Goal: Feedback & Contribution: Submit feedback/report problem

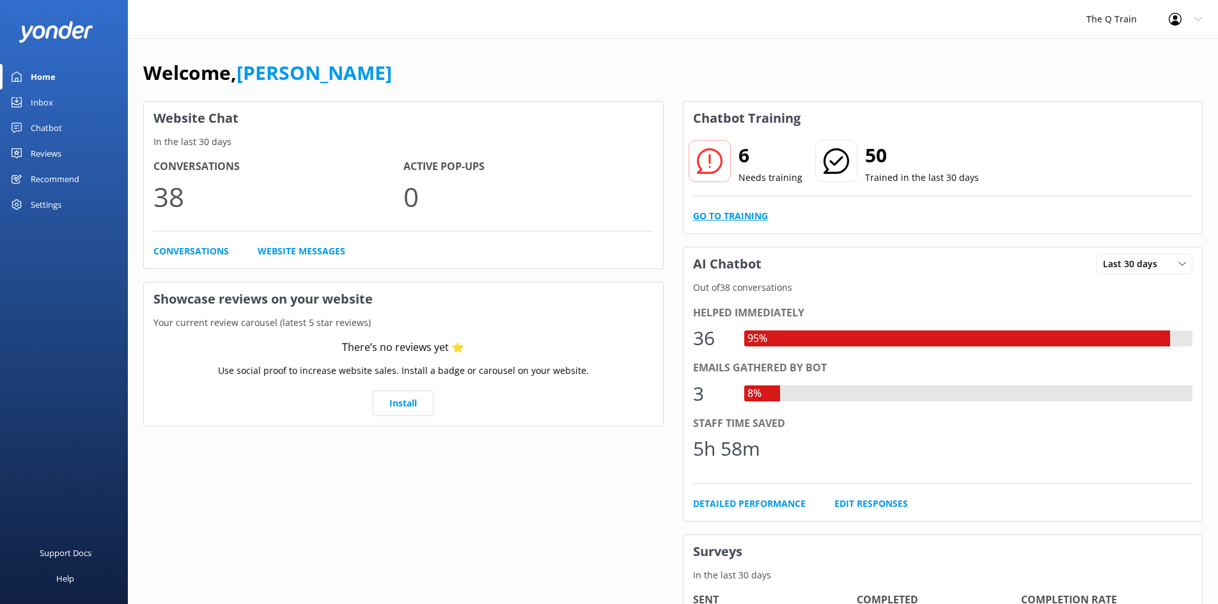
click at [755, 220] on link "Go to Training" at bounding box center [730, 216] width 75 height 14
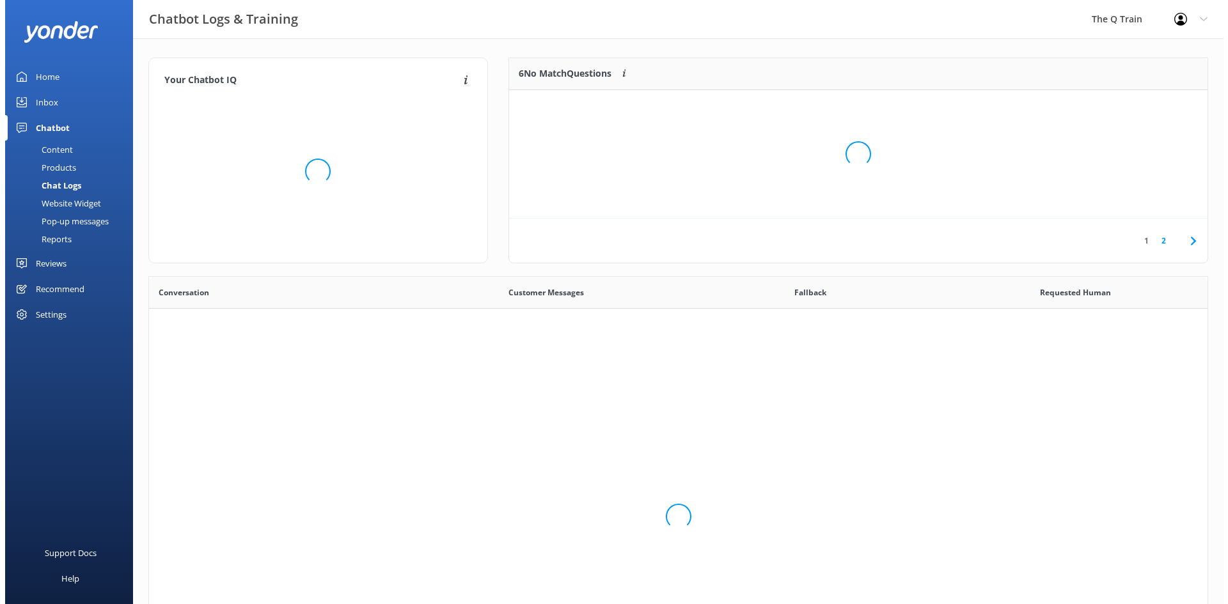
scroll to position [439, 1049]
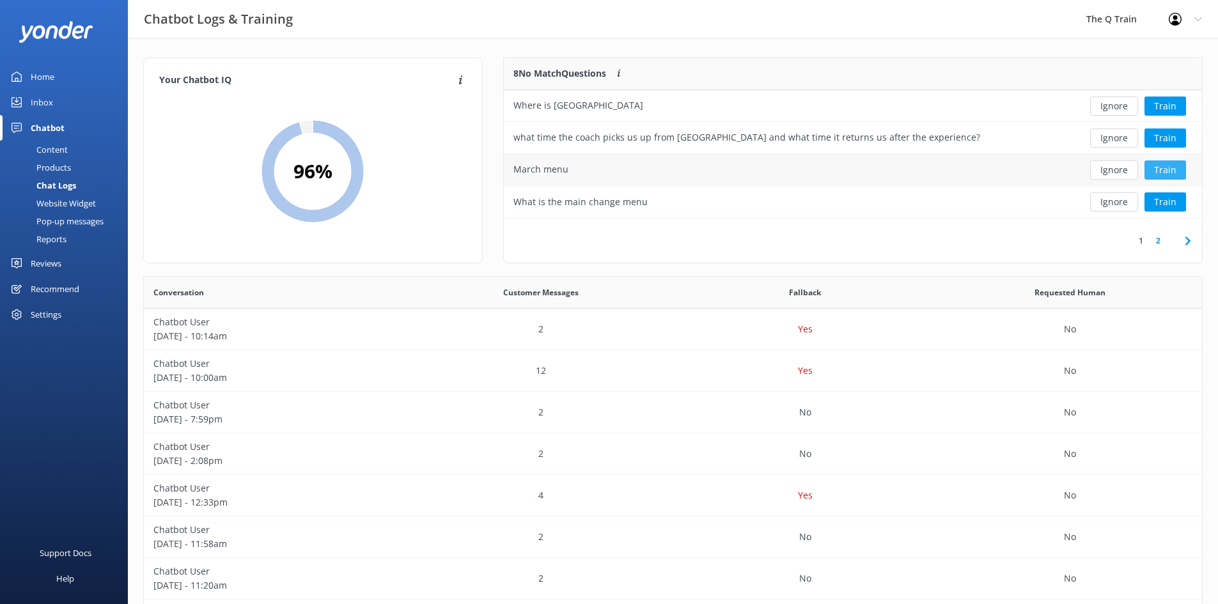
click at [1167, 169] on button "Train" at bounding box center [1166, 170] width 42 height 19
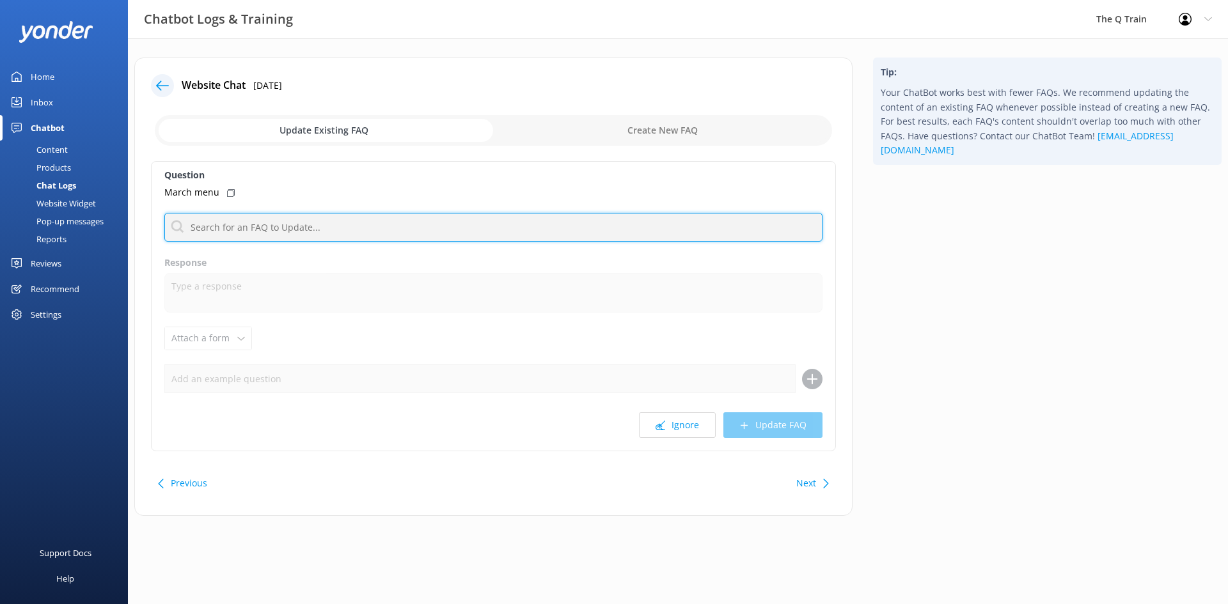
click at [266, 229] on input "text" at bounding box center [493, 227] width 658 height 29
type input "menu"
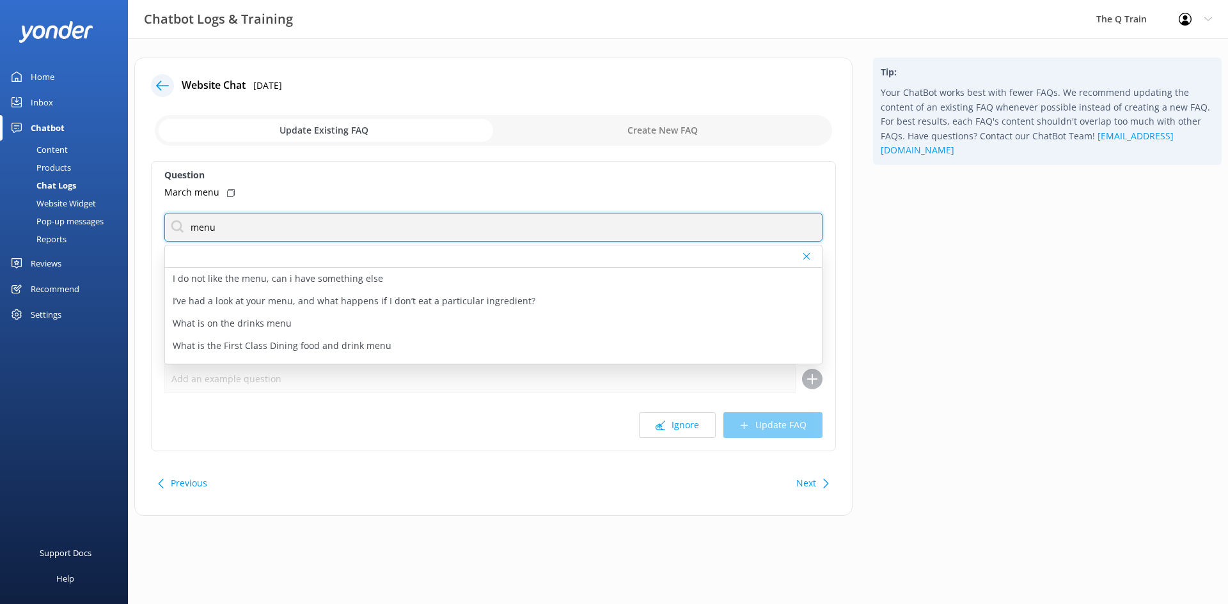
drag, startPoint x: 223, startPoint y: 230, endPoint x: 178, endPoint y: 220, distance: 45.2
click at [166, 219] on input "menu" at bounding box center [493, 227] width 658 height 29
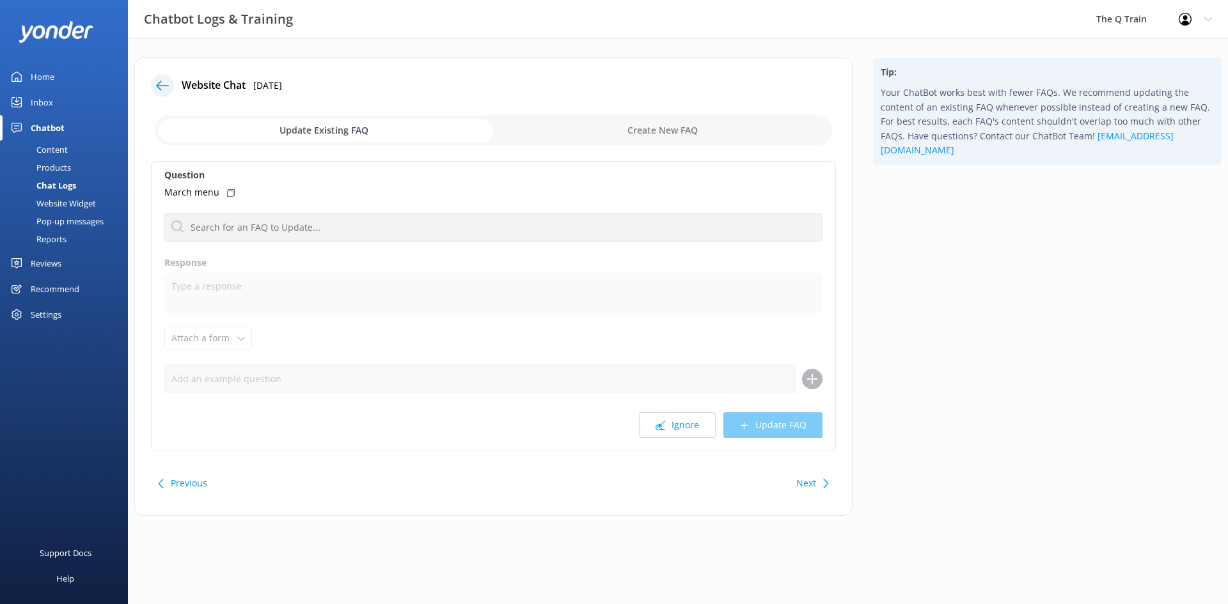
click at [521, 75] on div "Website Chat [DATE]" at bounding box center [493, 85] width 685 height 23
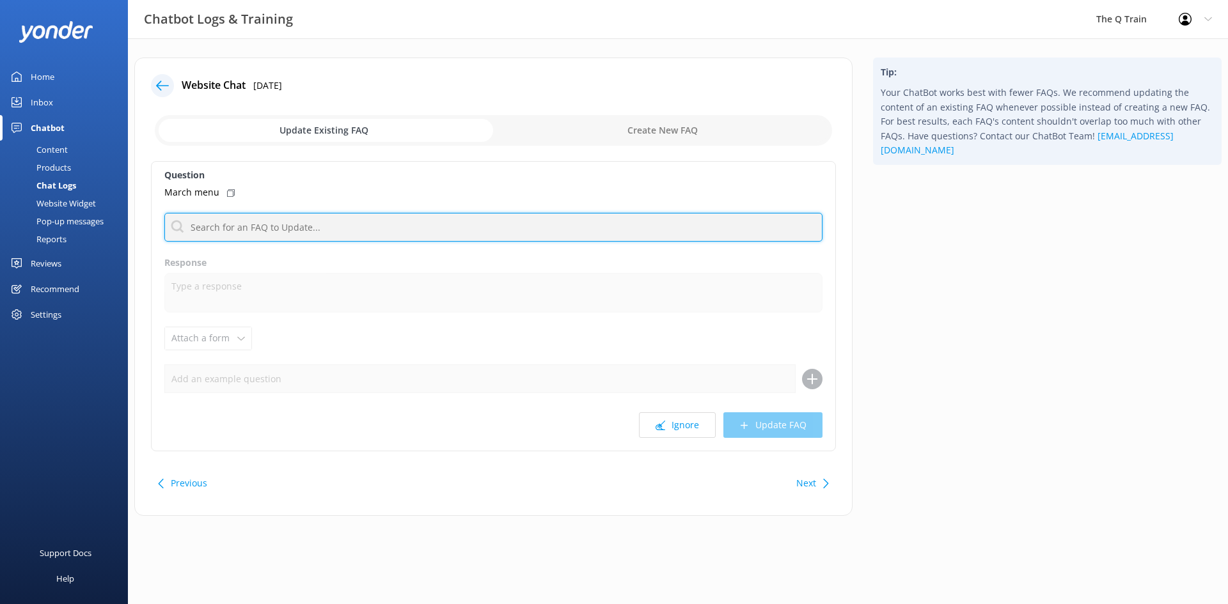
click at [320, 228] on input "text" at bounding box center [493, 227] width 658 height 29
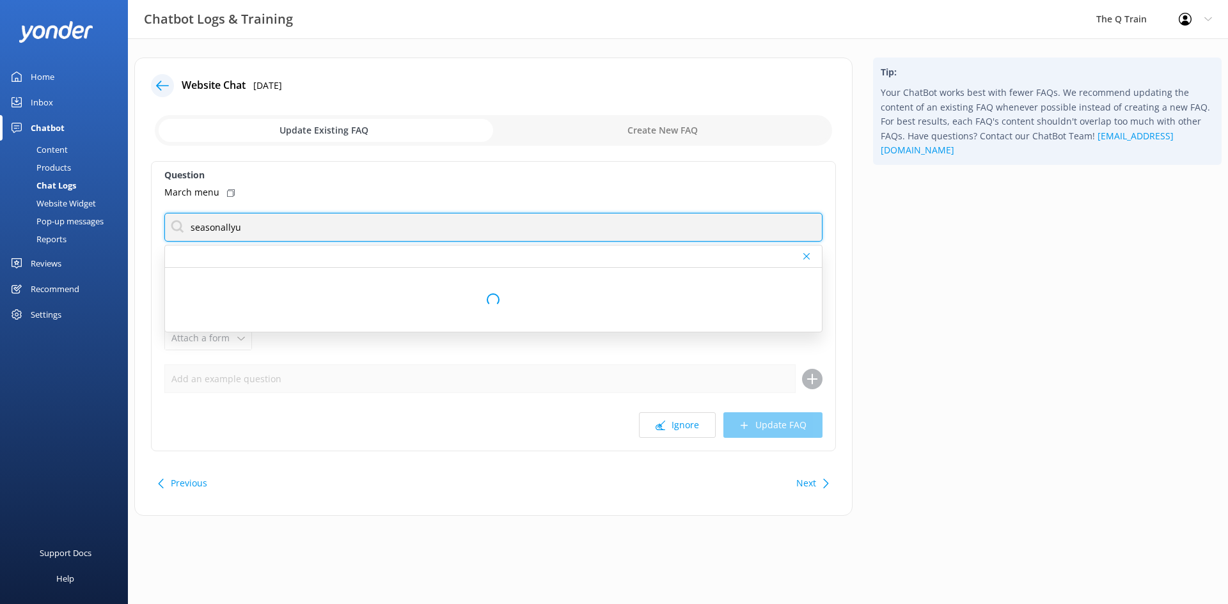
type input "seasonally"
drag, startPoint x: 310, startPoint y: 223, endPoint x: 162, endPoint y: 223, distance: 147.1
click at [162, 223] on div "Question March menu seasonally No FAQs available Response Attach a form Leave c…" at bounding box center [493, 306] width 685 height 290
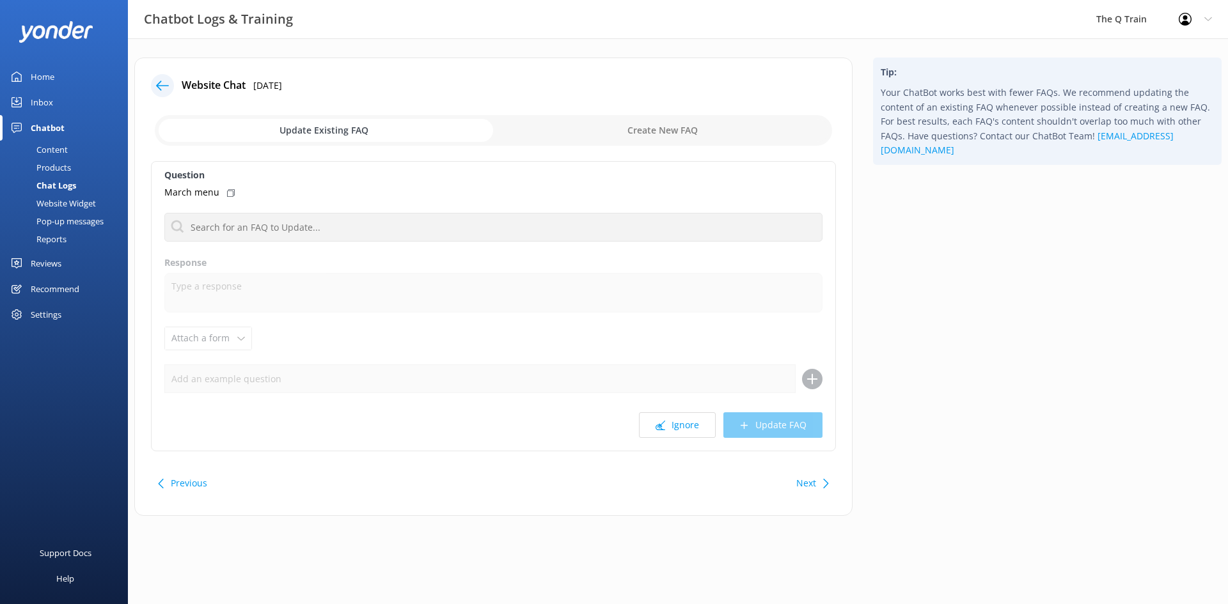
click at [59, 148] on div "Content" at bounding box center [38, 150] width 60 height 18
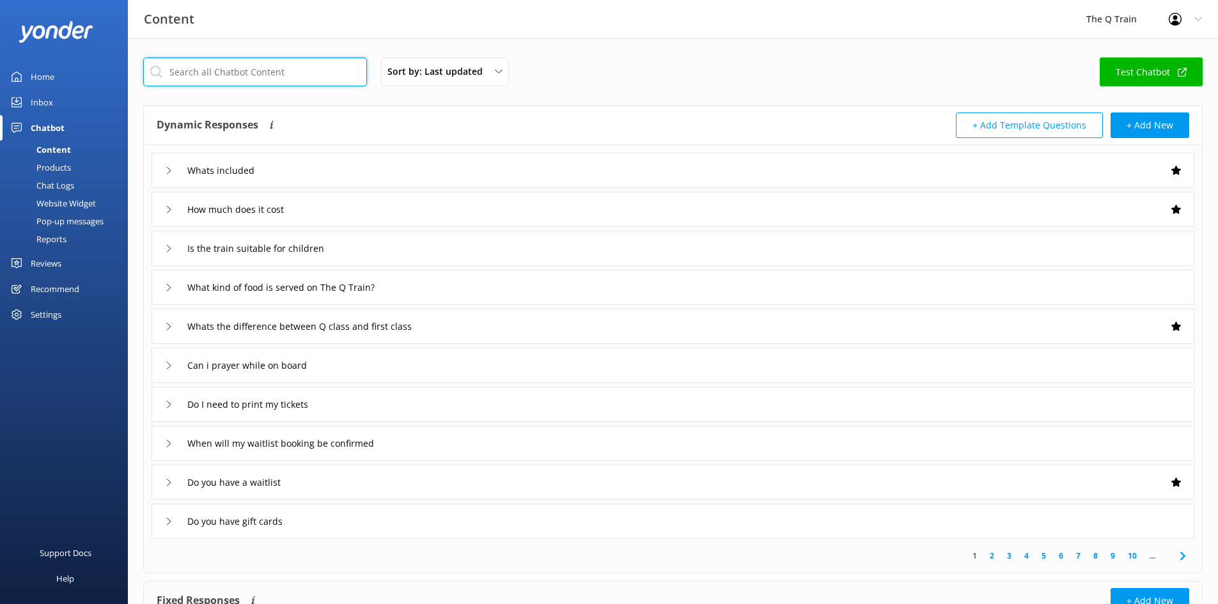
click at [256, 78] on input "text" at bounding box center [255, 72] width 224 height 29
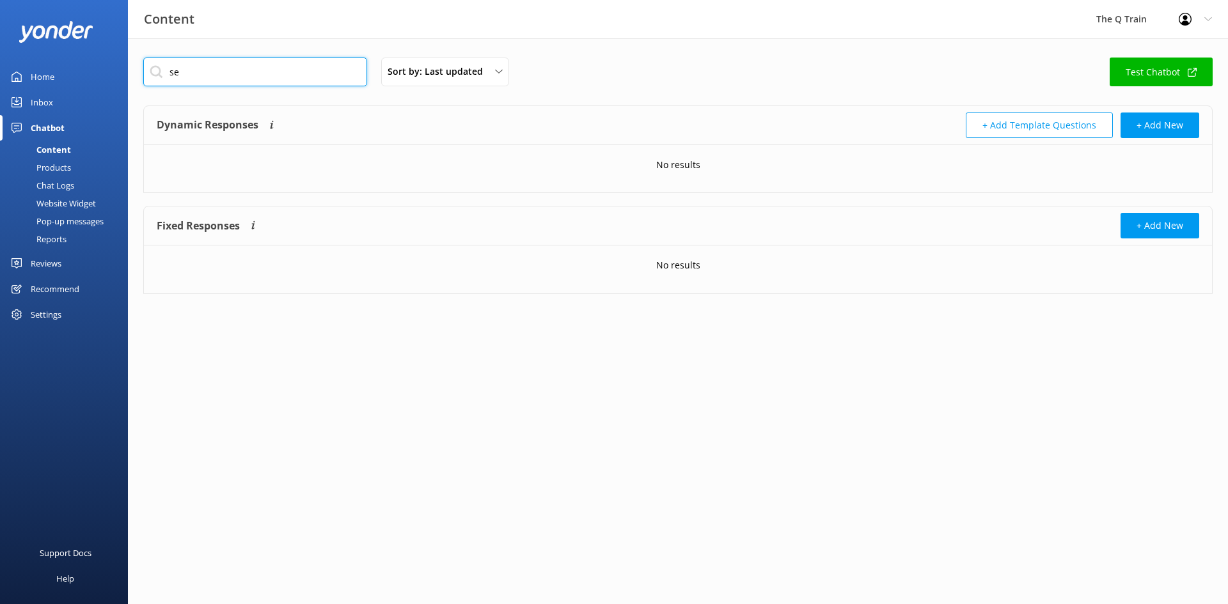
type input "s"
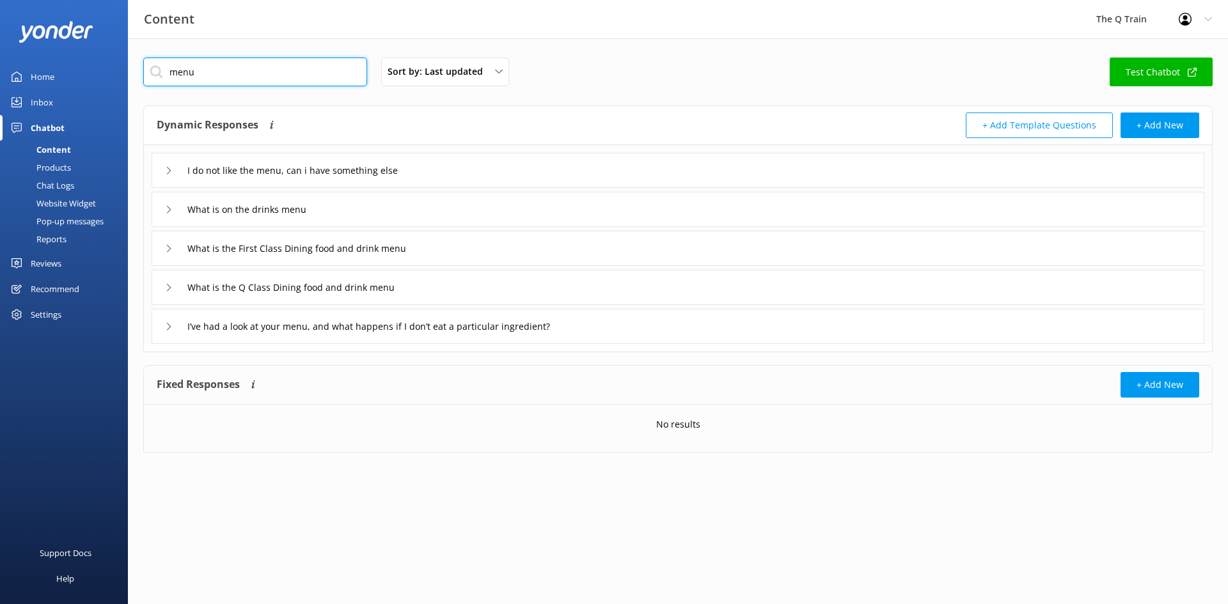
type input "menu"
click at [171, 286] on icon at bounding box center [169, 288] width 8 height 8
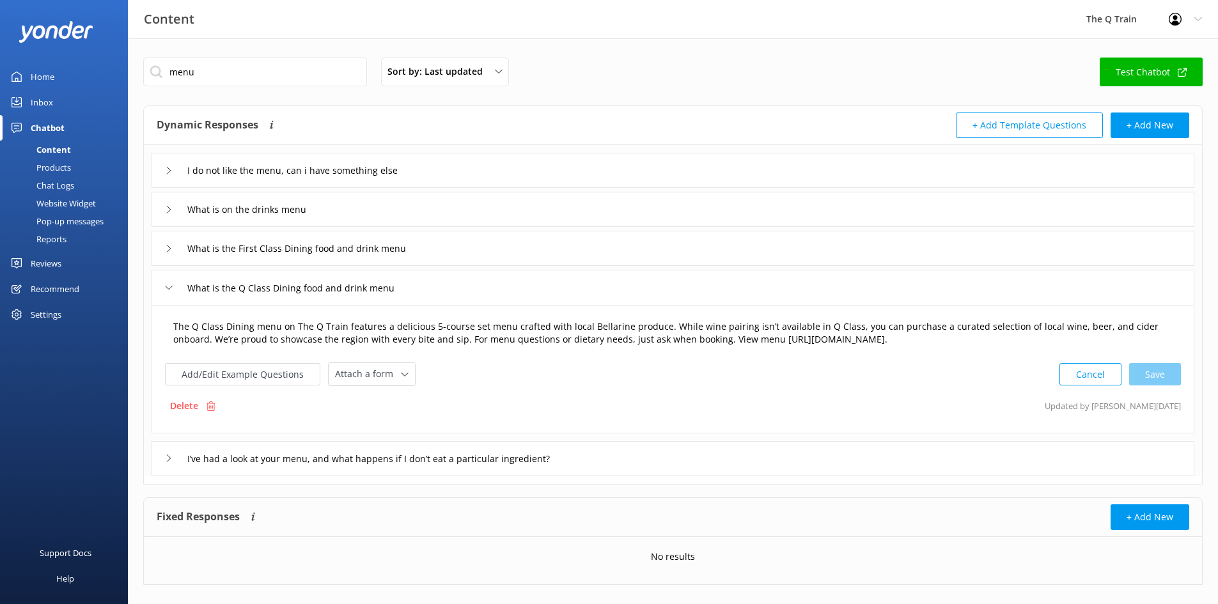
click at [999, 345] on textarea "The Q Class Dining menu on The Q Train features a delicious 5-course set menu c…" at bounding box center [673, 333] width 1014 height 40
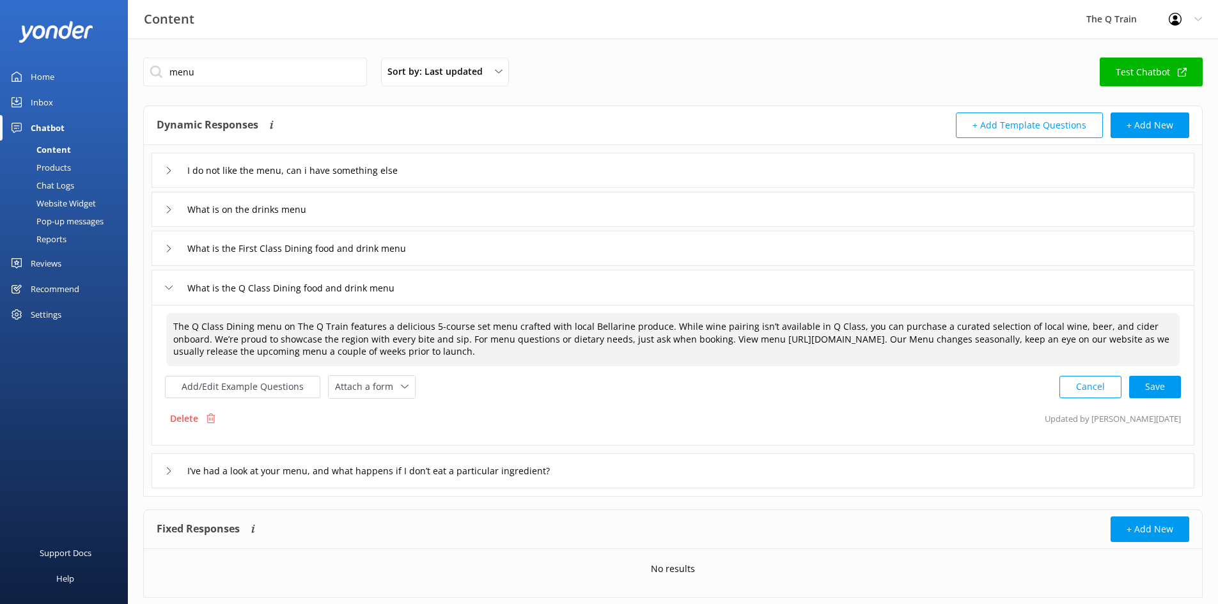
drag, startPoint x: 892, startPoint y: 338, endPoint x: 916, endPoint y: 348, distance: 26.4
click at [916, 348] on textarea "The Q Class Dining menu on The Q Train features a delicious 5-course set menu c…" at bounding box center [673, 339] width 1014 height 53
click at [898, 340] on textarea "The Q Class Dining menu on The Q Train features a delicious 5-course set menu c…" at bounding box center [673, 339] width 1014 height 53
drag, startPoint x: 892, startPoint y: 340, endPoint x: 917, endPoint y: 350, distance: 26.7
click at [917, 350] on textarea "The Q Class Dining menu on The Q Train features a delicious 5-course set menu c…" at bounding box center [673, 339] width 1014 height 53
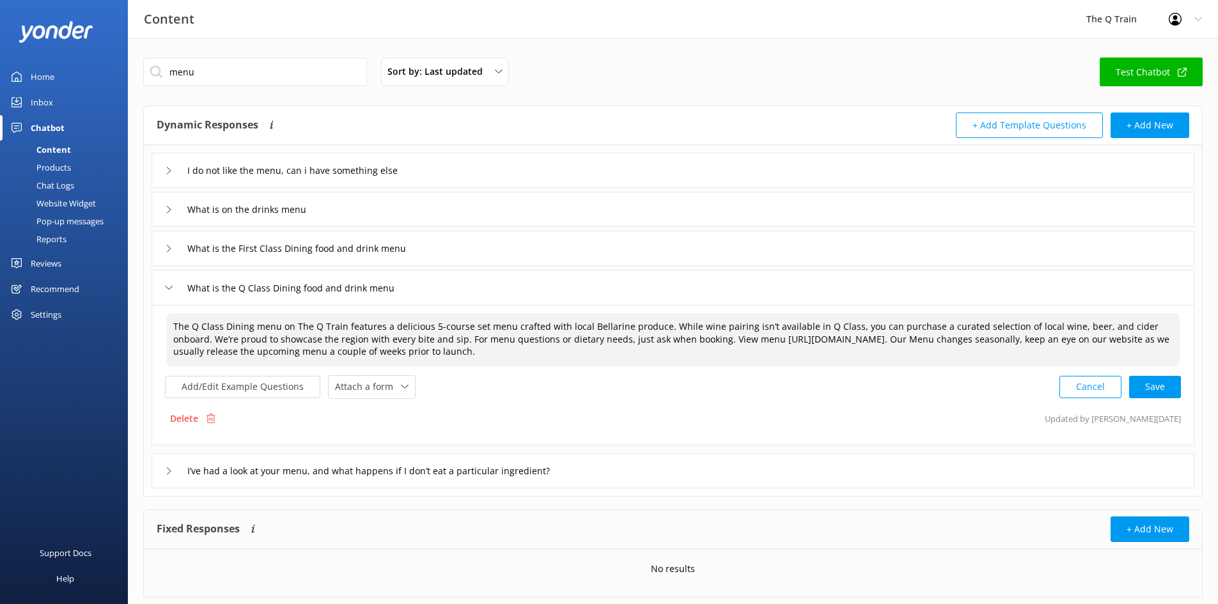
paste textarea "menu changes with the seasons, so be sure to check our website — we typically s…"
click at [981, 338] on textarea "The Q Class Dining menu on The Q Train features a delicious 5-course set menu c…" at bounding box center [673, 339] width 1014 height 53
drag, startPoint x: 974, startPoint y: 338, endPoint x: 1039, endPoint y: 343, distance: 65.4
click at [1039, 343] on textarea "The Q Class Dining menu on The Q Train features a delicious 5-course set menu c…" at bounding box center [673, 339] width 1014 height 53
click at [1025, 347] on textarea "The Q Class Dining menu on The Q Train features a delicious 5-course set menu c…" at bounding box center [673, 339] width 1014 height 53
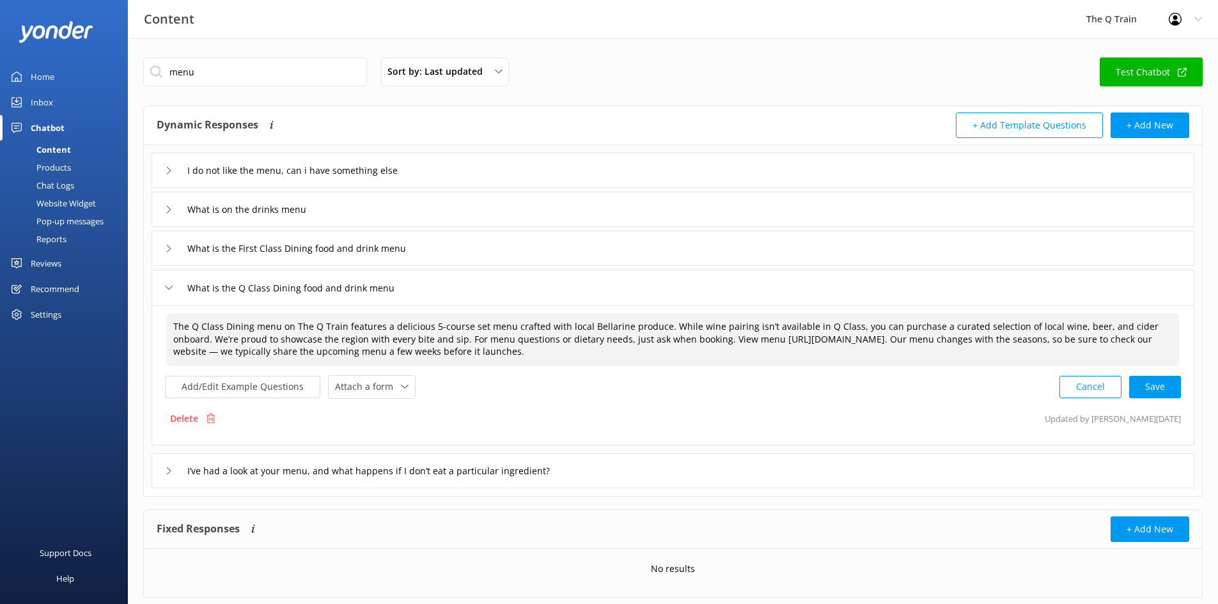
drag, startPoint x: 890, startPoint y: 338, endPoint x: 913, endPoint y: 350, distance: 26.0
click at [913, 350] on textarea "The Q Class Dining menu on The Q Train features a delicious 5-course set menu c…" at bounding box center [673, 339] width 1014 height 53
click at [1154, 387] on div "Cancel Save" at bounding box center [1121, 387] width 122 height 24
type textarea "The Q Class Dining menu on The Q Train features a delicious 5-course set menu c…"
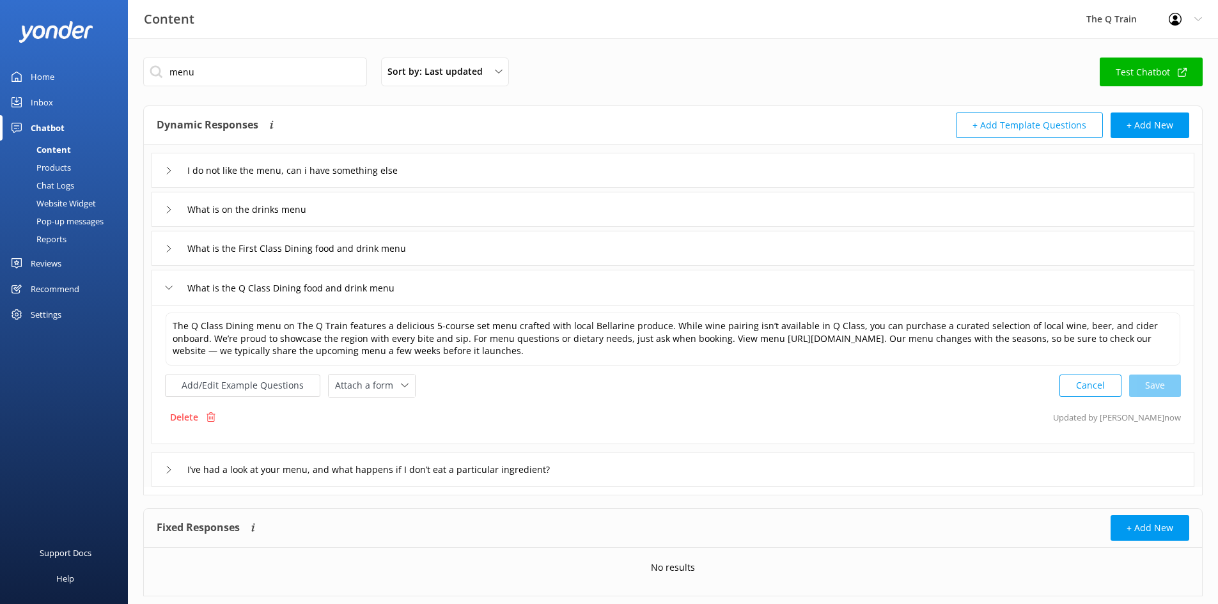
click at [169, 250] on use at bounding box center [169, 248] width 4 height 7
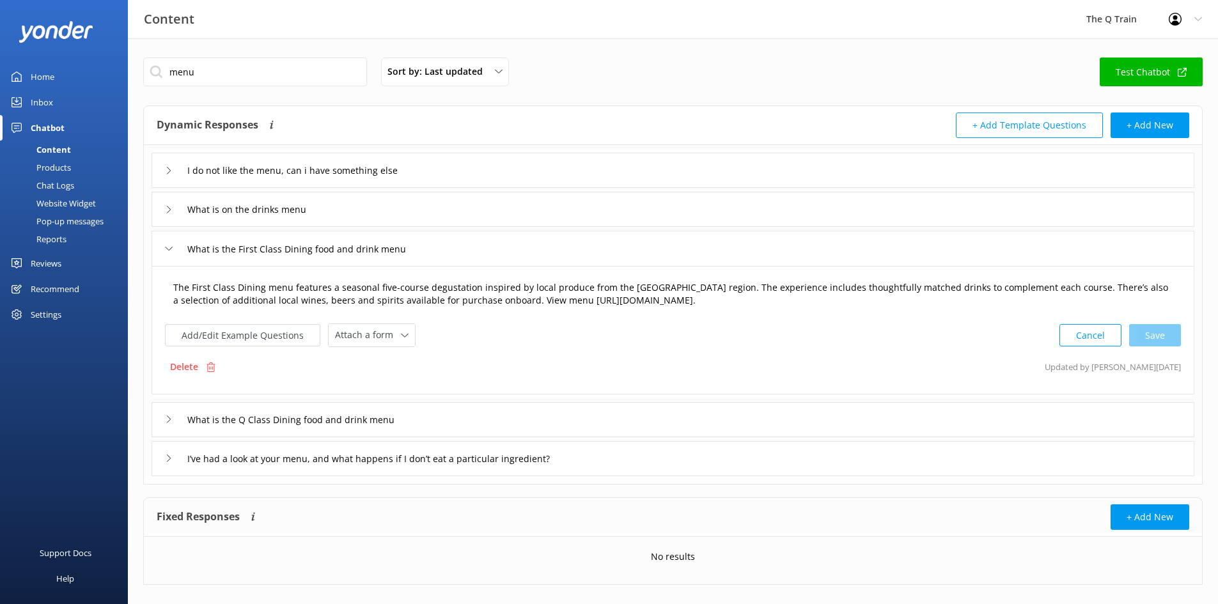
click at [743, 303] on textarea "The First Class Dining menu features a seasonal five-course degustation inspire…" at bounding box center [673, 294] width 1014 height 40
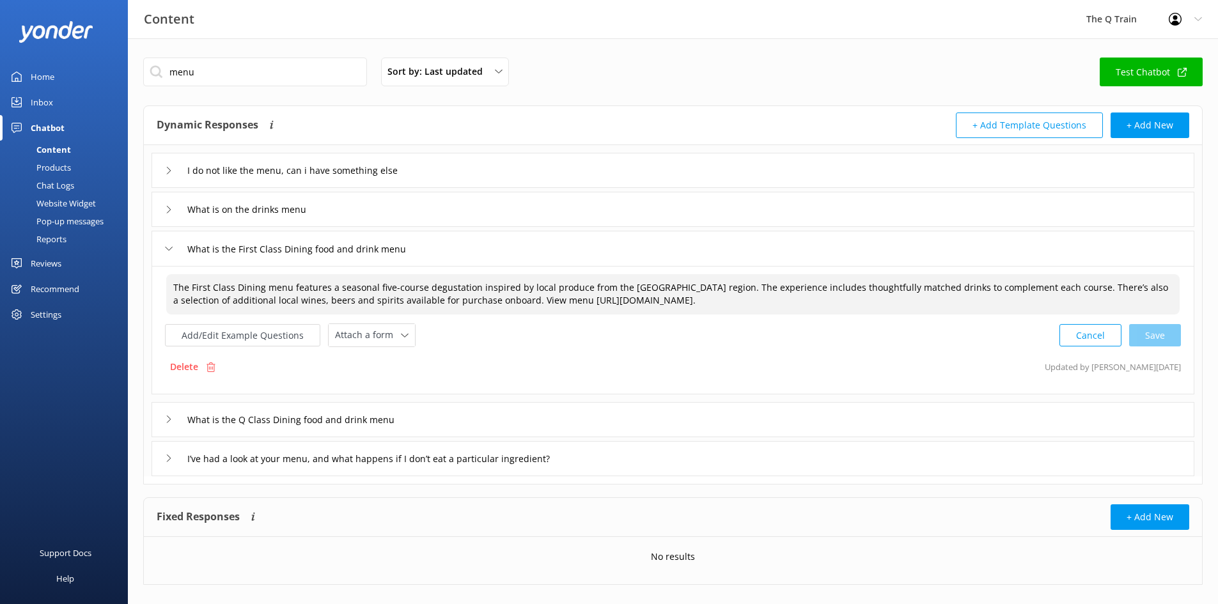
paste textarea "Our menu changes with the seasons, so be sure to check our website — we typical…"
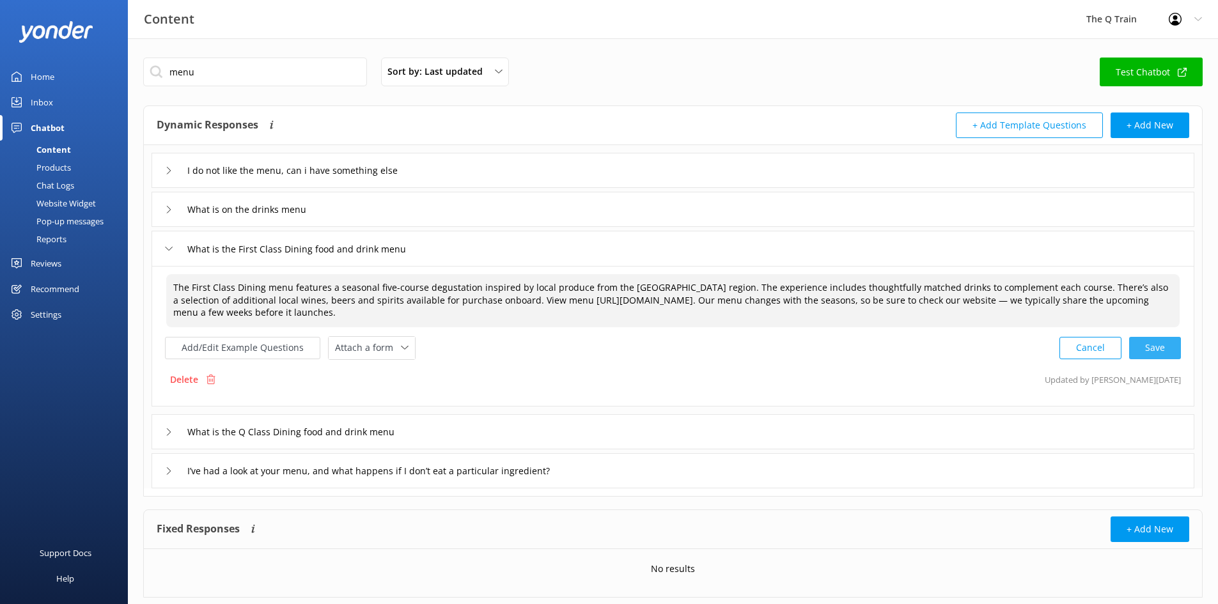
click at [1149, 349] on div "Cancel Save" at bounding box center [1121, 348] width 122 height 24
click at [230, 345] on button "Add/Edit Example Questions" at bounding box center [242, 347] width 155 height 22
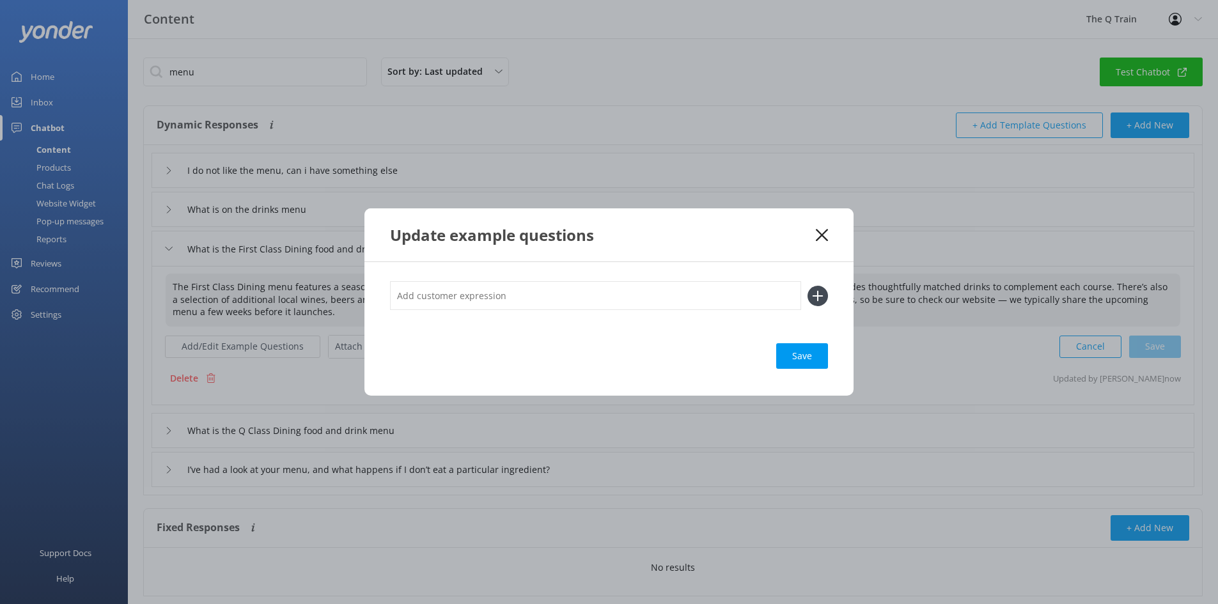
type textarea "The First Class Dining menu features a seasonal five-course degustation inspire…"
click at [827, 233] on icon at bounding box center [822, 235] width 12 height 13
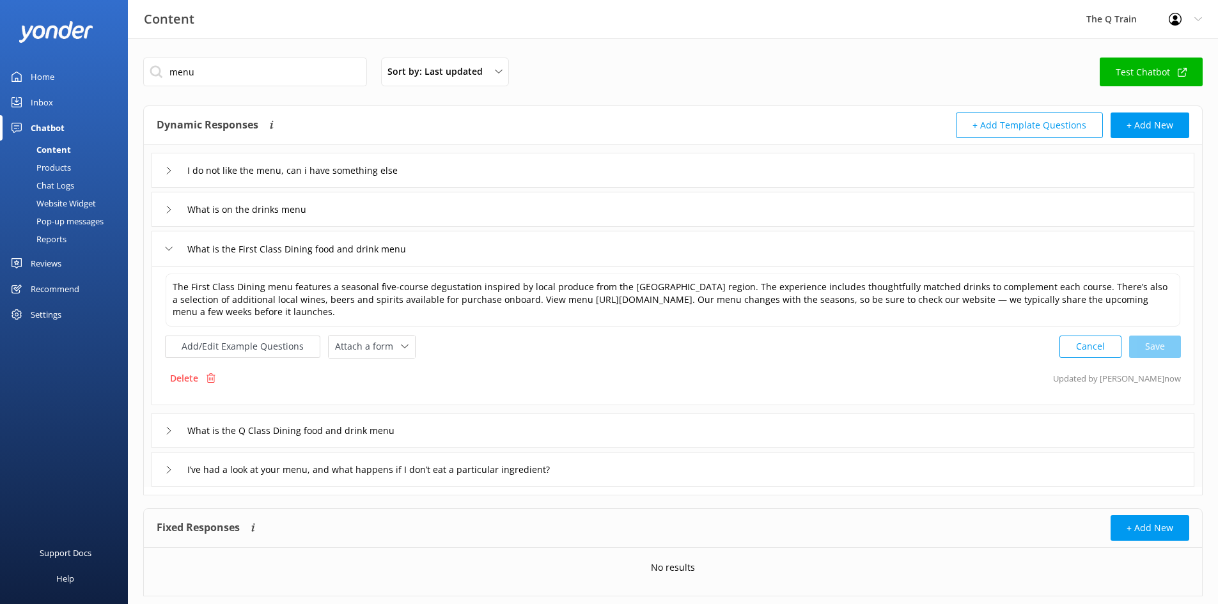
click at [54, 183] on div "Chat Logs" at bounding box center [41, 186] width 67 height 18
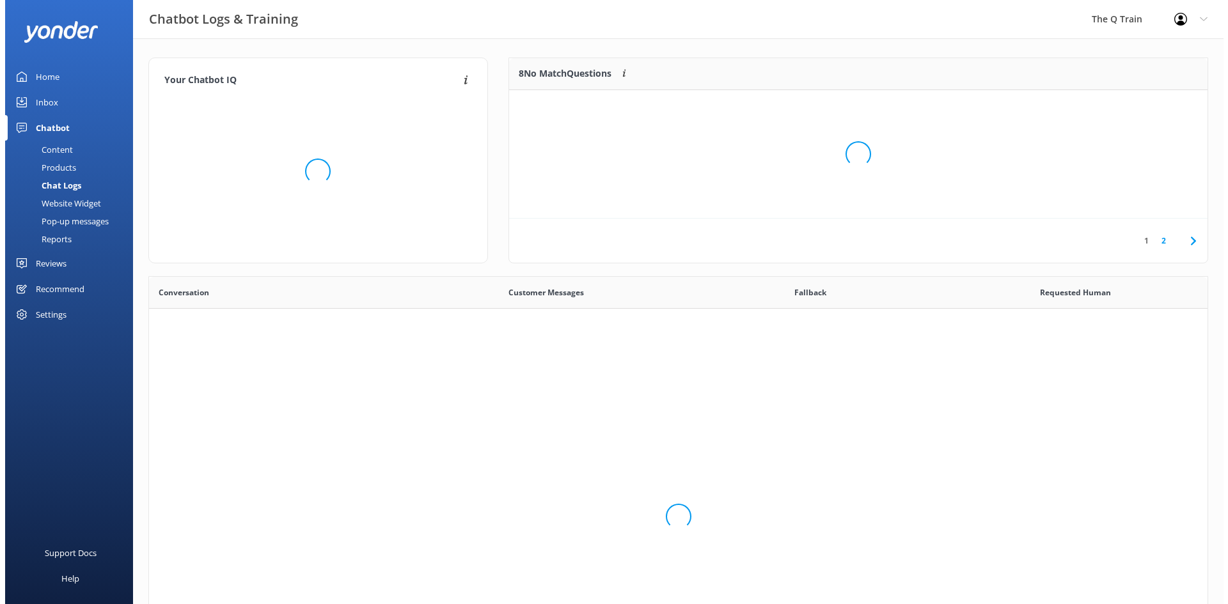
scroll to position [439, 1049]
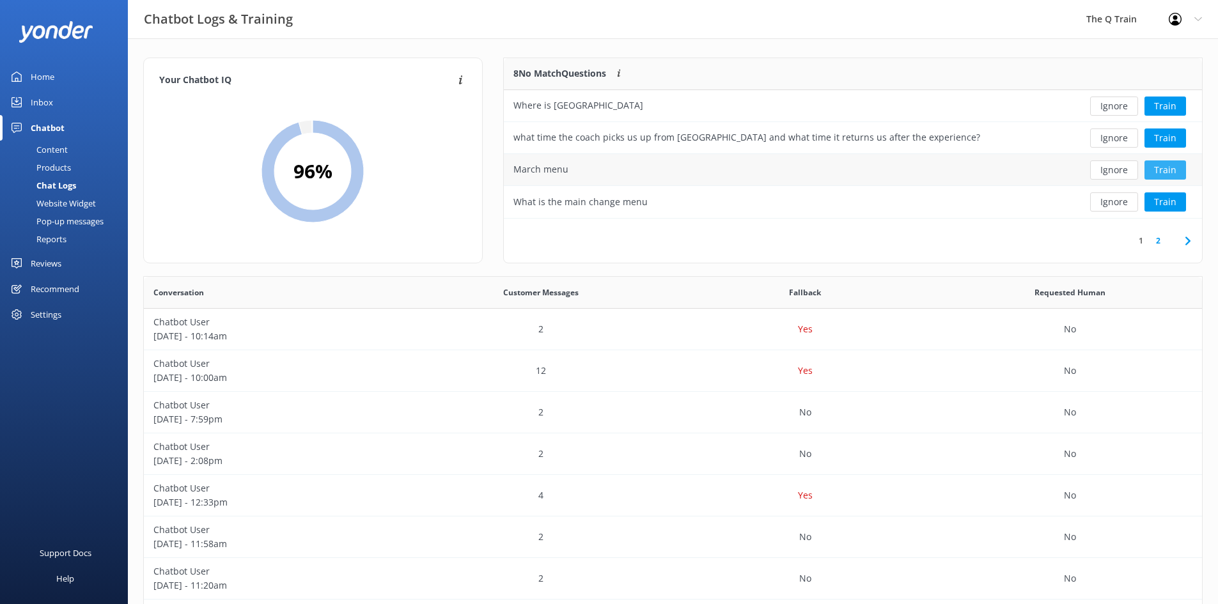
click at [1169, 169] on button "Train" at bounding box center [1166, 170] width 42 height 19
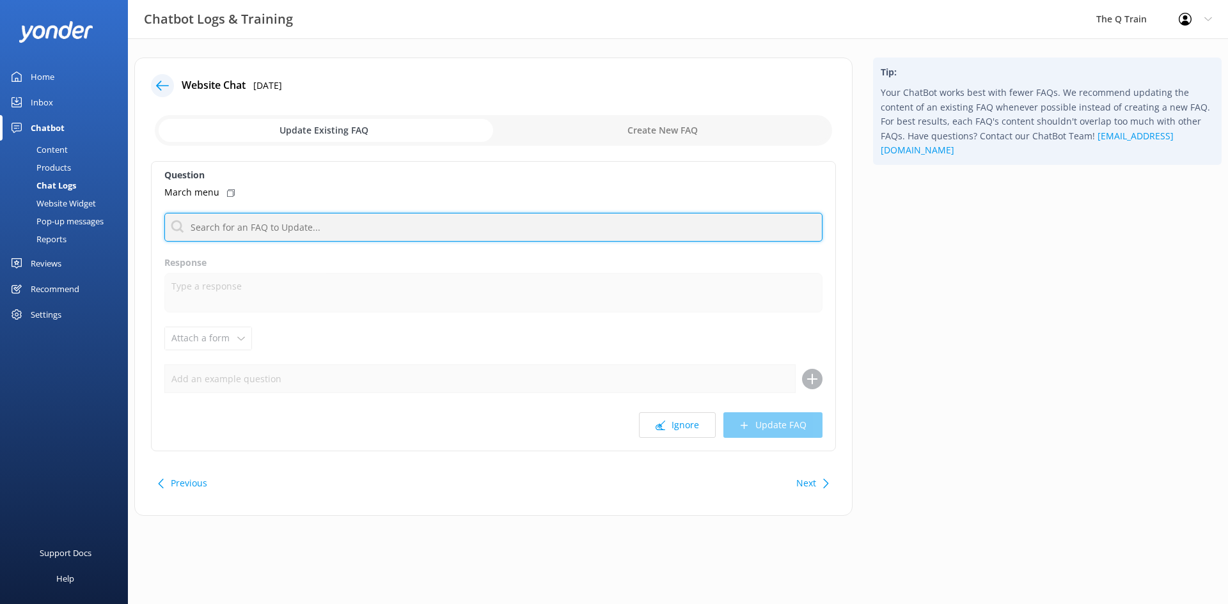
click at [301, 230] on input "text" at bounding box center [493, 227] width 658 height 29
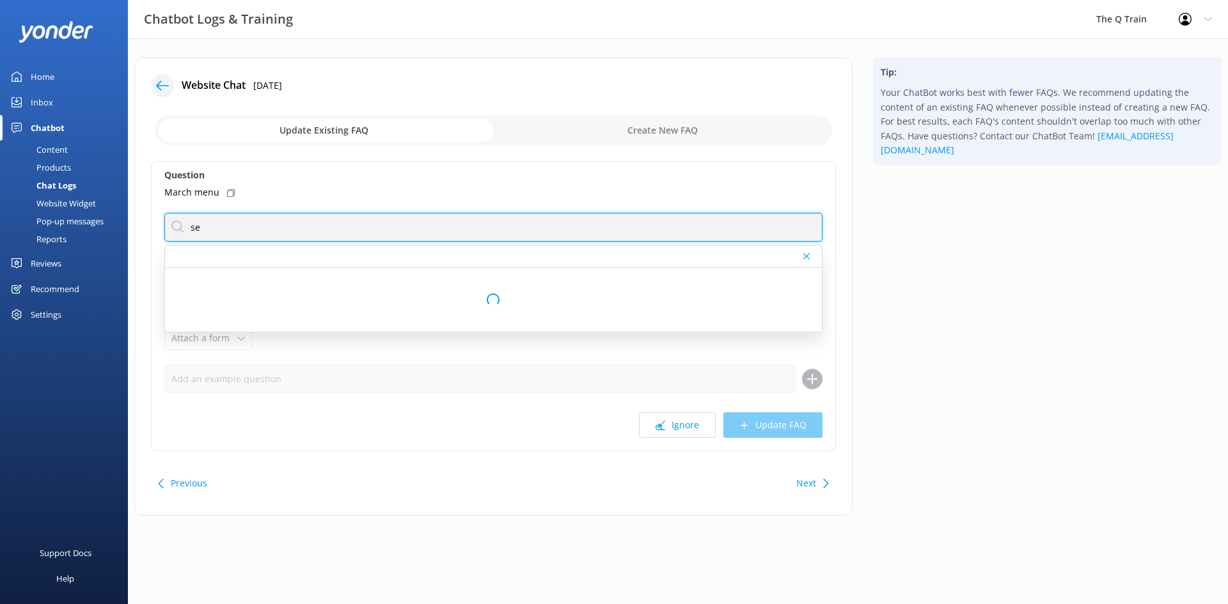
type input "s"
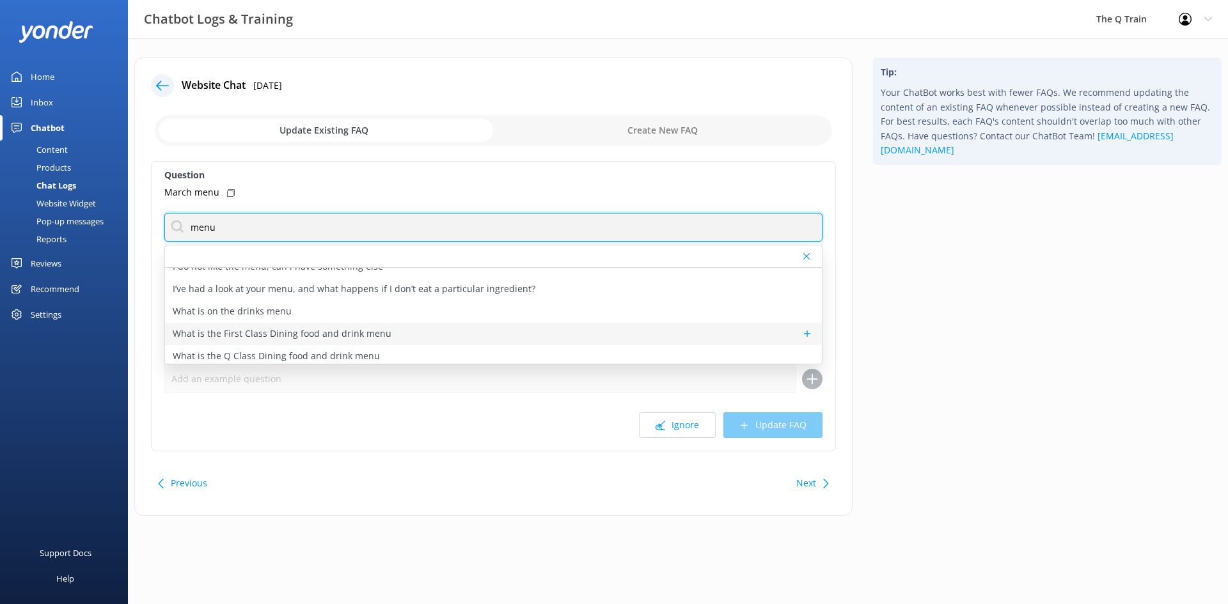
scroll to position [16, 0]
type input "menu"
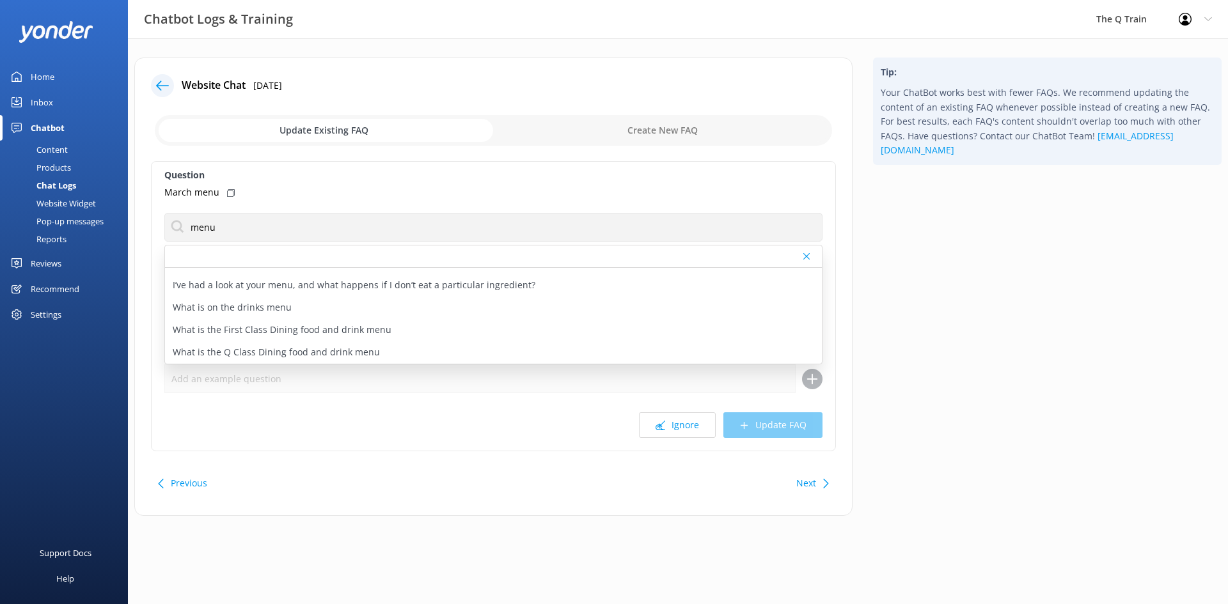
click at [252, 354] on p "What is the Q Class Dining food and drink menu" at bounding box center [276, 352] width 207 height 14
type textarea "The Q Class Dining menu on The Q Train features a delicious 5-course set menu c…"
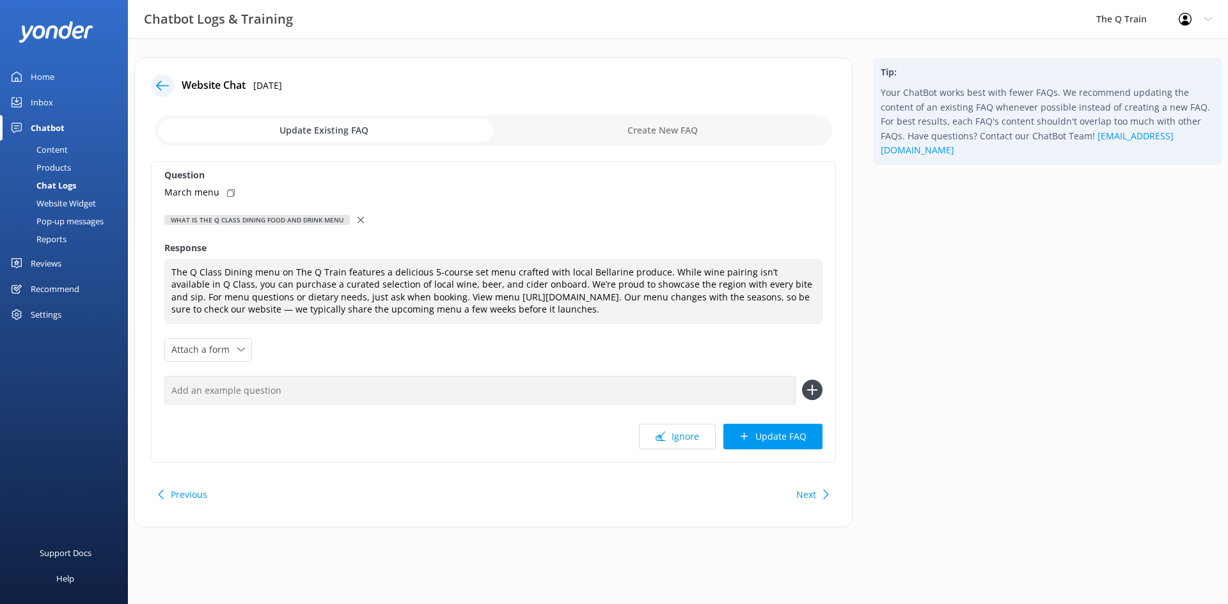
click at [288, 390] on input "text" at bounding box center [479, 390] width 631 height 29
click at [229, 193] on icon at bounding box center [231, 193] width 8 height 8
click at [782, 436] on button "Update FAQ" at bounding box center [772, 437] width 99 height 26
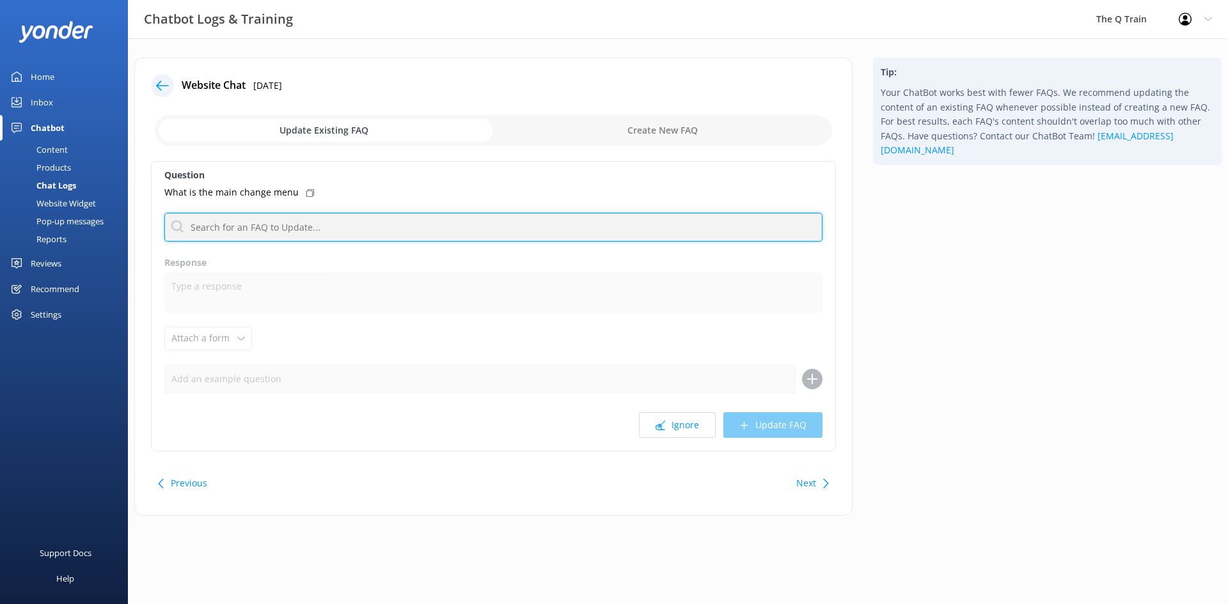
click at [264, 228] on input "text" at bounding box center [493, 227] width 658 height 29
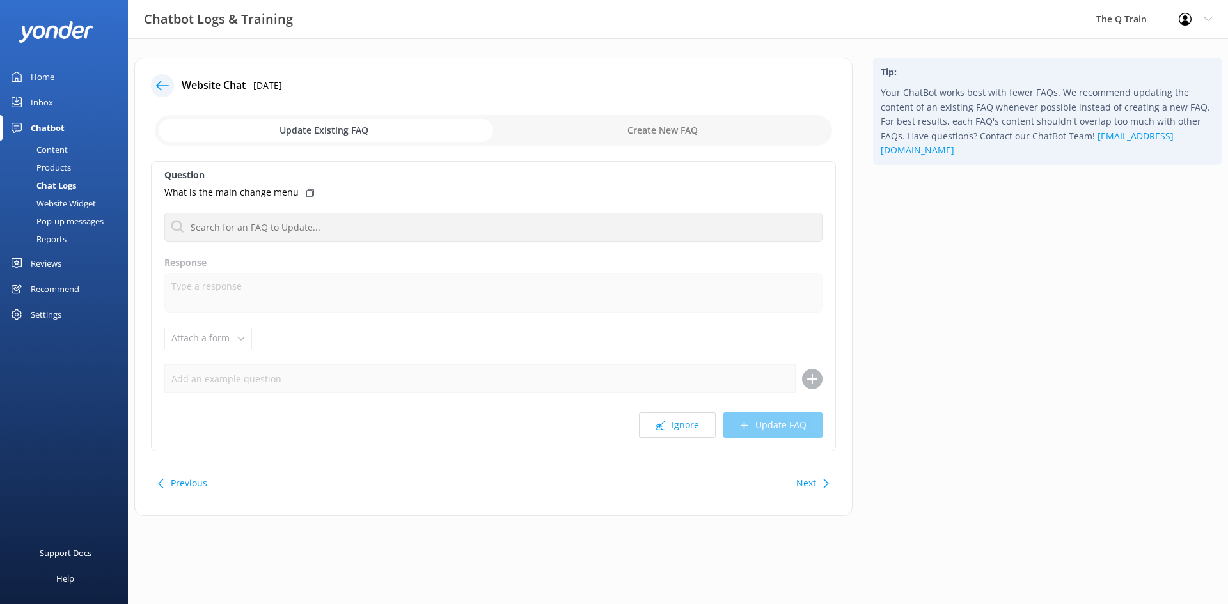
drag, startPoint x: 276, startPoint y: 208, endPoint x: 278, endPoint y: 223, distance: 15.5
click at [277, 208] on div "Question What is the main change menu I do not like the menu, can i have someth…" at bounding box center [493, 306] width 685 height 290
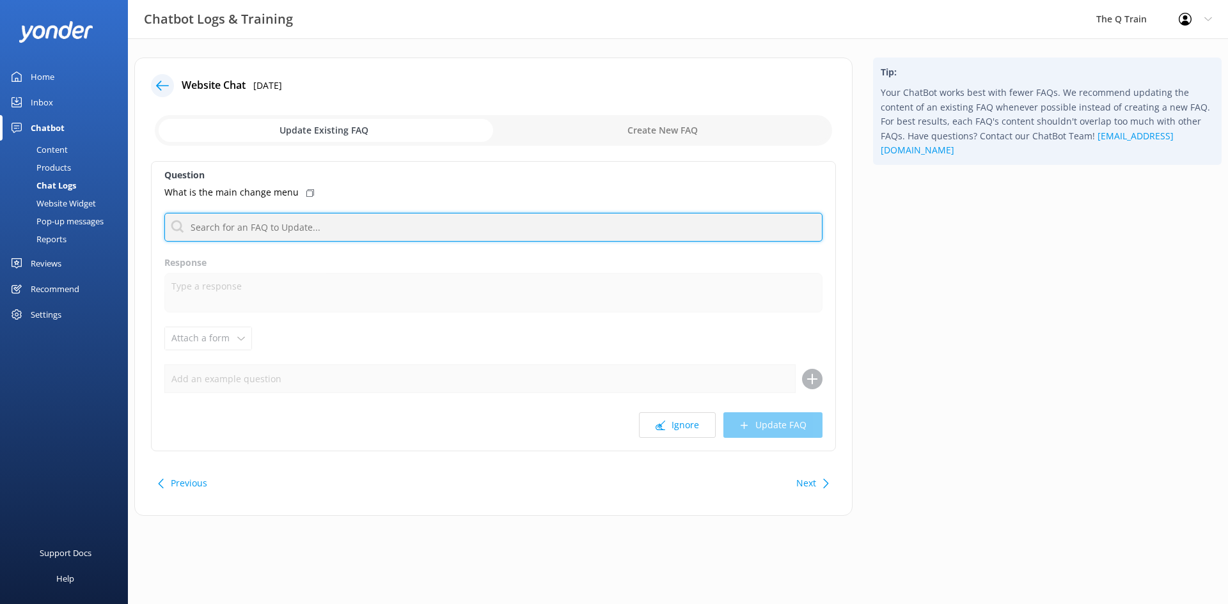
click at [278, 225] on input "text" at bounding box center [493, 227] width 658 height 29
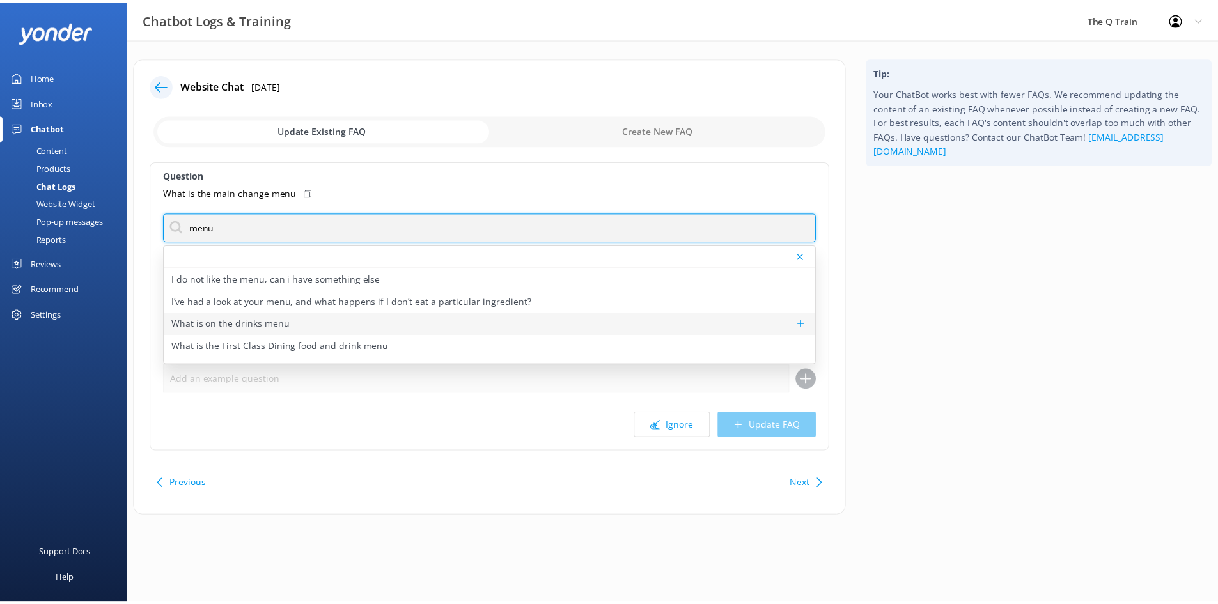
scroll to position [16, 0]
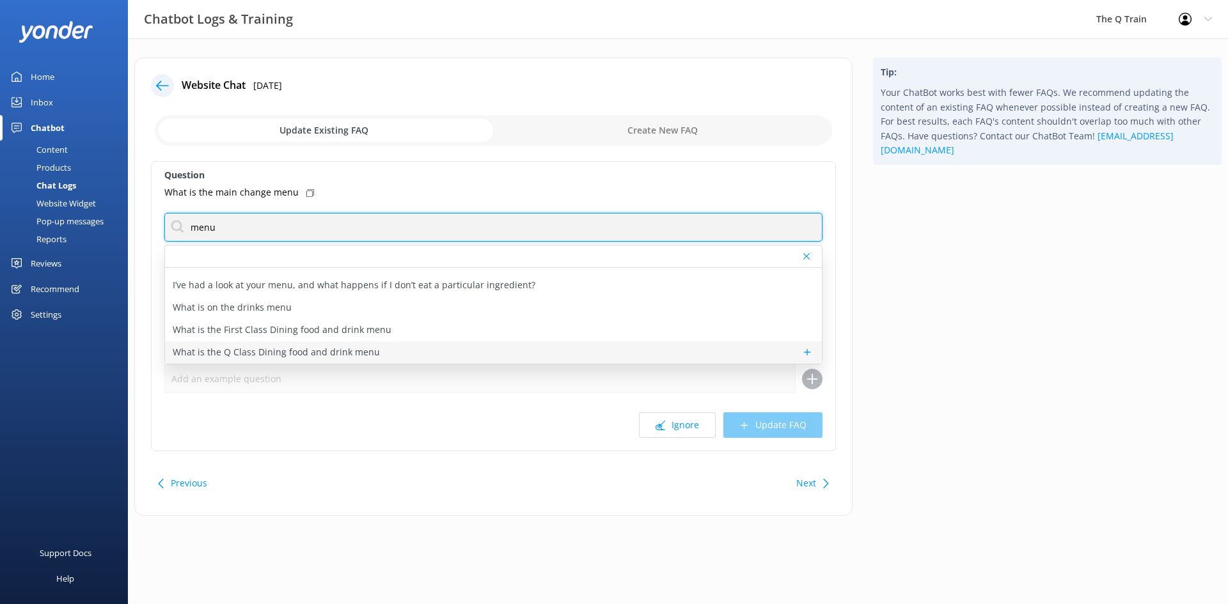
type input "menu"
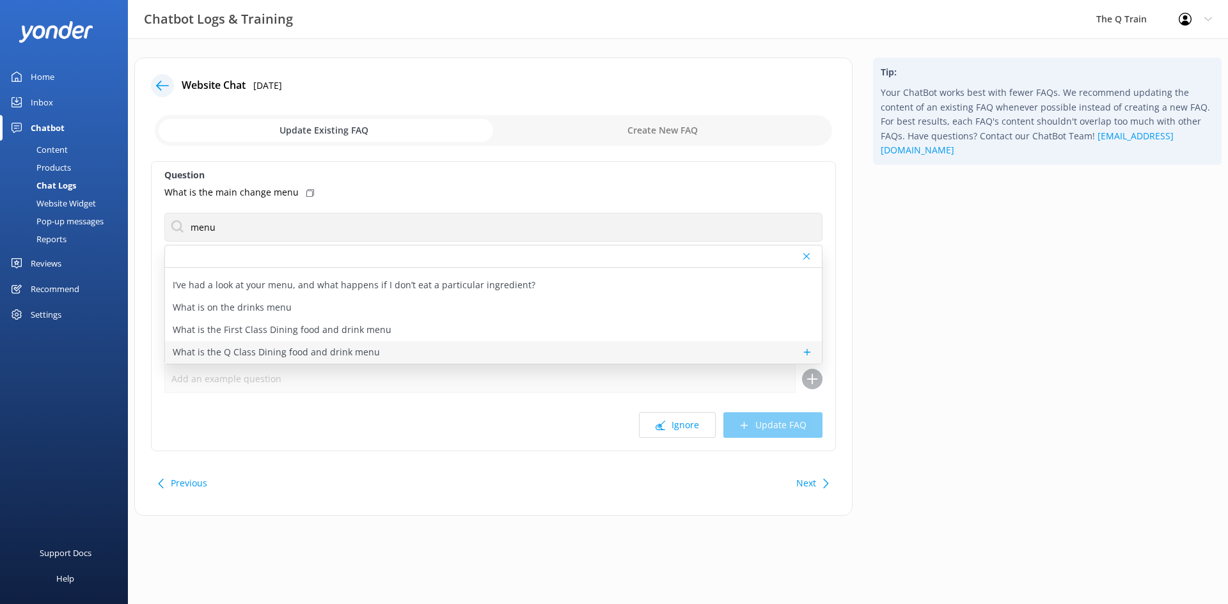
click at [349, 352] on p "What is the Q Class Dining food and drink menu" at bounding box center [276, 352] width 207 height 14
type textarea "The Q Class Dining menu on The Q Train features a delicious 5-course set menu c…"
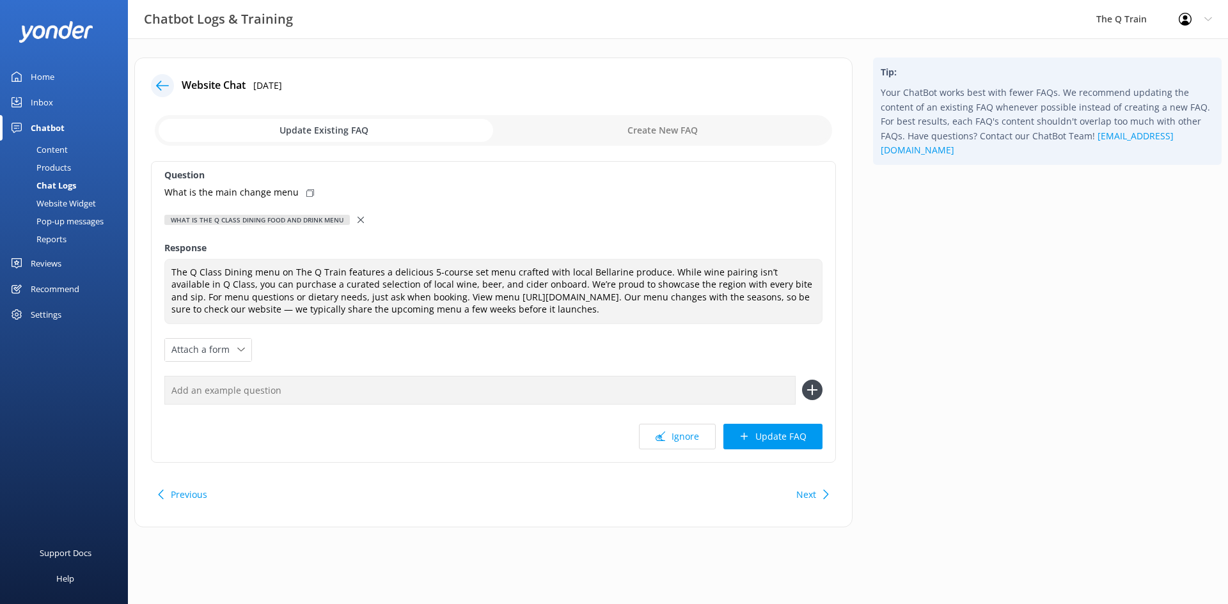
click at [306, 195] on icon at bounding box center [310, 193] width 8 height 8
click at [769, 436] on button "Update FAQ" at bounding box center [772, 437] width 99 height 26
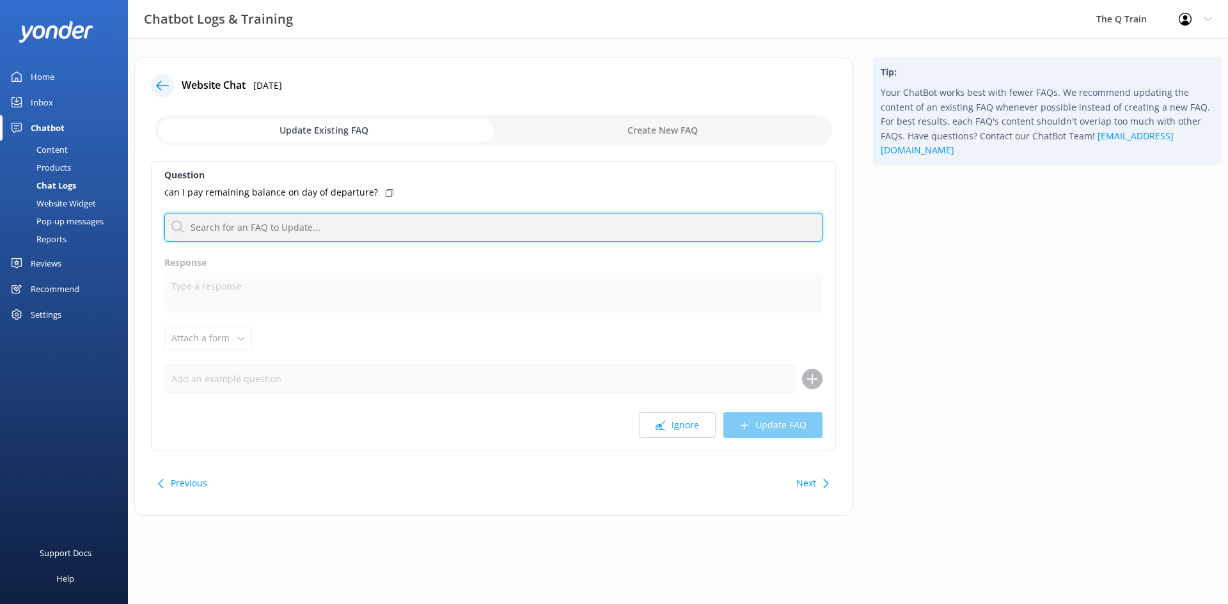
click at [342, 231] on input "text" at bounding box center [493, 227] width 658 height 29
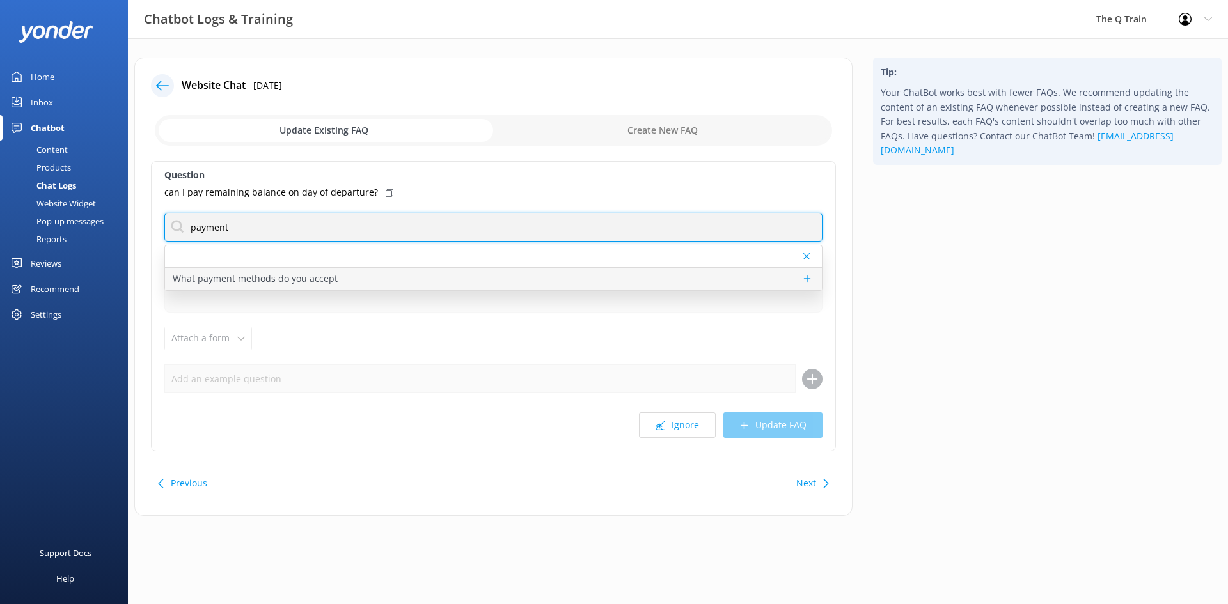
type input "payment"
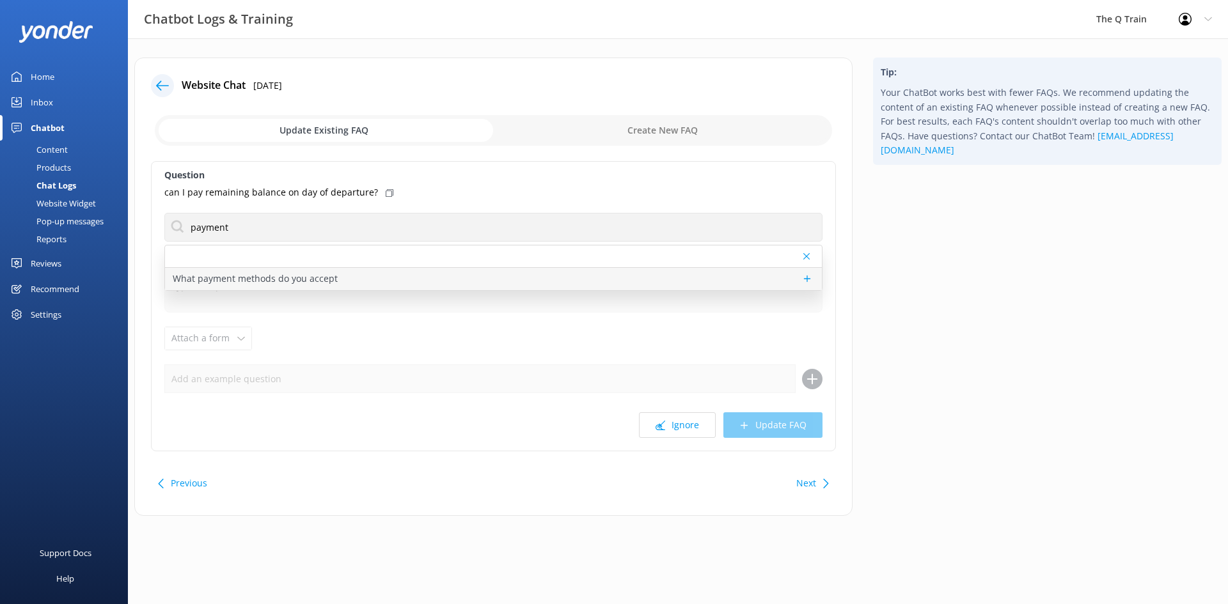
click at [315, 279] on p "What payment methods do you accept" at bounding box center [255, 279] width 165 height 14
type textarea "We accept cash, EFTPOS, and VISA/Mastercard."
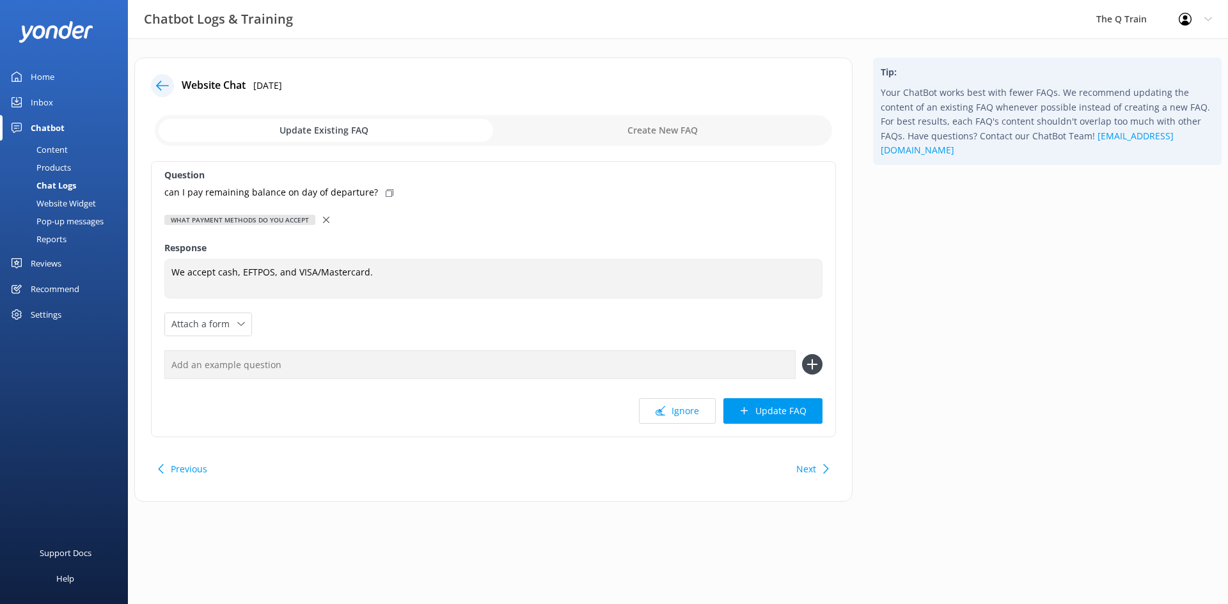
click at [323, 221] on icon at bounding box center [326, 220] width 6 height 6
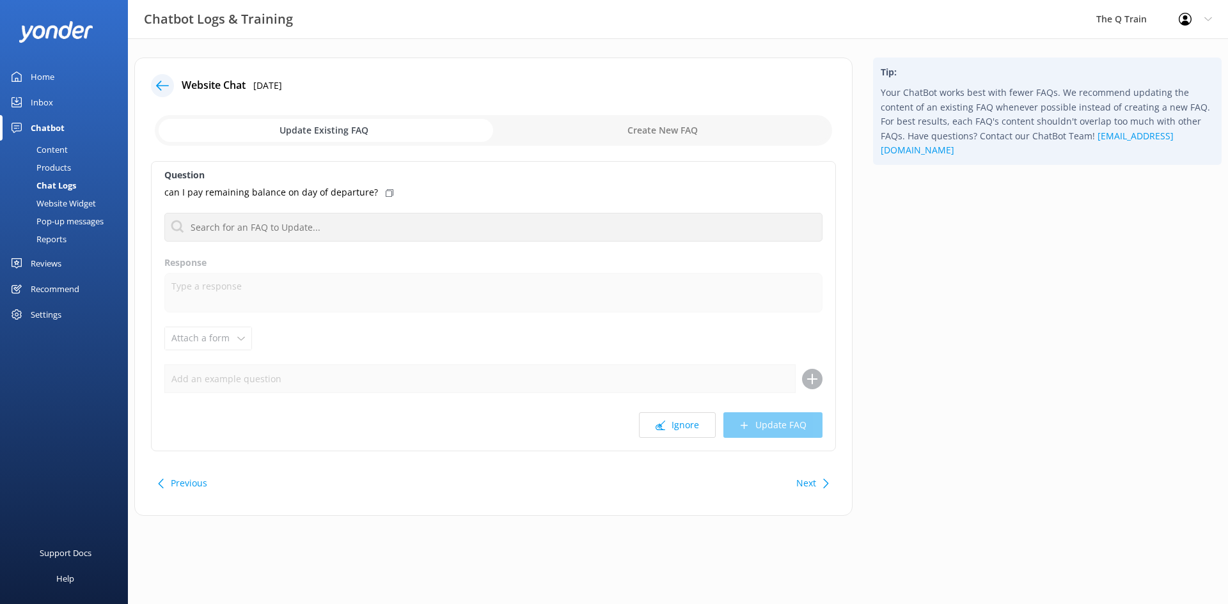
click at [54, 152] on div "Content" at bounding box center [38, 150] width 60 height 18
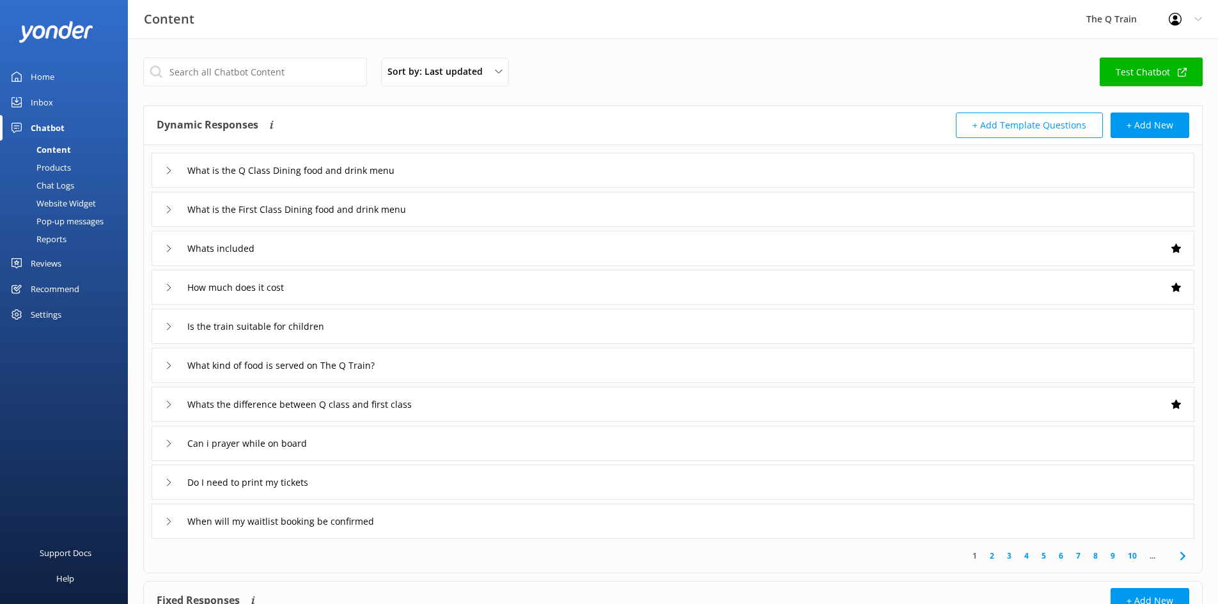
click at [58, 140] on div "Chatbot" at bounding box center [48, 128] width 34 height 26
click at [45, 88] on div "Home" at bounding box center [43, 77] width 24 height 26
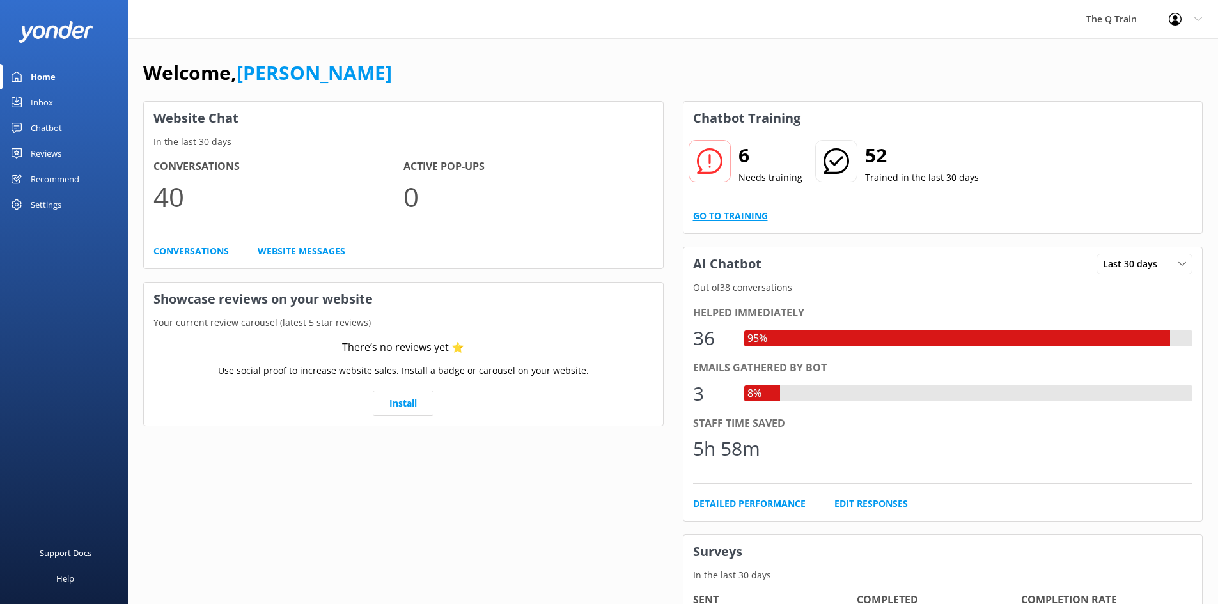
click at [751, 214] on link "Go to Training" at bounding box center [730, 216] width 75 height 14
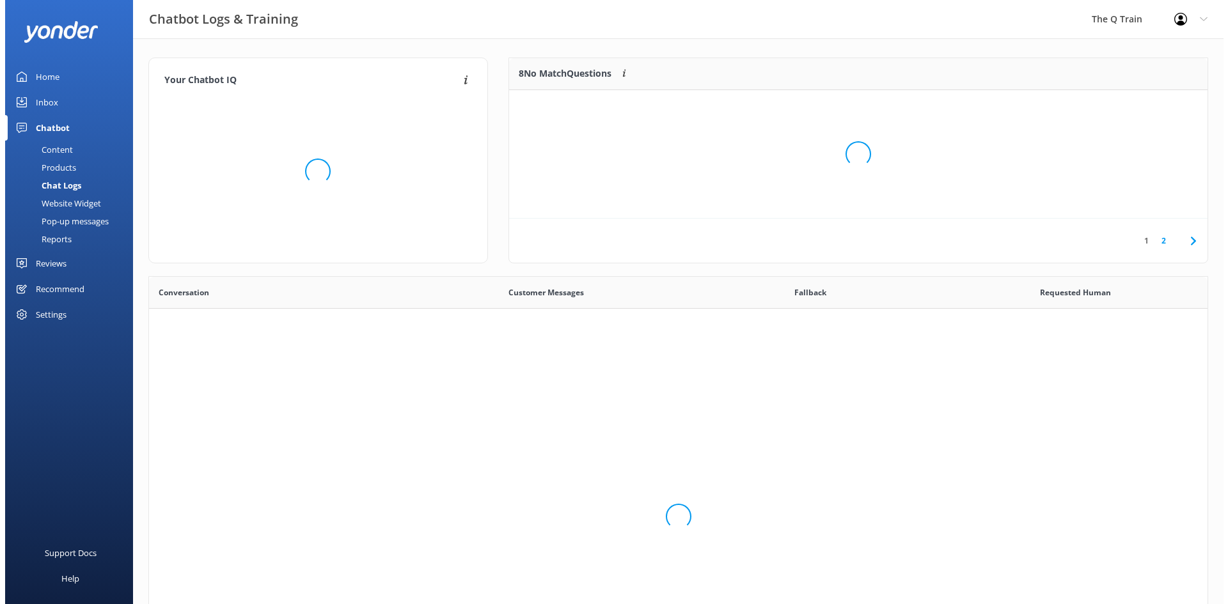
scroll to position [439, 1049]
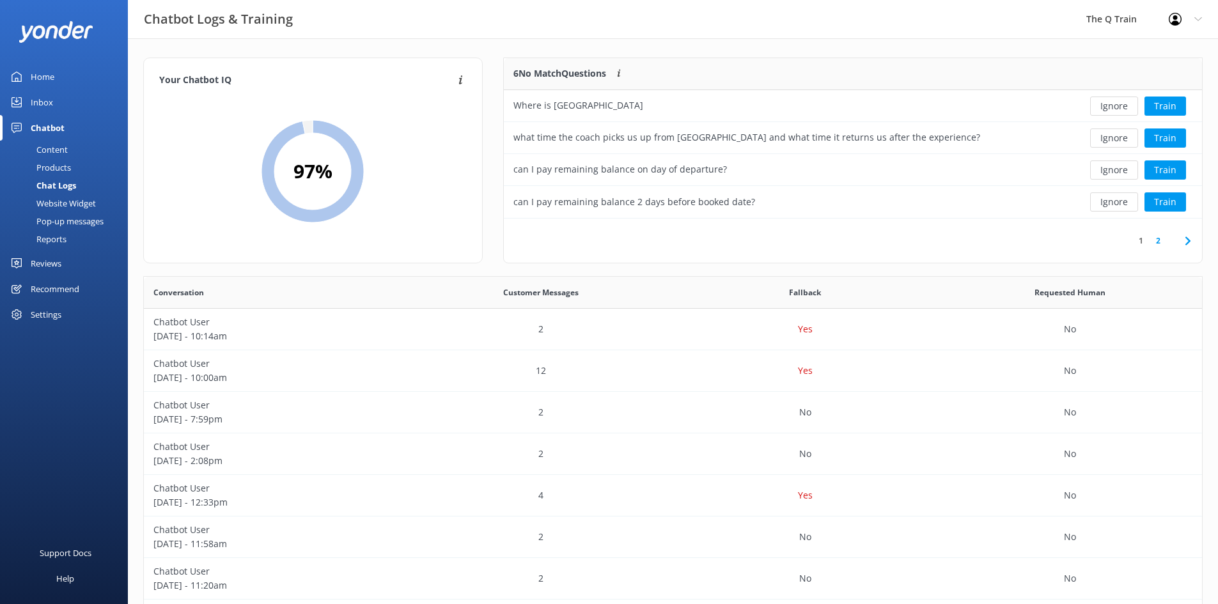
click at [62, 152] on div "Content" at bounding box center [38, 150] width 60 height 18
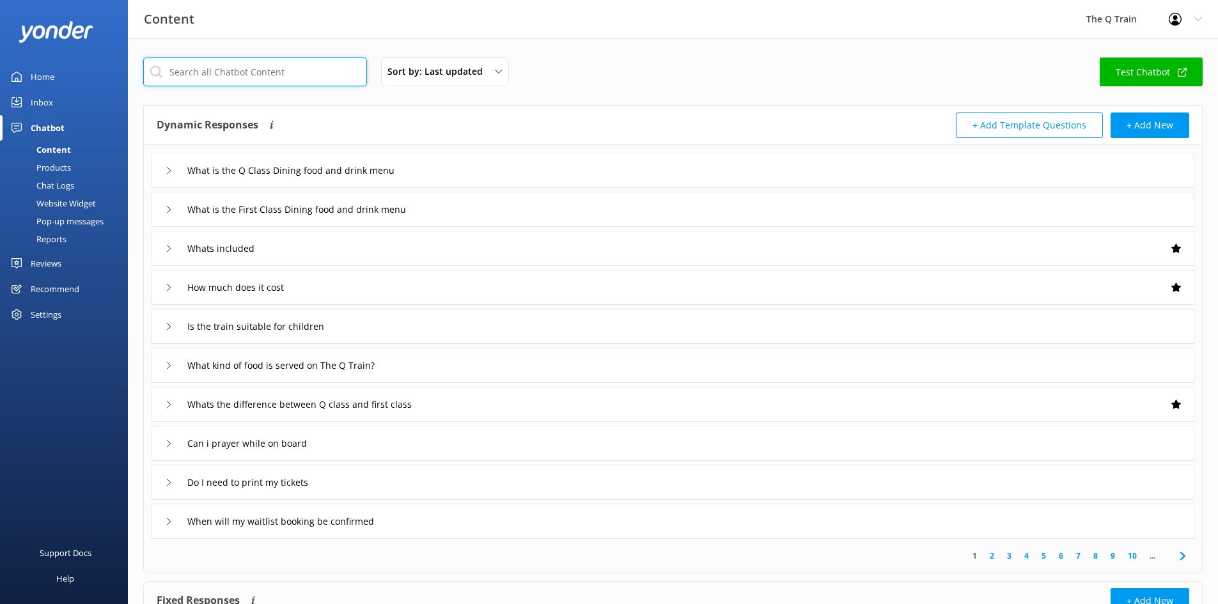
click at [288, 67] on input "text" at bounding box center [255, 72] width 224 height 29
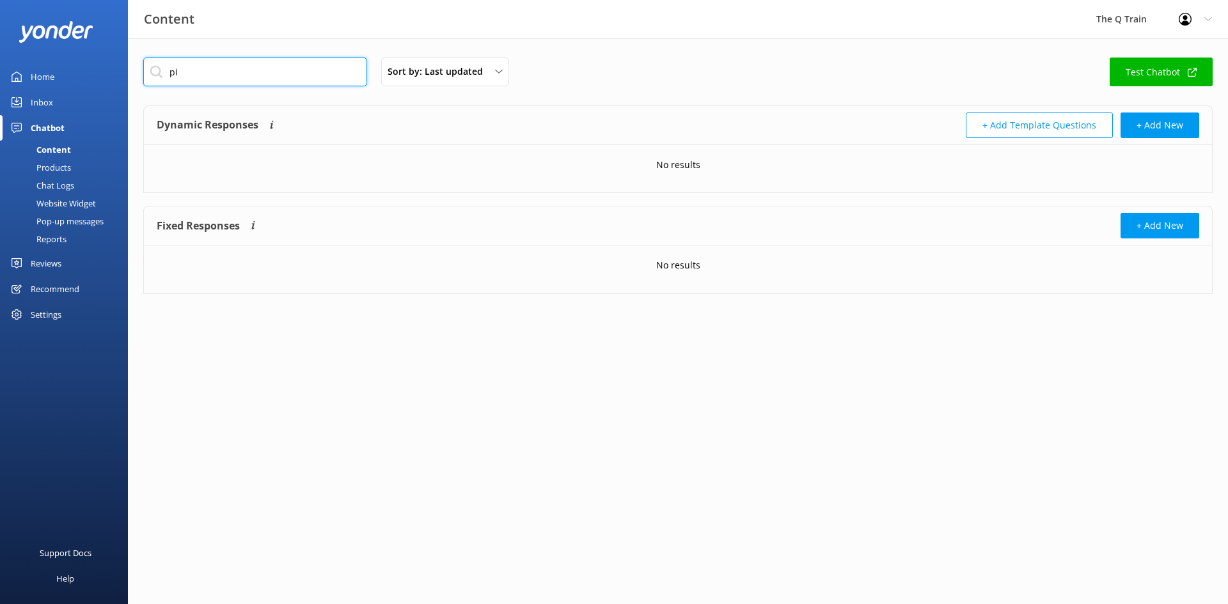
type input "p"
type input "geelong"
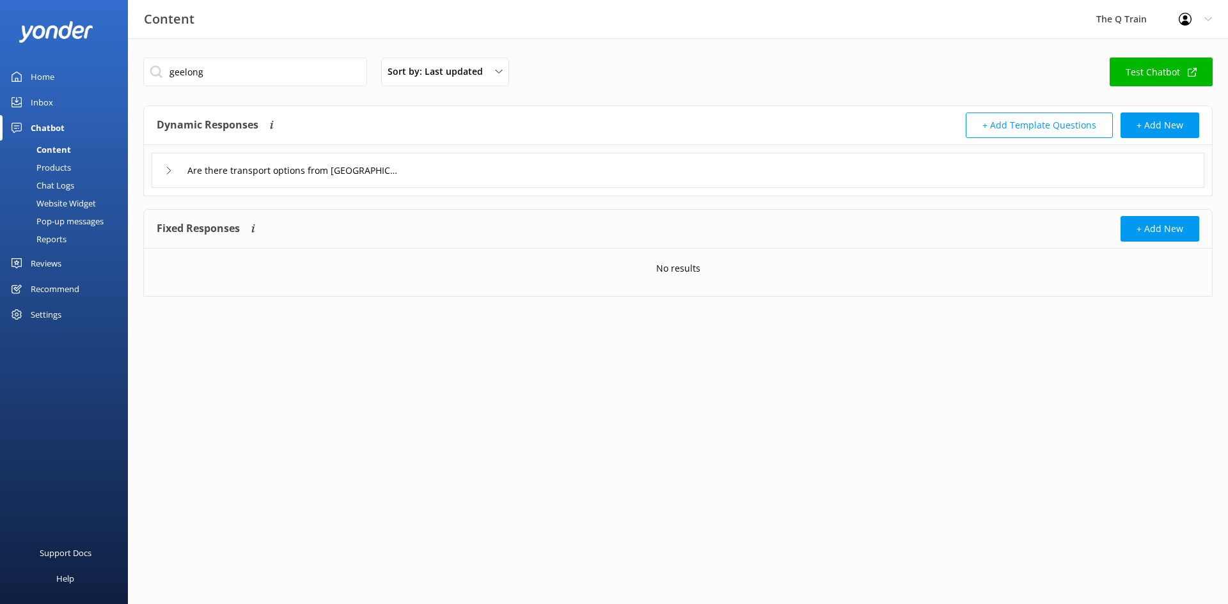
click at [171, 170] on icon at bounding box center [169, 171] width 8 height 8
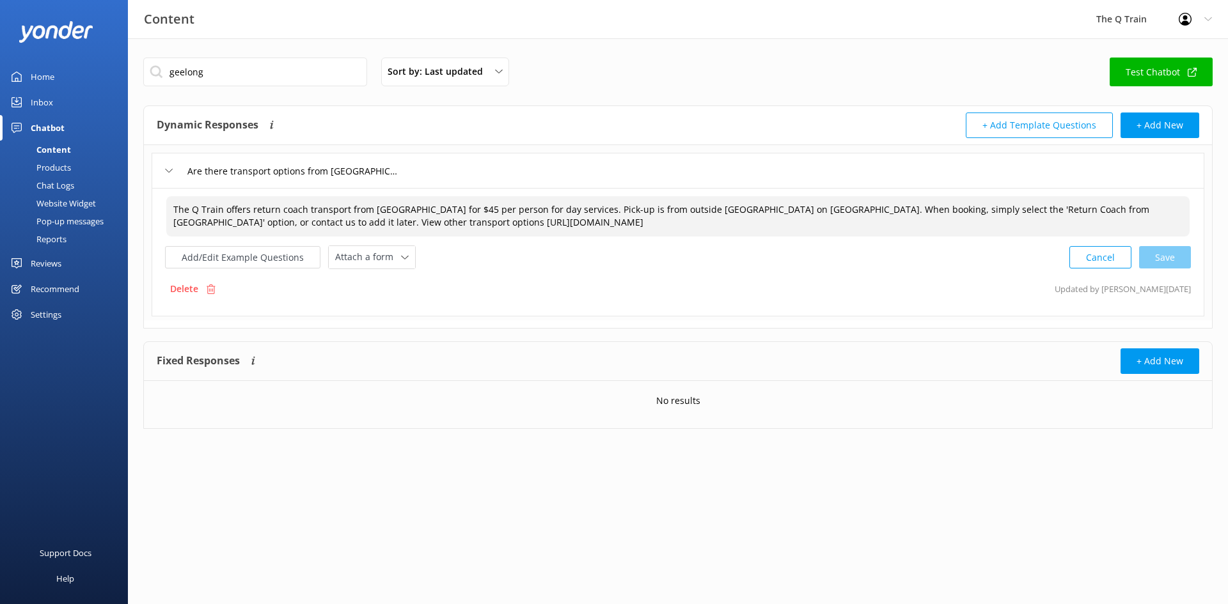
click at [518, 226] on textarea "The Q Train offers return coach transport from [GEOGRAPHIC_DATA] for $45 per pe…" at bounding box center [677, 216] width 1023 height 40
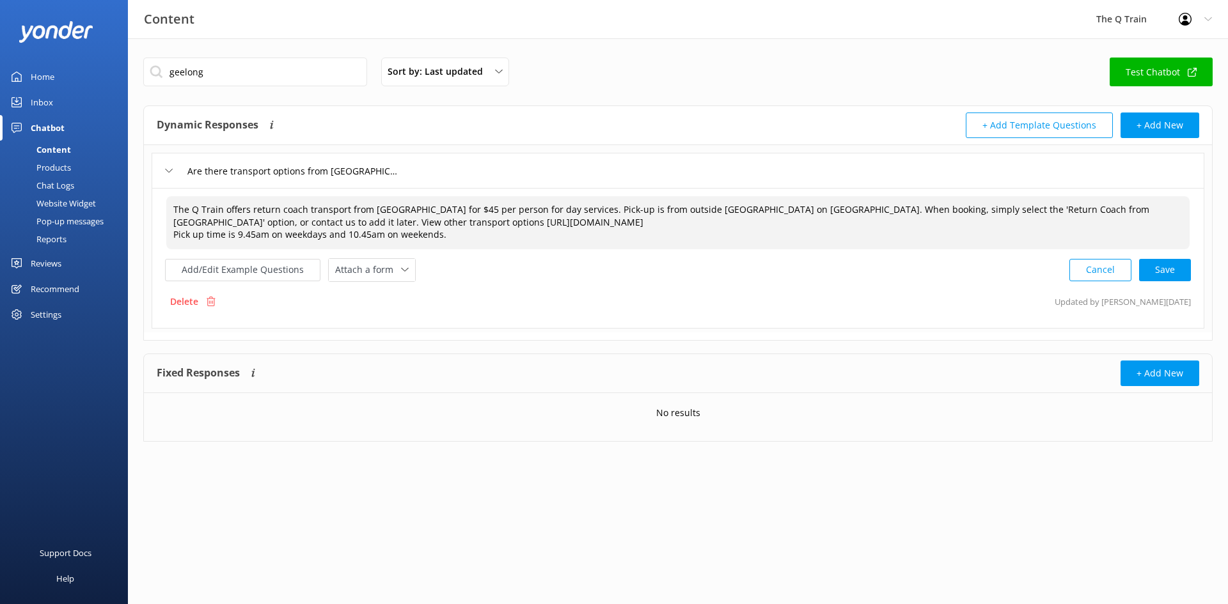
drag, startPoint x: 464, startPoint y: 235, endPoint x: 169, endPoint y: 243, distance: 294.3
click at [169, 244] on textarea "The Q Train offers return coach transport from [GEOGRAPHIC_DATA] for $45 per pe…" at bounding box center [677, 222] width 1023 height 53
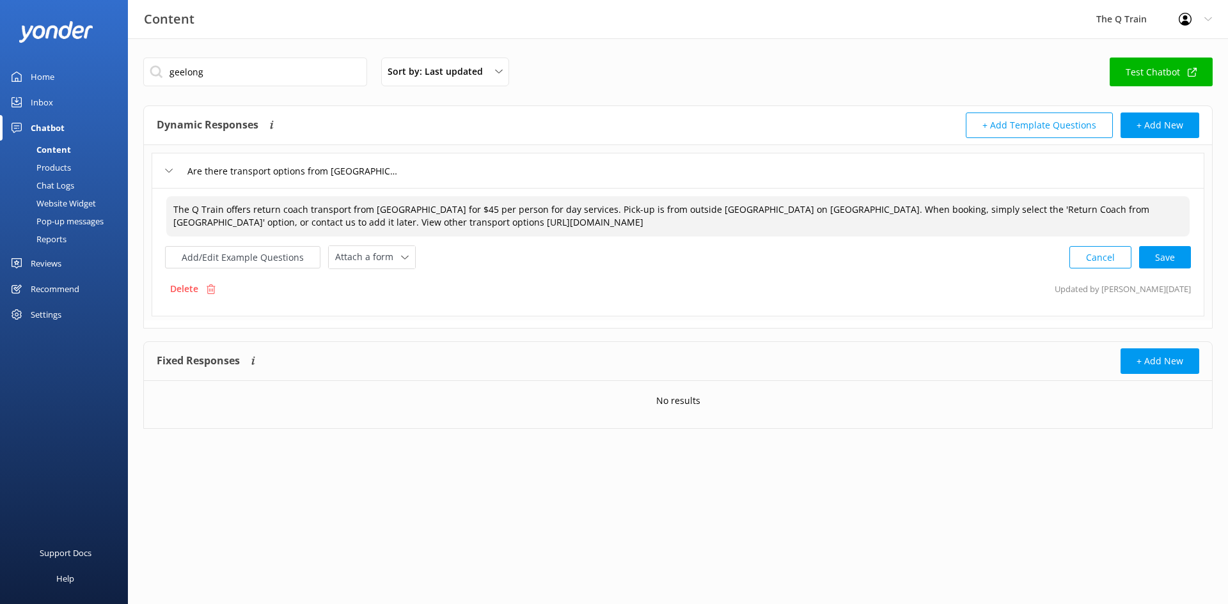
click at [792, 212] on textarea "The Q Train offers return coach transport from [GEOGRAPHIC_DATA] for $45 per pe…" at bounding box center [677, 216] width 1023 height 40
paste textarea "Pick up time is 9.45am on weekdays and 10.45am on weekends."
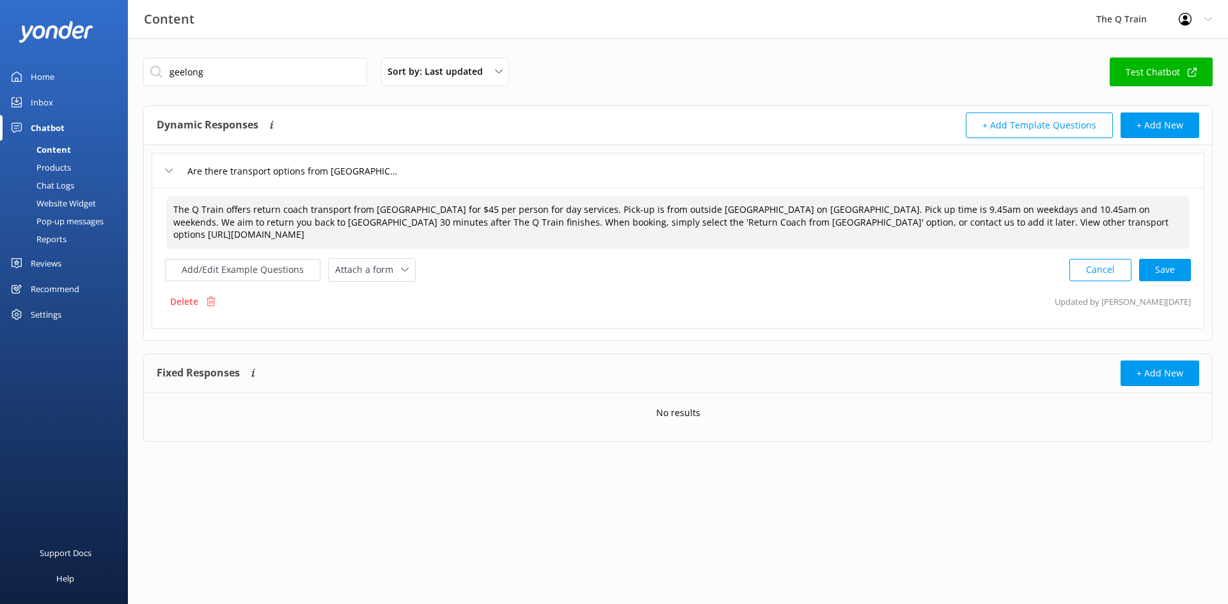
drag, startPoint x: 794, startPoint y: 208, endPoint x: 377, endPoint y: 223, distance: 416.6
click at [377, 223] on textarea "The Q Train offers return coach transport from [GEOGRAPHIC_DATA] for $45 per pe…" at bounding box center [677, 222] width 1023 height 53
click at [796, 212] on textarea "The Q Train offers return coach transport from [GEOGRAPHIC_DATA] for $45 per pe…" at bounding box center [677, 222] width 1023 height 53
drag, startPoint x: 792, startPoint y: 210, endPoint x: 374, endPoint y: 227, distance: 418.6
click at [374, 227] on textarea "The Q Train offers return coach transport from [GEOGRAPHIC_DATA] for $45 per pe…" at bounding box center [677, 222] width 1023 height 53
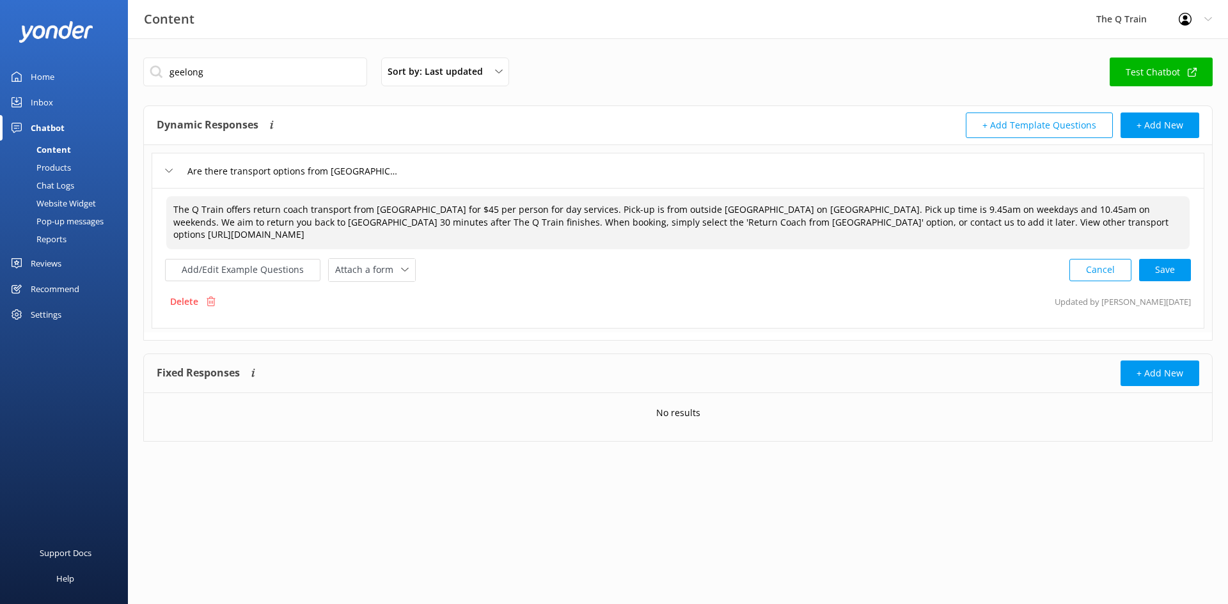
paste textarea "Weekday pick-up is at 9:45 AM, and weekend pick-up is at 10:45 AM. We aim to ha…"
click at [1170, 271] on div "Cancel Save" at bounding box center [1130, 270] width 122 height 24
type textarea "The Q Train offers return coach transport from [GEOGRAPHIC_DATA] for $45 per pe…"
click at [45, 79] on div "Home" at bounding box center [43, 77] width 24 height 26
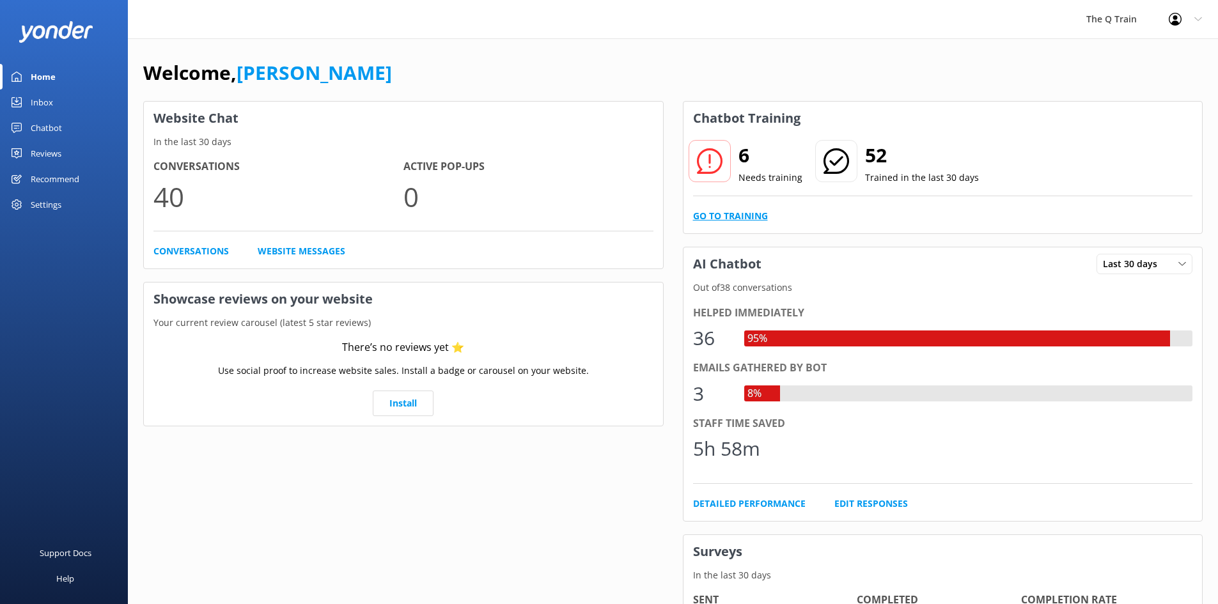
click at [752, 220] on link "Go to Training" at bounding box center [730, 216] width 75 height 14
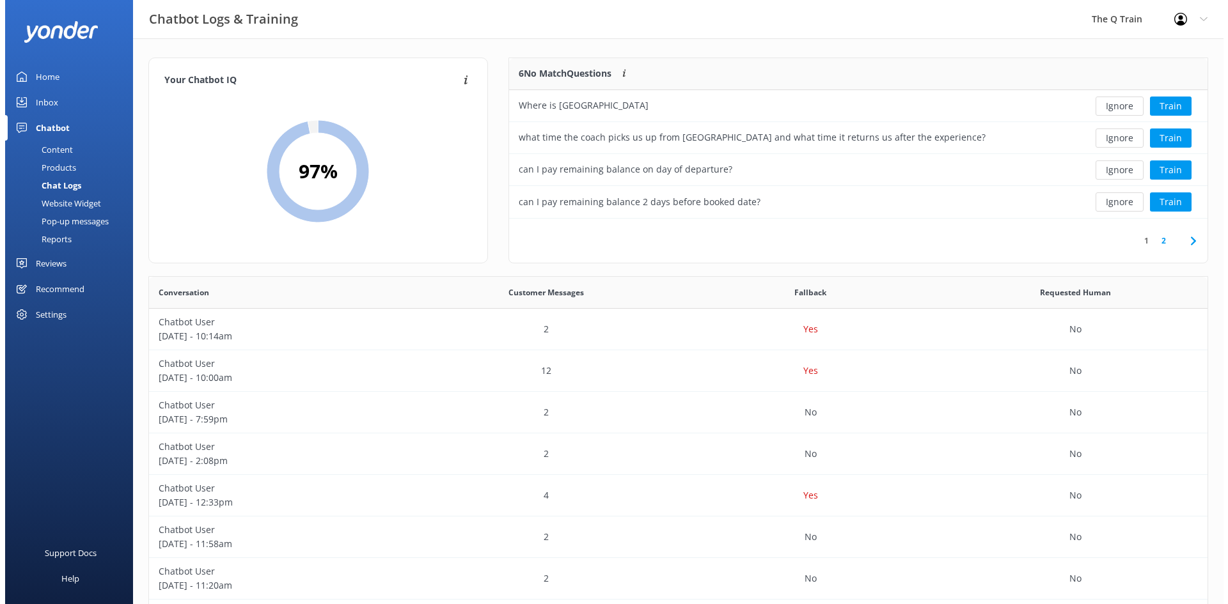
scroll to position [439, 1049]
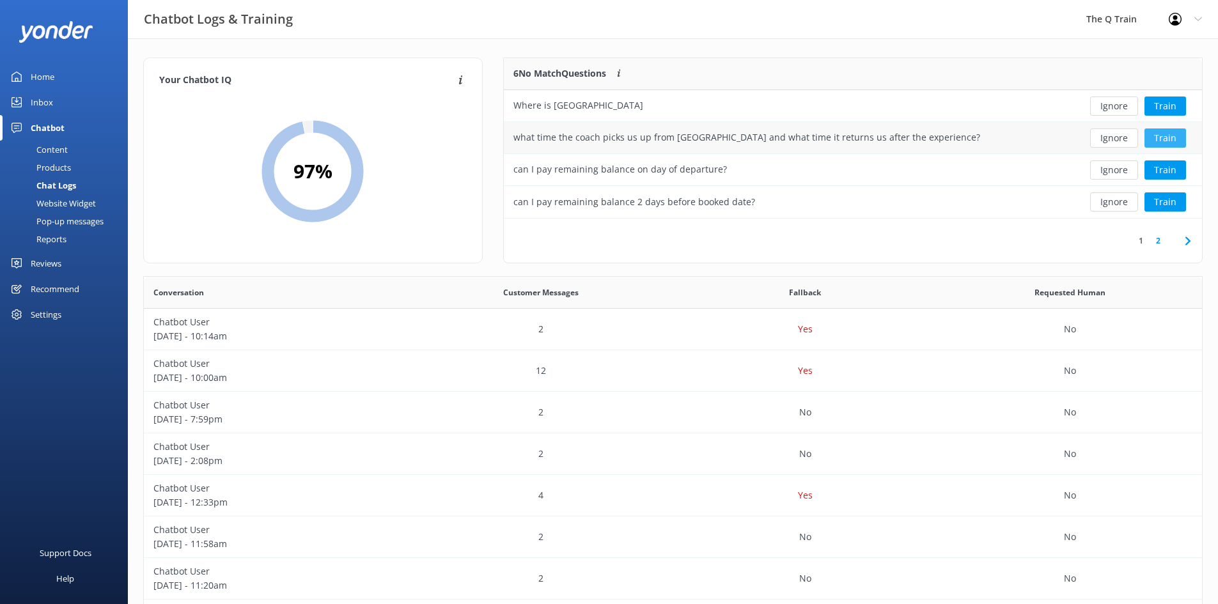
click at [1162, 137] on button "Train" at bounding box center [1166, 138] width 42 height 19
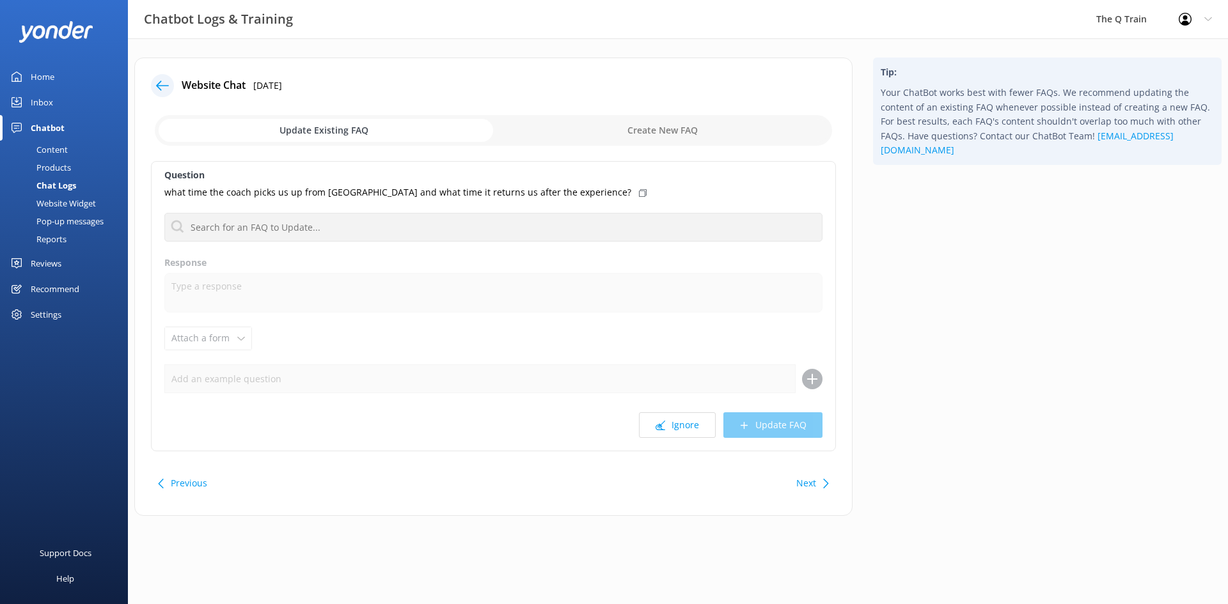
click at [639, 193] on use at bounding box center [643, 193] width 8 height 8
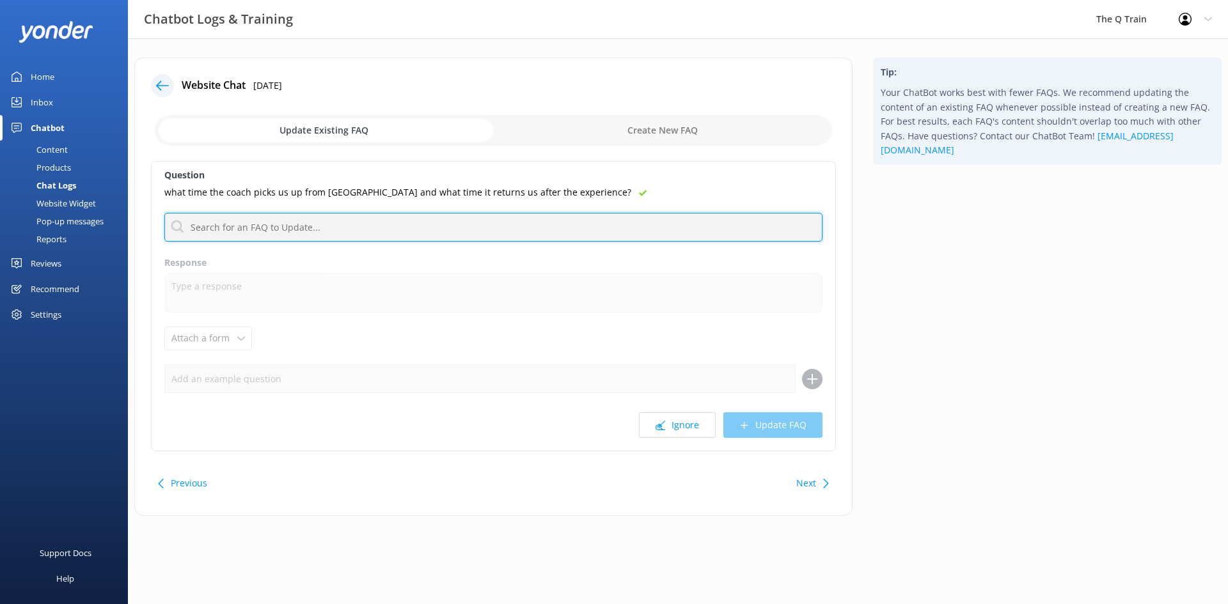
click at [309, 232] on input "text" at bounding box center [493, 227] width 658 height 29
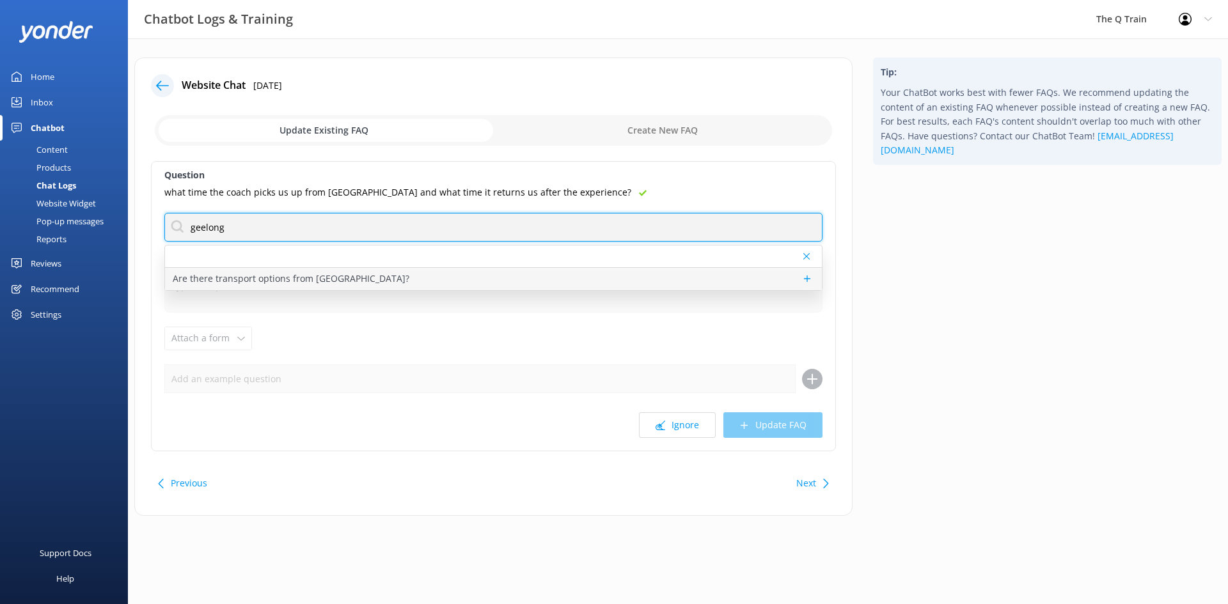
type input "geelong"
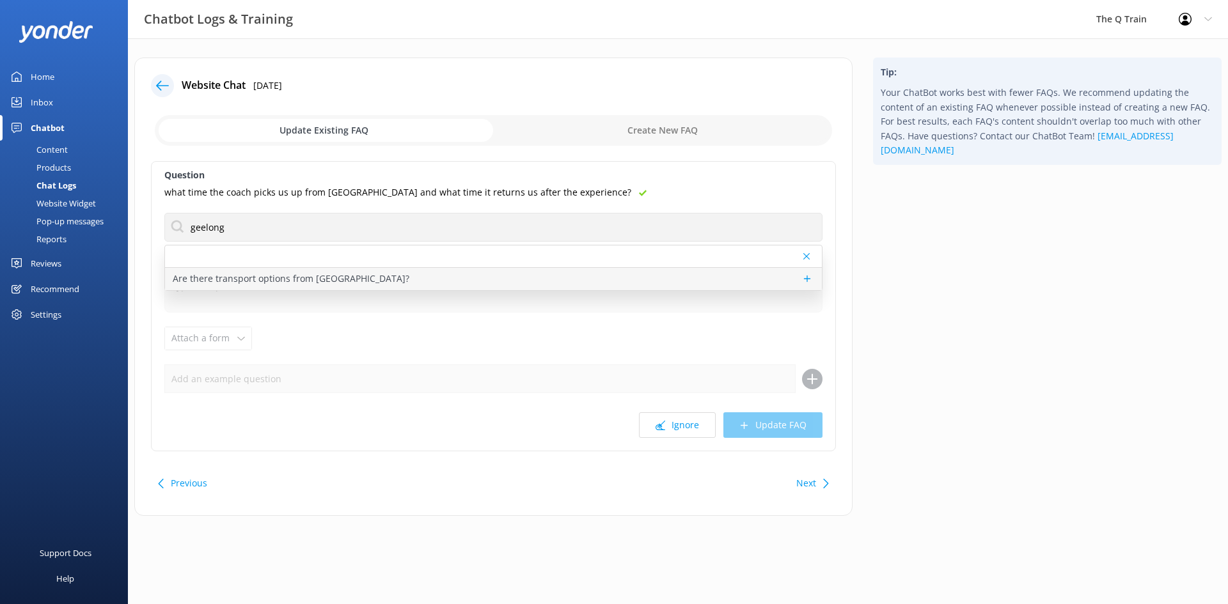
click at [319, 281] on p "Are there transport options from [GEOGRAPHIC_DATA]?" at bounding box center [291, 279] width 237 height 14
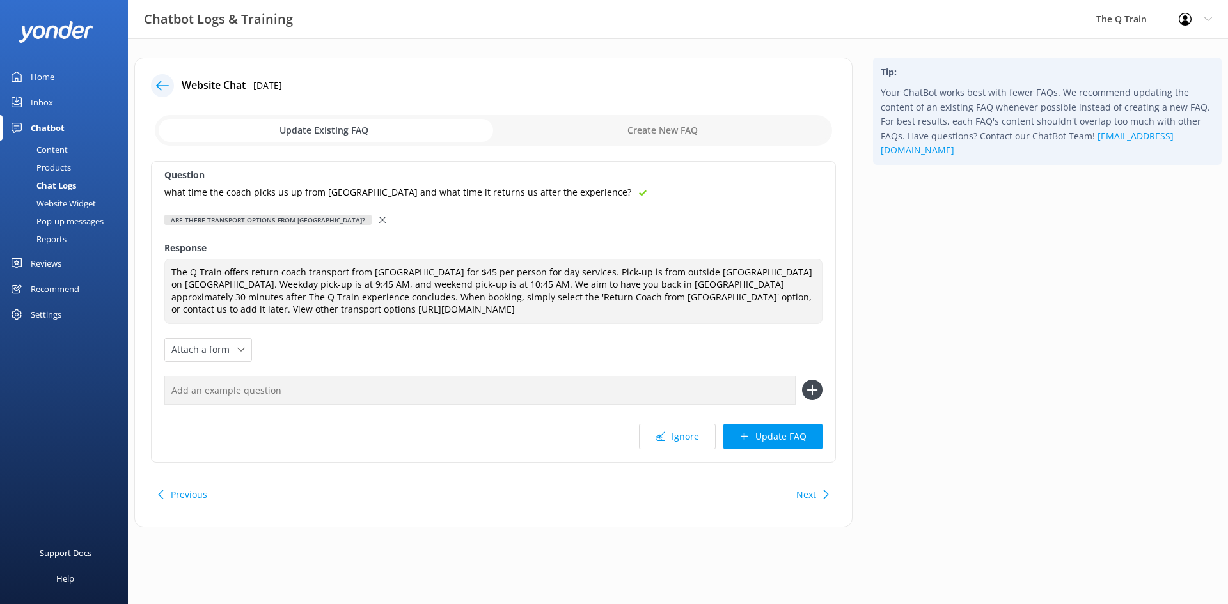
type textarea "The Q Train offers return coach transport from [GEOGRAPHIC_DATA] for $45 per pe…"
click at [787, 436] on button "Update FAQ" at bounding box center [772, 437] width 99 height 26
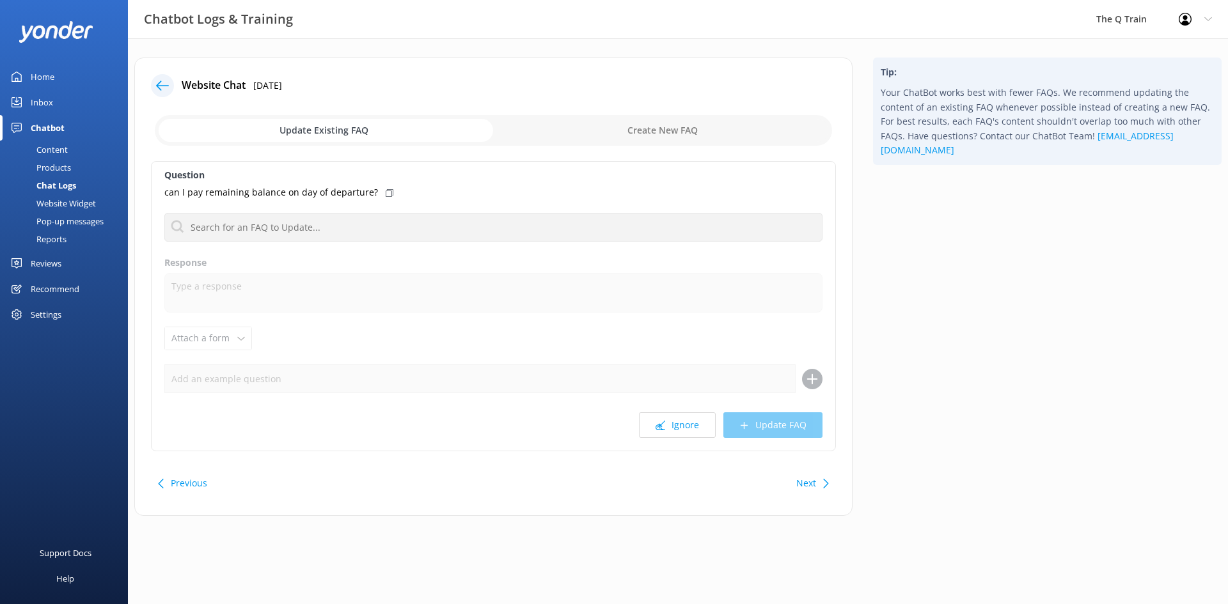
click at [42, 100] on div "Inbox" at bounding box center [42, 103] width 22 height 26
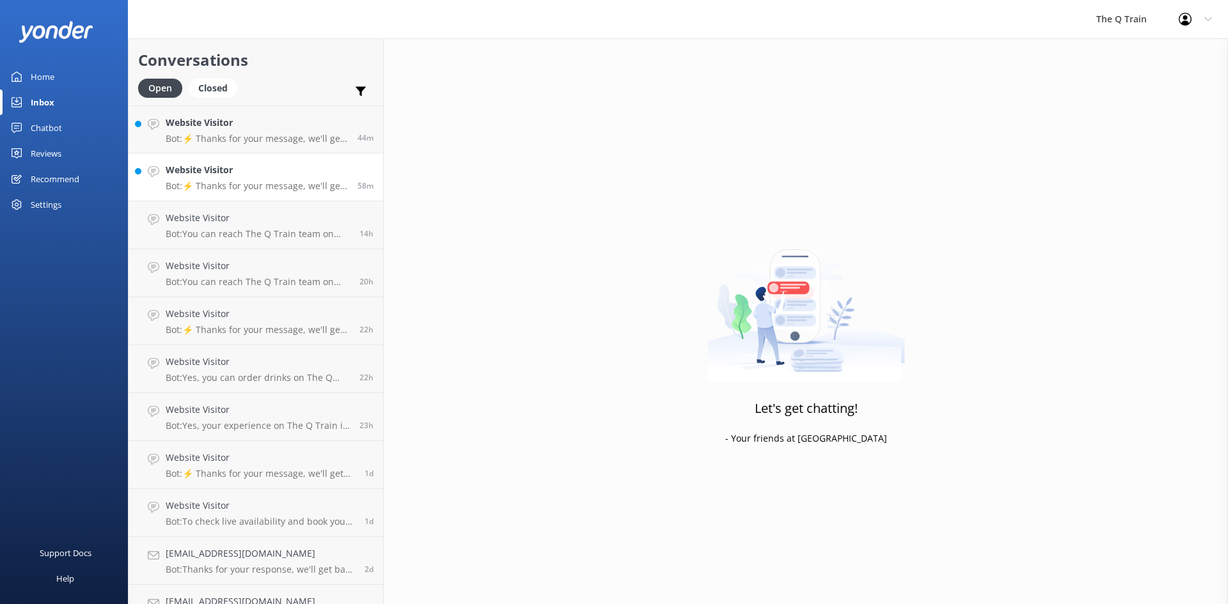
click at [235, 178] on div "Website Visitor Bot: ⚡ Thanks for your message, we'll get back to you as soon a…" at bounding box center [257, 177] width 182 height 28
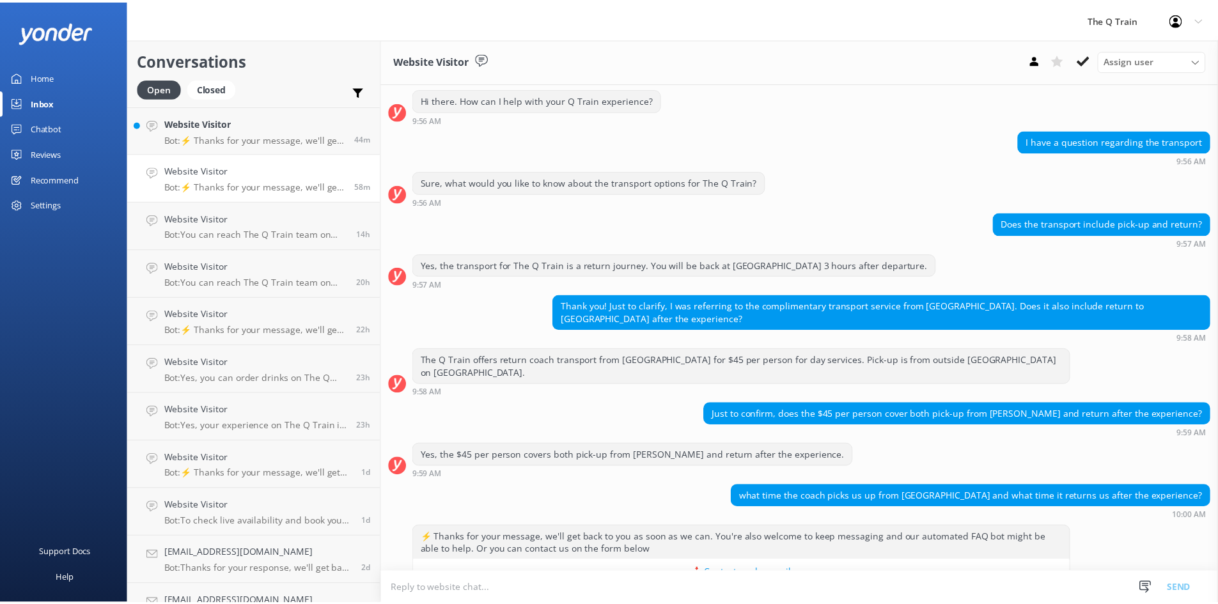
scroll to position [173, 0]
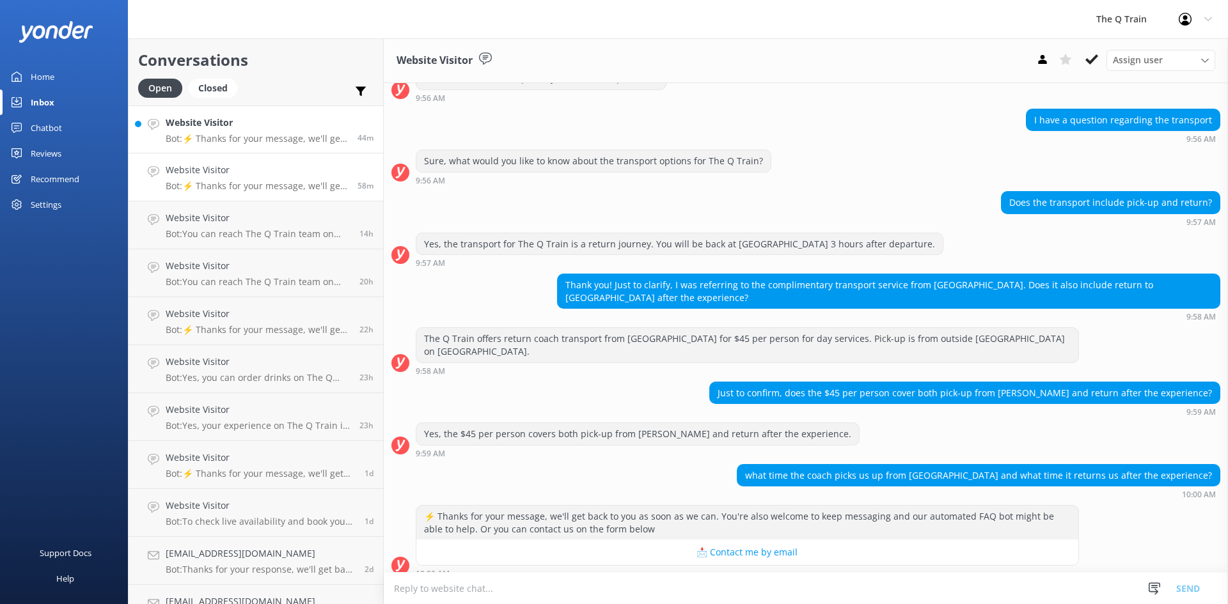
click at [225, 129] on h4 "Website Visitor" at bounding box center [257, 123] width 182 height 14
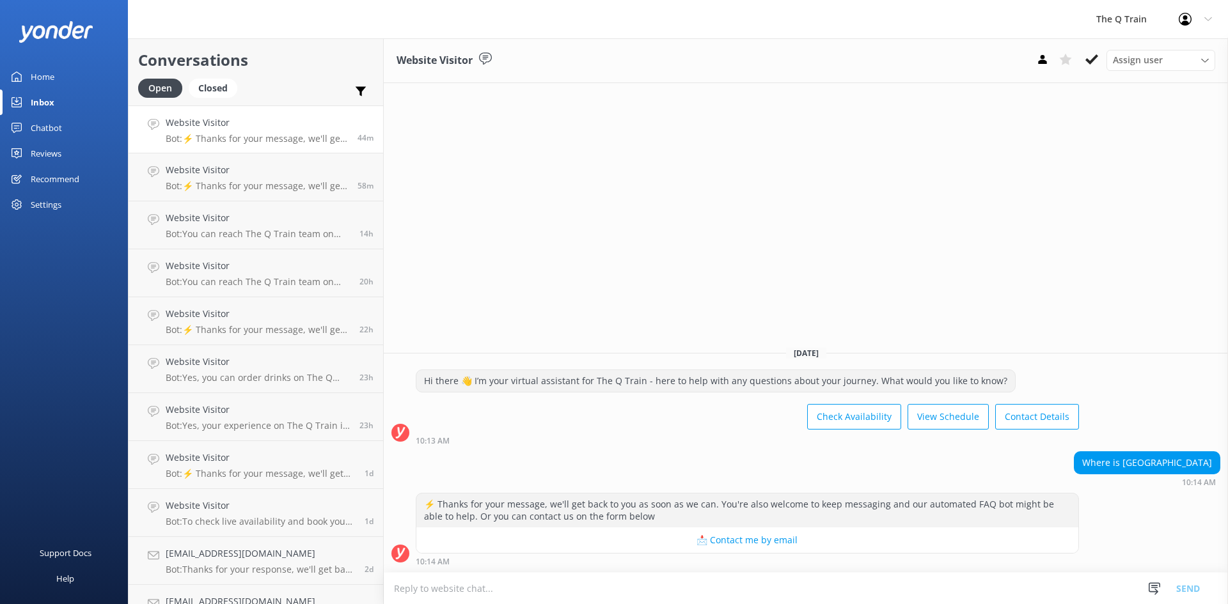
click at [42, 101] on div "Inbox" at bounding box center [43, 103] width 24 height 26
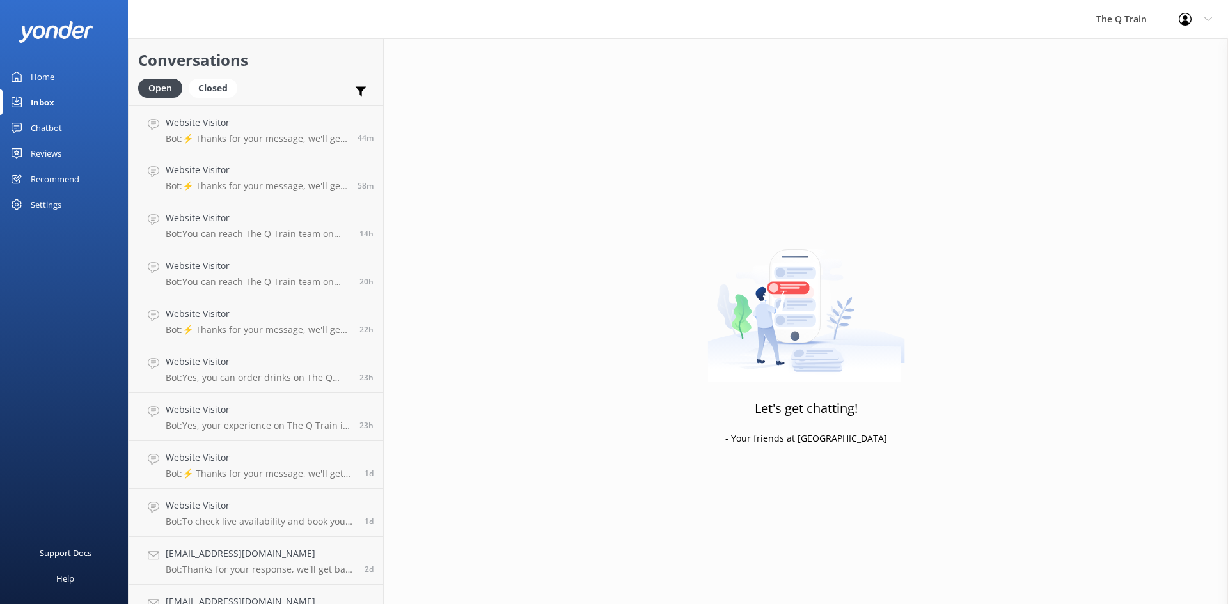
click at [43, 76] on div "Home" at bounding box center [43, 77] width 24 height 26
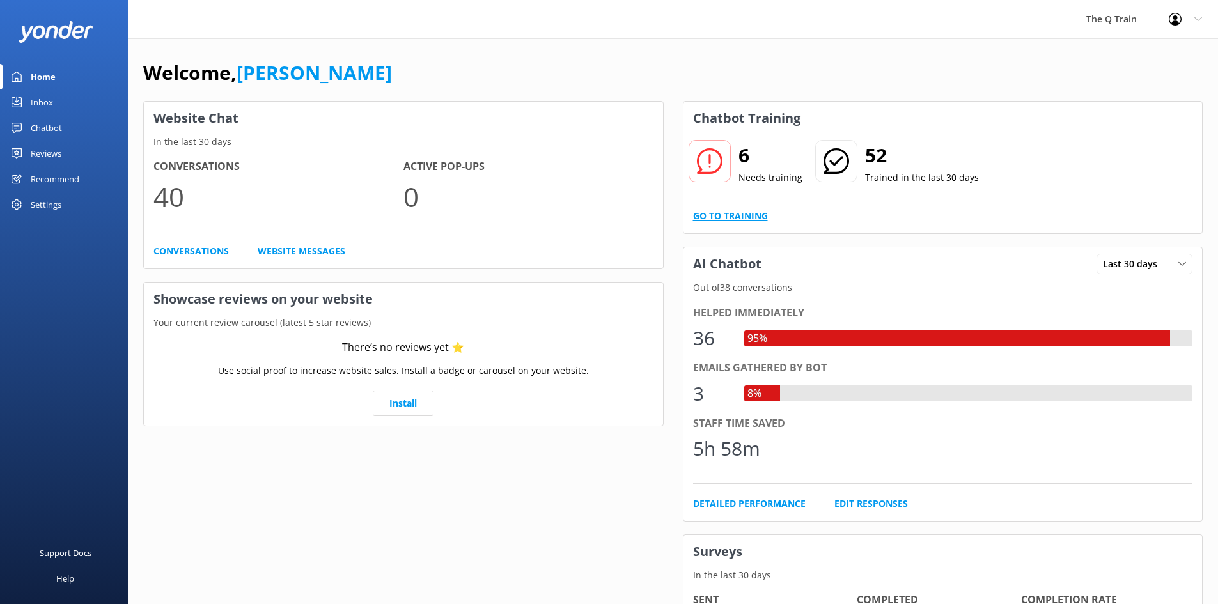
click at [755, 216] on link "Go to Training" at bounding box center [730, 216] width 75 height 14
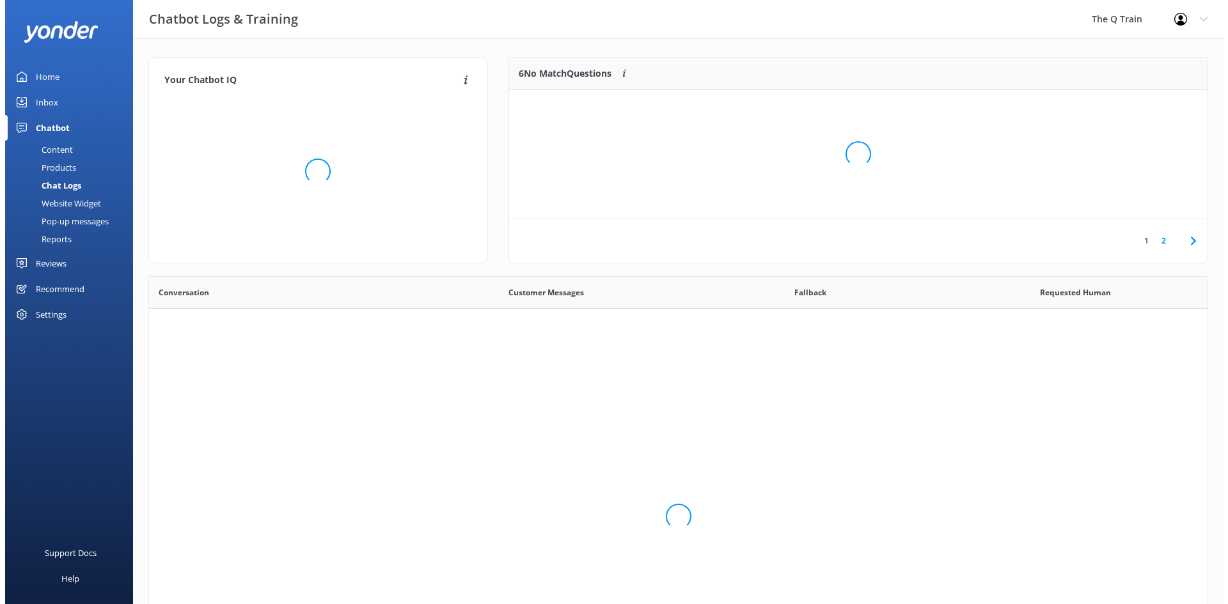
scroll to position [439, 1049]
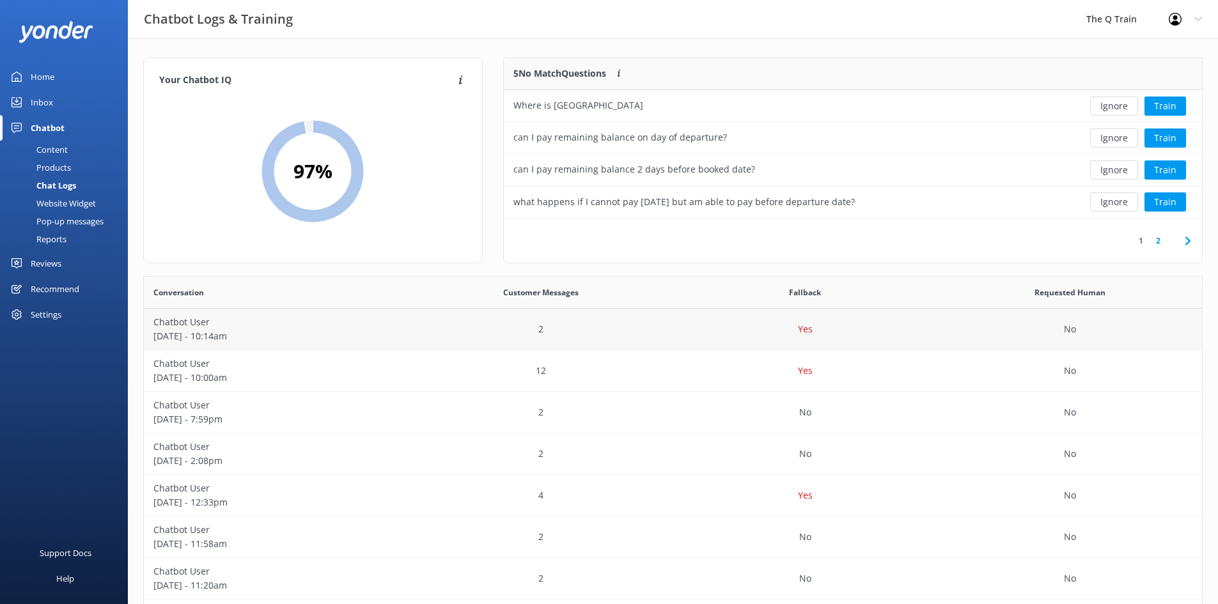
click at [193, 326] on p "Chatbot User" at bounding box center [276, 322] width 246 height 14
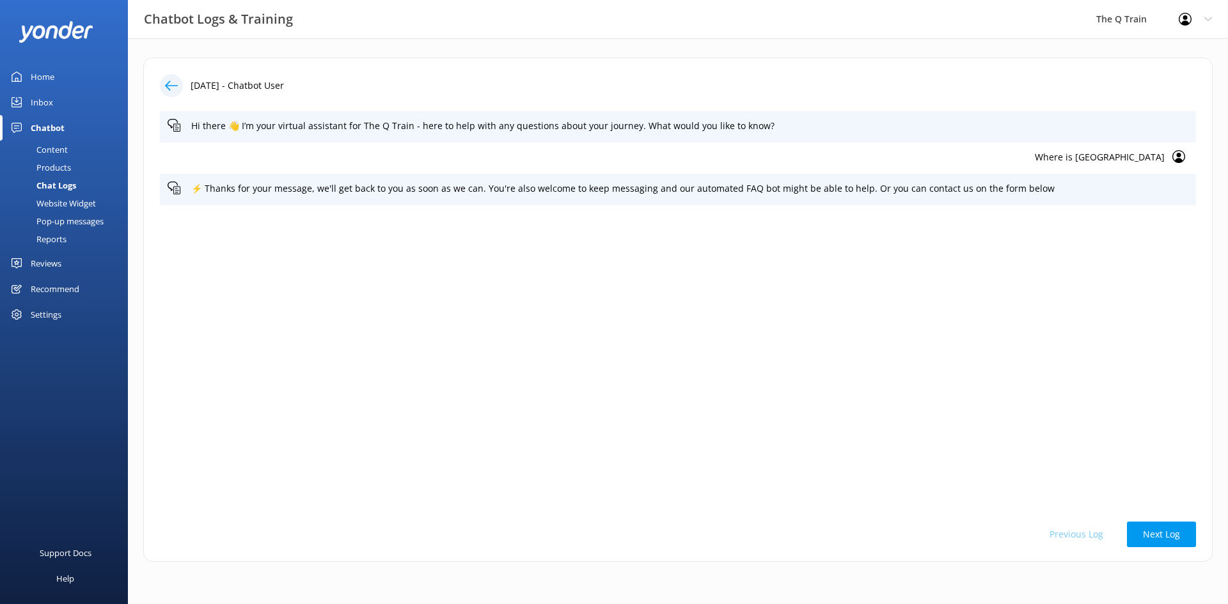
click at [1124, 156] on p "Where is [GEOGRAPHIC_DATA]" at bounding box center [666, 157] width 997 height 14
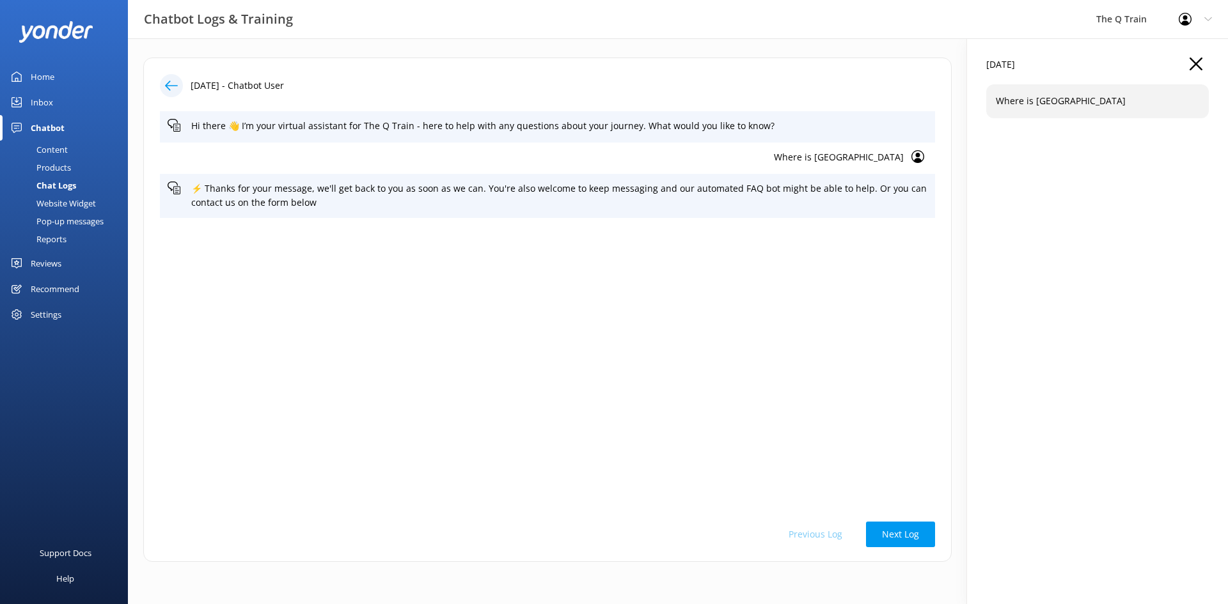
click at [1126, 104] on p "Where is [GEOGRAPHIC_DATA]" at bounding box center [1097, 101] width 203 height 14
click at [1042, 91] on div "Where is [GEOGRAPHIC_DATA]" at bounding box center [1097, 100] width 223 height 33
click at [1022, 114] on div "Where is [GEOGRAPHIC_DATA]" at bounding box center [1097, 100] width 223 height 33
click at [1024, 173] on div "[DATE] Where is [GEOGRAPHIC_DATA]" at bounding box center [1097, 321] width 261 height 566
click at [917, 157] on icon at bounding box center [917, 156] width 13 height 13
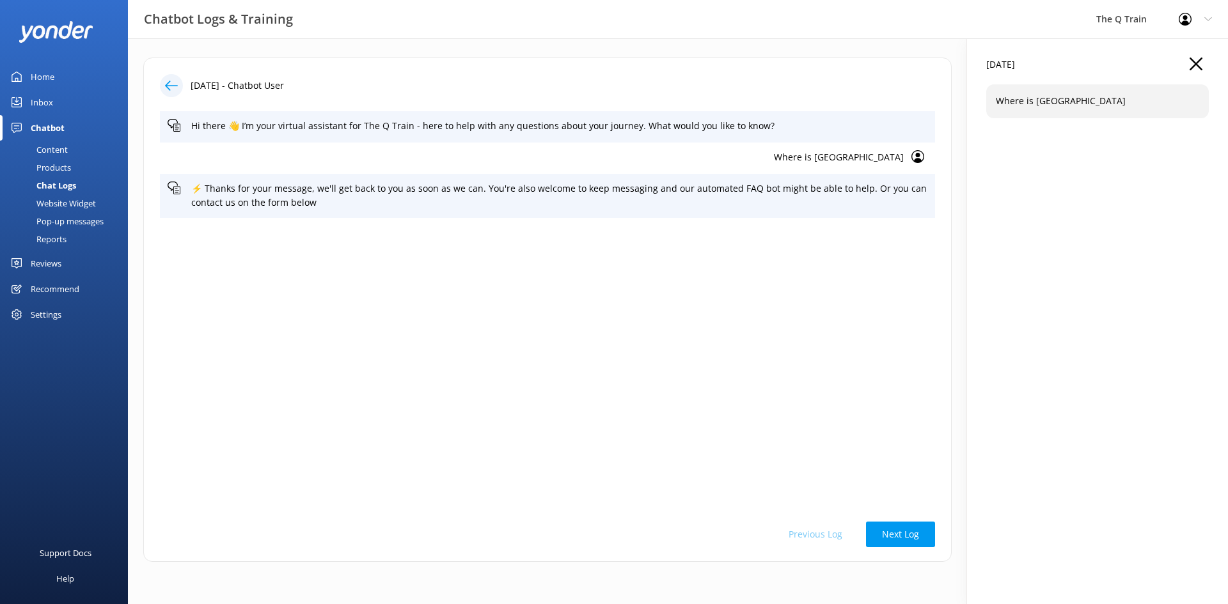
click at [1166, 102] on p "Where is [GEOGRAPHIC_DATA]" at bounding box center [1097, 101] width 203 height 14
click at [1058, 84] on div "Where is [GEOGRAPHIC_DATA]" at bounding box center [1097, 100] width 223 height 33
click at [1197, 63] on use at bounding box center [1196, 64] width 13 height 13
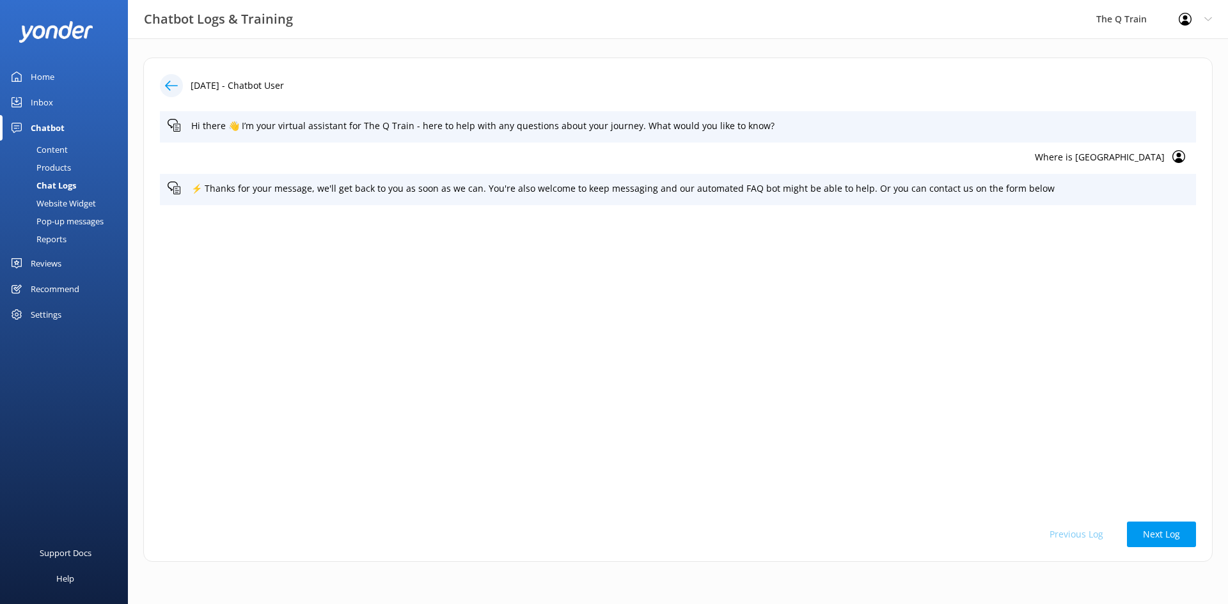
click at [53, 125] on div "Chatbot" at bounding box center [48, 128] width 34 height 26
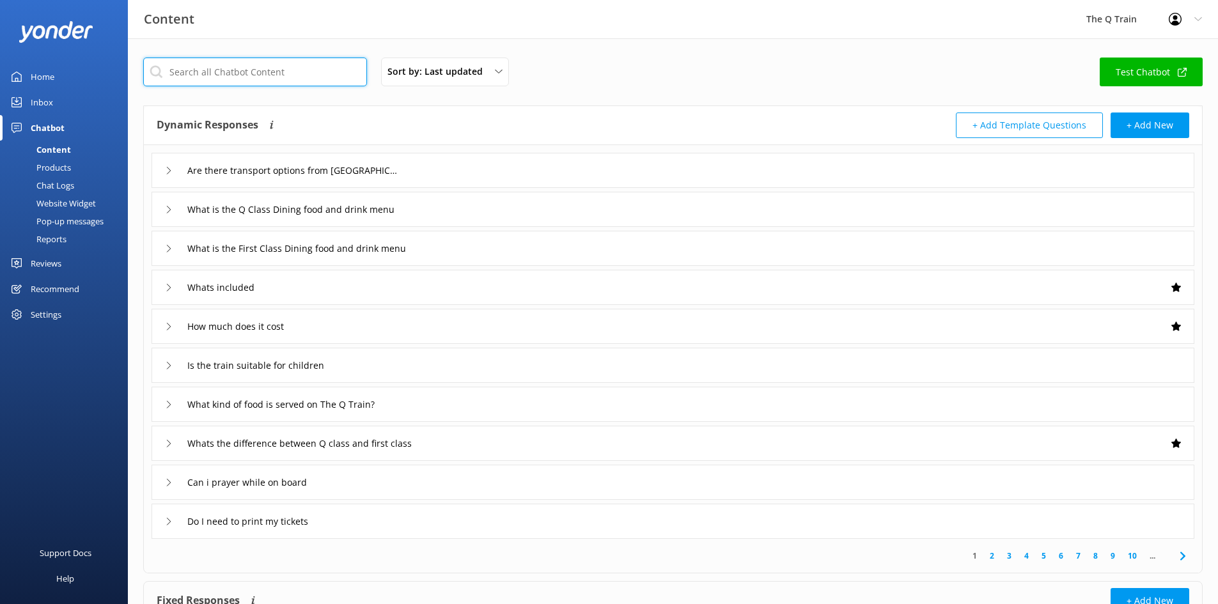
click at [235, 77] on input "text" at bounding box center [255, 72] width 224 height 29
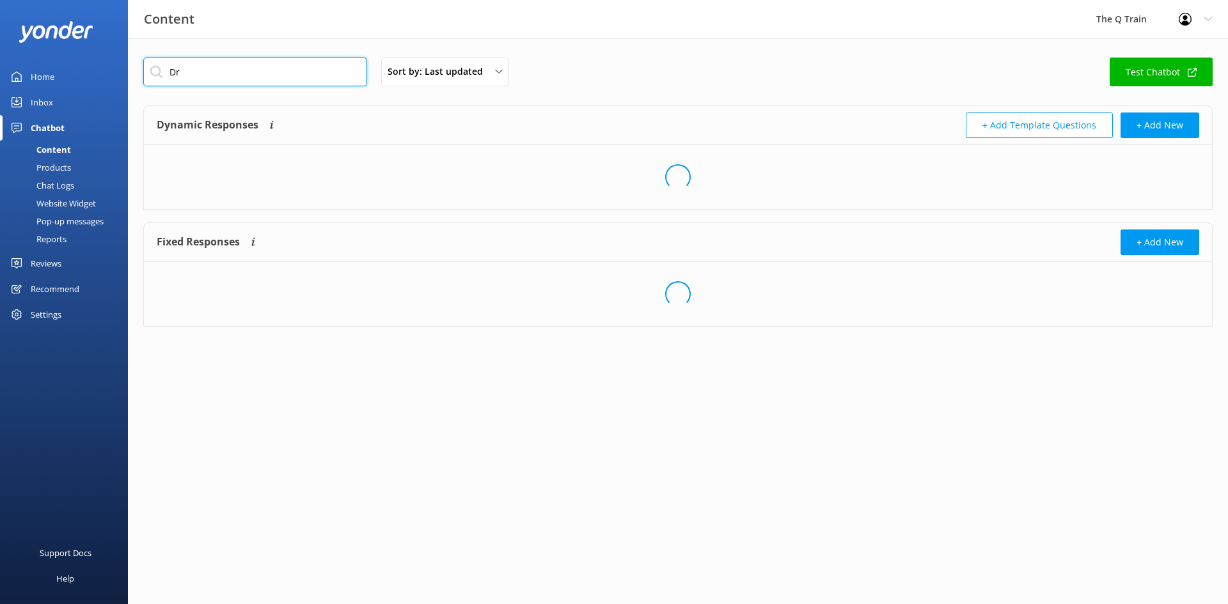
type input "D"
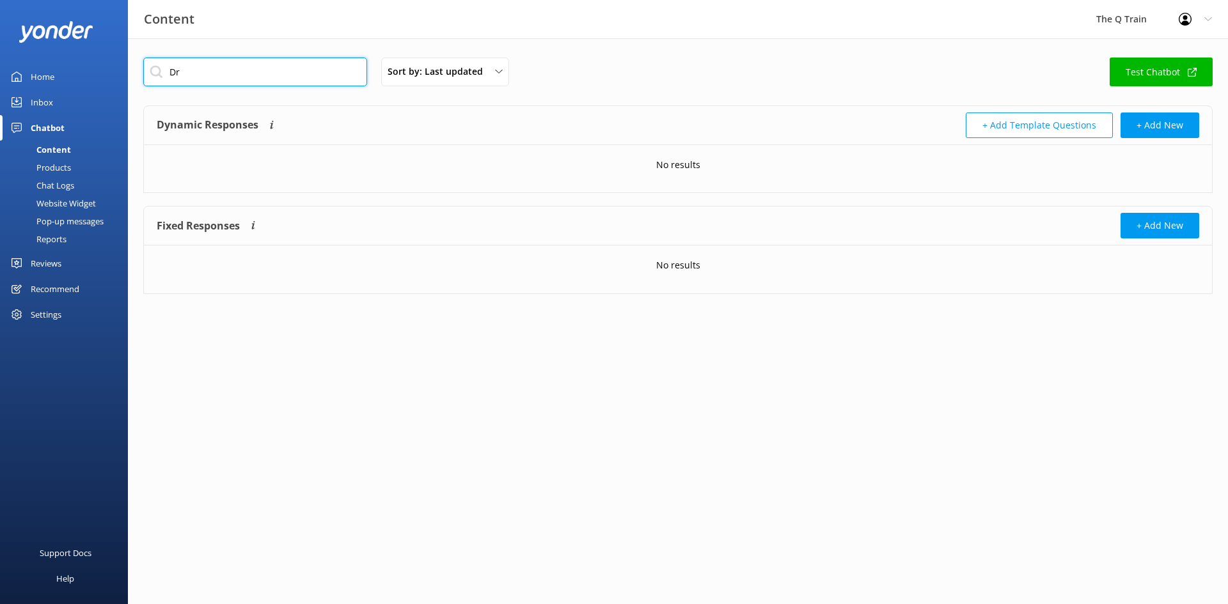
type input "D"
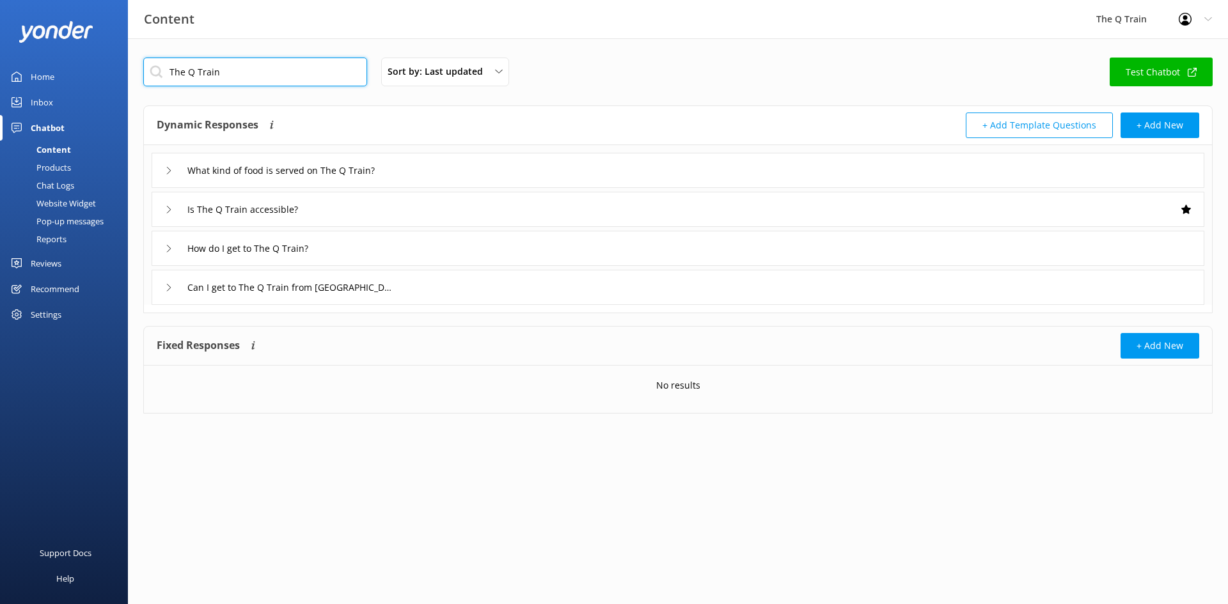
type input "The Q Train"
click at [167, 249] on icon at bounding box center [169, 249] width 8 height 8
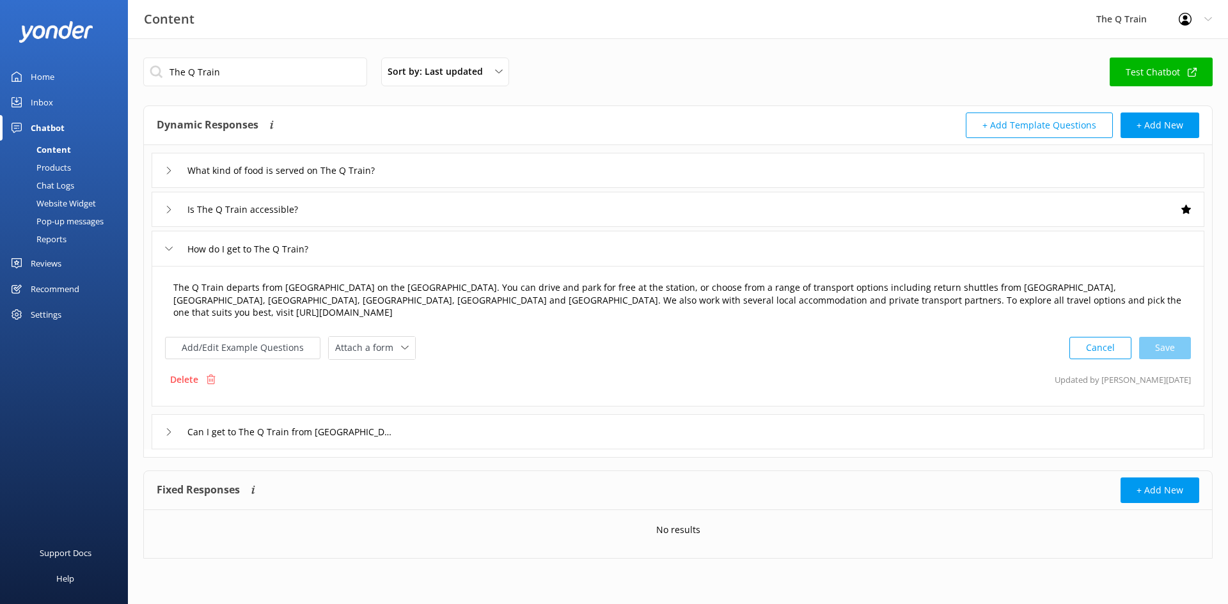
click at [1124, 301] on textarea "The Q Train departs from [GEOGRAPHIC_DATA] on the [GEOGRAPHIC_DATA]. You can dr…" at bounding box center [677, 300] width 1023 height 53
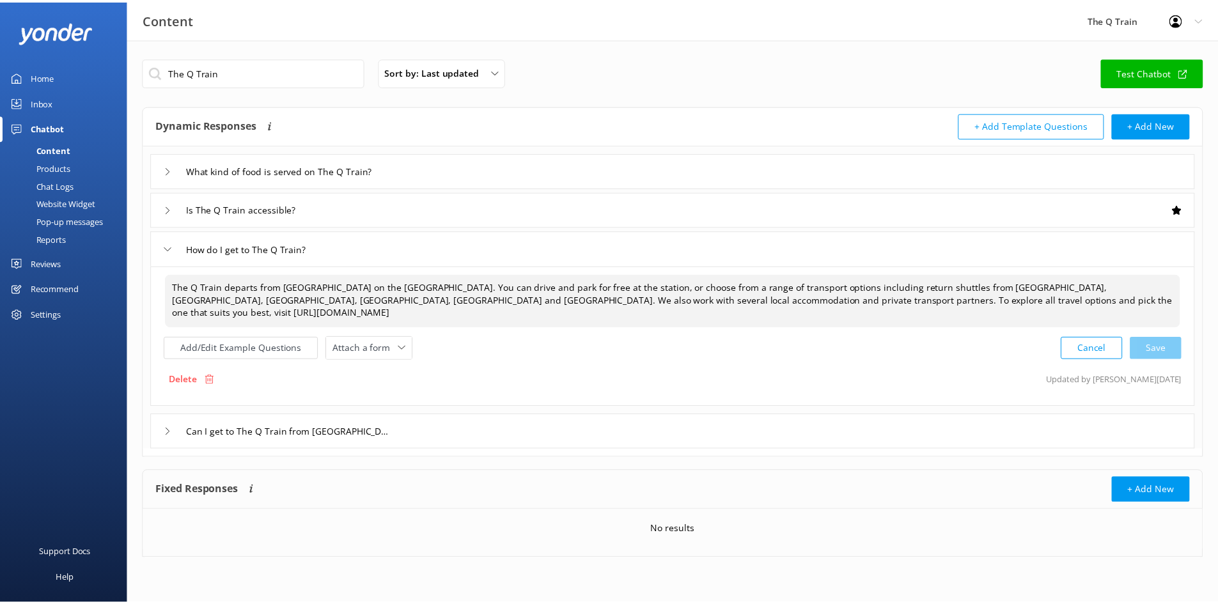
scroll to position [5, 0]
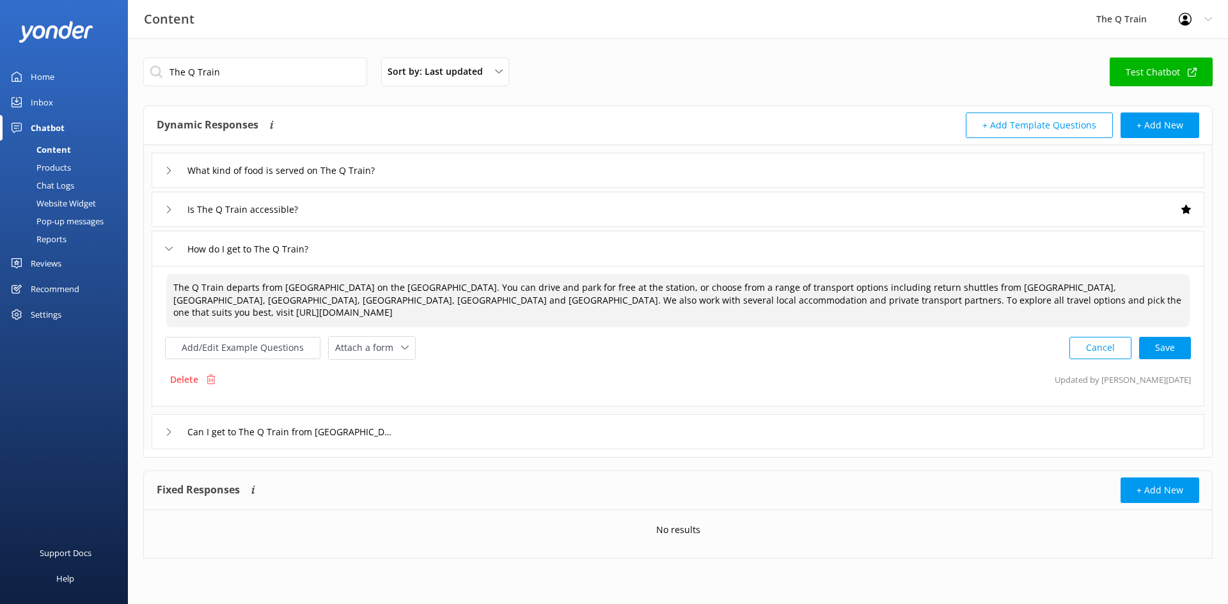
click at [178, 319] on textarea "The Q Train departs from [GEOGRAPHIC_DATA] on the [GEOGRAPHIC_DATA]. You can dr…" at bounding box center [677, 300] width 1023 height 53
paste textarea "[URL][DOMAIN_NAME]"
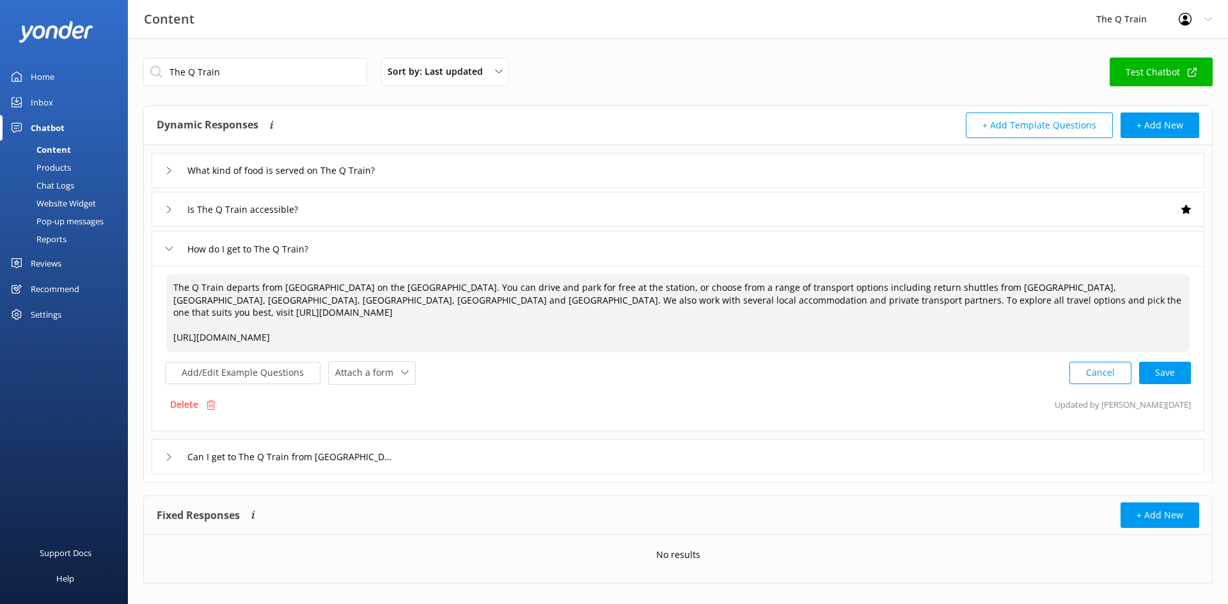
scroll to position [0, 0]
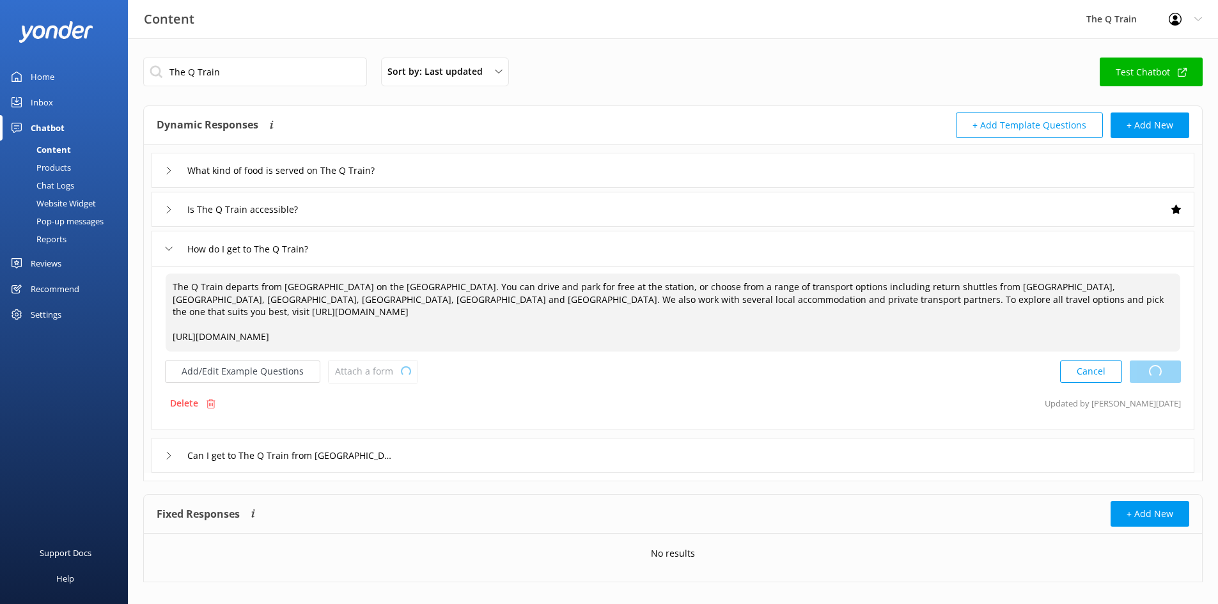
click at [1154, 363] on div "Cancel Loading.." at bounding box center [1120, 372] width 121 height 24
type textarea "The Q Train departs from [GEOGRAPHIC_DATA] on the [GEOGRAPHIC_DATA]. You can dr…"
click at [53, 150] on div "Content" at bounding box center [39, 150] width 63 height 18
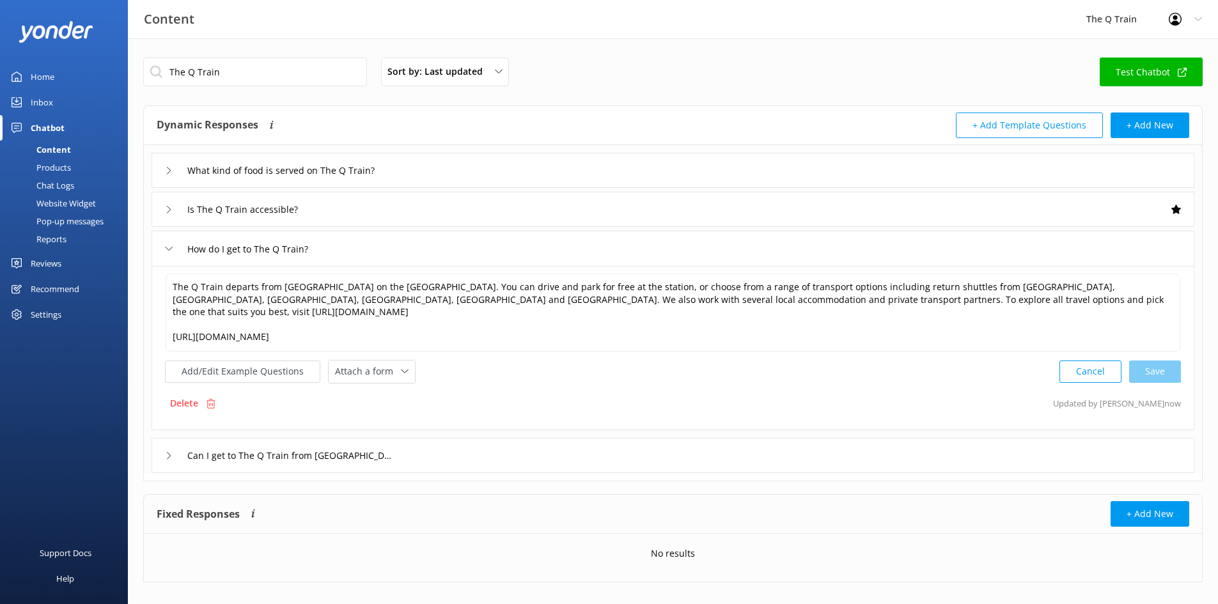
click at [40, 75] on div "Home" at bounding box center [43, 77] width 24 height 26
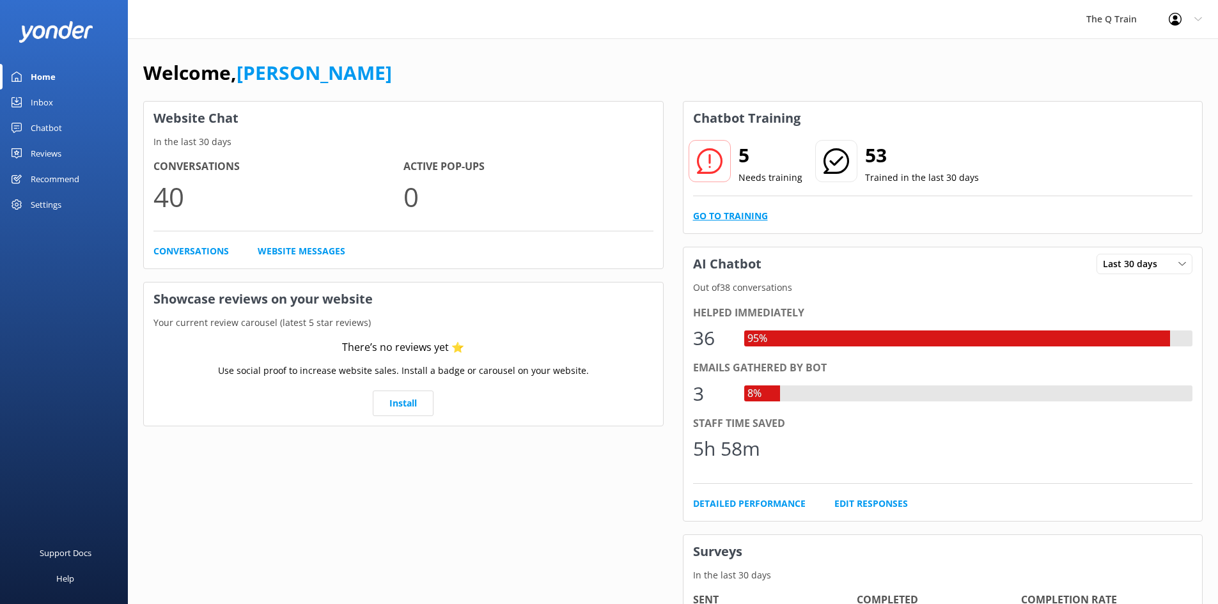
click at [734, 217] on link "Go to Training" at bounding box center [730, 216] width 75 height 14
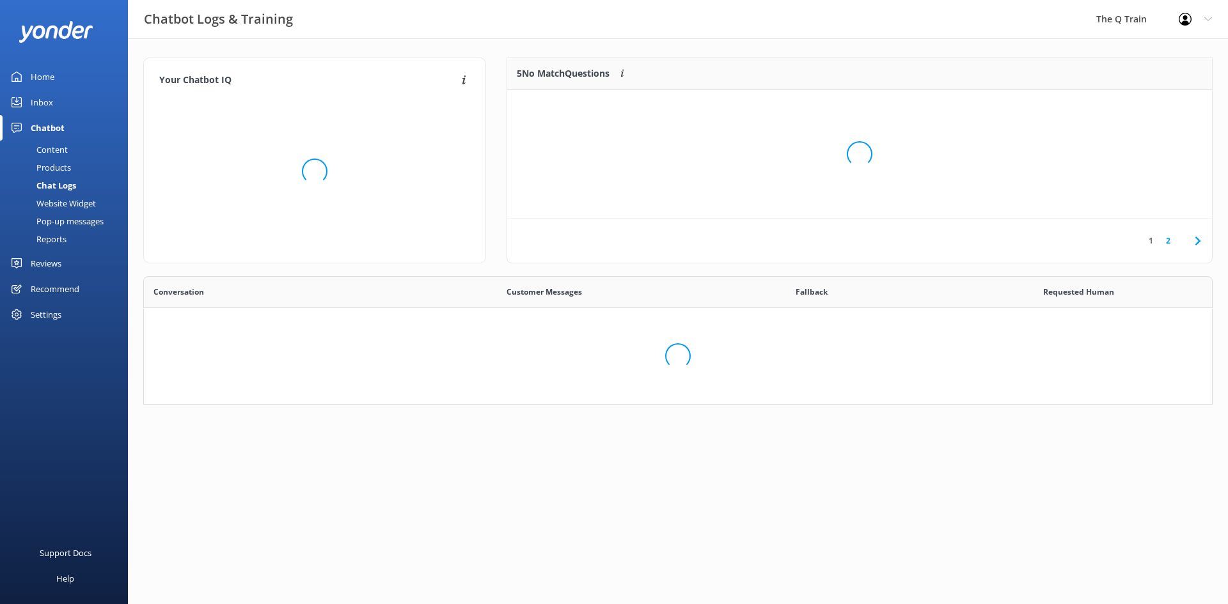
scroll to position [439, 1049]
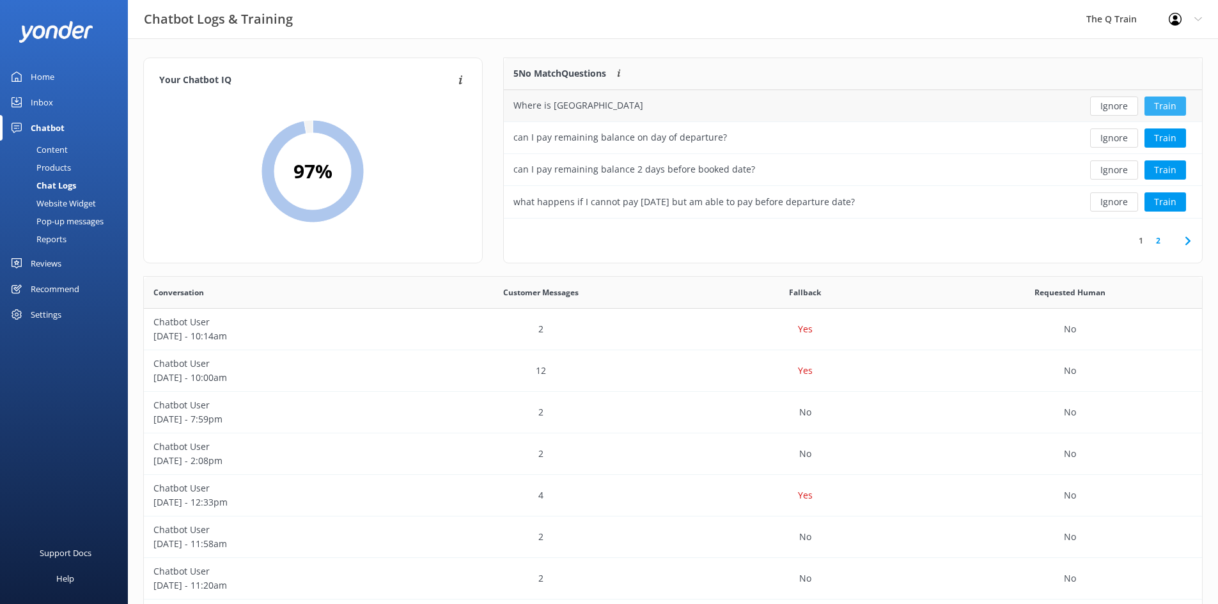
click at [1172, 106] on button "Train" at bounding box center [1166, 106] width 42 height 19
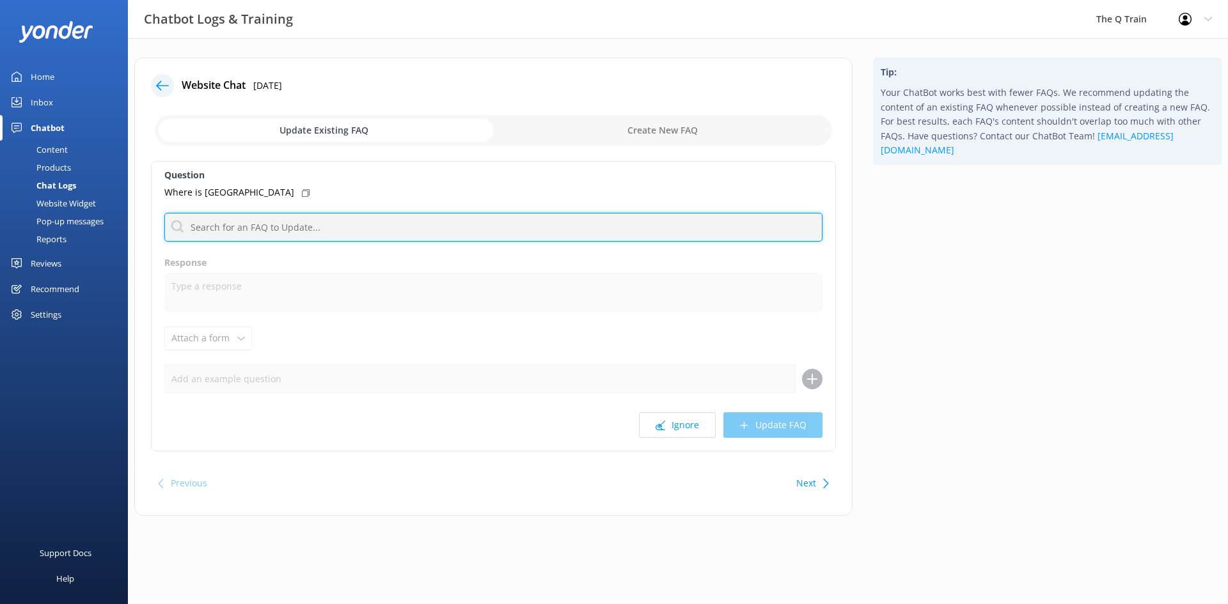
click at [308, 226] on input "text" at bounding box center [493, 227] width 658 height 29
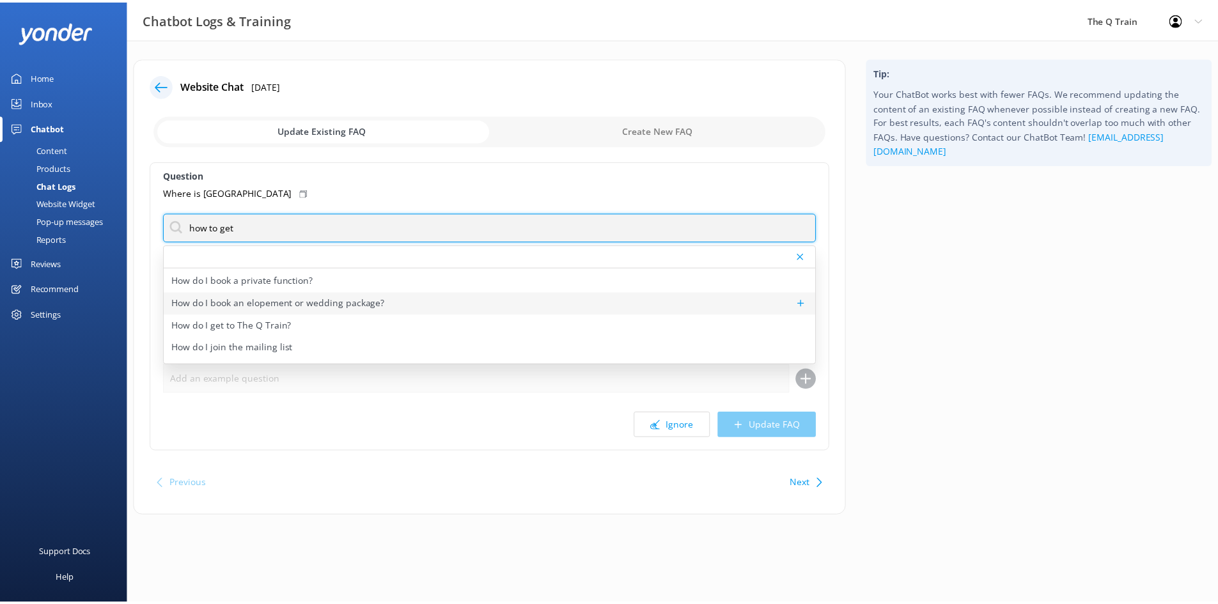
scroll to position [64, 0]
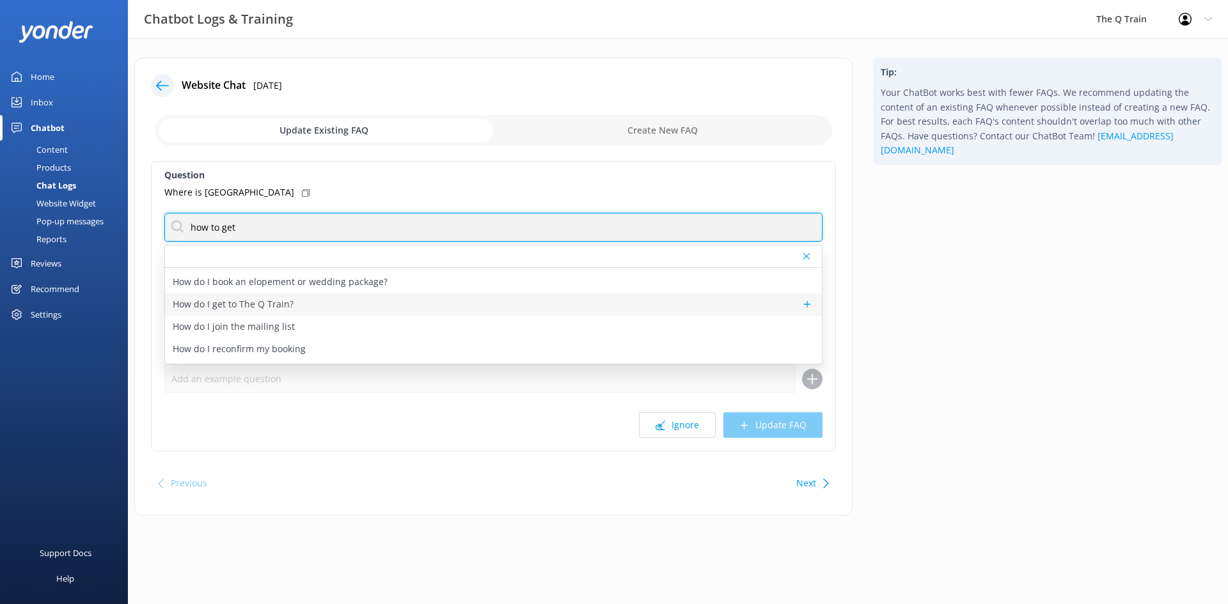
type input "how to get"
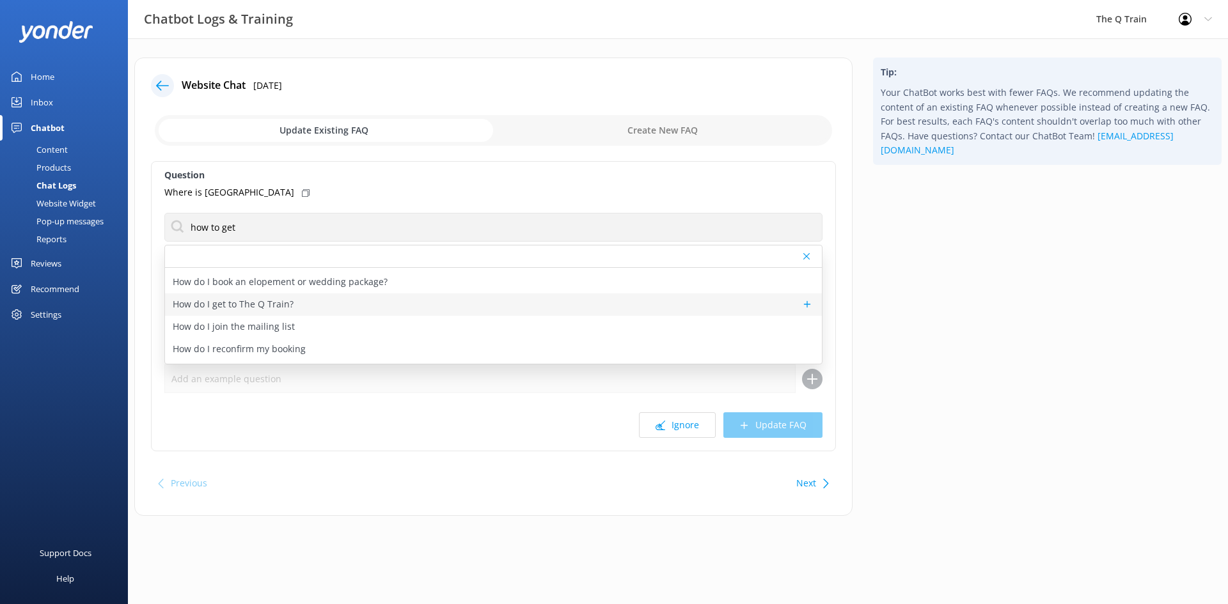
click at [272, 303] on p "How do I get to The Q Train?" at bounding box center [233, 304] width 121 height 14
type textarea "The Q Train departs from [GEOGRAPHIC_DATA] on the [GEOGRAPHIC_DATA]. You can dr…"
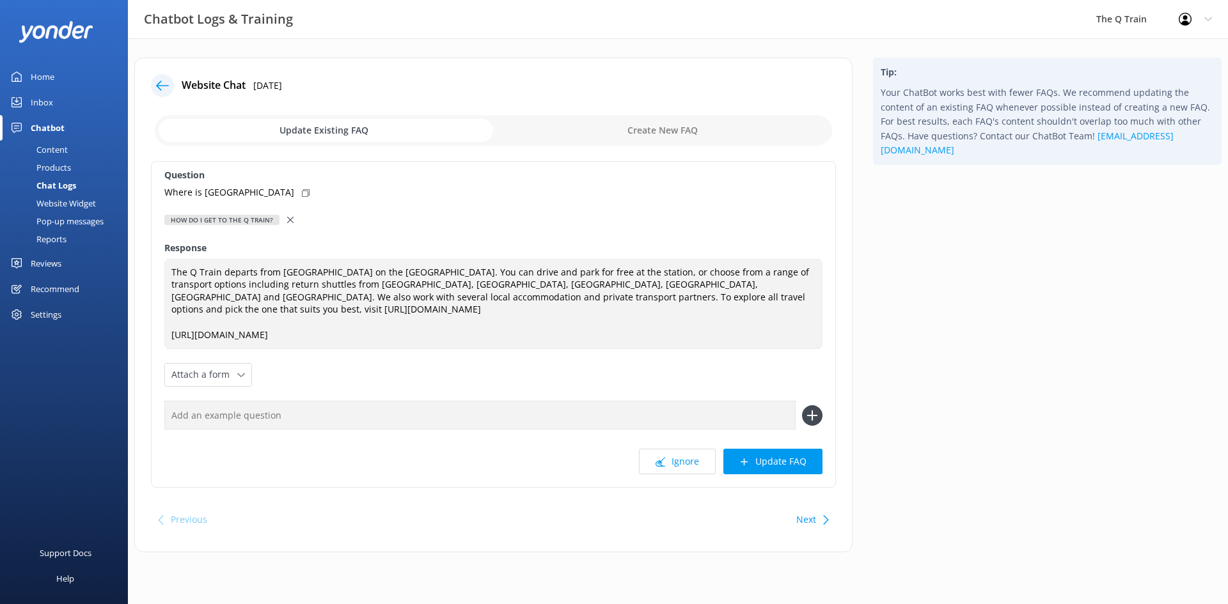
click at [224, 420] on input "text" at bounding box center [479, 415] width 631 height 29
drag, startPoint x: 162, startPoint y: 192, endPoint x: 252, endPoint y: 236, distance: 100.4
click at [269, 194] on div "Question Where is [GEOGRAPHIC_DATA] How do I get to The Q Train? How can I leav…" at bounding box center [493, 324] width 685 height 327
copy p "Where is [GEOGRAPHIC_DATA]"
click at [225, 417] on input "text" at bounding box center [479, 415] width 631 height 29
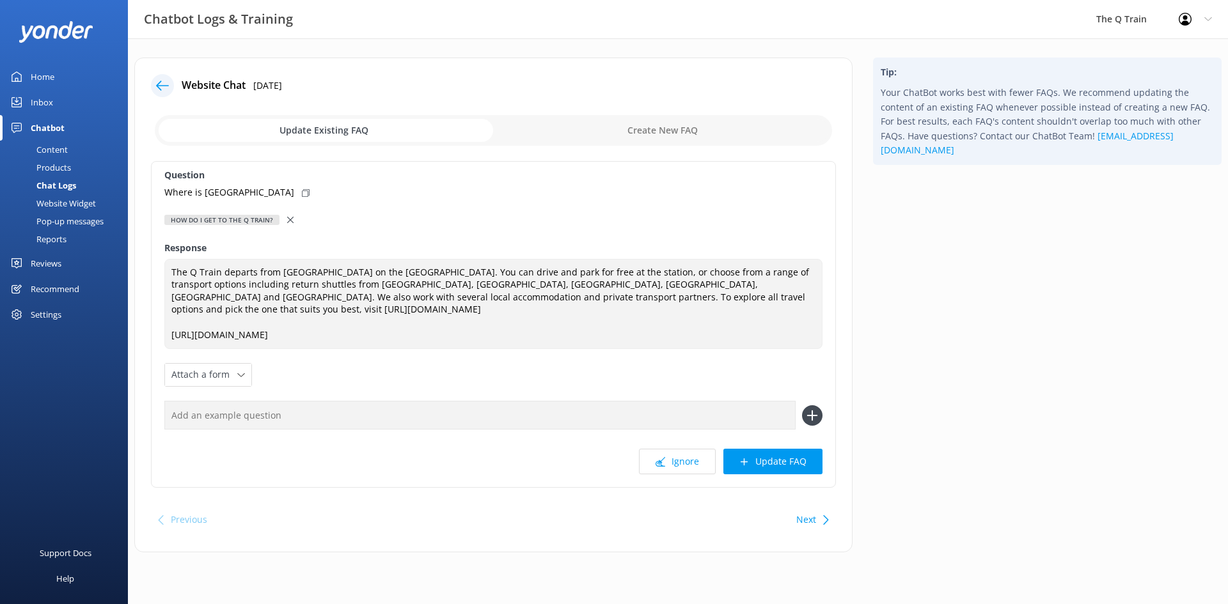
paste input "Where is [GEOGRAPHIC_DATA]"
type input "Where is [GEOGRAPHIC_DATA]"
click at [816, 415] on use at bounding box center [811, 415] width 11 height 11
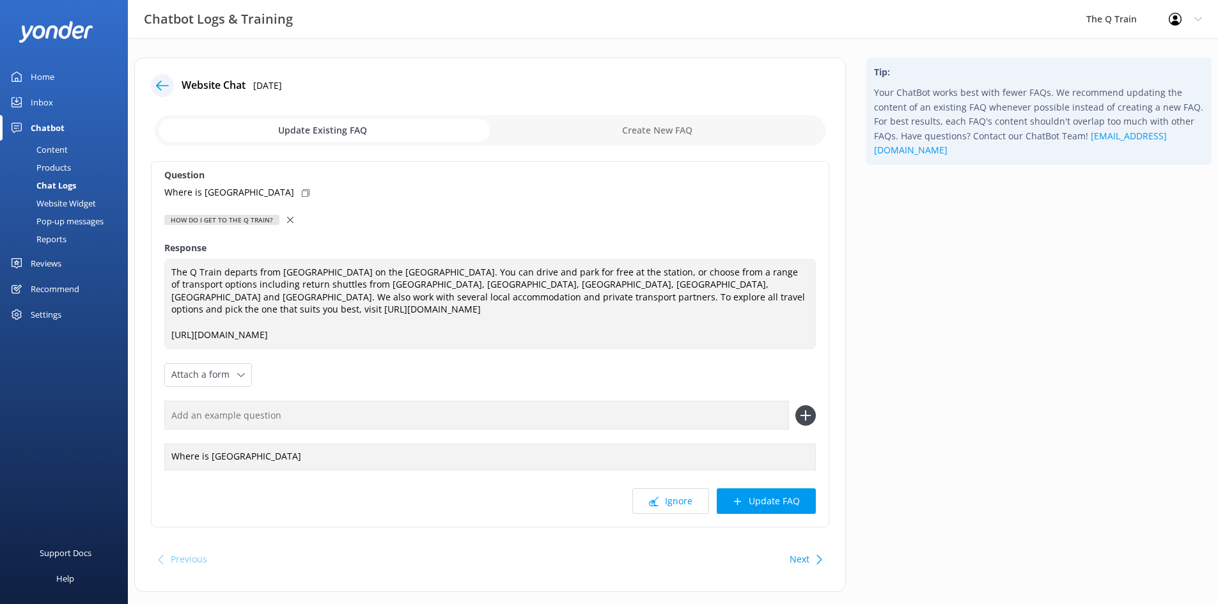
click at [302, 193] on icon at bounding box center [306, 193] width 8 height 8
click at [748, 499] on button "Update FAQ" at bounding box center [766, 502] width 99 height 26
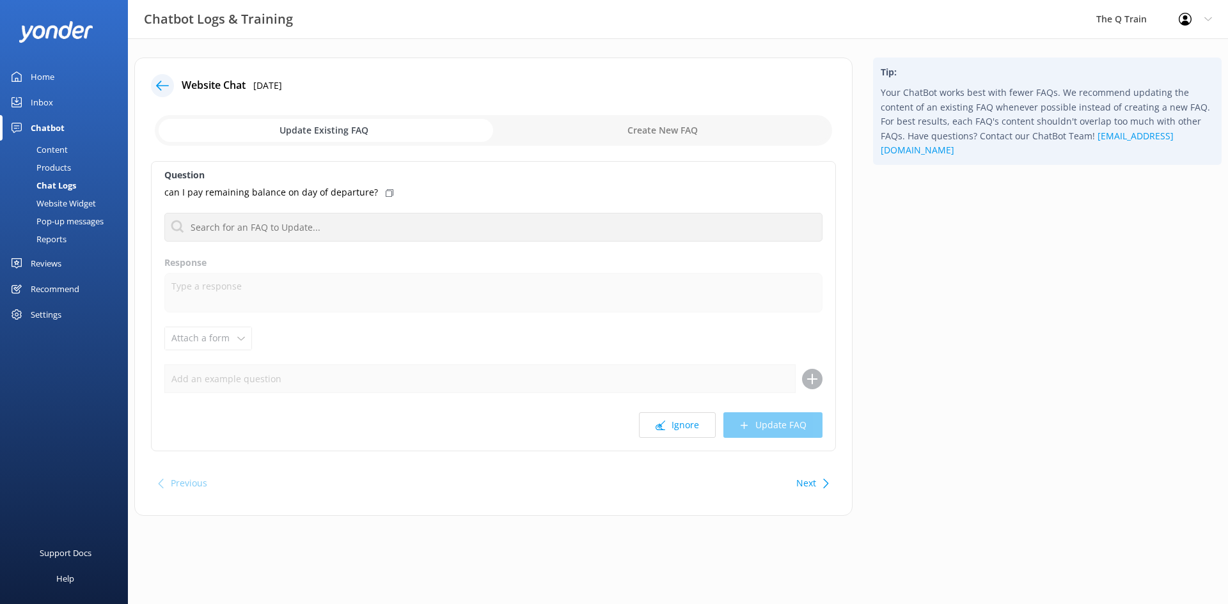
click at [306, 256] on label "Response" at bounding box center [493, 263] width 658 height 14
click at [47, 73] on div "Home" at bounding box center [43, 77] width 24 height 26
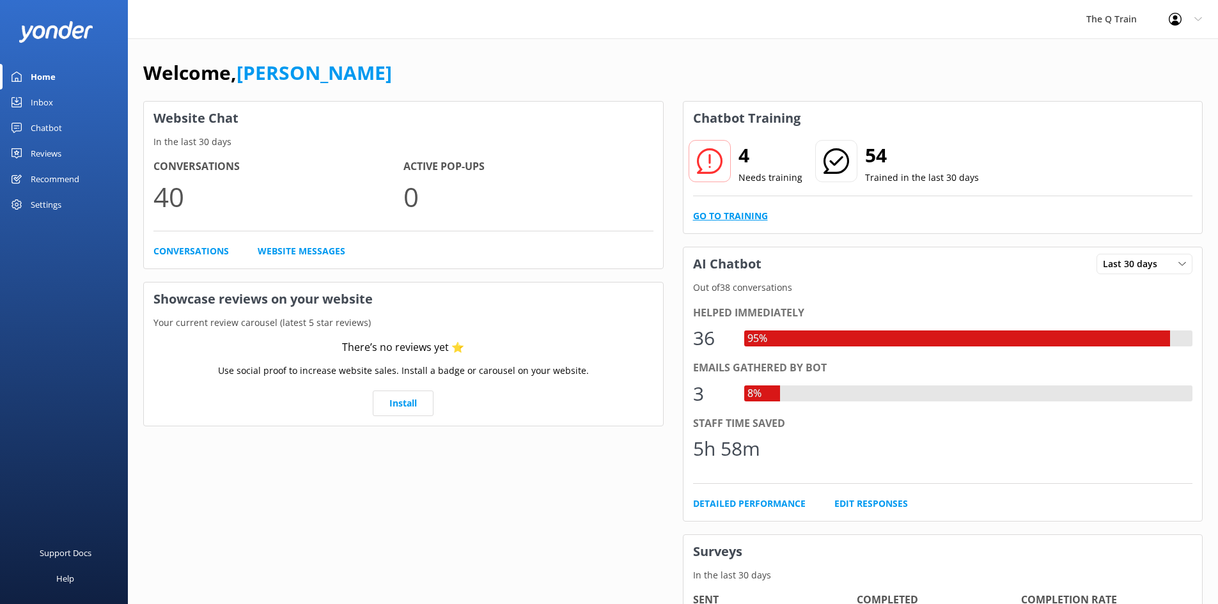
click at [748, 216] on link "Go to Training" at bounding box center [730, 216] width 75 height 14
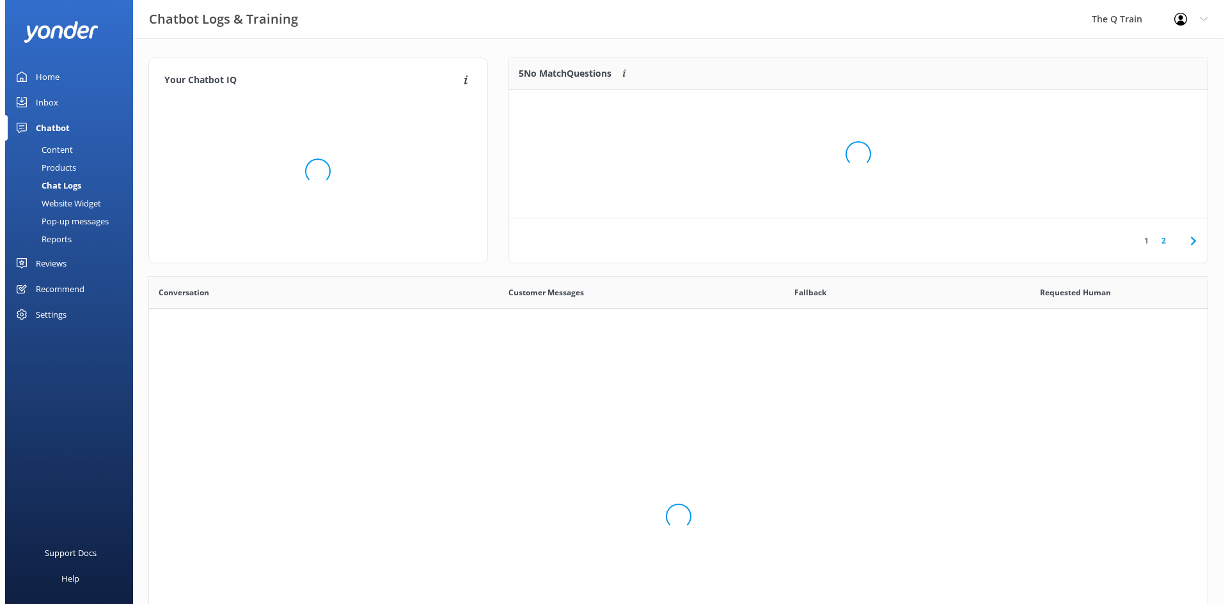
scroll to position [439, 1049]
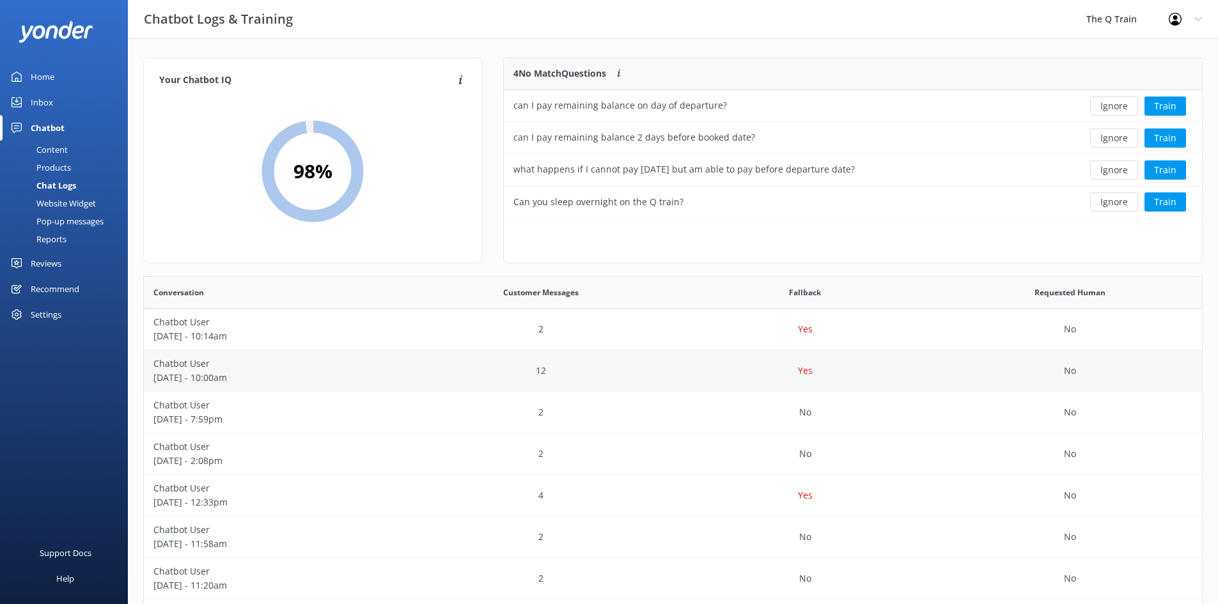
click at [180, 370] on p "Chatbot User" at bounding box center [276, 364] width 246 height 14
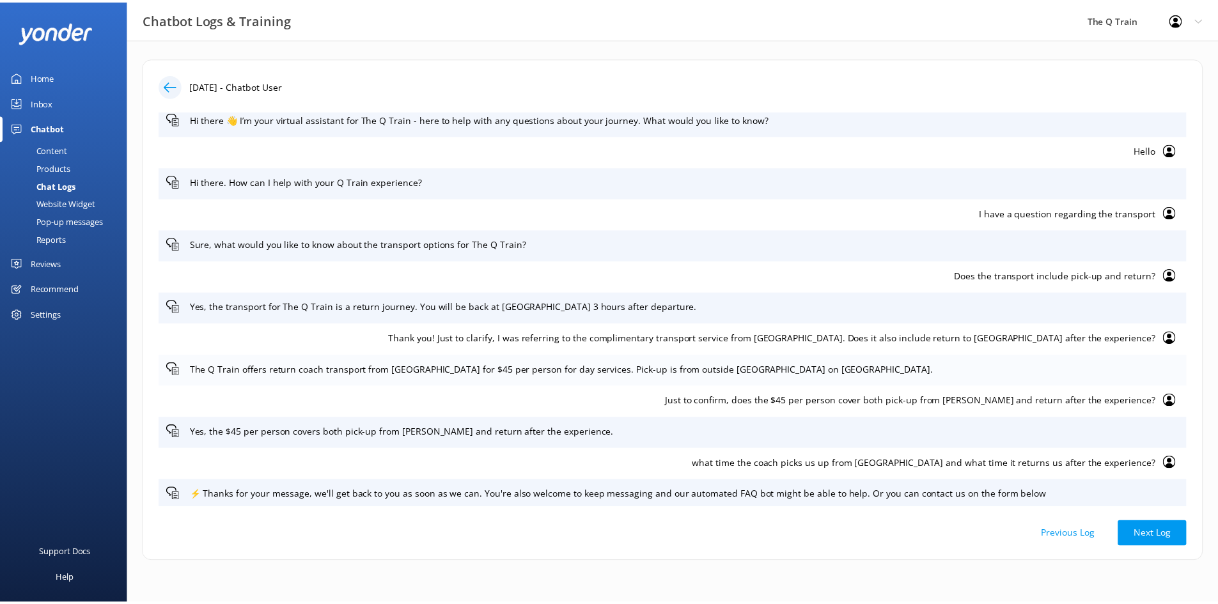
scroll to position [11, 0]
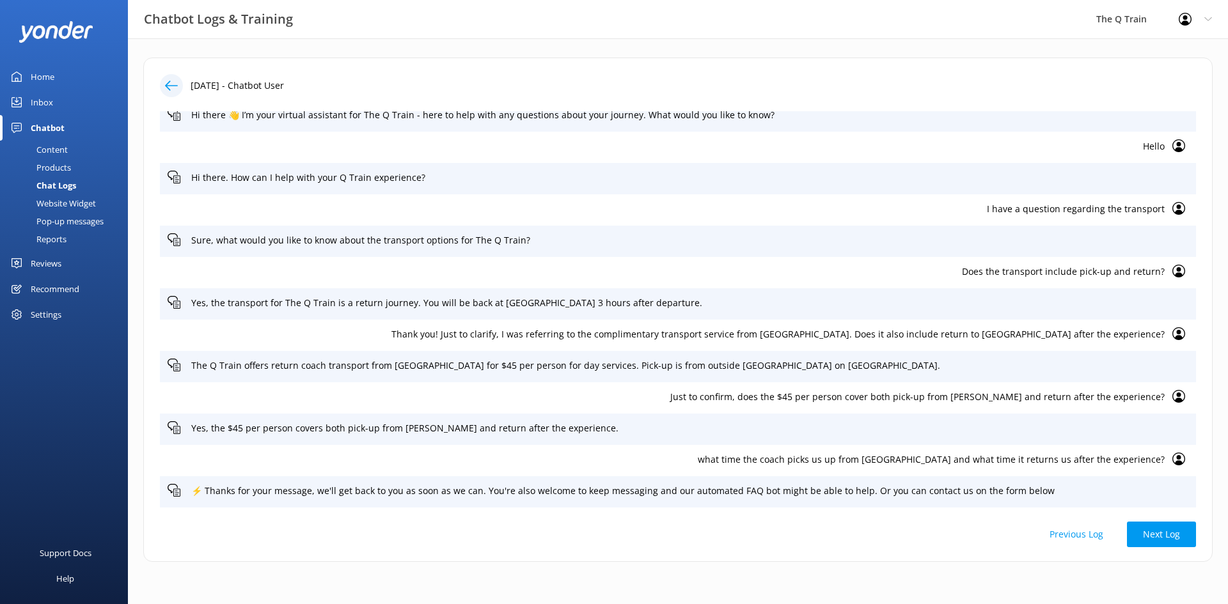
click at [39, 74] on div "Home" at bounding box center [43, 77] width 24 height 26
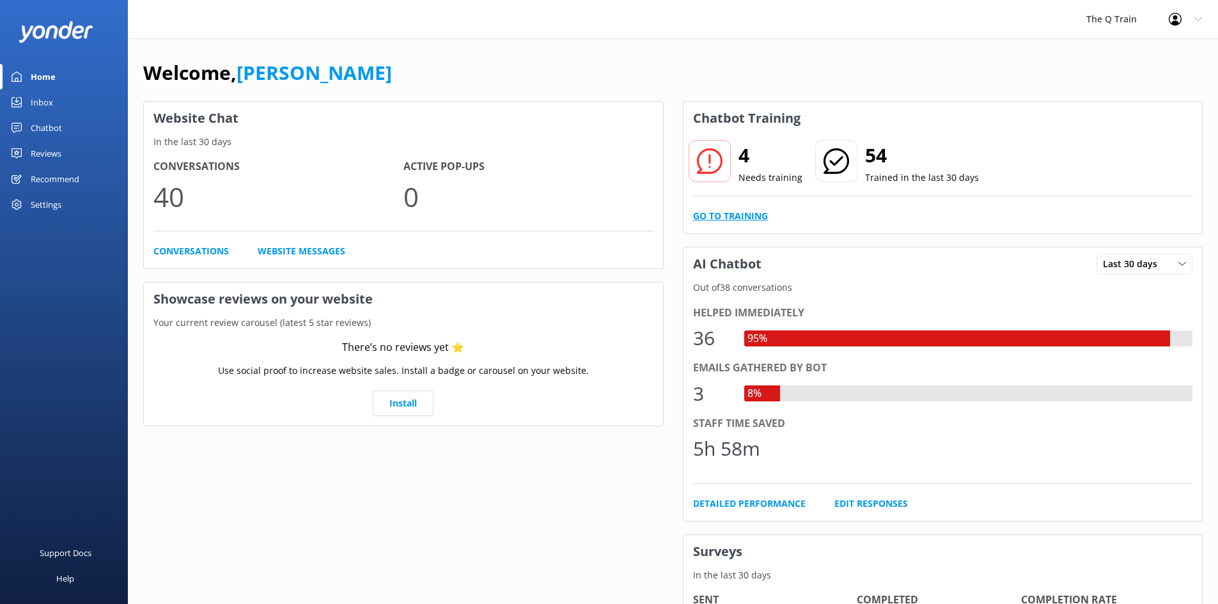
click at [759, 214] on link "Go to Training" at bounding box center [730, 216] width 75 height 14
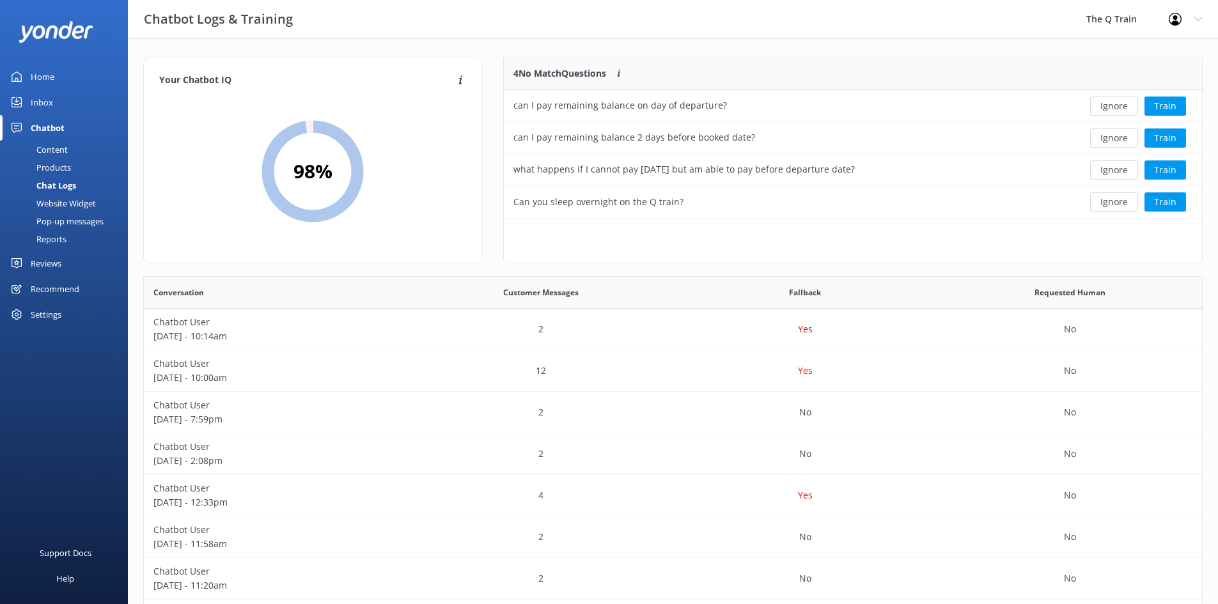
click at [62, 150] on div "Content" at bounding box center [38, 150] width 60 height 18
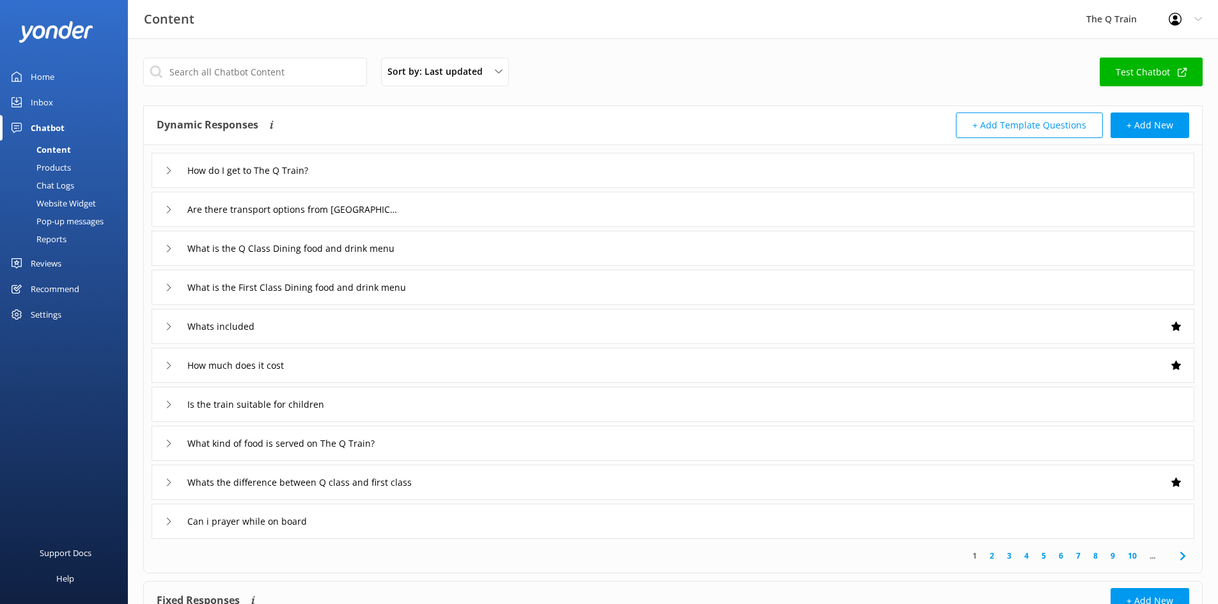
click at [454, 86] on div "Sort by: Last updated Title Last updated Test Chatbot" at bounding box center [673, 76] width 1060 height 36
click at [462, 69] on span "Sort by: Last updated" at bounding box center [439, 72] width 103 height 14
click at [453, 75] on span "Sort by: Last updated" at bounding box center [439, 72] width 103 height 14
click at [317, 94] on div "Sort by: Last updated Title Last updated Test Chatbot Dynamic Responses Dynamic…" at bounding box center [673, 372] width 1090 height 669
click at [1161, 73] on link "Test Chatbot" at bounding box center [1151, 72] width 103 height 29
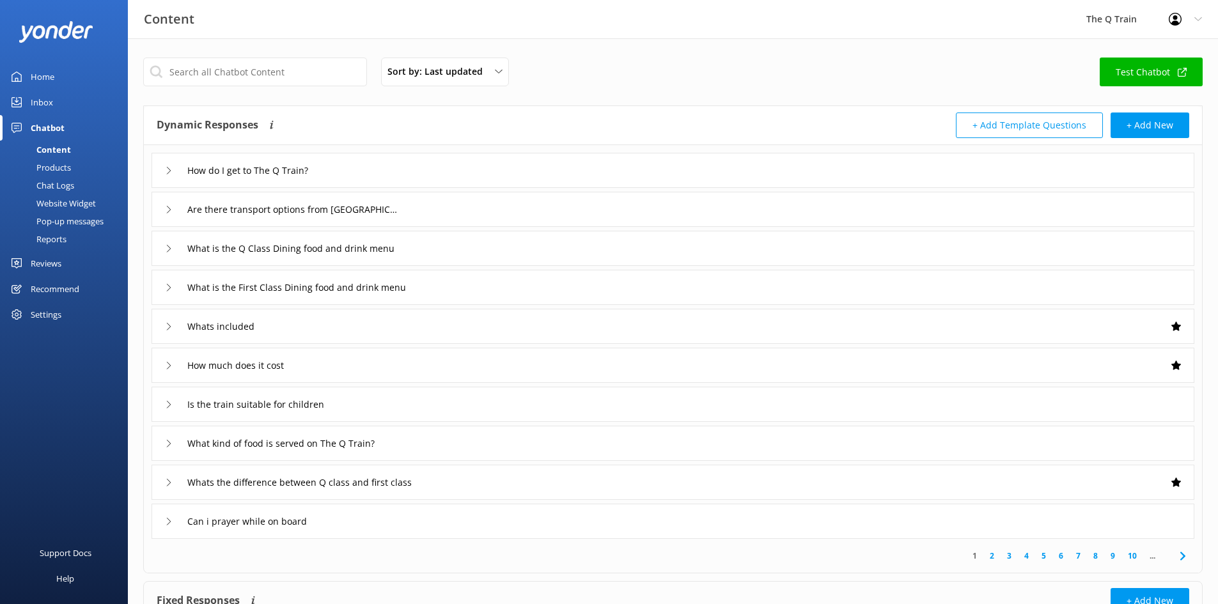
click at [50, 72] on div "Home" at bounding box center [43, 77] width 24 height 26
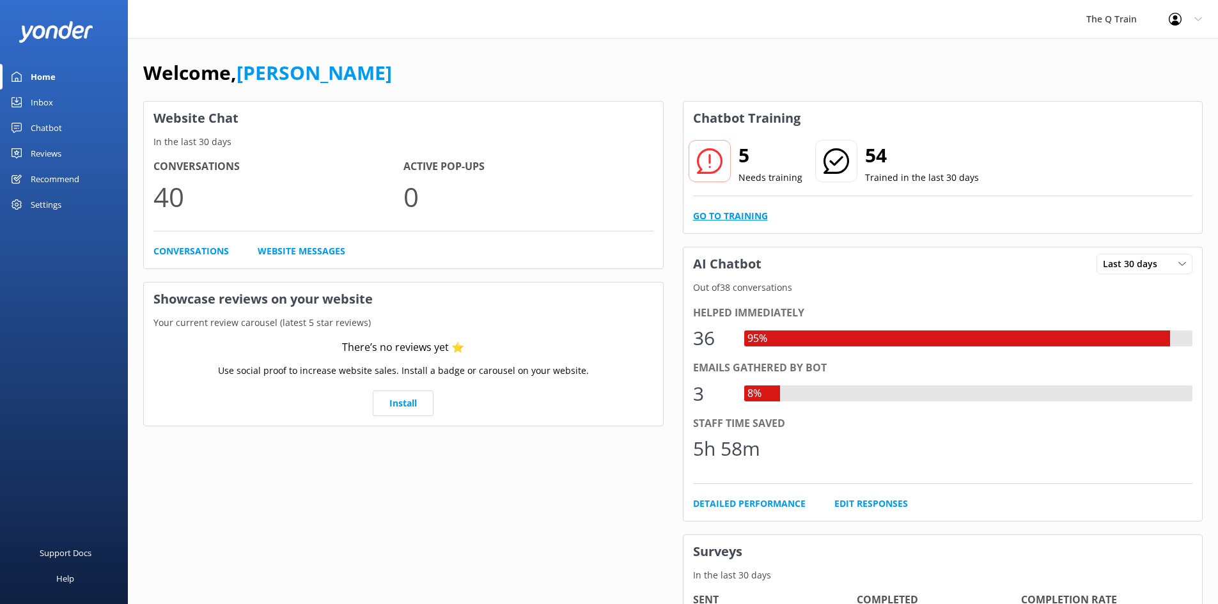
click at [749, 217] on link "Go to Training" at bounding box center [730, 216] width 75 height 14
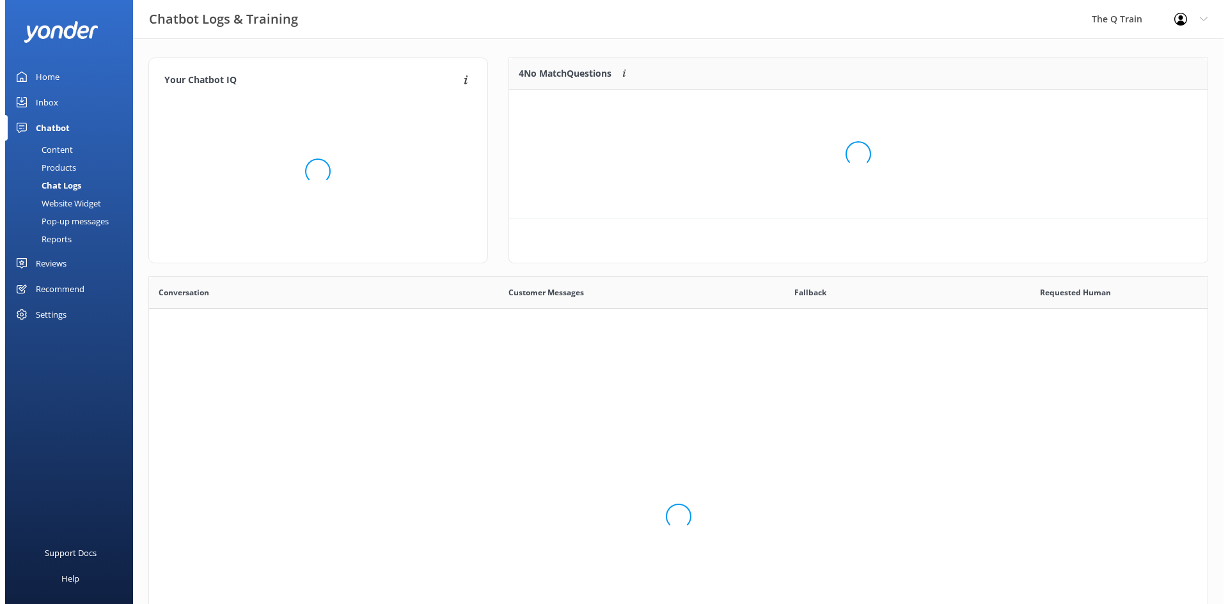
scroll to position [439, 1049]
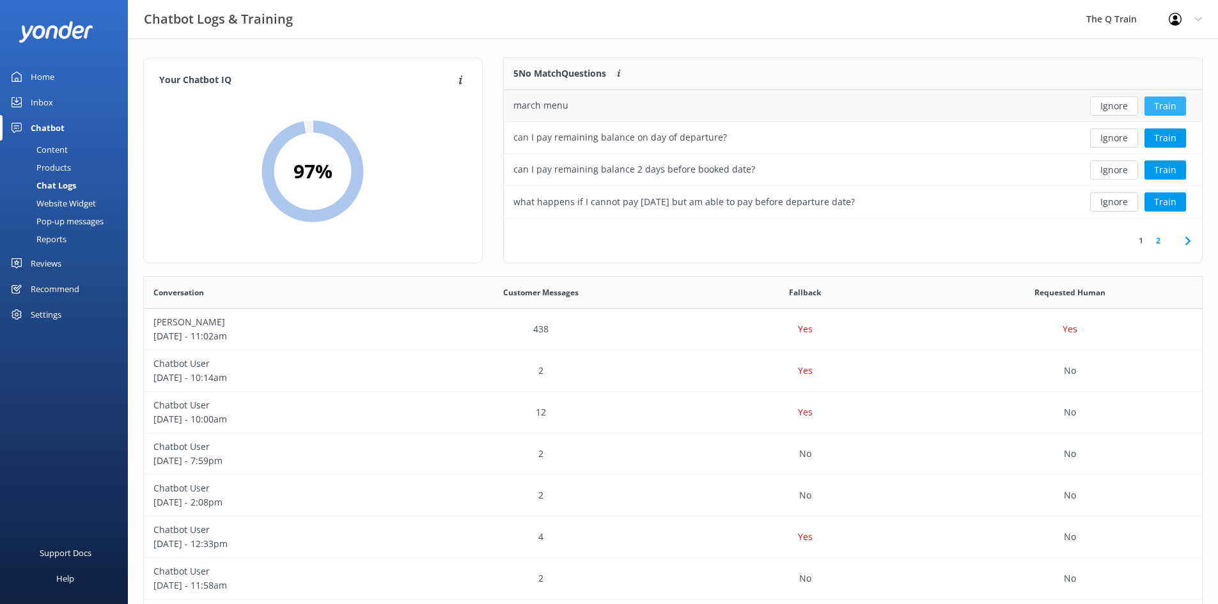
click at [1174, 104] on button "Train" at bounding box center [1166, 106] width 42 height 19
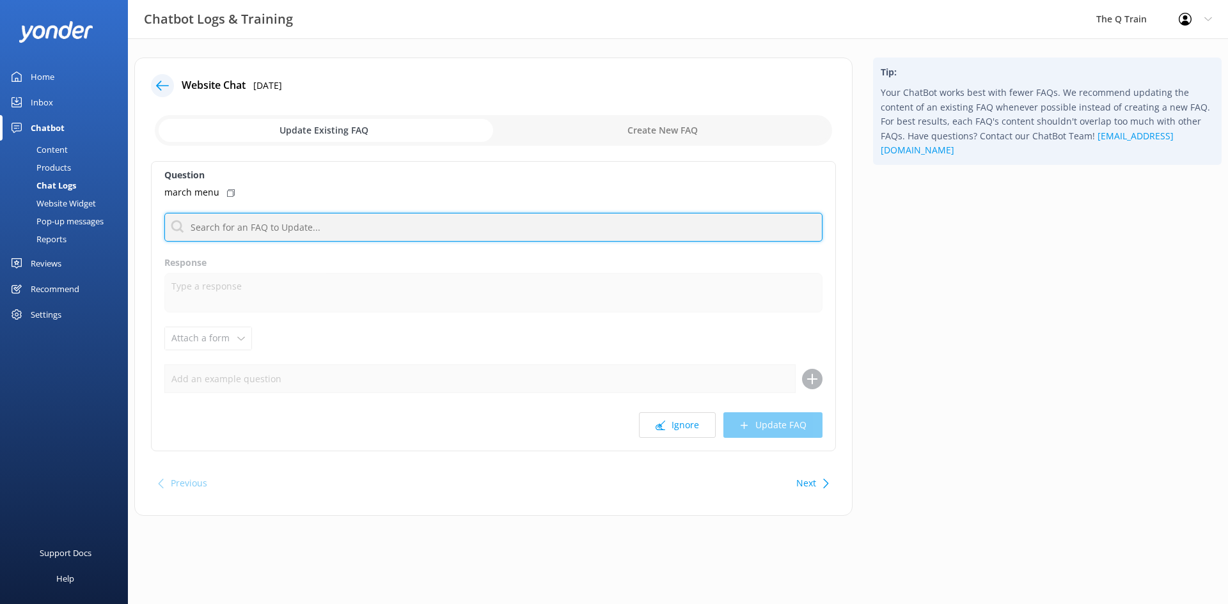
click at [256, 230] on input "text" at bounding box center [493, 227] width 658 height 29
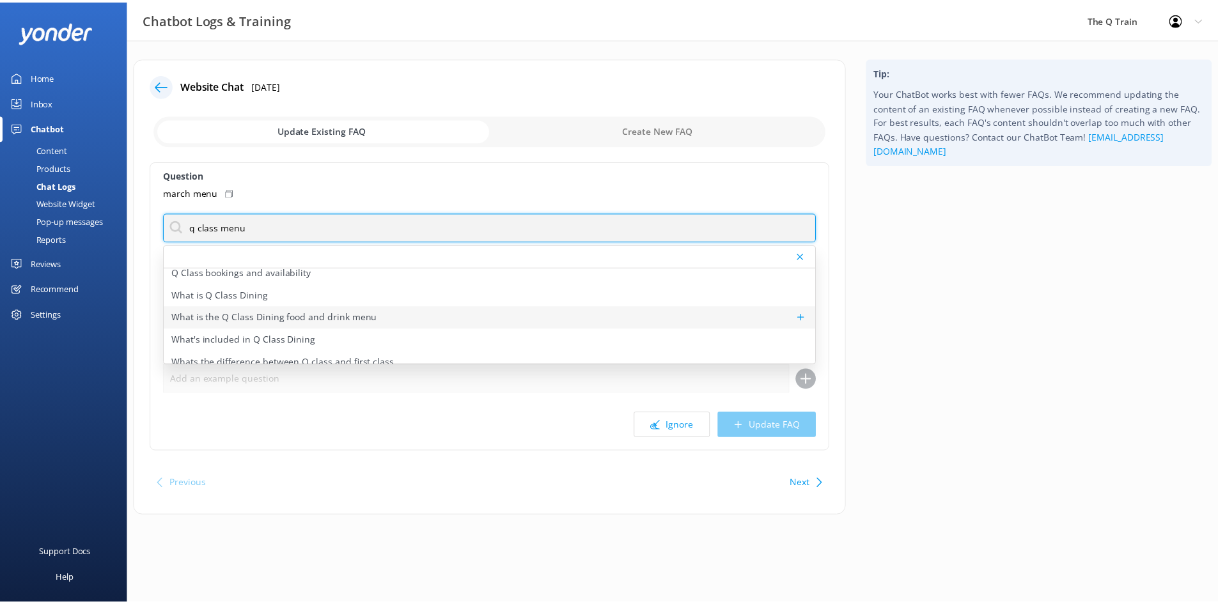
scroll to position [83, 0]
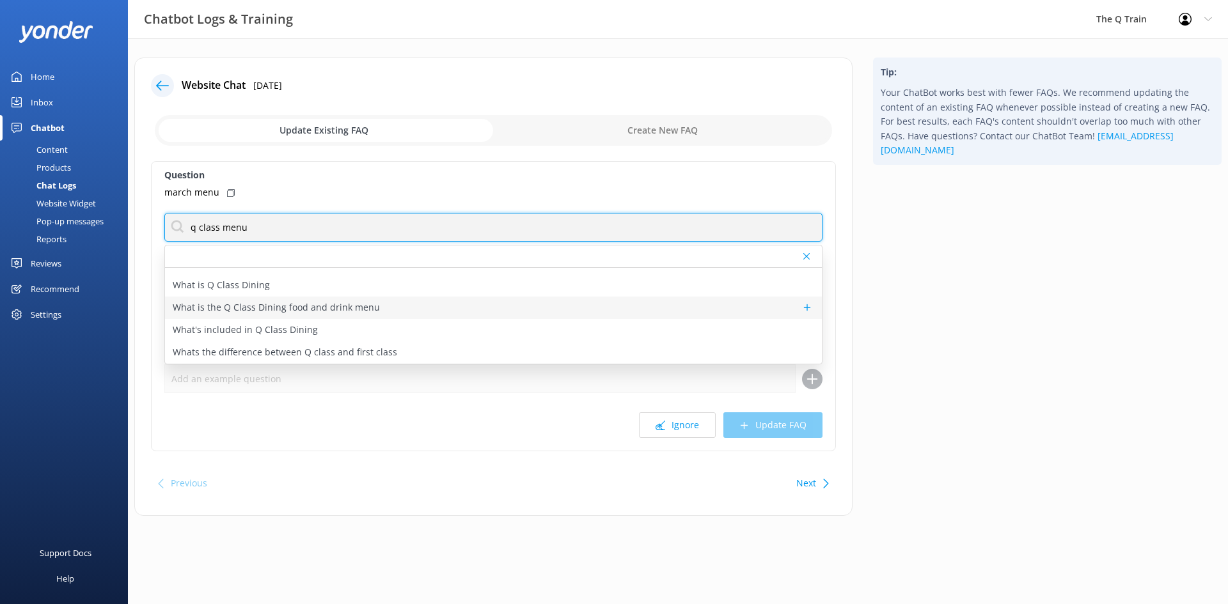
type input "q class menu"
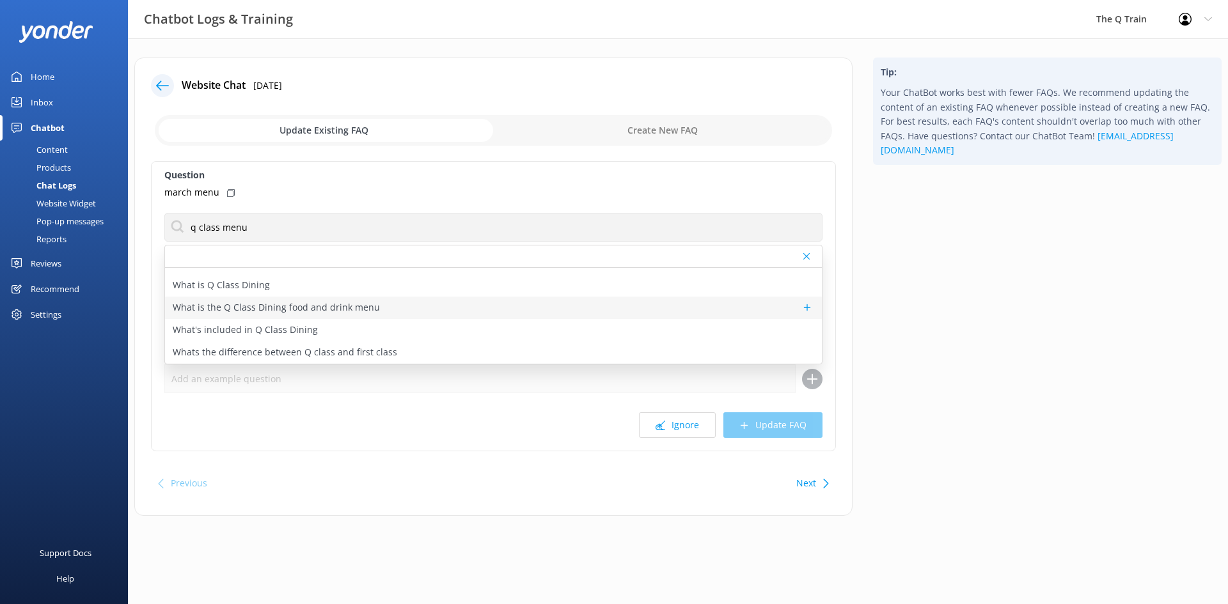
click at [324, 307] on p "What is the Q Class Dining food and drink menu" at bounding box center [276, 308] width 207 height 14
type textarea "The Q Class Dining menu on The Q Train features a delicious 5-course set menu c…"
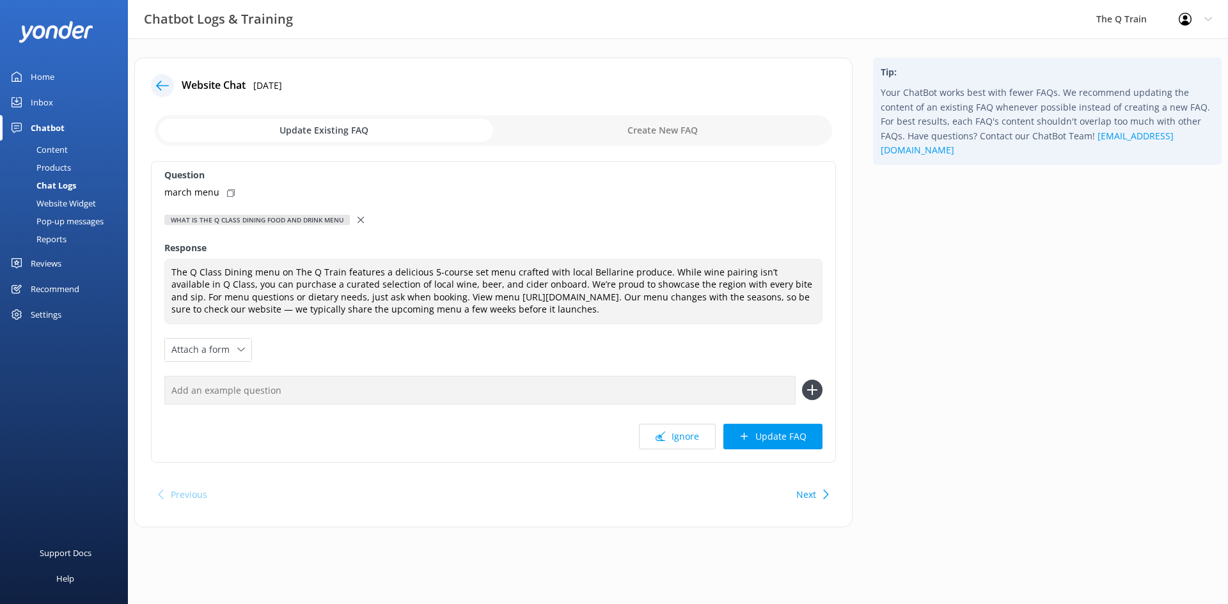
click at [256, 395] on input "text" at bounding box center [479, 390] width 631 height 29
type input "march menu"
click at [811, 386] on icon at bounding box center [812, 390] width 20 height 20
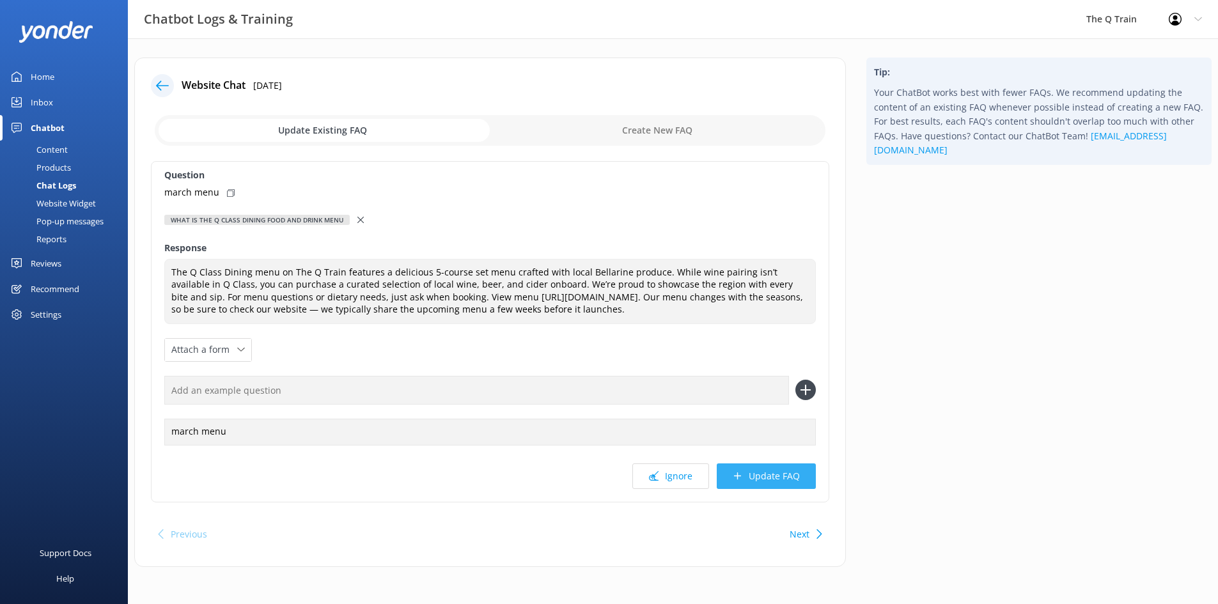
click at [776, 477] on button "Update FAQ" at bounding box center [766, 477] width 99 height 26
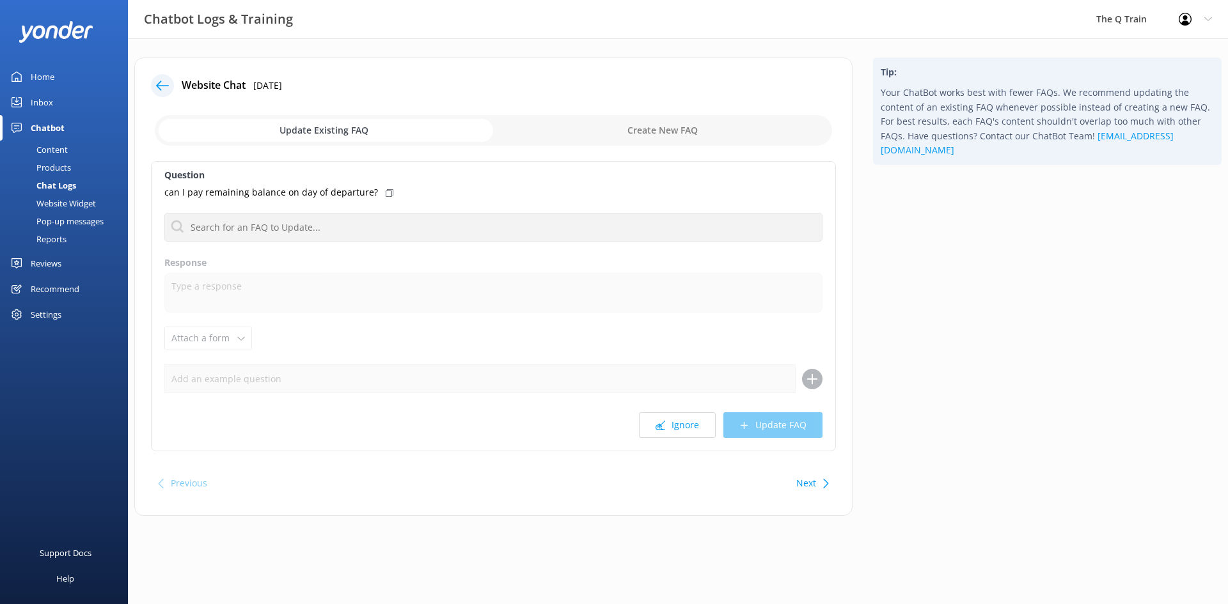
click at [58, 150] on div "Content" at bounding box center [38, 150] width 60 height 18
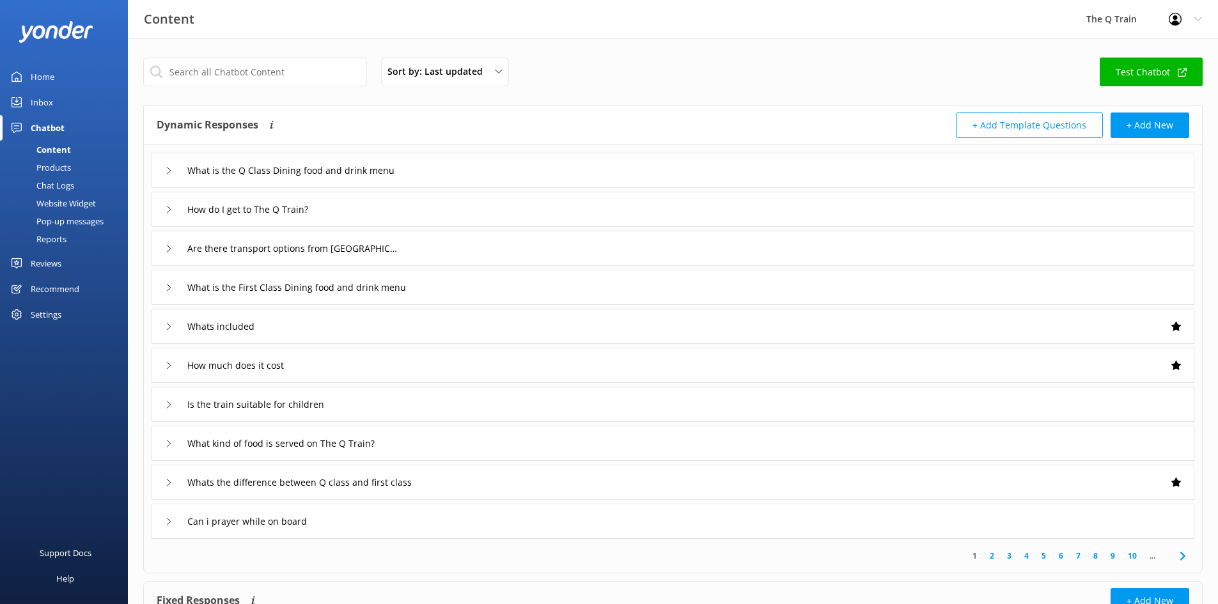
click at [61, 183] on div "Chat Logs" at bounding box center [41, 186] width 67 height 18
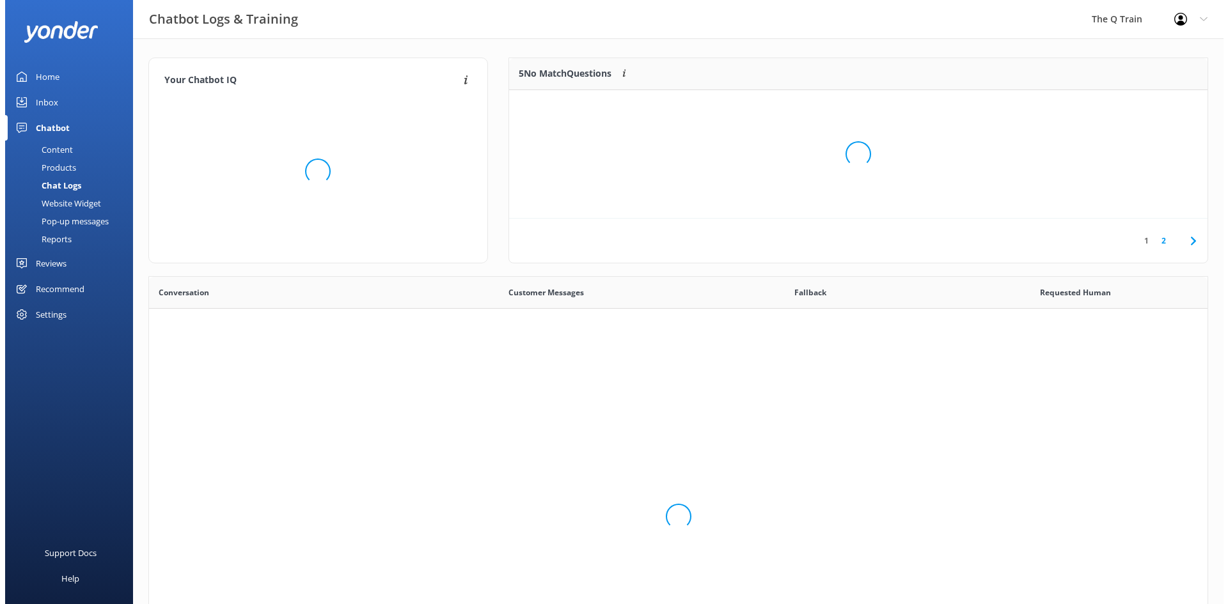
scroll to position [439, 1049]
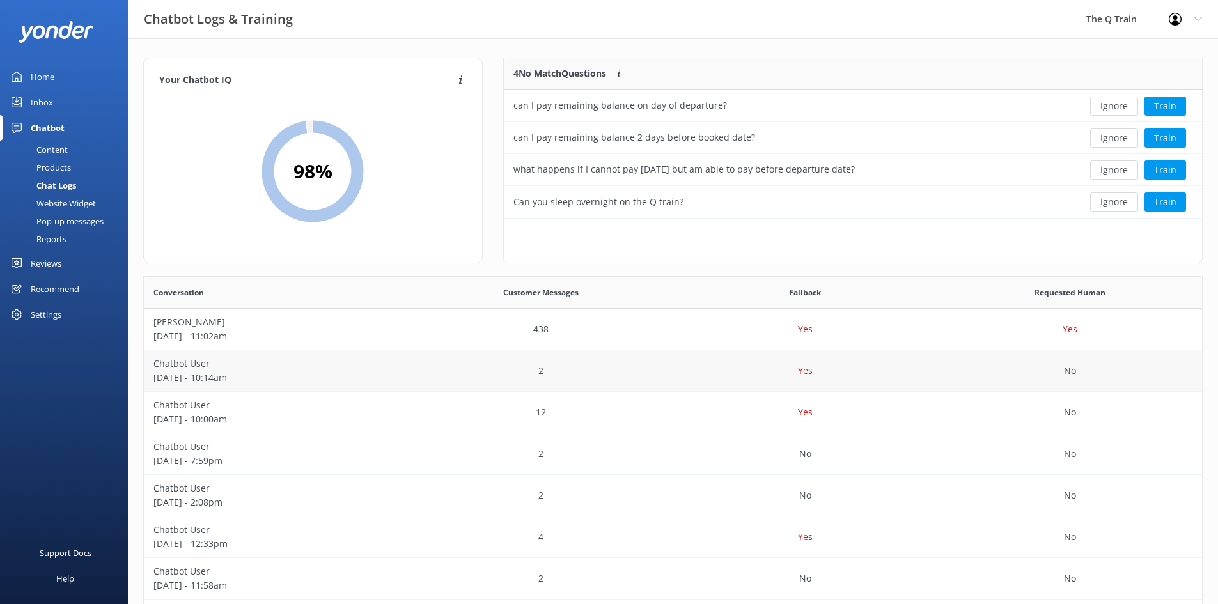
click at [202, 366] on p "Chatbot User" at bounding box center [276, 364] width 246 height 14
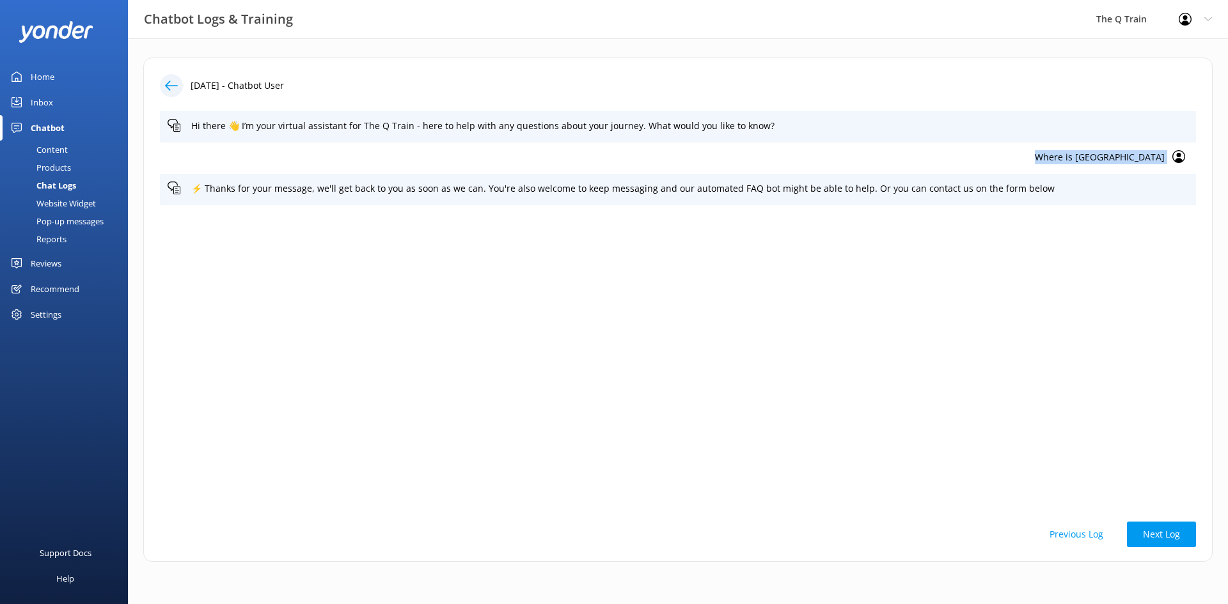
drag, startPoint x: 1046, startPoint y: 155, endPoint x: 1171, endPoint y: 159, distance: 124.8
click at [1172, 159] on div "Where is [GEOGRAPHIC_DATA]" at bounding box center [678, 158] width 1036 height 31
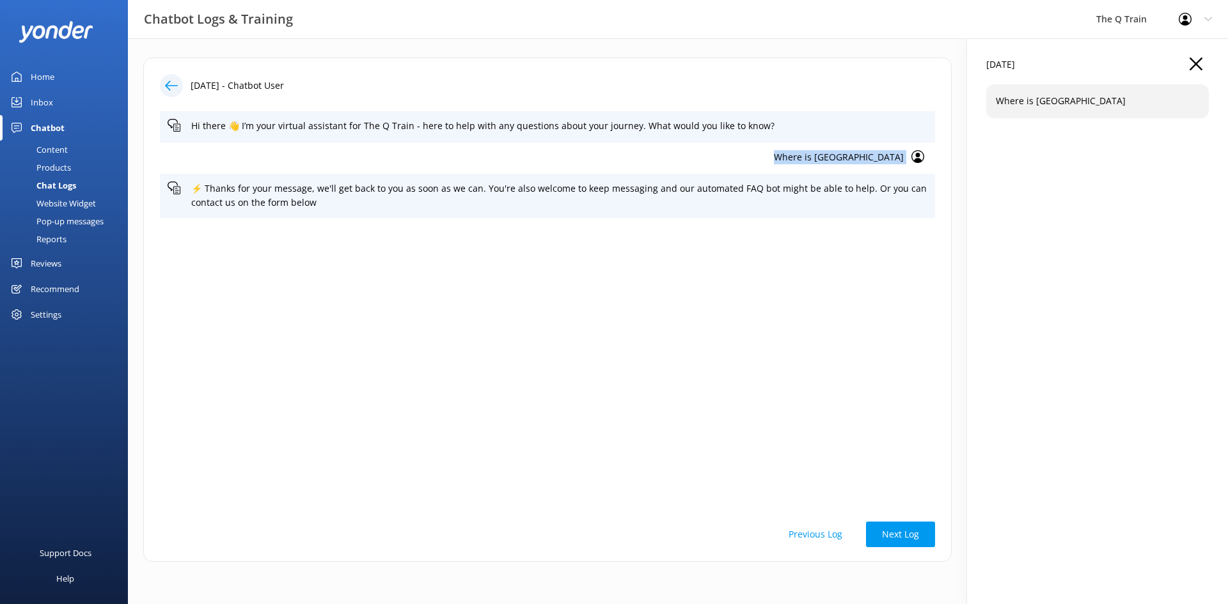
copy div "Where is [GEOGRAPHIC_DATA]"
click at [63, 150] on div "Content" at bounding box center [38, 150] width 60 height 18
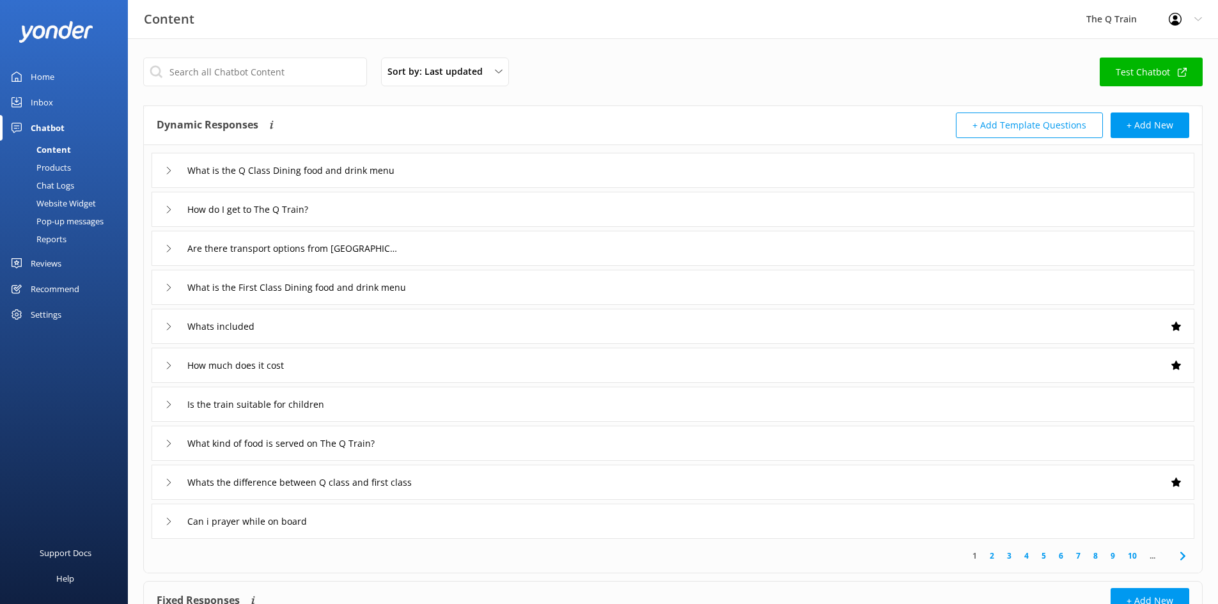
click at [375, 203] on div "How do I get to The Q Train?" at bounding box center [673, 209] width 1043 height 35
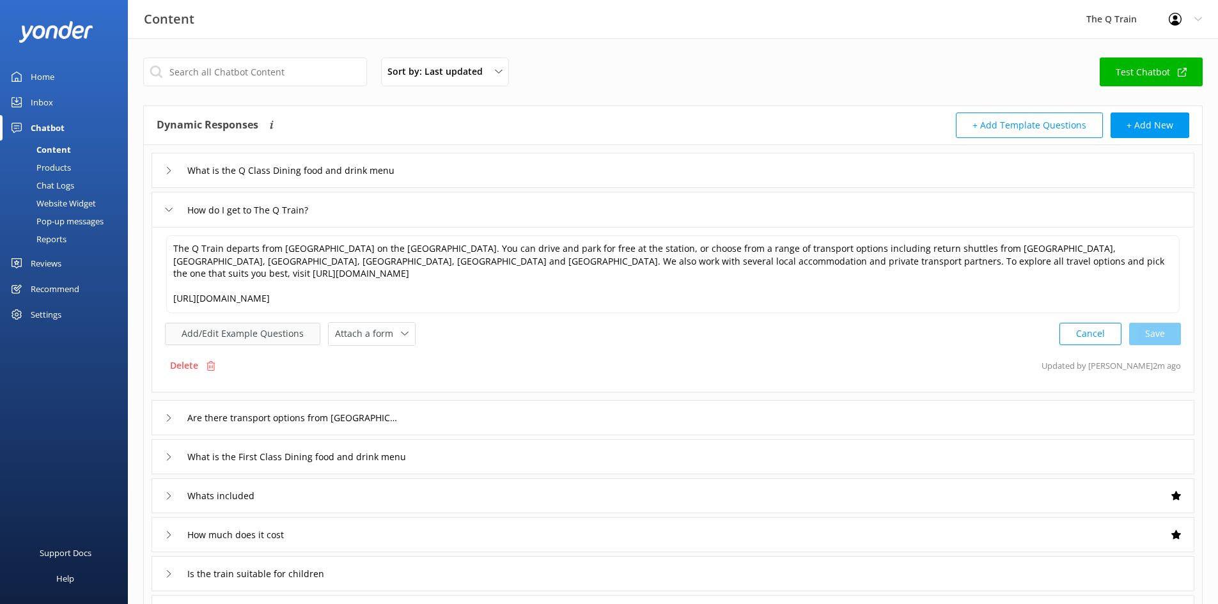
click at [278, 323] on button "Add/Edit Example Questions" at bounding box center [242, 334] width 155 height 22
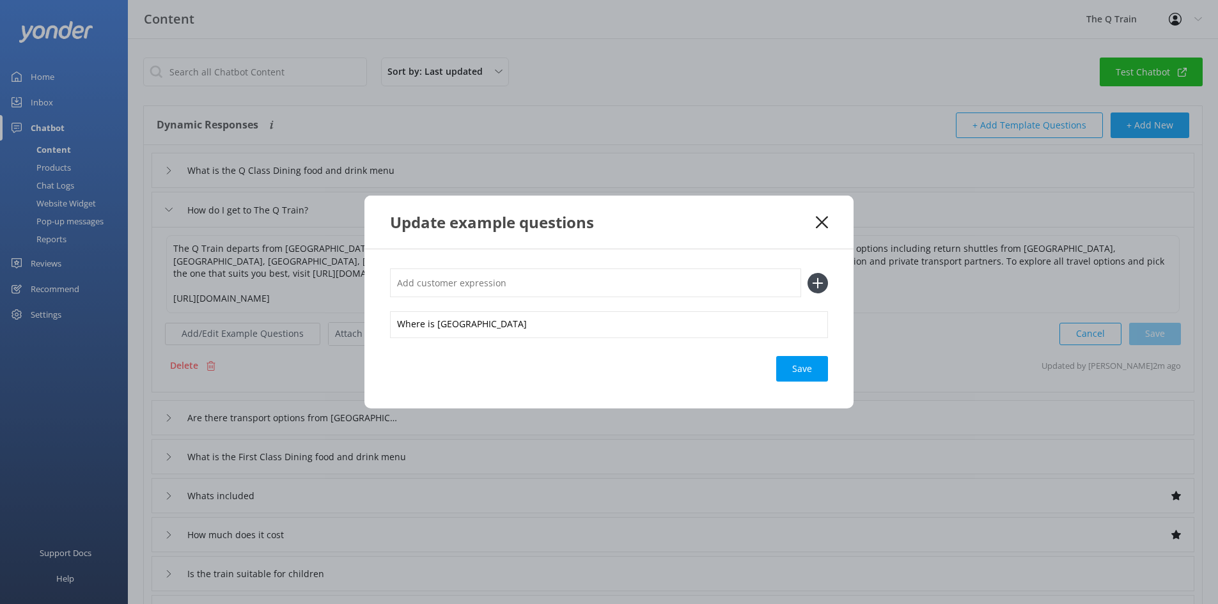
click at [822, 223] on use at bounding box center [822, 222] width 12 height 12
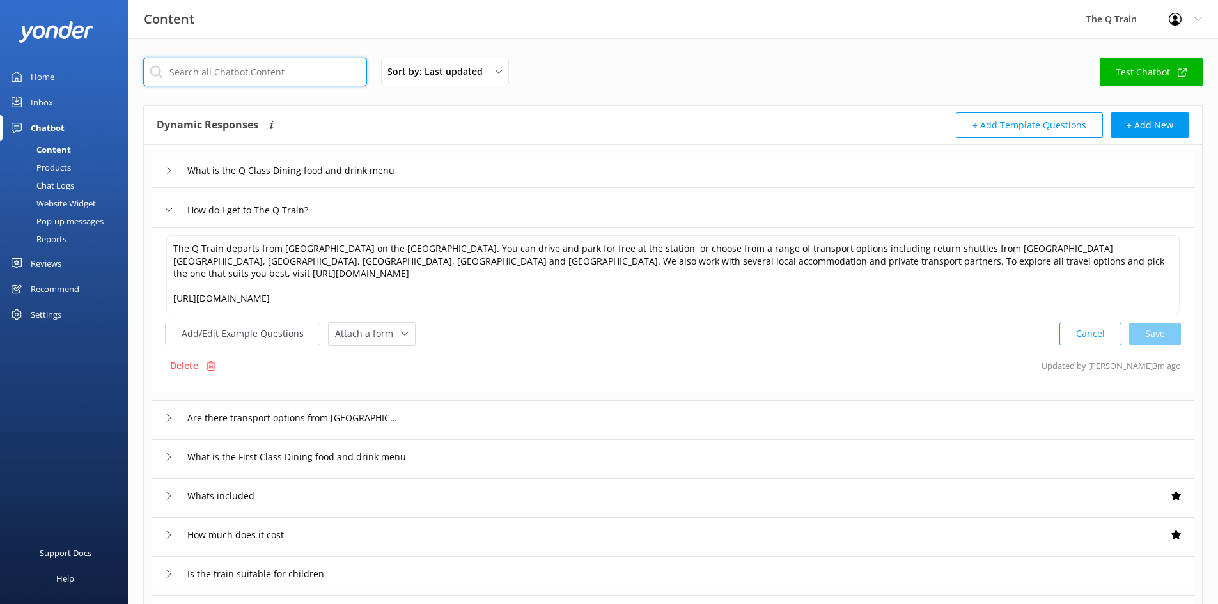
click at [256, 75] on input "text" at bounding box center [255, 72] width 224 height 29
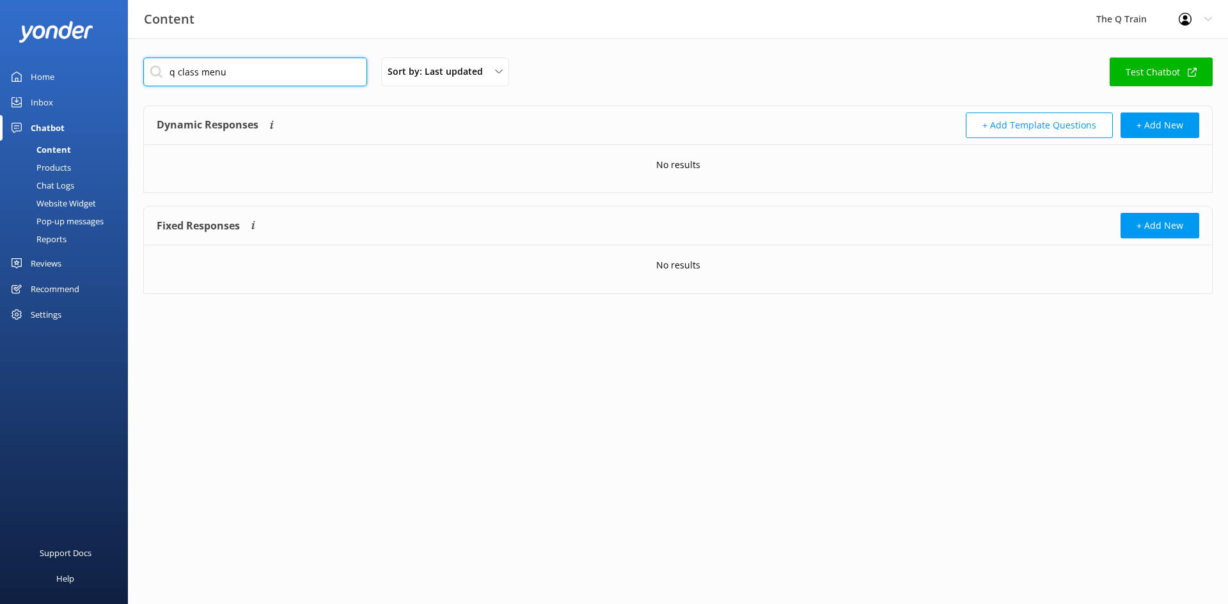
drag, startPoint x: 227, startPoint y: 69, endPoint x: 198, endPoint y: 62, distance: 29.6
click at [198, 62] on input "q class menu" at bounding box center [255, 72] width 224 height 29
type input "q class"
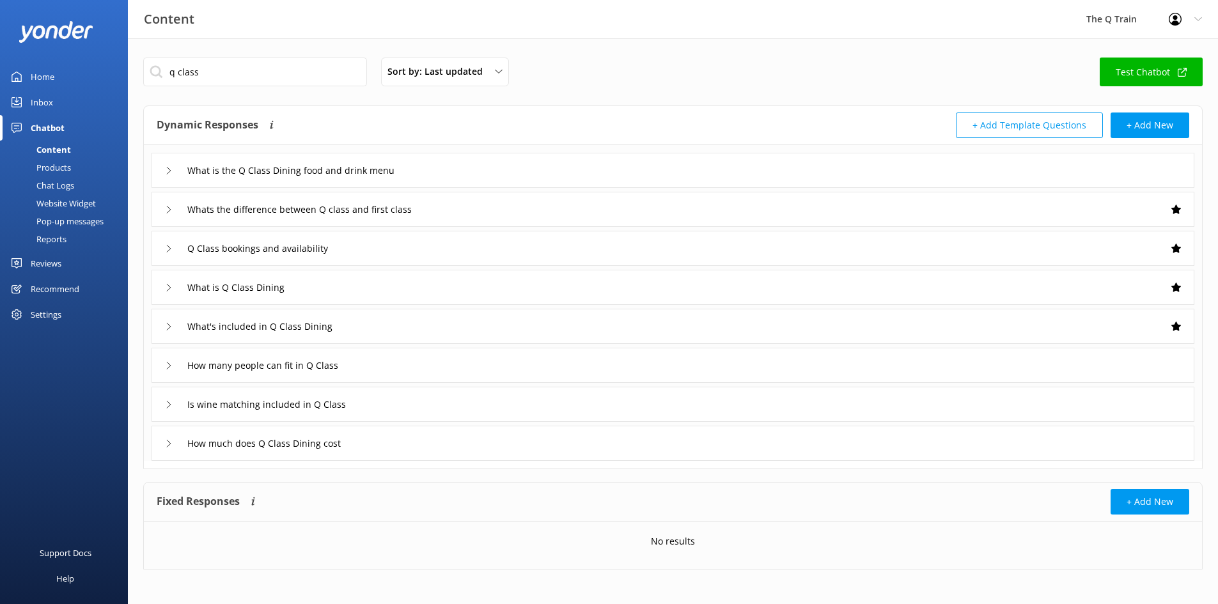
click at [166, 168] on icon at bounding box center [169, 171] width 8 height 8
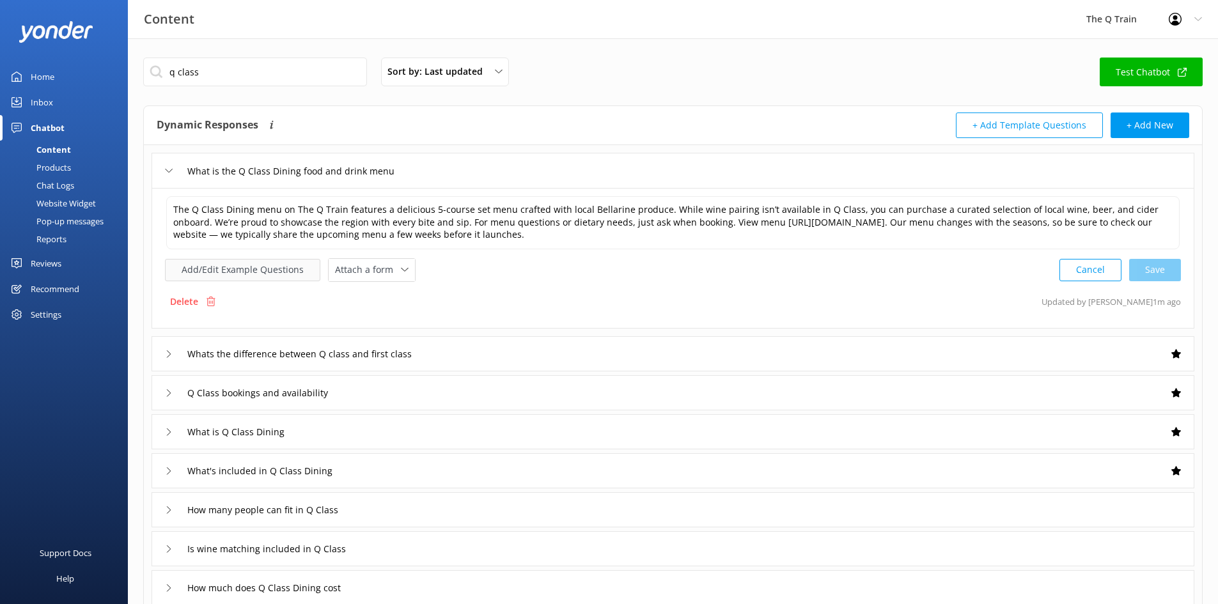
click at [272, 271] on button "Add/Edit Example Questions" at bounding box center [242, 270] width 155 height 22
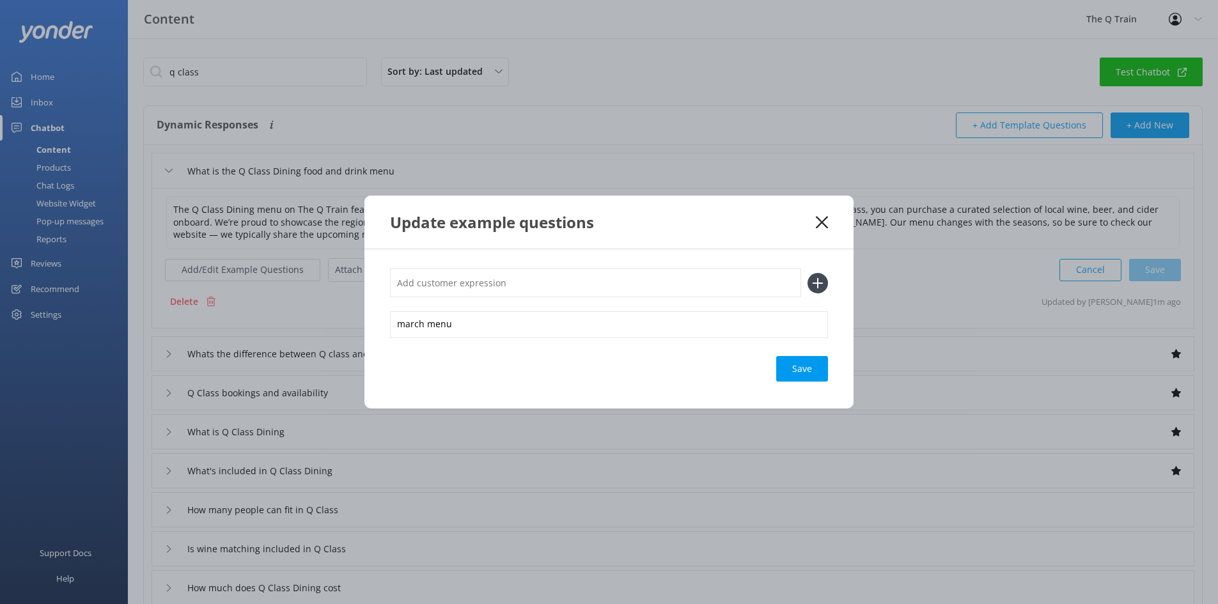
click at [472, 286] on input "text" at bounding box center [595, 283] width 411 height 29
type input "seasonal menu"
click at [815, 283] on use at bounding box center [818, 283] width 11 height 11
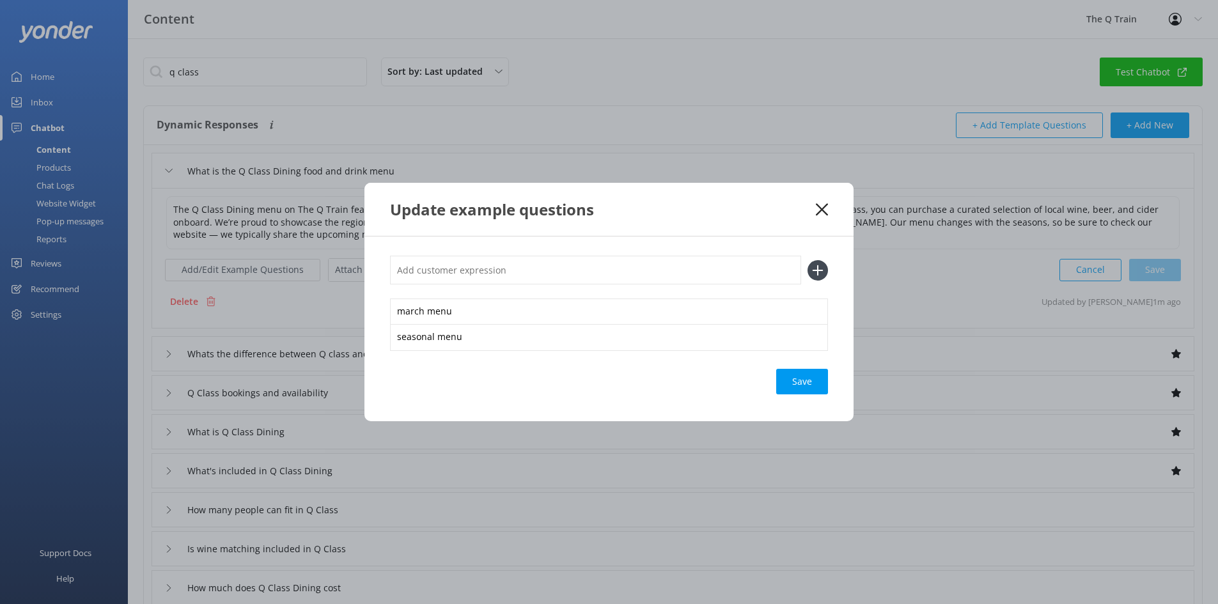
click at [535, 271] on input "text" at bounding box center [595, 270] width 411 height 29
type input "change menu"
drag, startPoint x: 532, startPoint y: 269, endPoint x: 393, endPoint y: 268, distance: 138.8
click at [393, 268] on input "change menu" at bounding box center [595, 270] width 411 height 29
click at [480, 269] on input "change menu" at bounding box center [595, 270] width 411 height 29
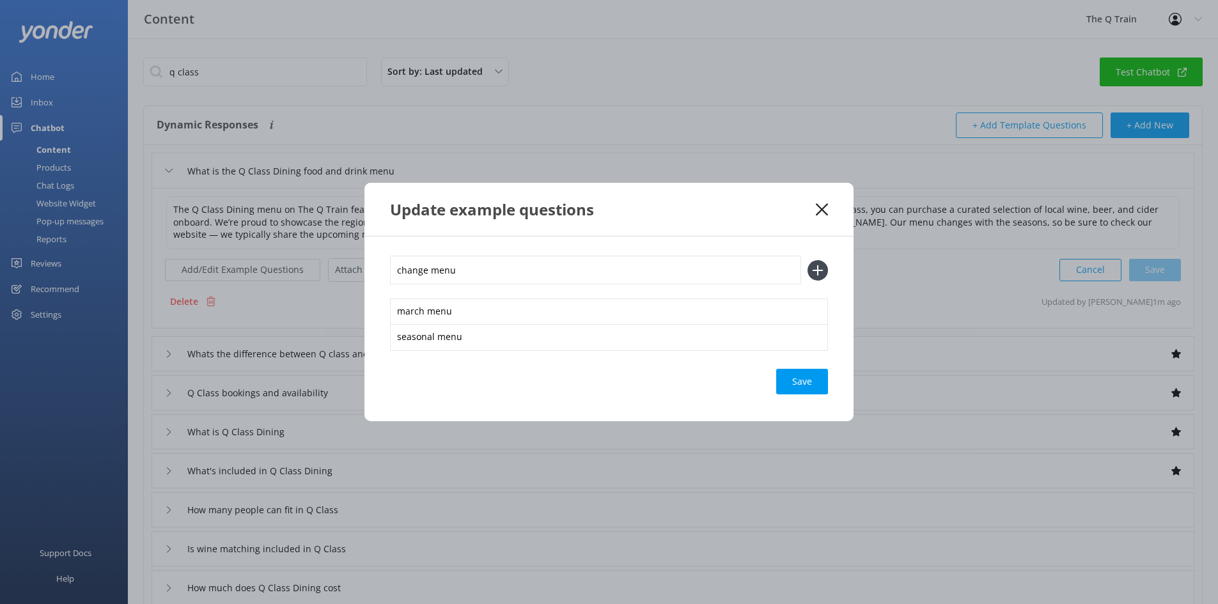
drag, startPoint x: 480, startPoint y: 269, endPoint x: 389, endPoint y: 273, distance: 90.3
click at [389, 273] on div "change menu march menu seasonal menu Save" at bounding box center [609, 329] width 489 height 185
click at [797, 384] on div "Loading.." at bounding box center [802, 382] width 51 height 26
click at [824, 206] on icon at bounding box center [822, 209] width 12 height 13
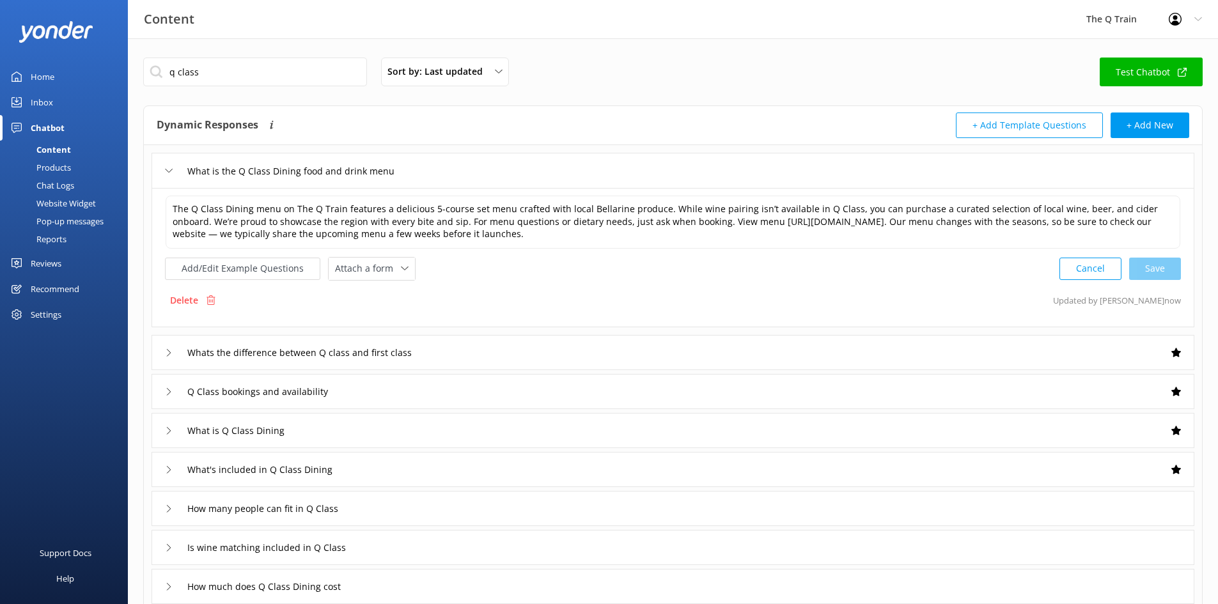
click at [55, 183] on div "Chat Logs" at bounding box center [41, 186] width 67 height 18
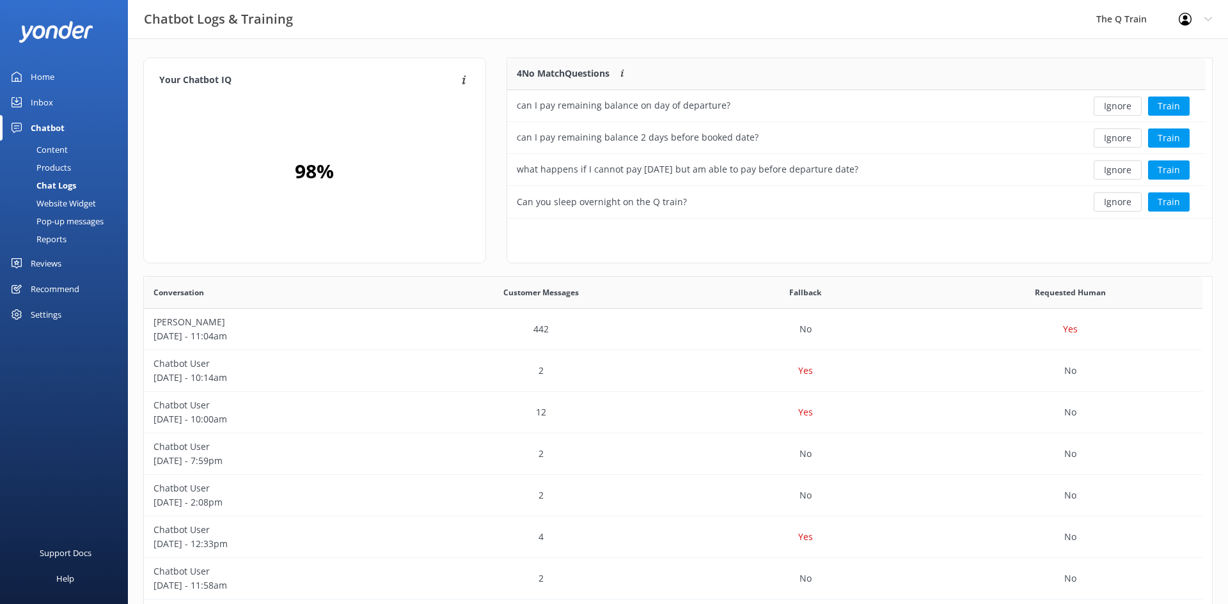
scroll to position [151, 689]
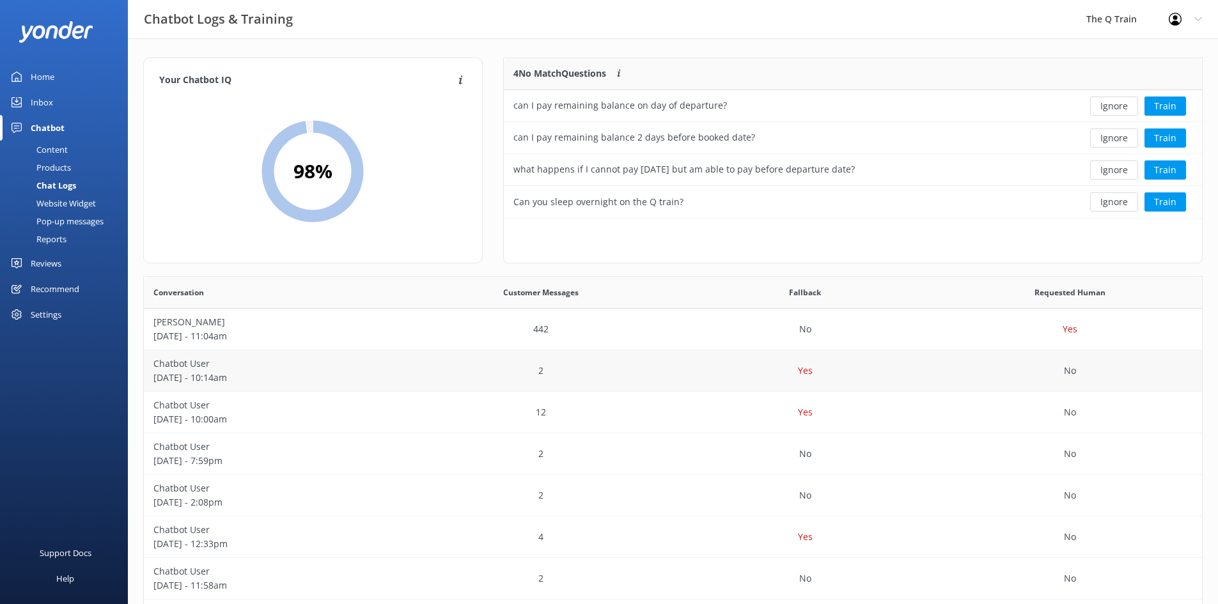
click at [203, 371] on p "[DATE] - 10:14am" at bounding box center [276, 378] width 246 height 14
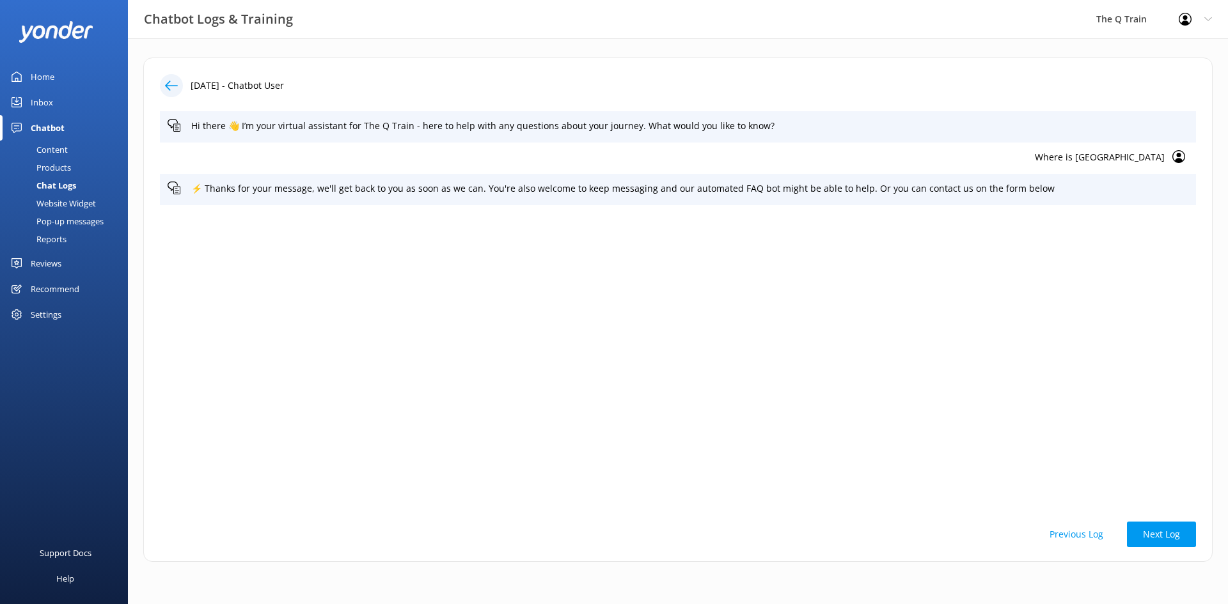
click at [169, 88] on icon at bounding box center [171, 85] width 13 height 13
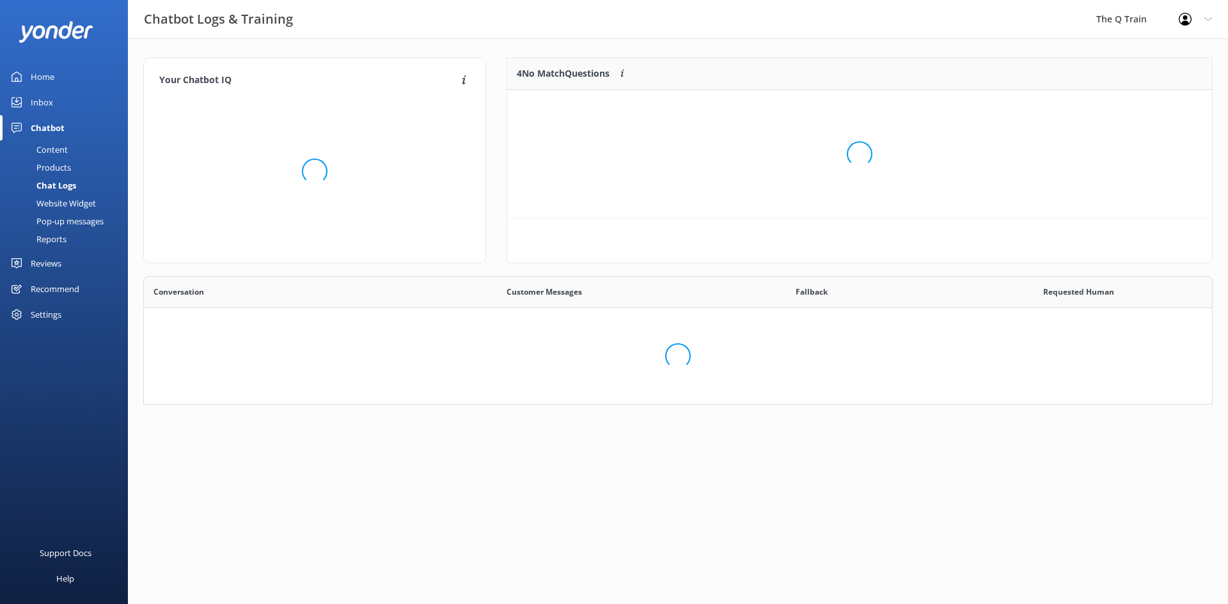
scroll to position [439, 1049]
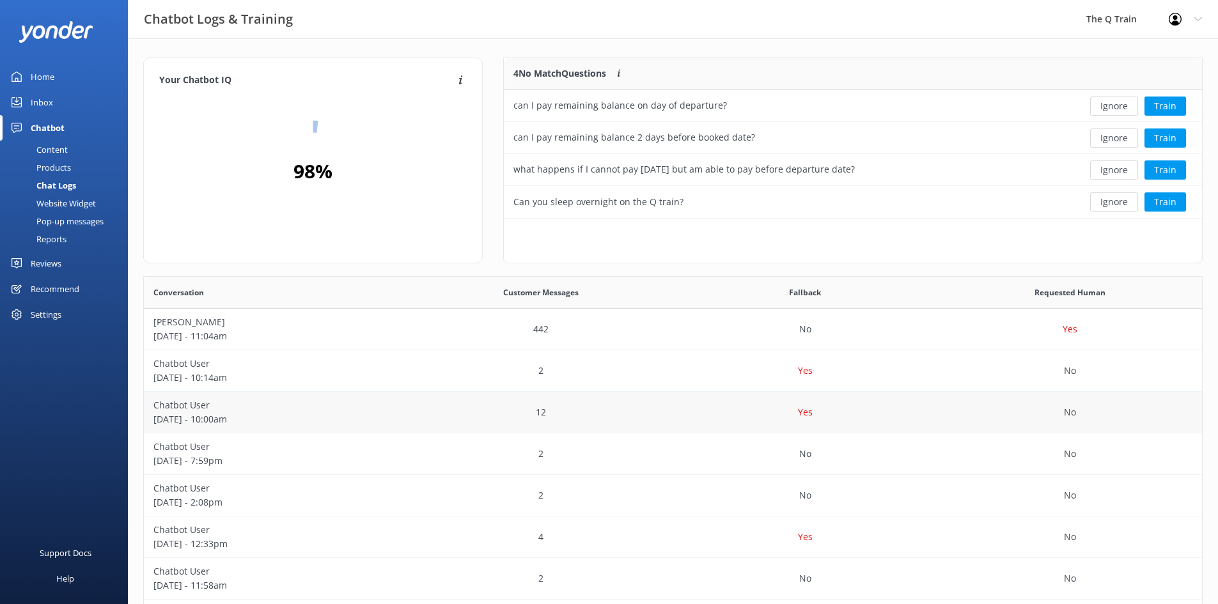
click at [186, 405] on p "Chatbot User" at bounding box center [276, 405] width 246 height 14
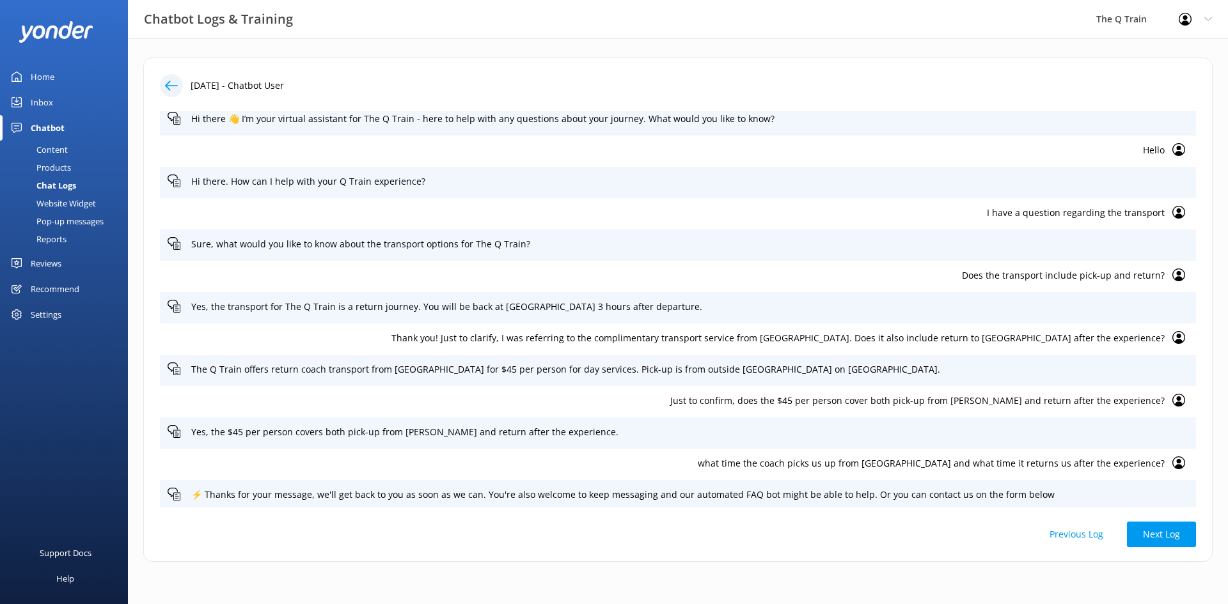
scroll to position [11, 0]
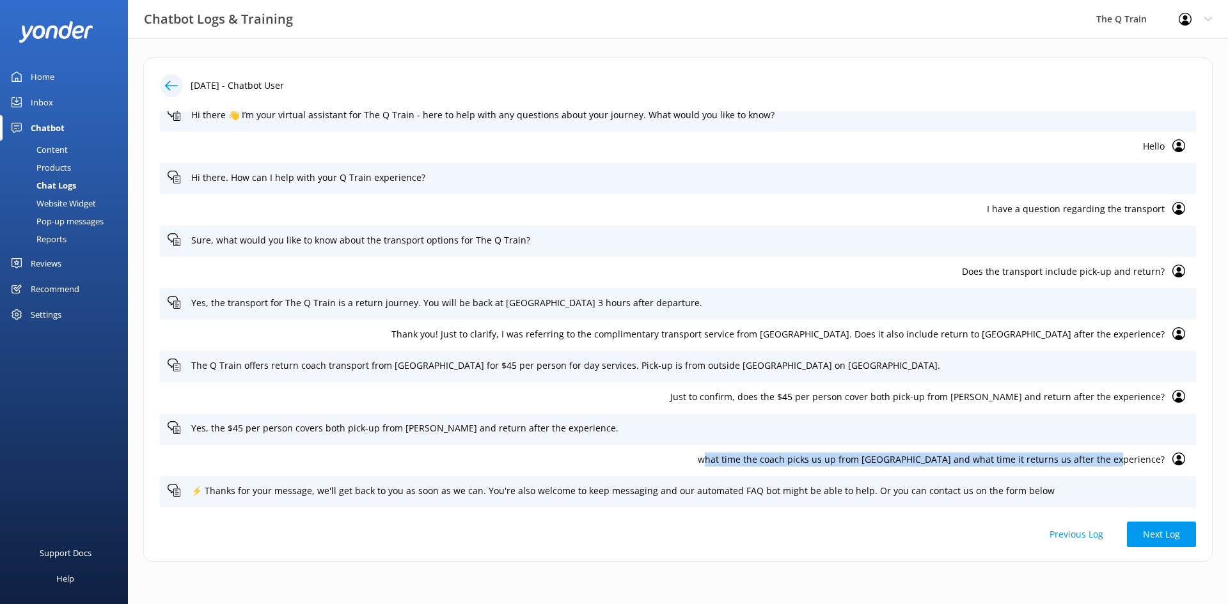
drag, startPoint x: 752, startPoint y: 459, endPoint x: 1156, endPoint y: 459, distance: 404.2
click at [1156, 459] on div "what time the coach picks us up from [GEOGRAPHIC_DATA] and what time it returns…" at bounding box center [678, 460] width 1036 height 31
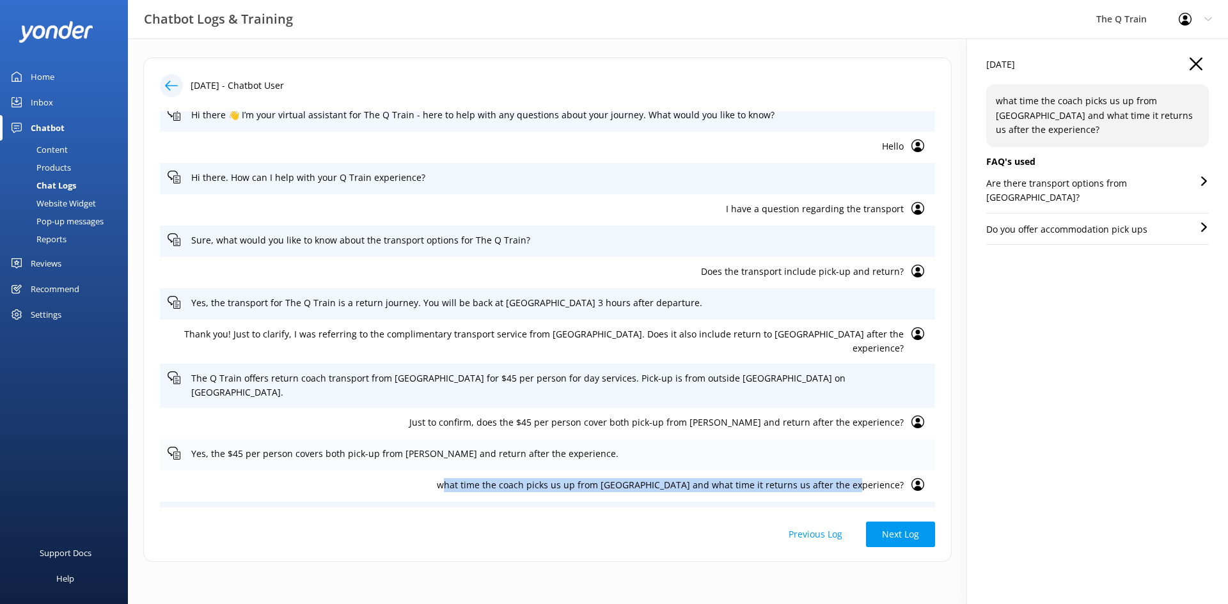
copy p "what time the coach picks us up from [GEOGRAPHIC_DATA] and what time it returns…"
click at [1197, 63] on use at bounding box center [1196, 64] width 13 height 13
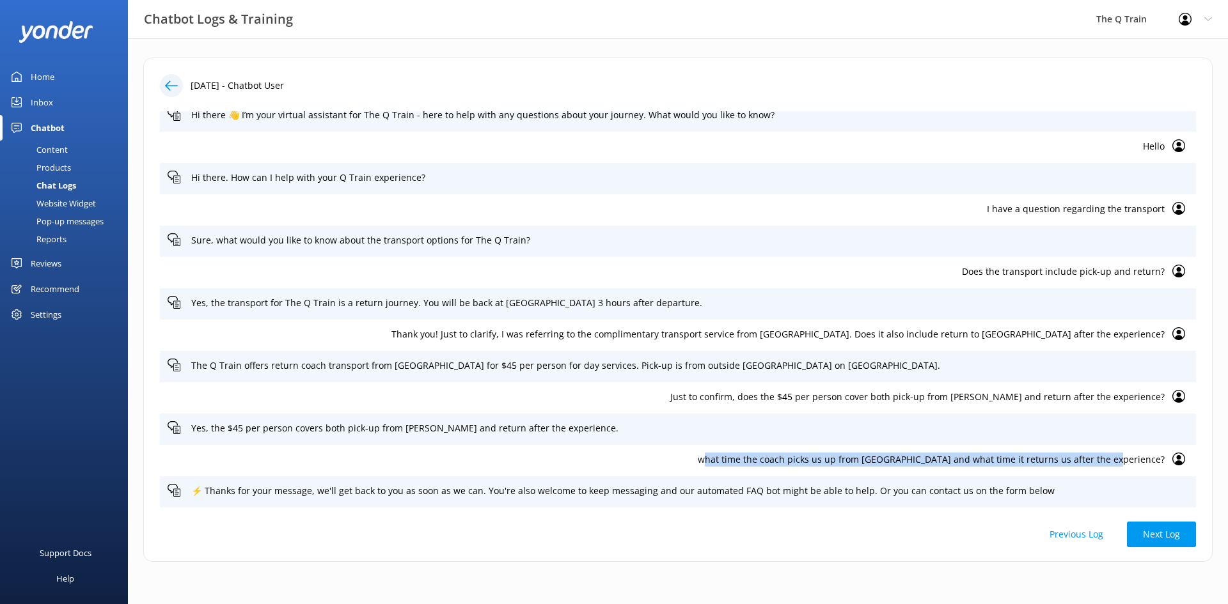
click at [51, 150] on div "Content" at bounding box center [38, 150] width 60 height 18
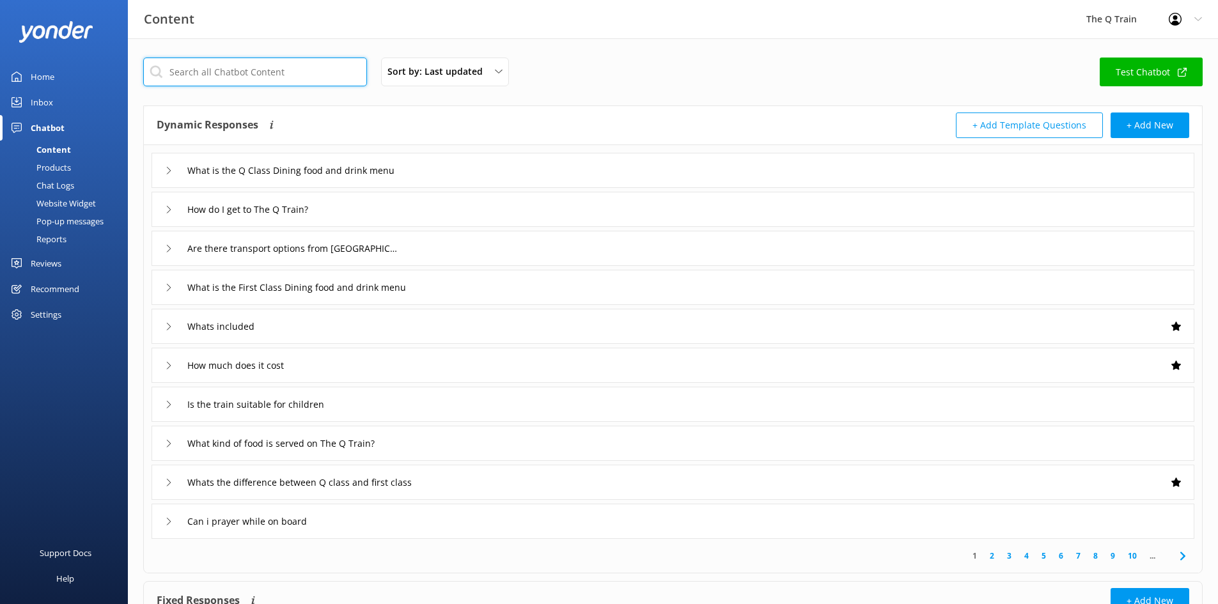
click at [264, 82] on input "text" at bounding box center [255, 72] width 224 height 29
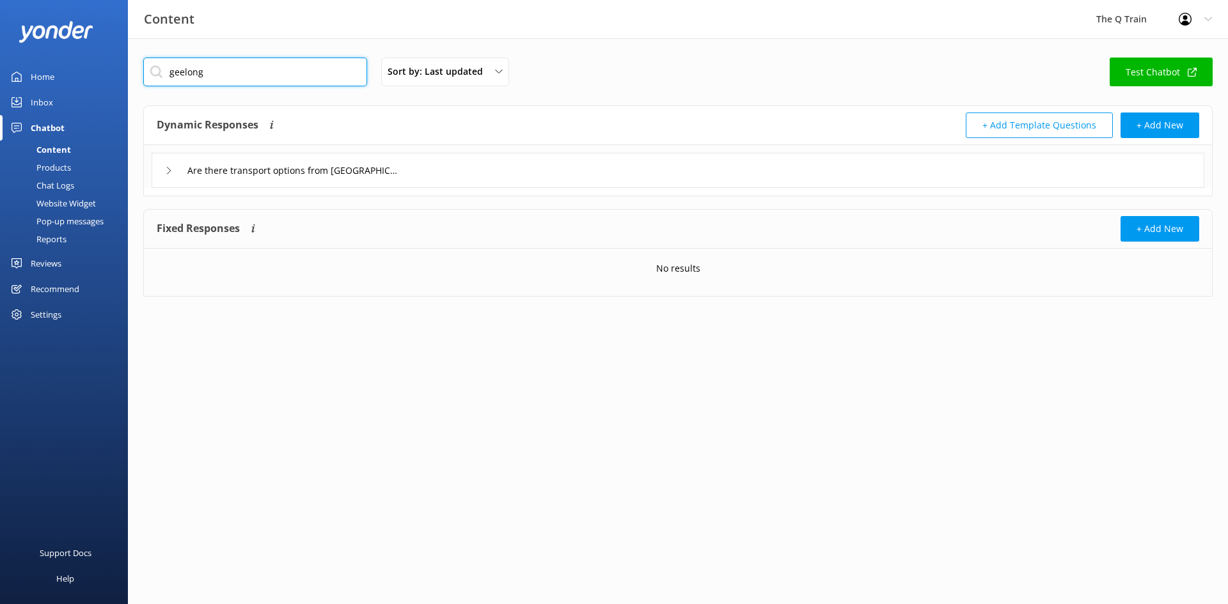
type input "geelong"
click at [170, 169] on icon at bounding box center [169, 171] width 8 height 8
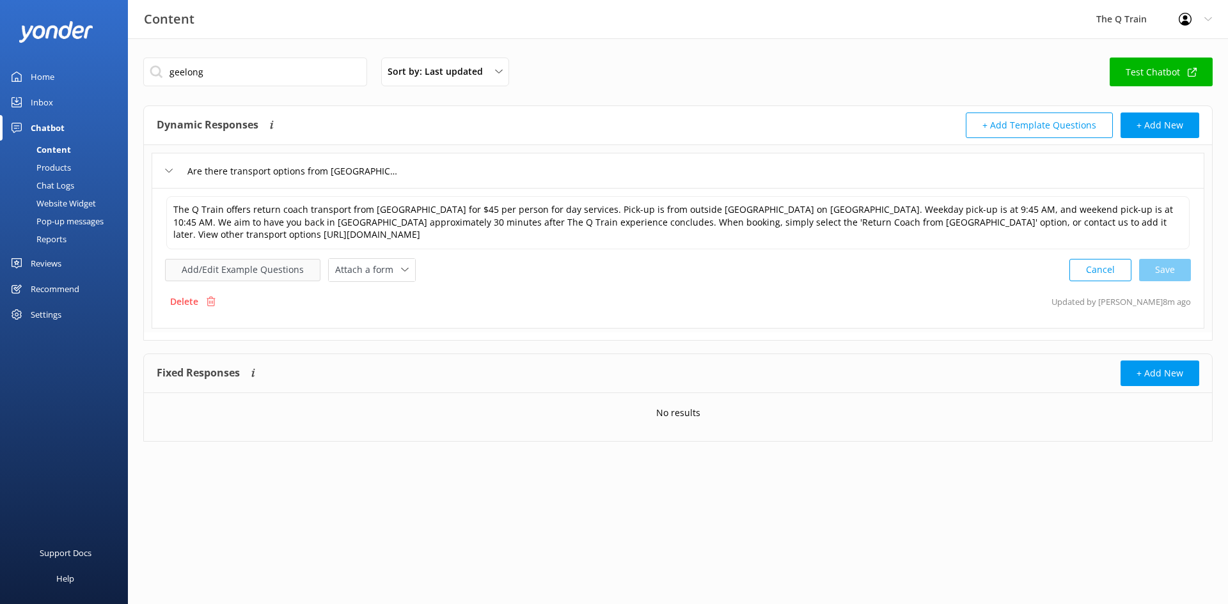
click at [273, 268] on button "Add/Edit Example Questions" at bounding box center [242, 270] width 155 height 22
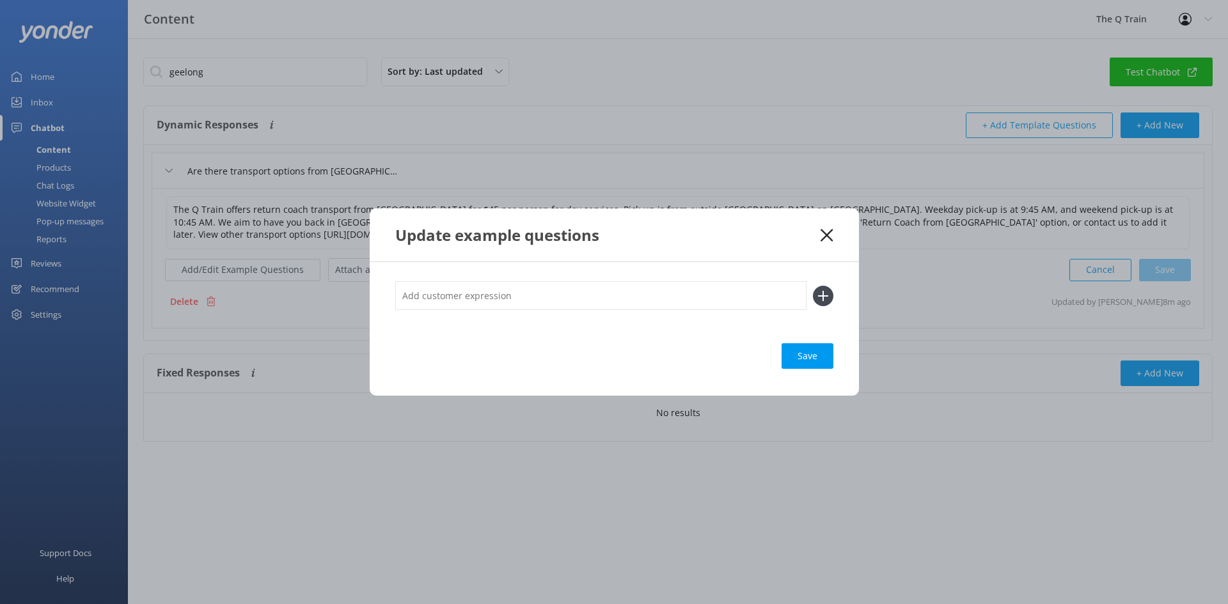
click at [453, 293] on input "text" at bounding box center [600, 295] width 411 height 29
paste input "what time the coach picks us up from [GEOGRAPHIC_DATA] and what time it returns…"
type input "what time the coach picks us up from [GEOGRAPHIC_DATA] and what time it returns…"
click at [821, 295] on use at bounding box center [822, 295] width 11 height 11
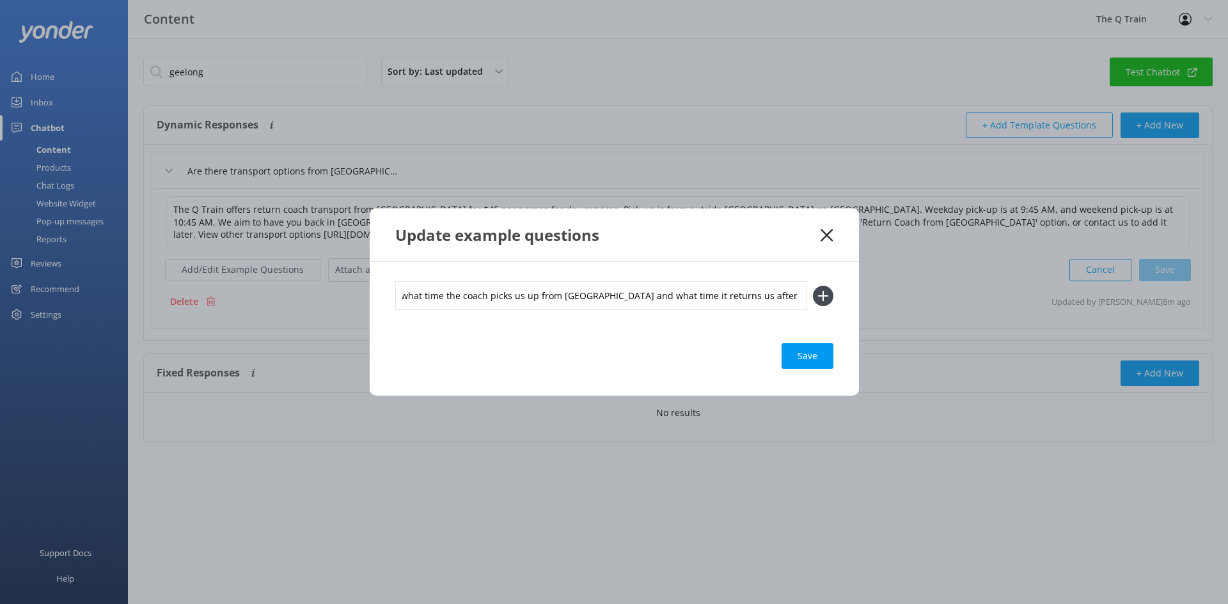
scroll to position [0, 0]
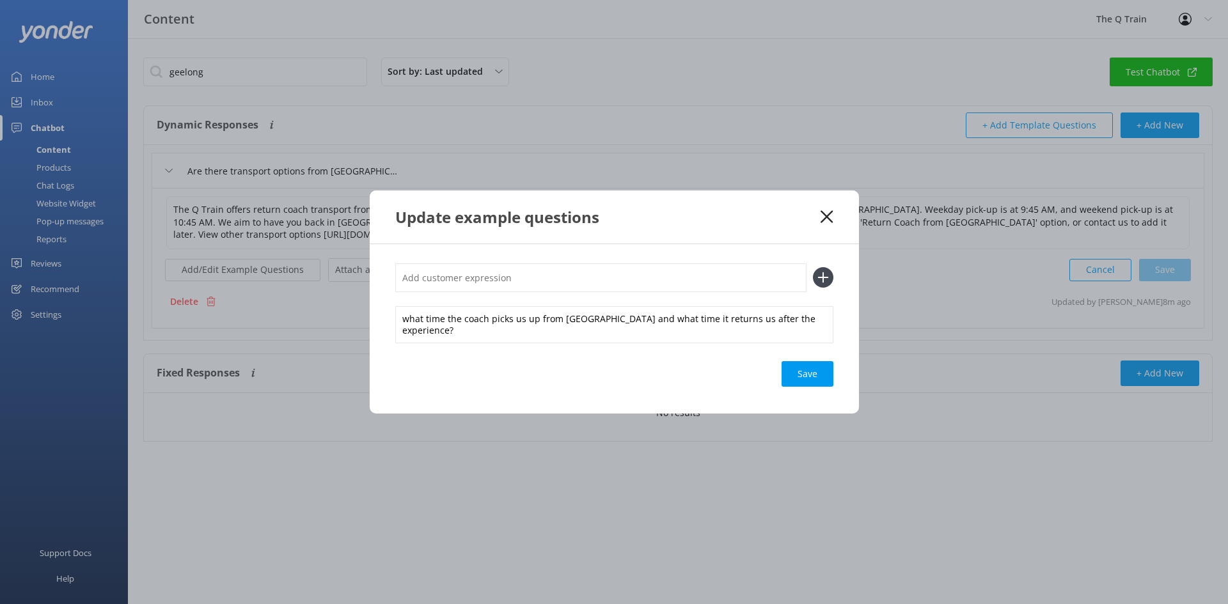
click at [471, 288] on input "text" at bounding box center [600, 278] width 411 height 29
type input "geelong pickup times"
click at [812, 374] on div "Save" at bounding box center [808, 374] width 52 height 26
click at [821, 285] on icon at bounding box center [823, 277] width 20 height 20
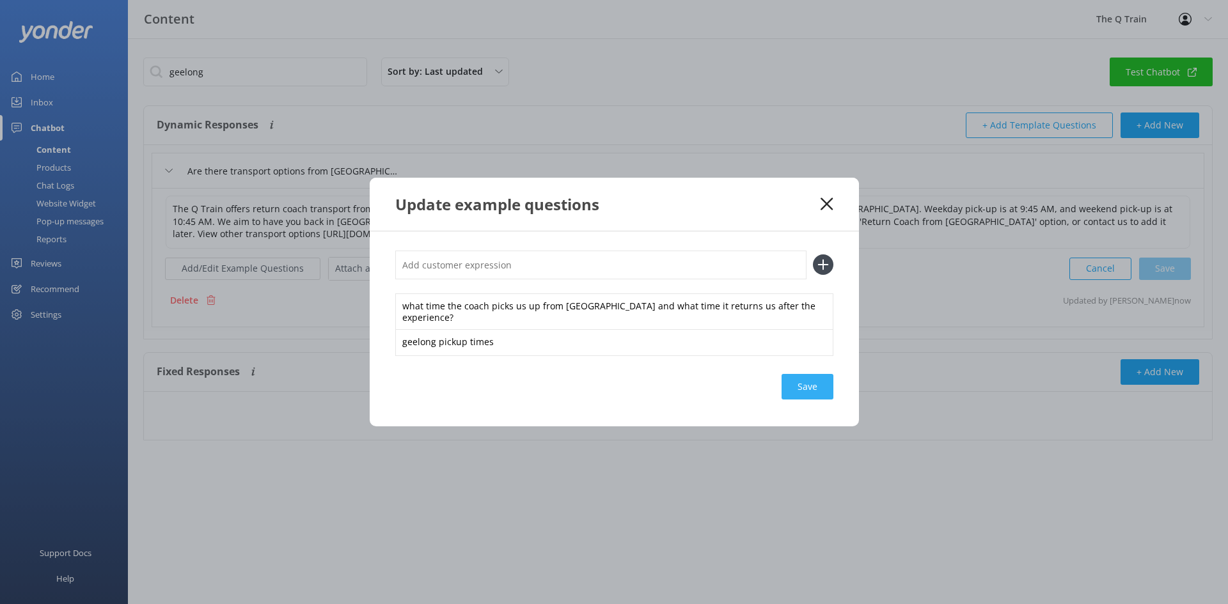
click at [800, 382] on div "Save" at bounding box center [808, 387] width 52 height 26
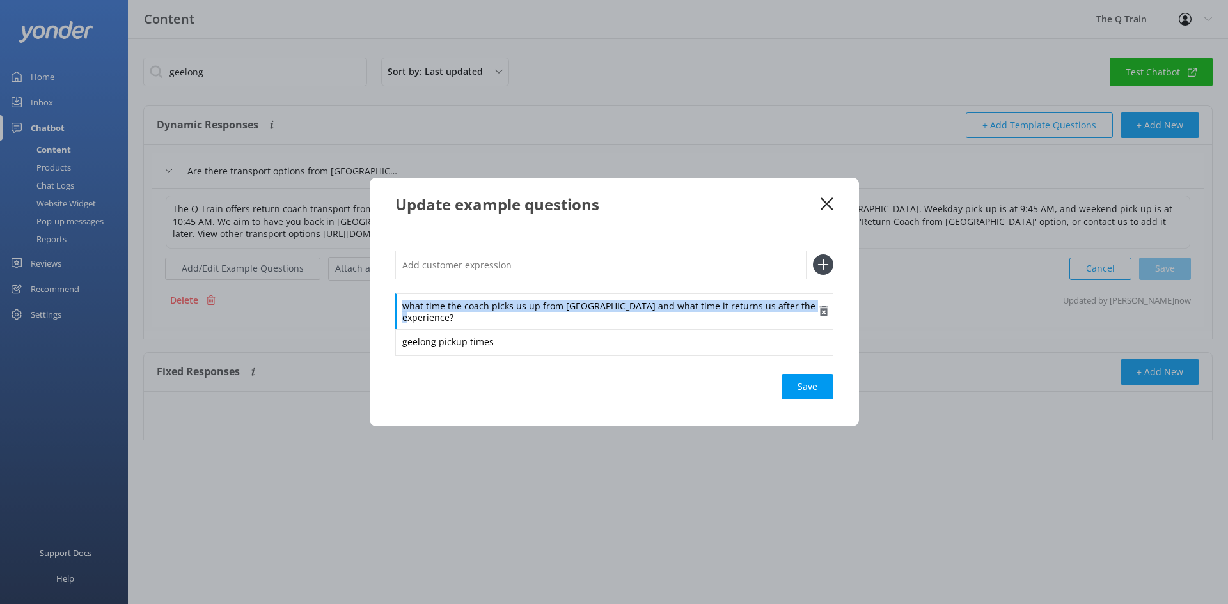
drag, startPoint x: 803, startPoint y: 310, endPoint x: 402, endPoint y: 313, distance: 400.4
click at [402, 313] on div "what time the coach picks us up from [GEOGRAPHIC_DATA] and what time it returns…" at bounding box center [614, 312] width 438 height 37
copy div "what time the coach picks us up from [GEOGRAPHIC_DATA] and what time it returns…"
click at [828, 210] on use at bounding box center [827, 204] width 12 height 12
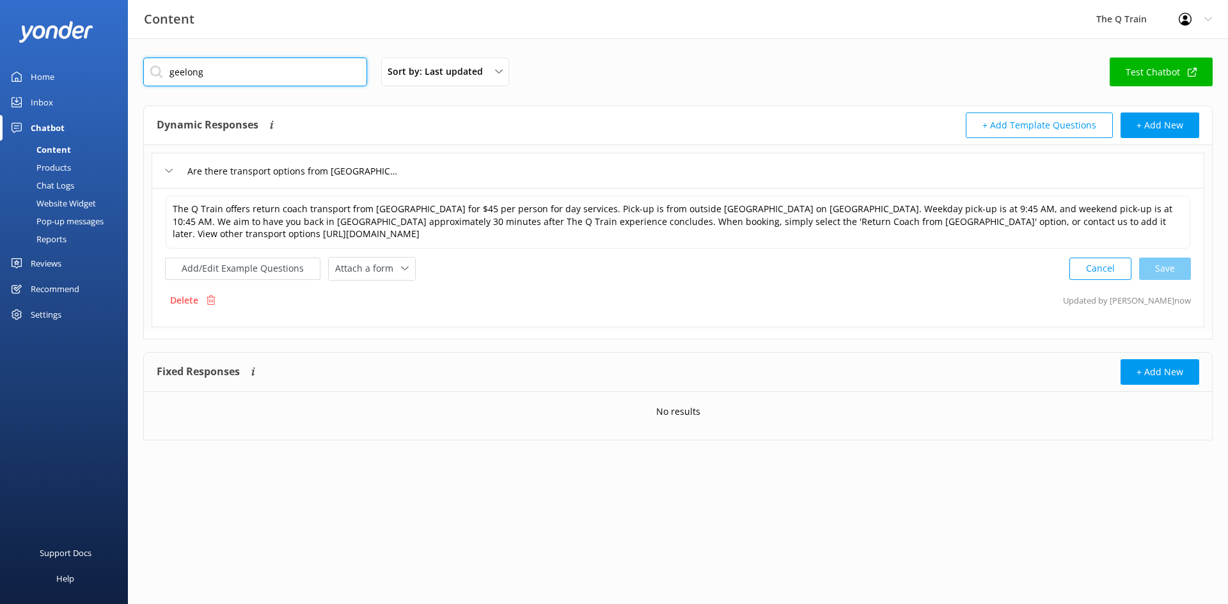
drag, startPoint x: 228, startPoint y: 72, endPoint x: 122, endPoint y: 72, distance: 106.2
click at [122, 72] on div "Content The Q Train Profile Settings Logout Home Inbox Chatbot Content Products…" at bounding box center [614, 258] width 1228 height 441
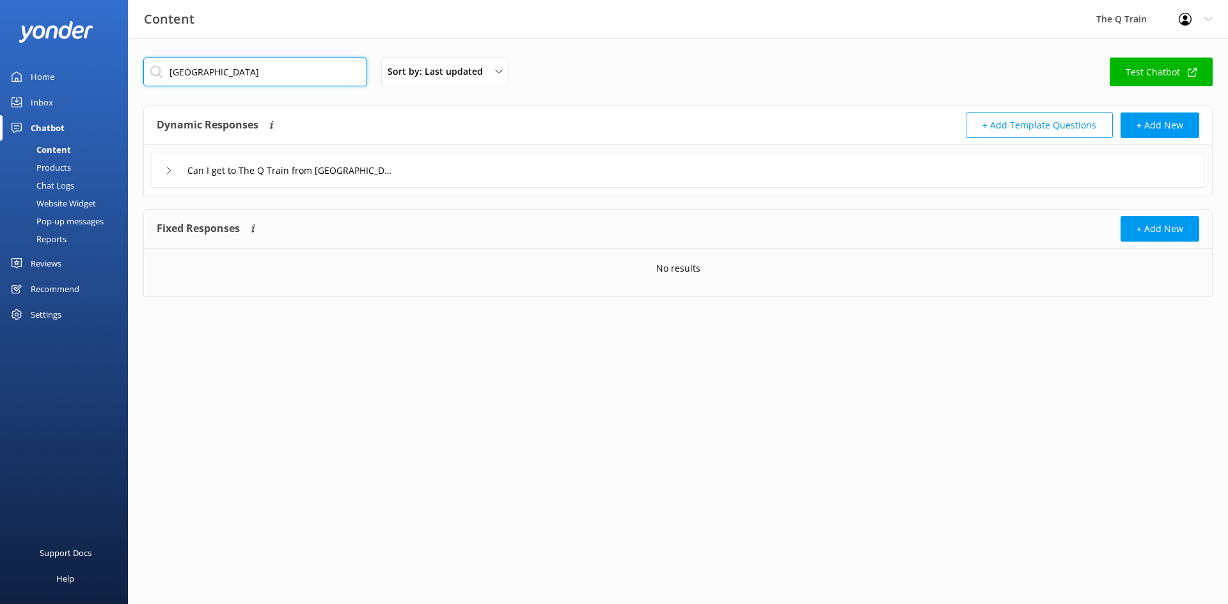
type input "[GEOGRAPHIC_DATA]"
click at [167, 170] on icon at bounding box center [169, 171] width 8 height 8
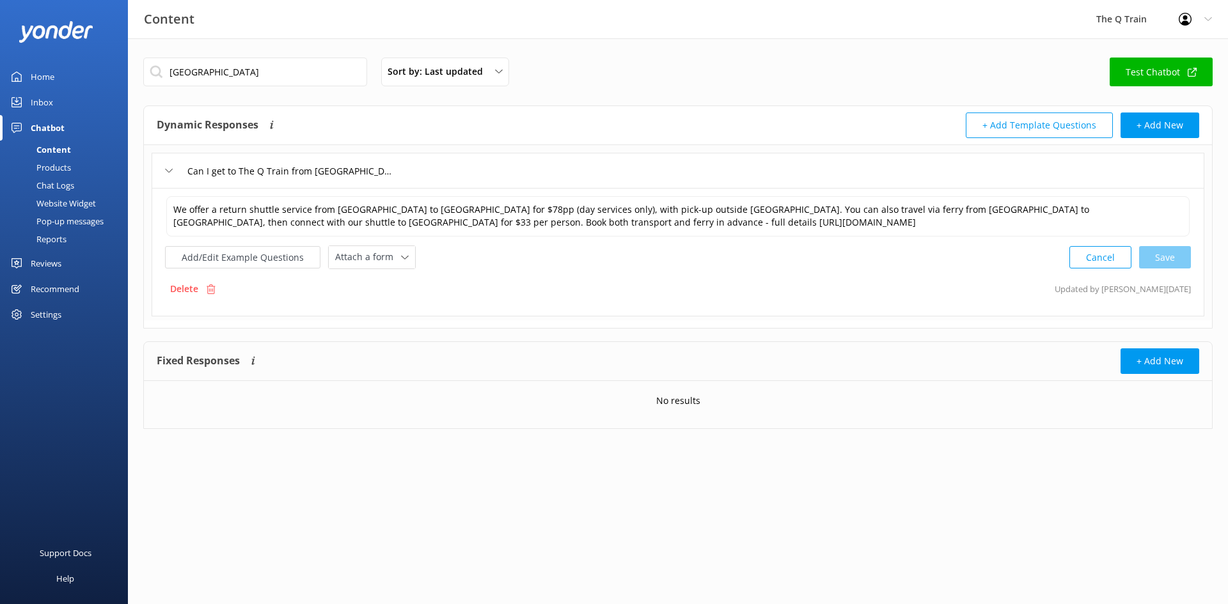
click at [172, 171] on icon at bounding box center [169, 171] width 8 height 8
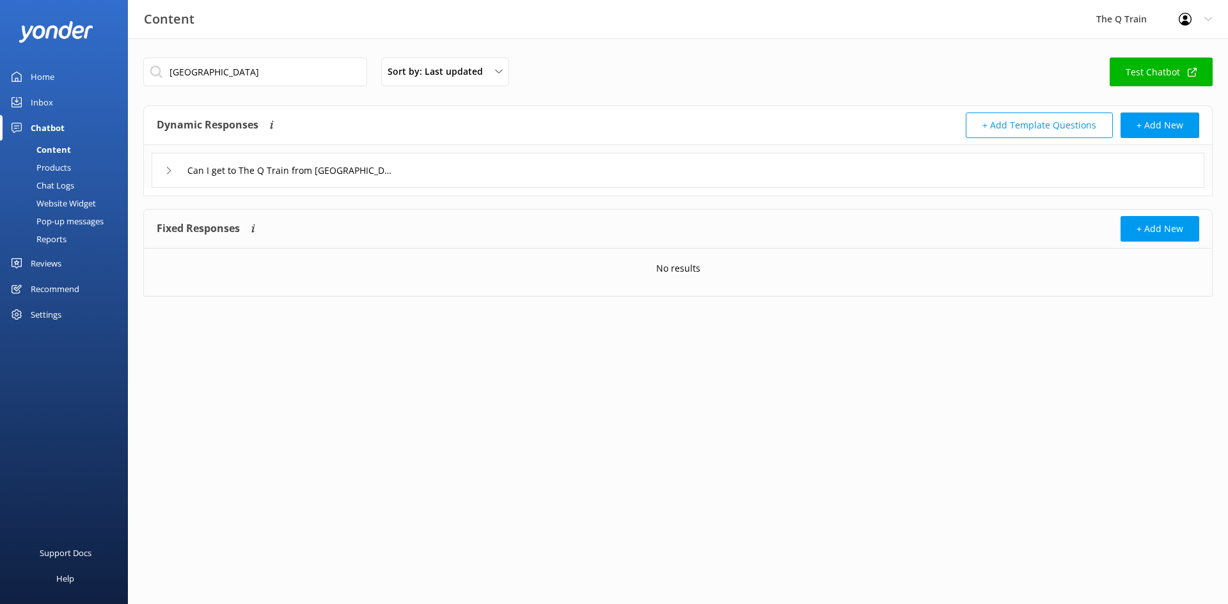
click at [68, 168] on div "Products" at bounding box center [39, 168] width 63 height 18
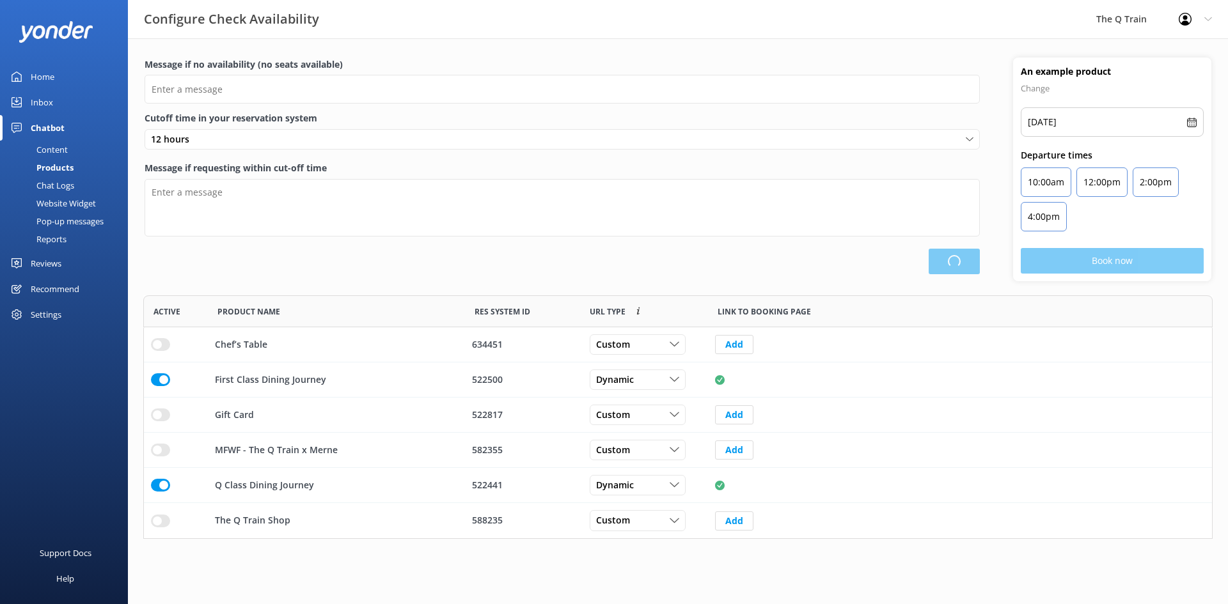
scroll to position [234, 1060]
type input "Please choose another date."
type textarea "Please see live availability here: [URL][DOMAIN_NAME]"
click at [58, 146] on div "Content" at bounding box center [38, 150] width 60 height 18
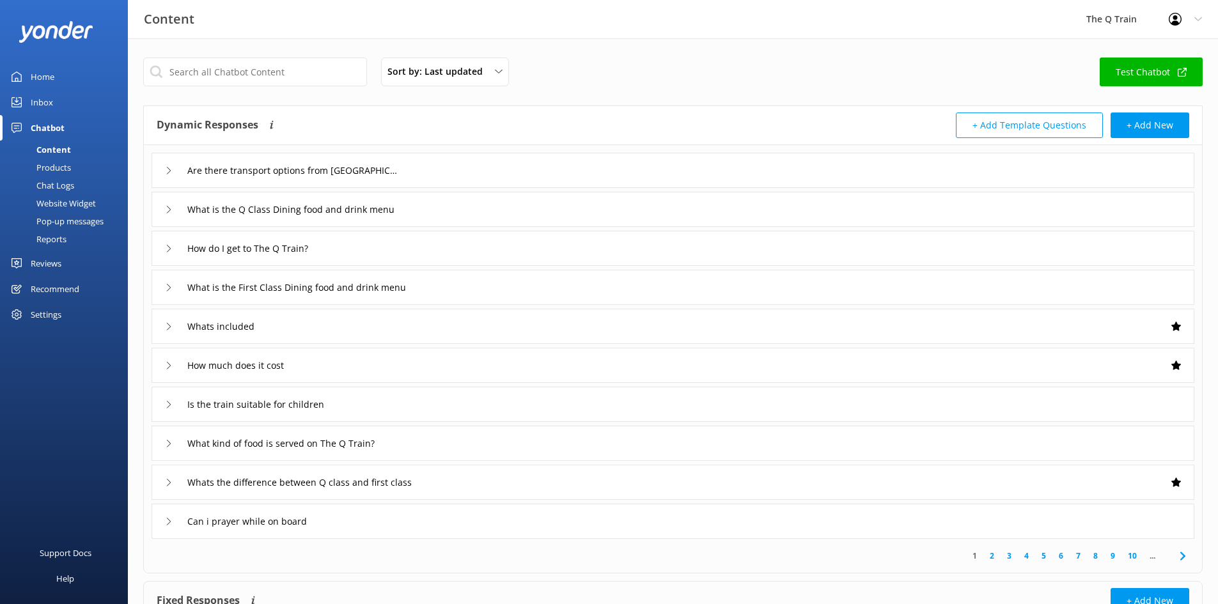
click at [50, 101] on div "Inbox" at bounding box center [42, 103] width 22 height 26
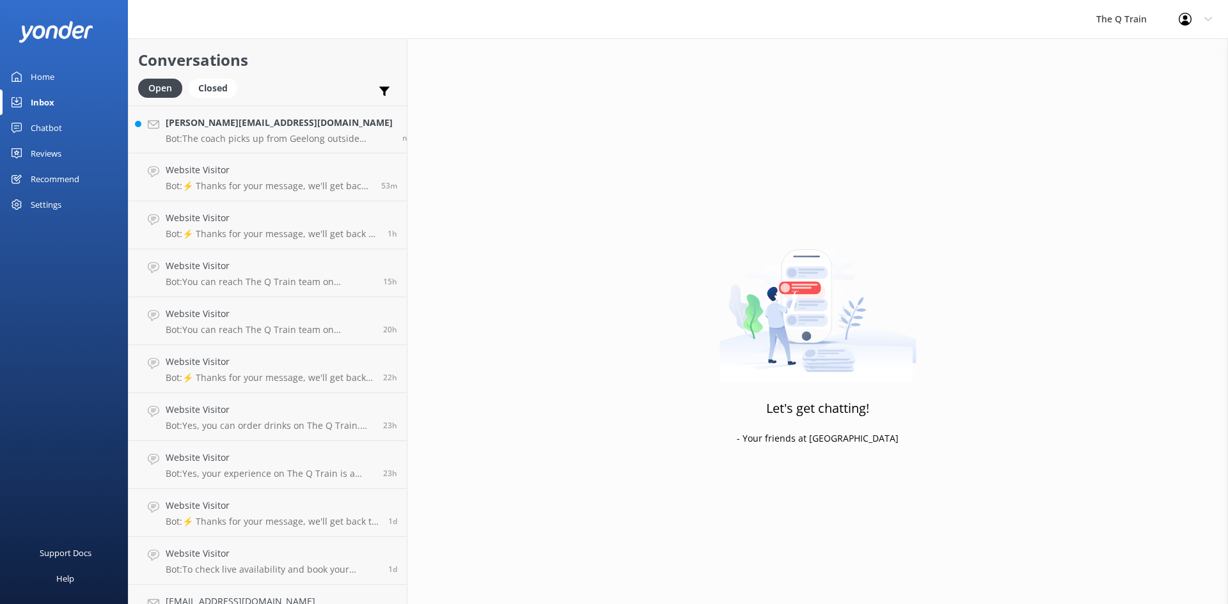
click at [52, 81] on div "Home" at bounding box center [43, 77] width 24 height 26
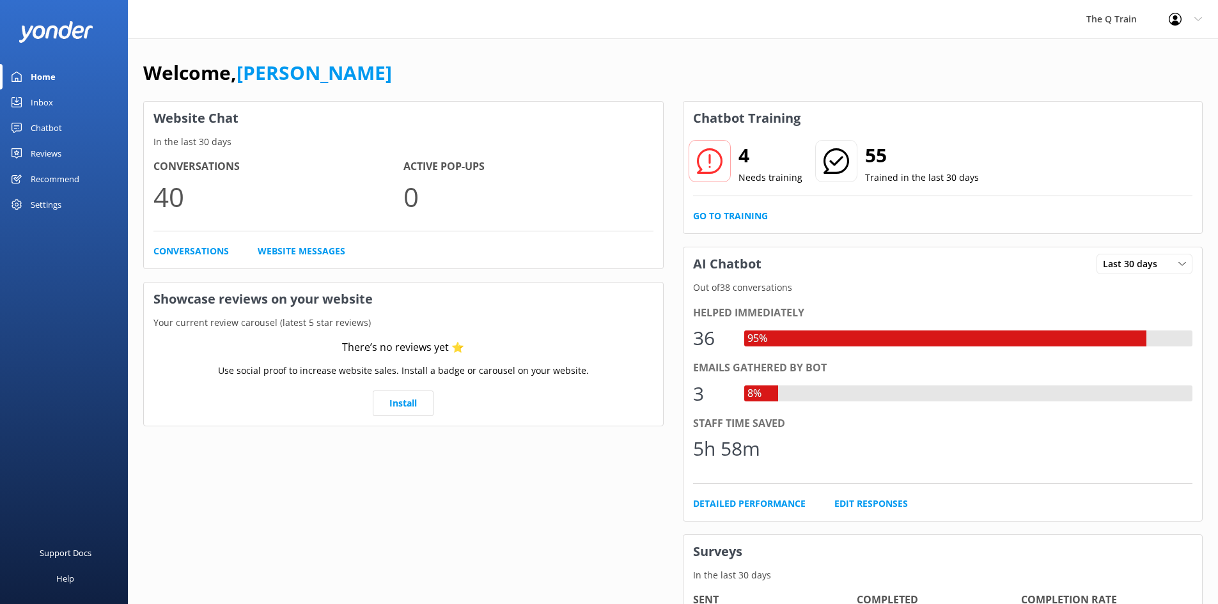
click at [52, 101] on div "Inbox" at bounding box center [42, 103] width 22 height 26
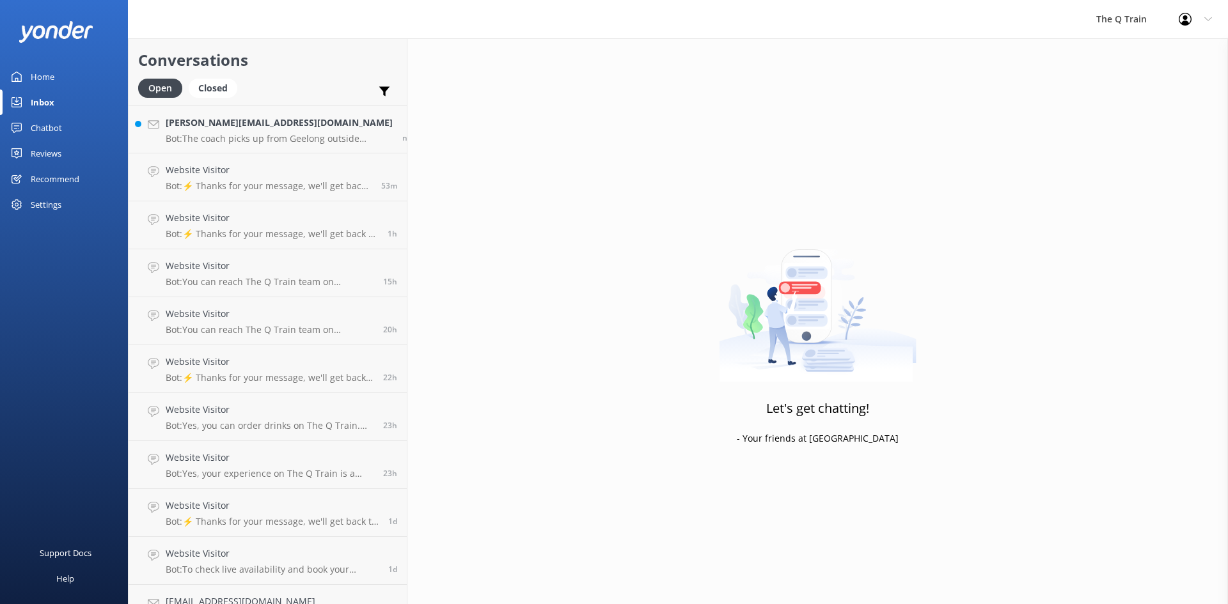
click at [50, 86] on div "Home" at bounding box center [43, 77] width 24 height 26
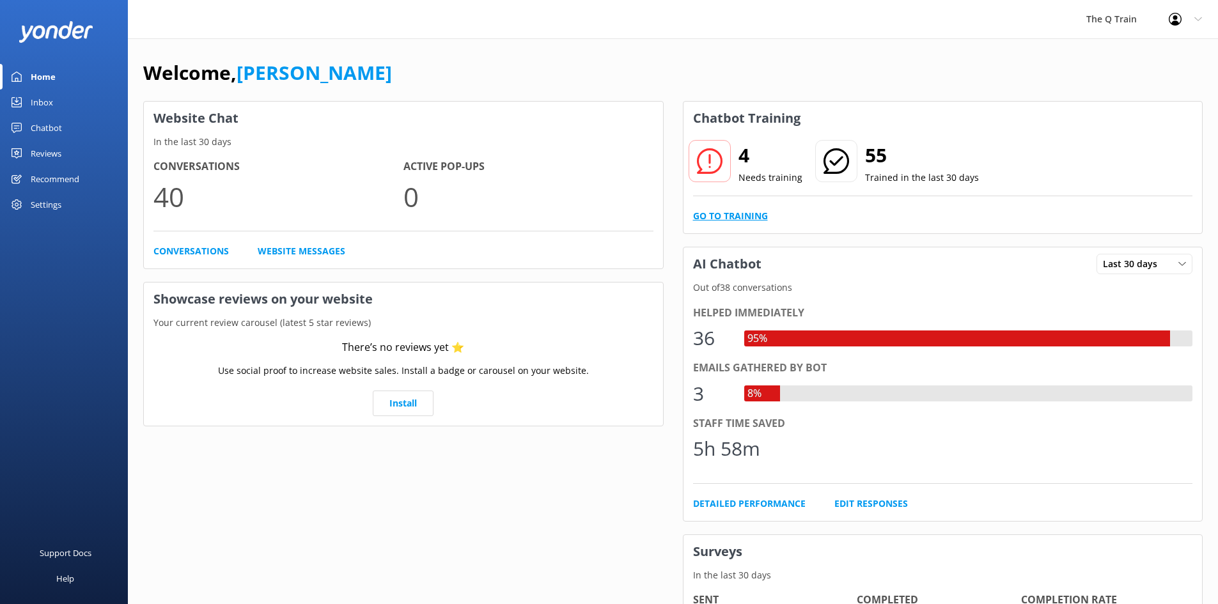
click at [755, 216] on link "Go to Training" at bounding box center [730, 216] width 75 height 14
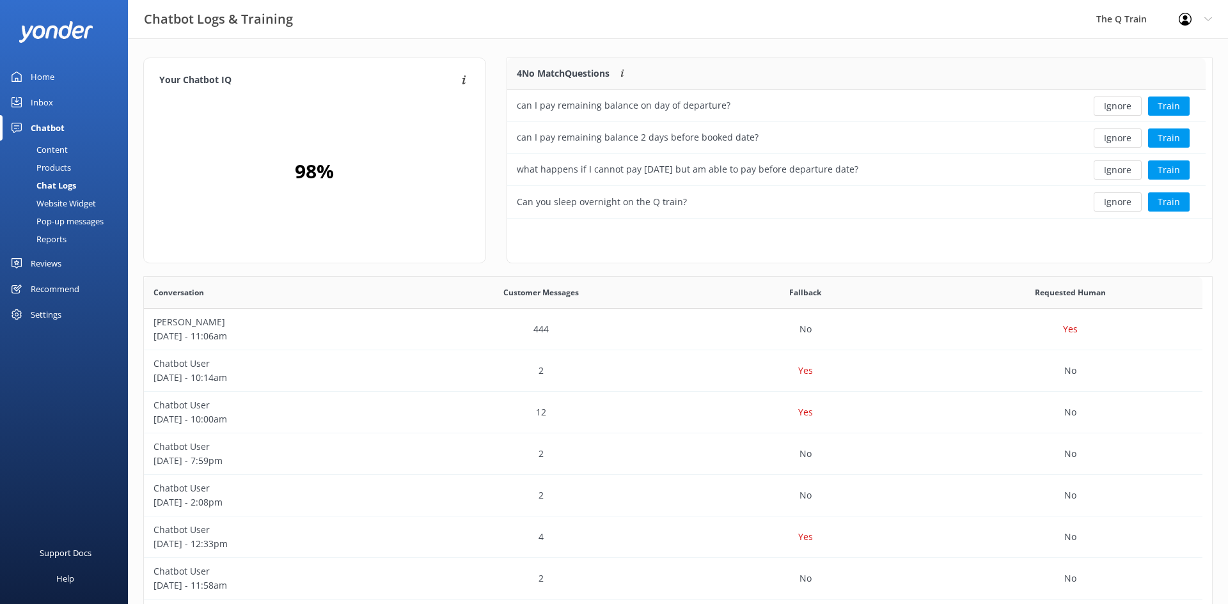
scroll to position [151, 689]
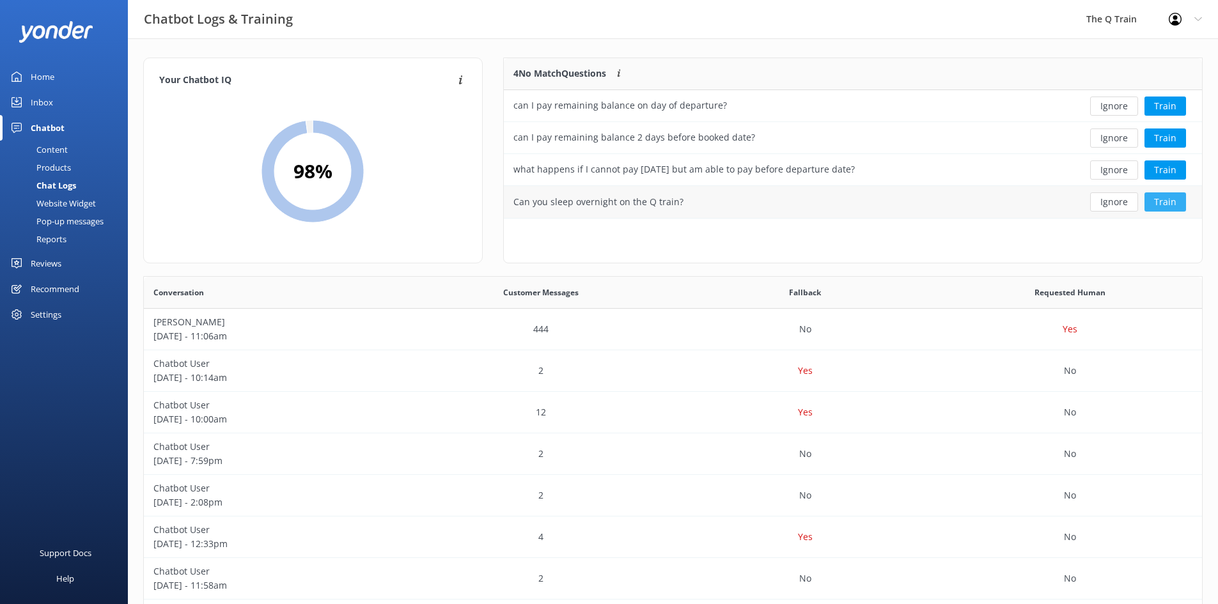
click at [1170, 200] on button "Train" at bounding box center [1166, 202] width 42 height 19
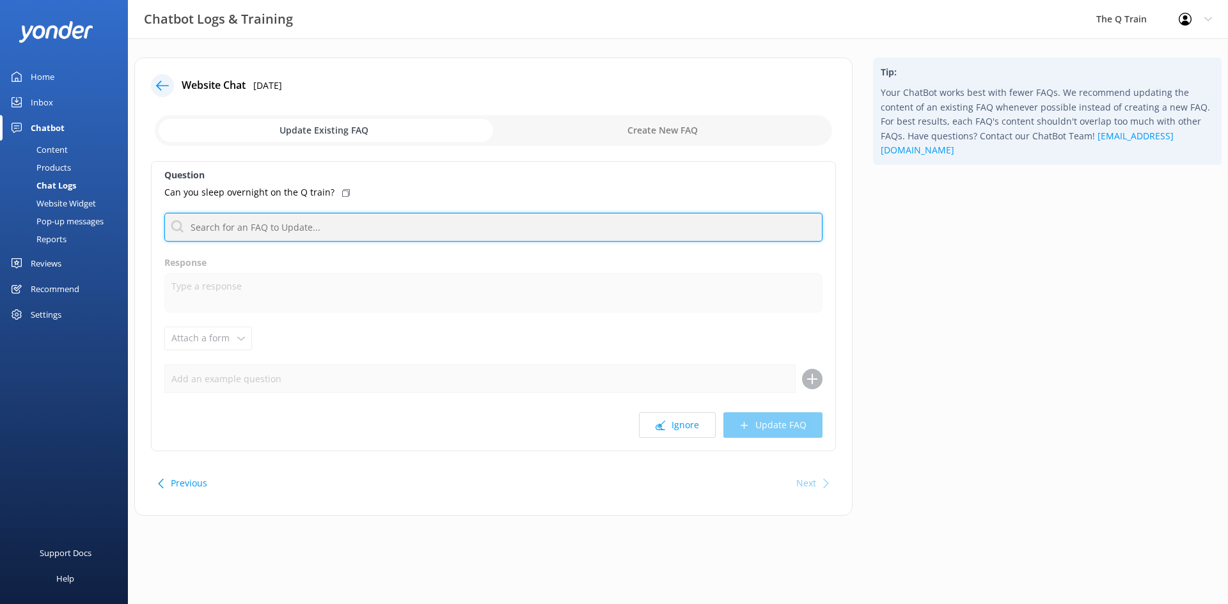
click at [315, 228] on input "text" at bounding box center [493, 227] width 658 height 29
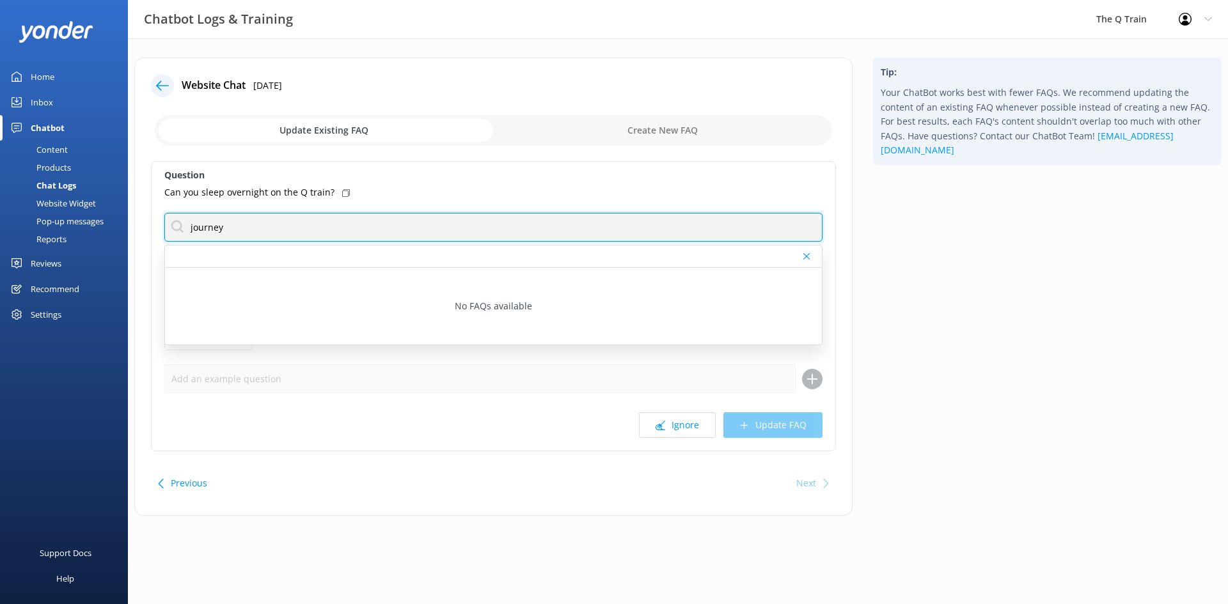
drag, startPoint x: 233, startPoint y: 224, endPoint x: 174, endPoint y: 224, distance: 58.8
click at [174, 224] on input "journey" at bounding box center [493, 227] width 658 height 29
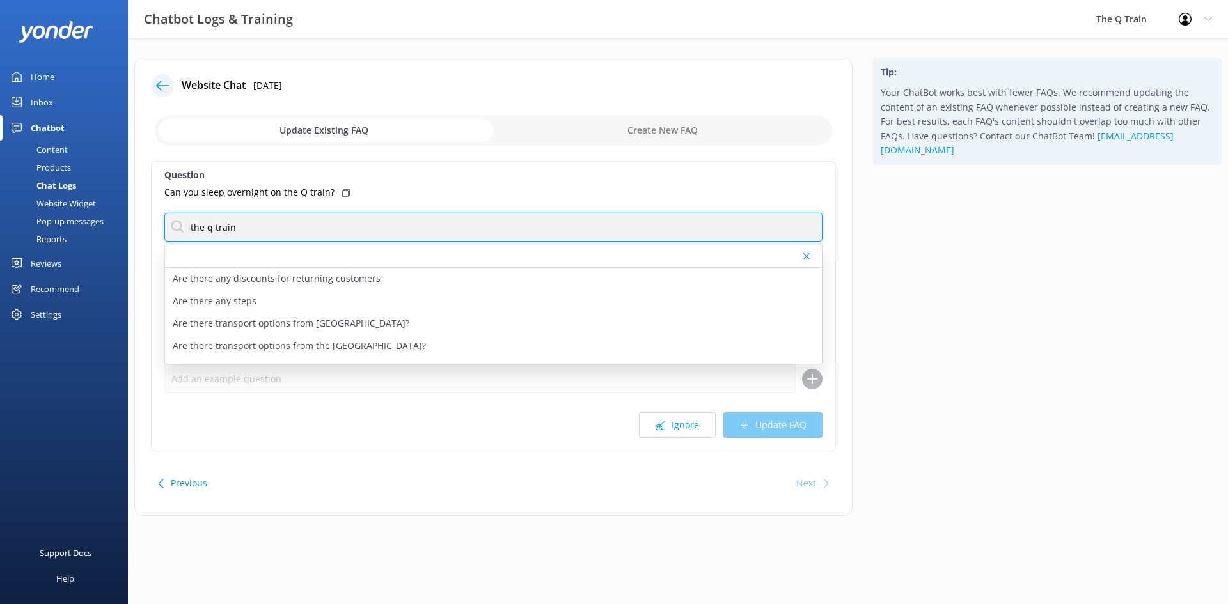
drag, startPoint x: 252, startPoint y: 224, endPoint x: 176, endPoint y: 223, distance: 76.1
click at [176, 223] on input "the q train" at bounding box center [493, 227] width 658 height 29
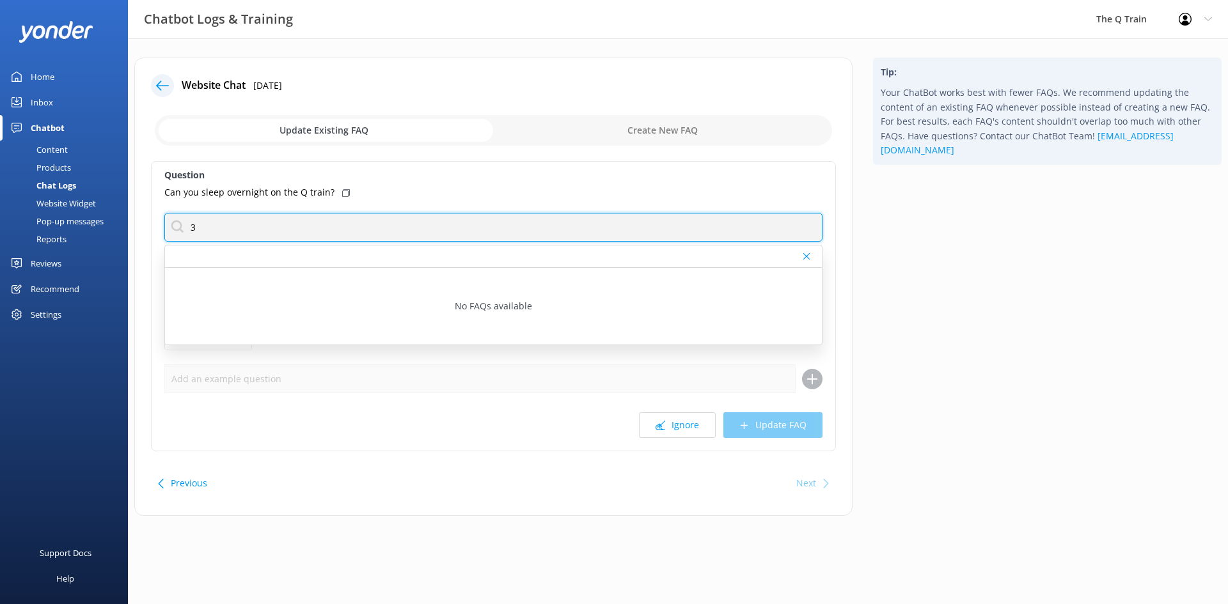
type input "3"
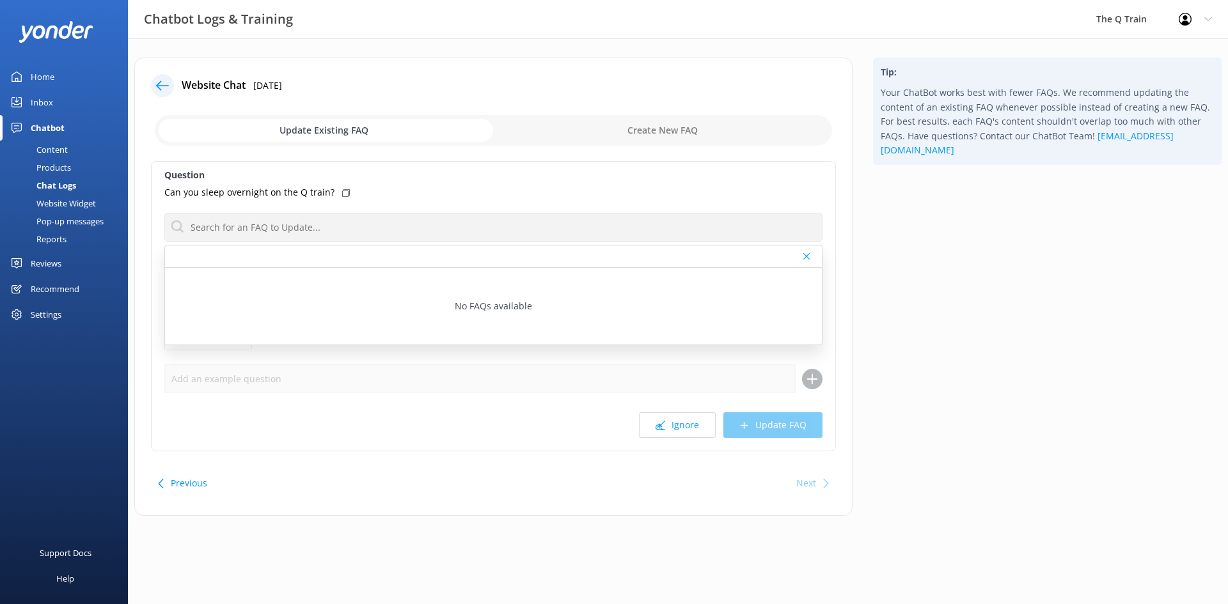
click at [59, 152] on div "Content" at bounding box center [38, 150] width 60 height 18
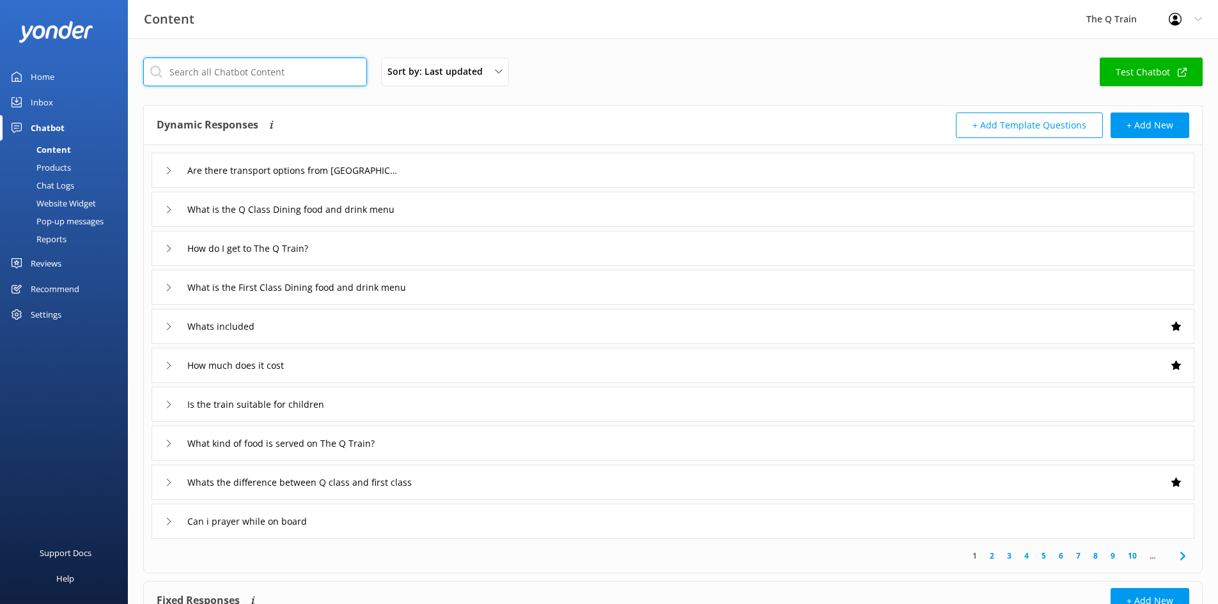
click at [237, 74] on input "text" at bounding box center [255, 72] width 224 height 29
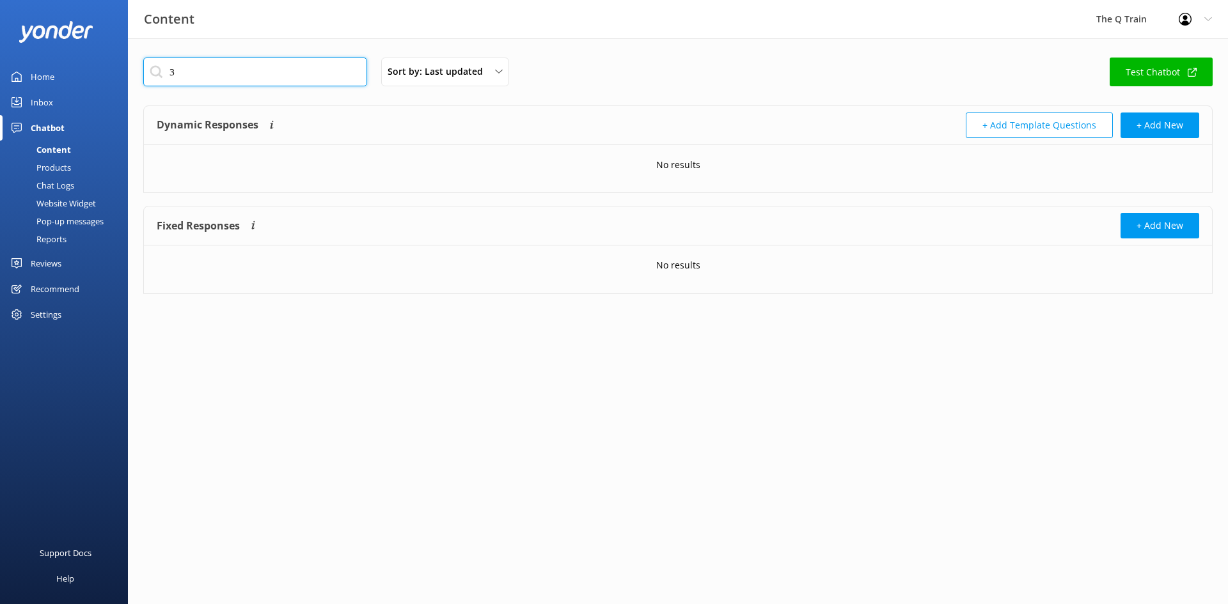
type input "3"
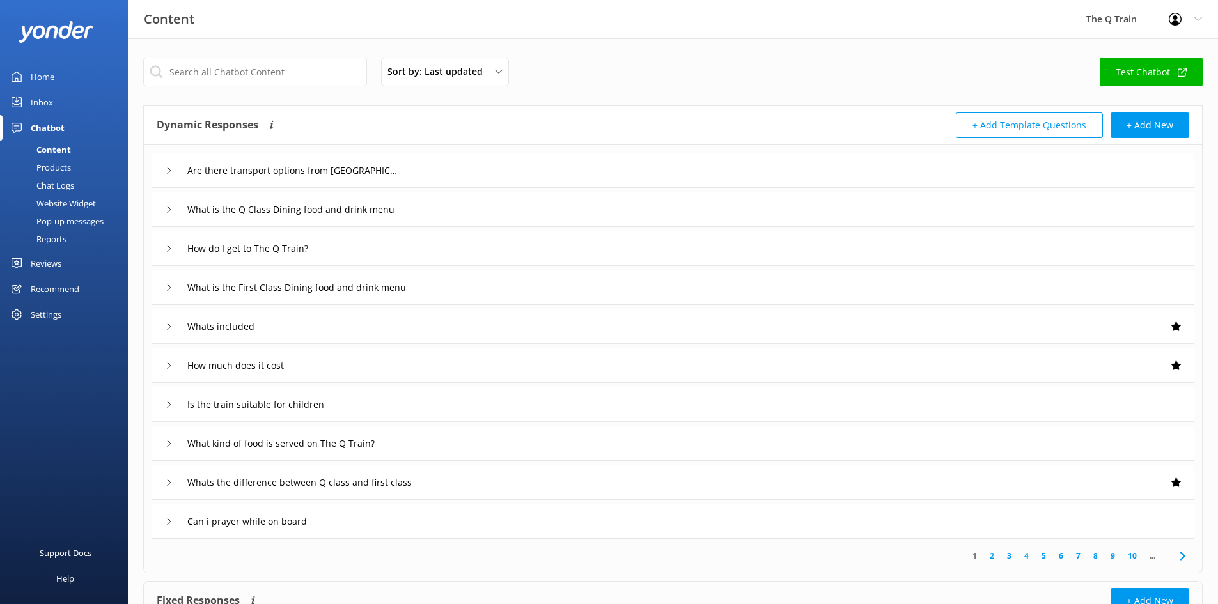
click at [167, 327] on icon at bounding box center [169, 327] width 8 height 8
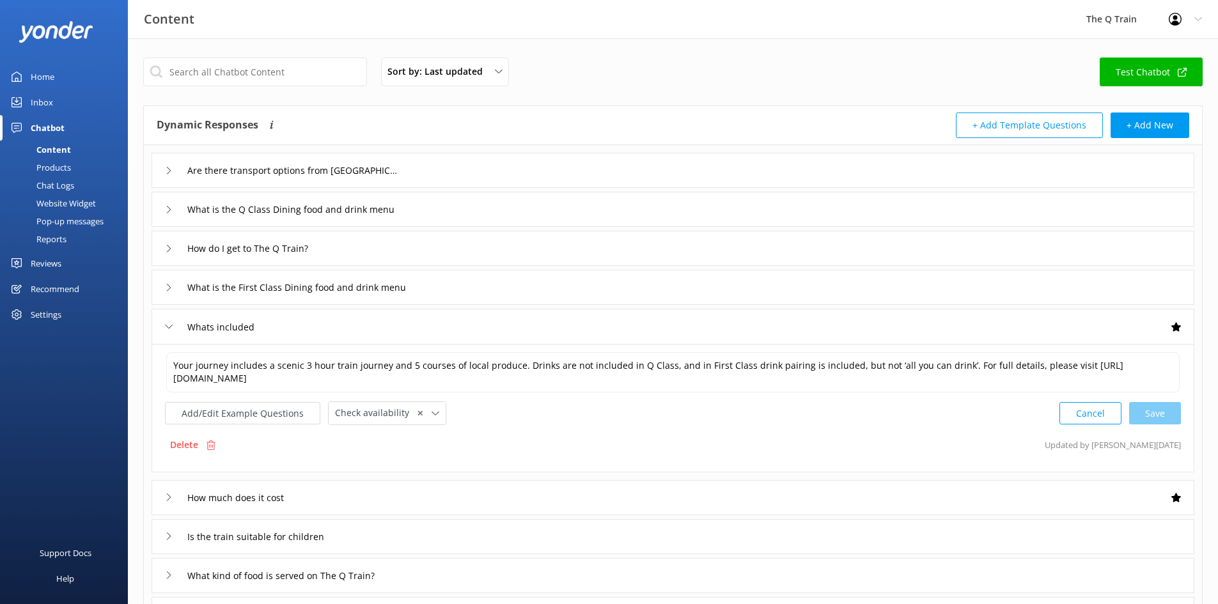
click at [171, 327] on use at bounding box center [169, 327] width 7 height 4
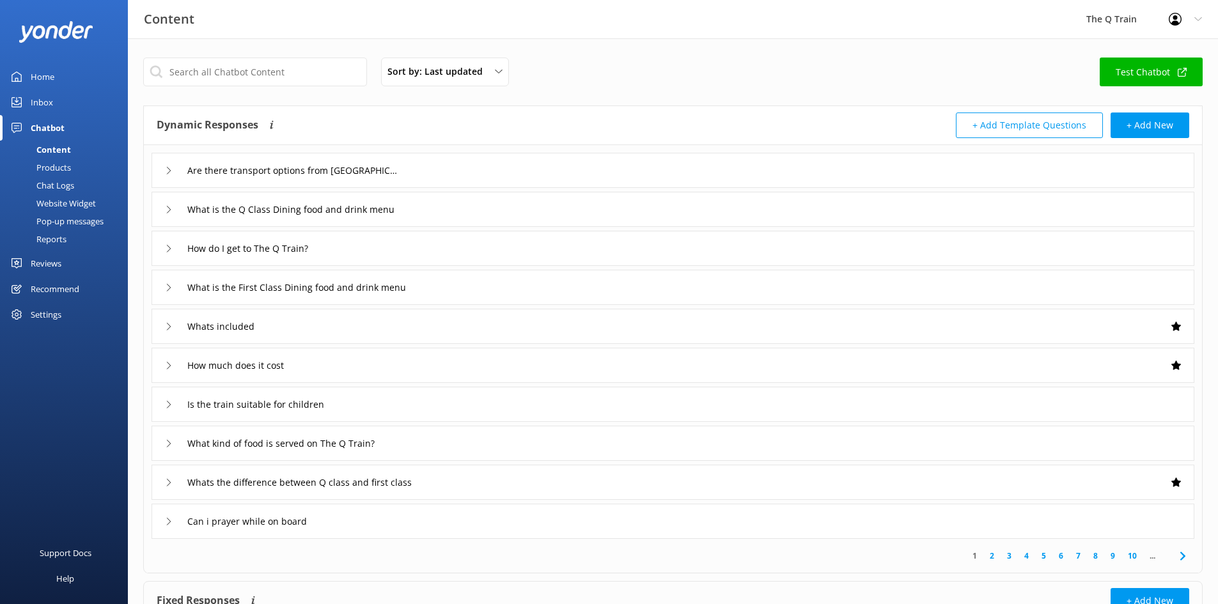
click at [171, 327] on use at bounding box center [169, 326] width 4 height 7
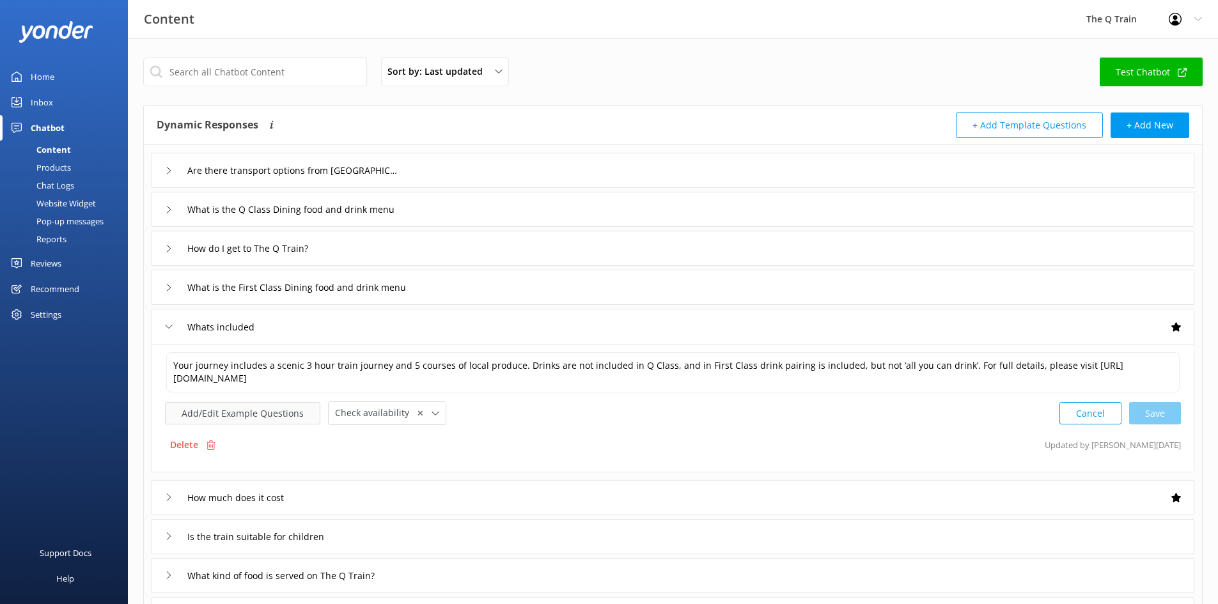
click at [264, 417] on button "Add/Edit Example Questions" at bounding box center [242, 413] width 155 height 22
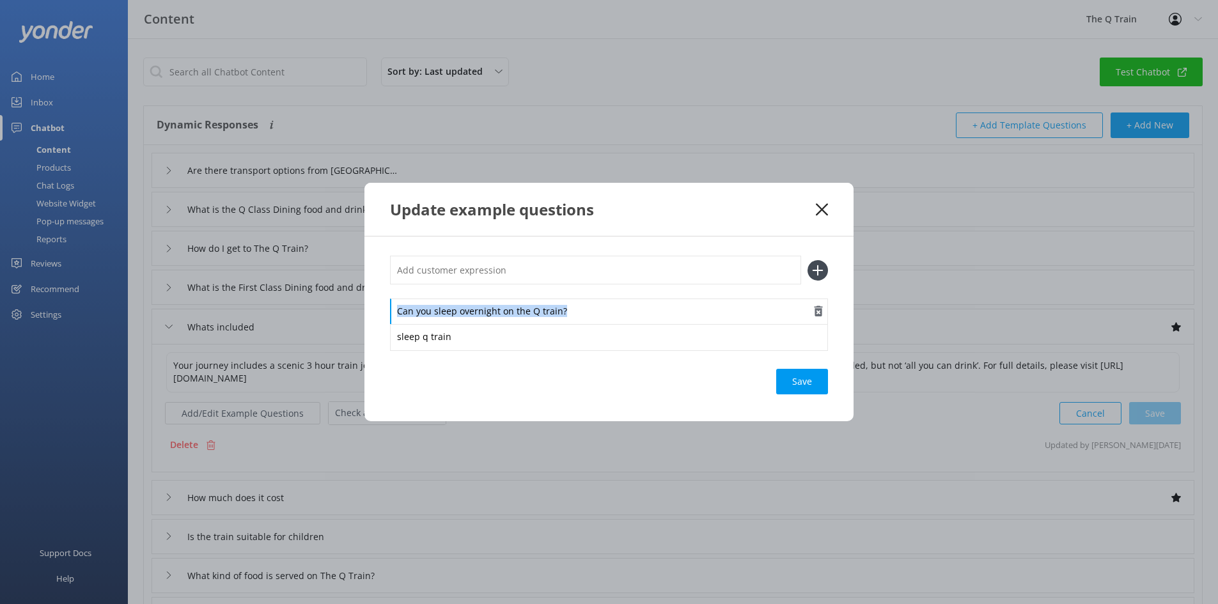
drag, startPoint x: 572, startPoint y: 314, endPoint x: 394, endPoint y: 319, distance: 178.5
click at [394, 319] on div "Can you sleep overnight on the Q train?" at bounding box center [609, 312] width 438 height 27
copy div "Can you sleep overnight on the Q train?"
click at [822, 208] on icon at bounding box center [822, 209] width 12 height 13
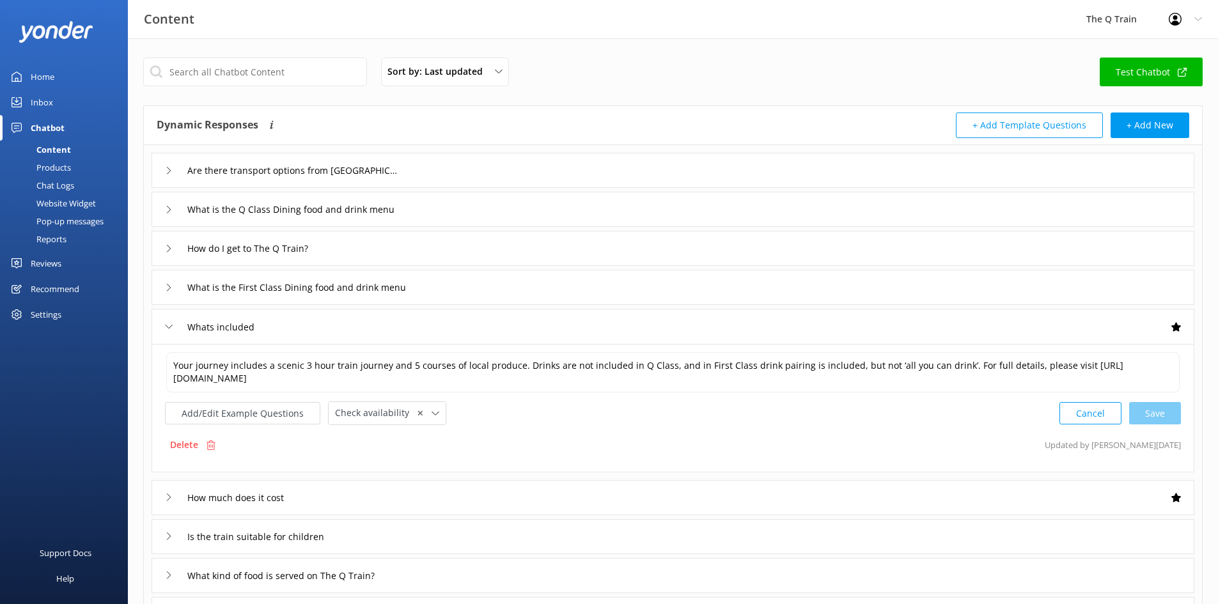
click at [42, 79] on div "Home" at bounding box center [43, 77] width 24 height 26
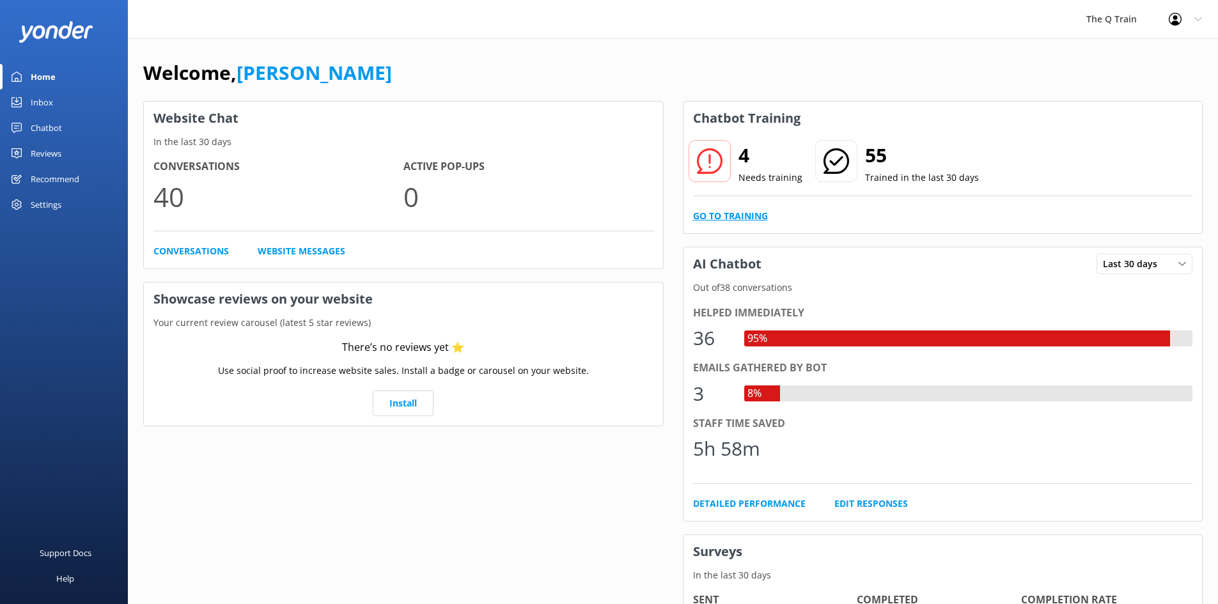
click at [739, 214] on link "Go to Training" at bounding box center [730, 216] width 75 height 14
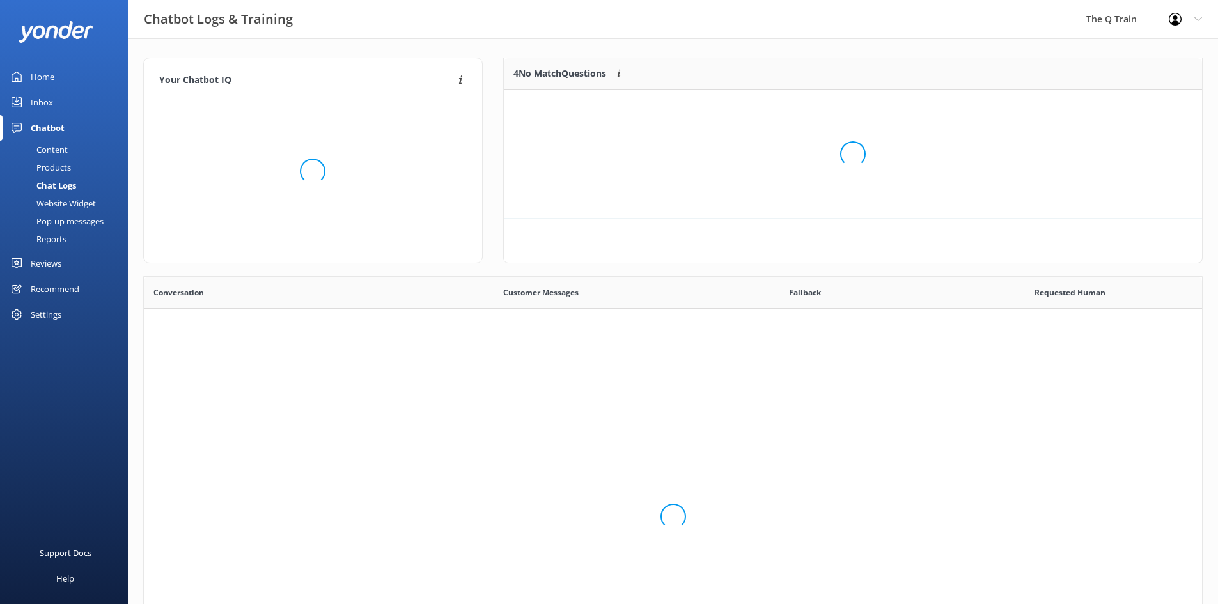
scroll to position [439, 1049]
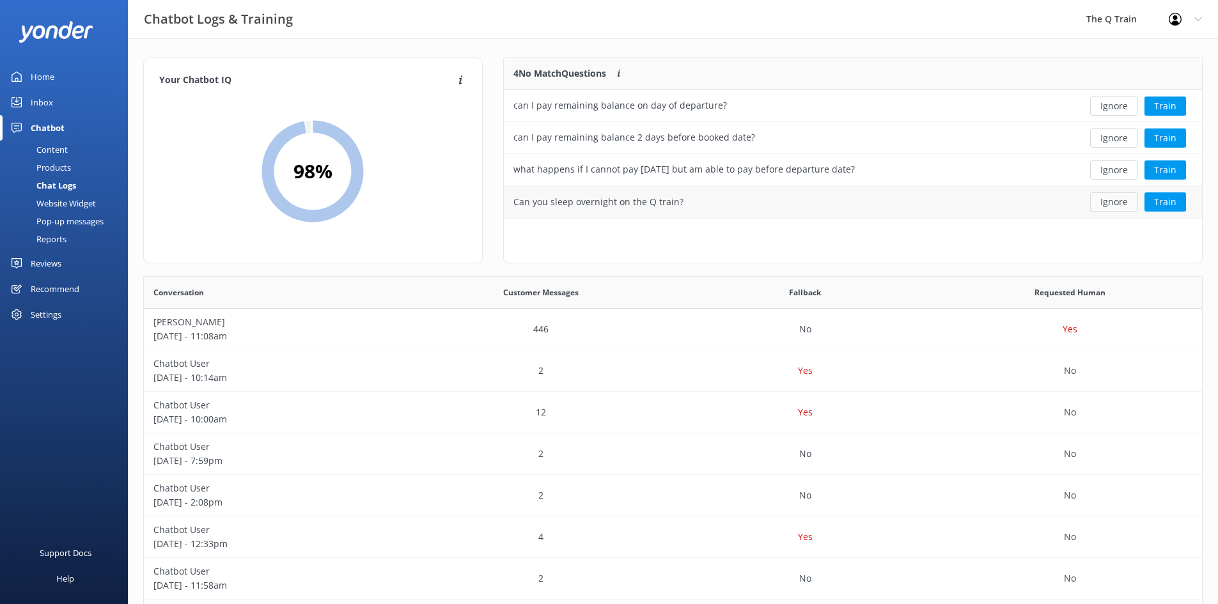
click at [1117, 203] on button "Ignore" at bounding box center [1114, 202] width 48 height 19
click at [48, 150] on div "Content" at bounding box center [38, 150] width 60 height 18
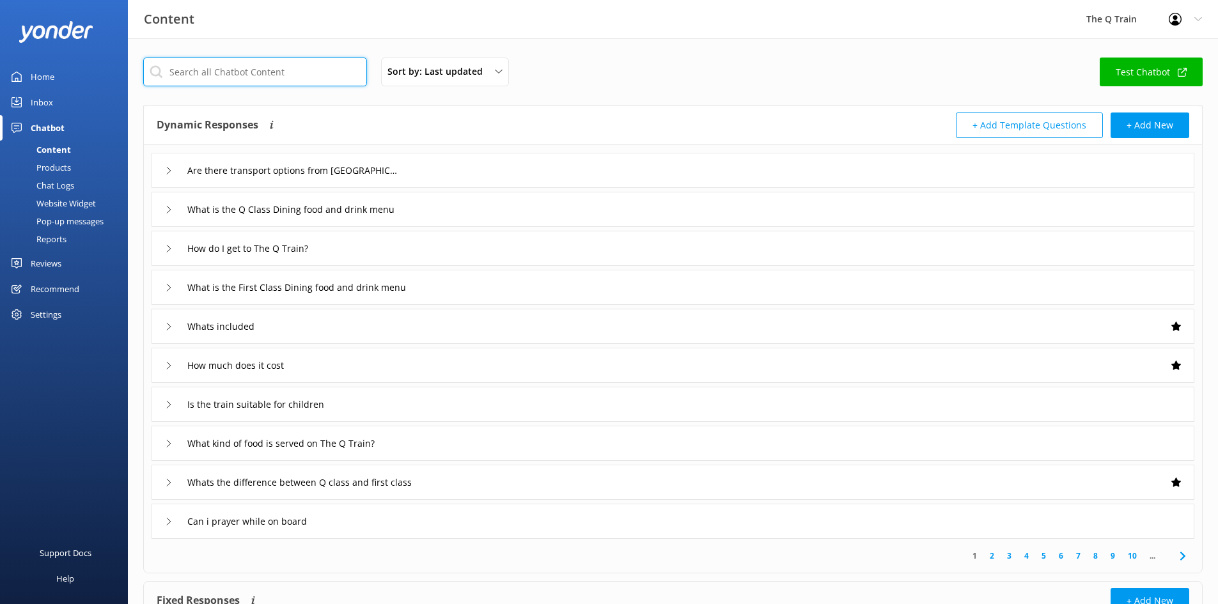
click at [259, 77] on input "text" at bounding box center [255, 72] width 224 height 29
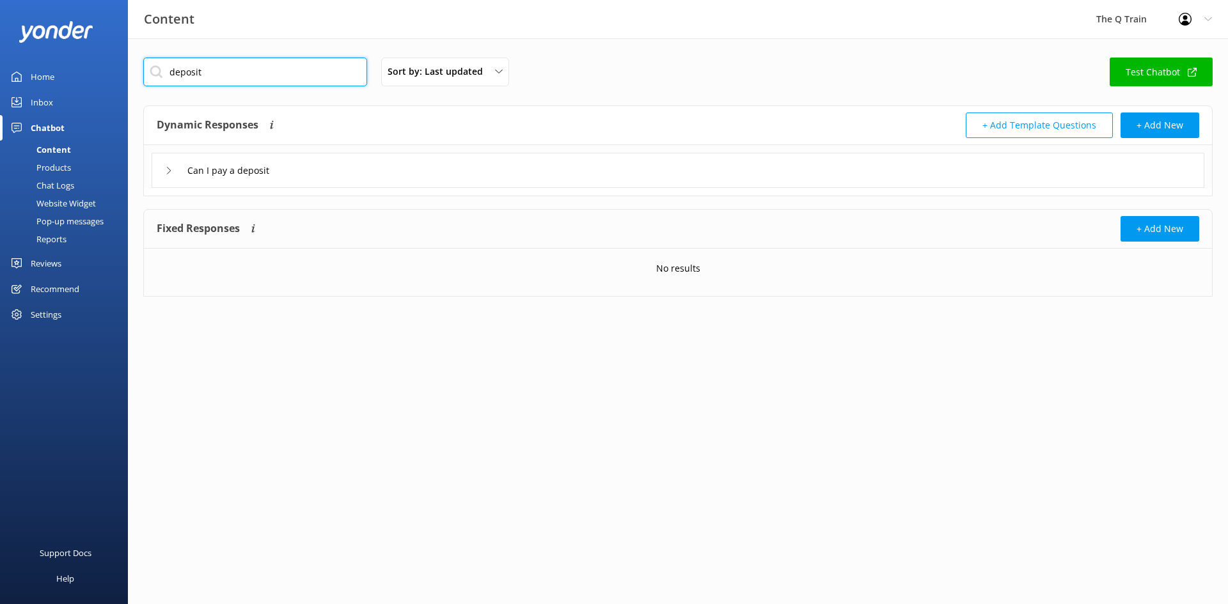
type input "deposit"
click at [167, 171] on icon at bounding box center [169, 171] width 8 height 8
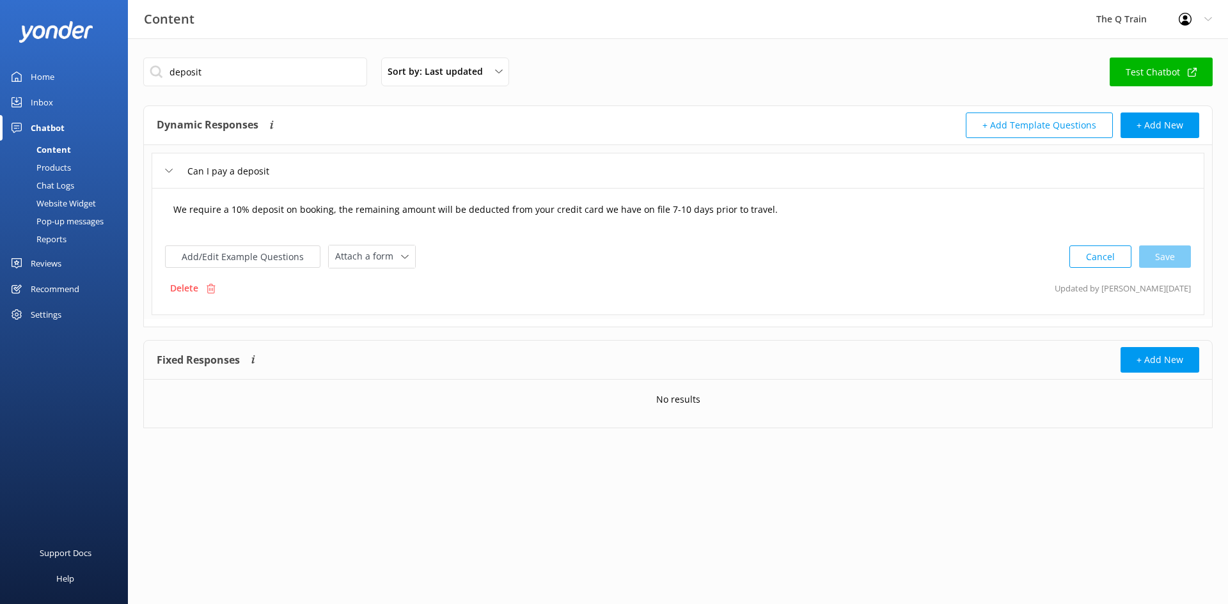
click at [772, 208] on textarea "We require a 10% deposit on booking, the remaining amount will be deducted from…" at bounding box center [677, 216] width 1023 height 40
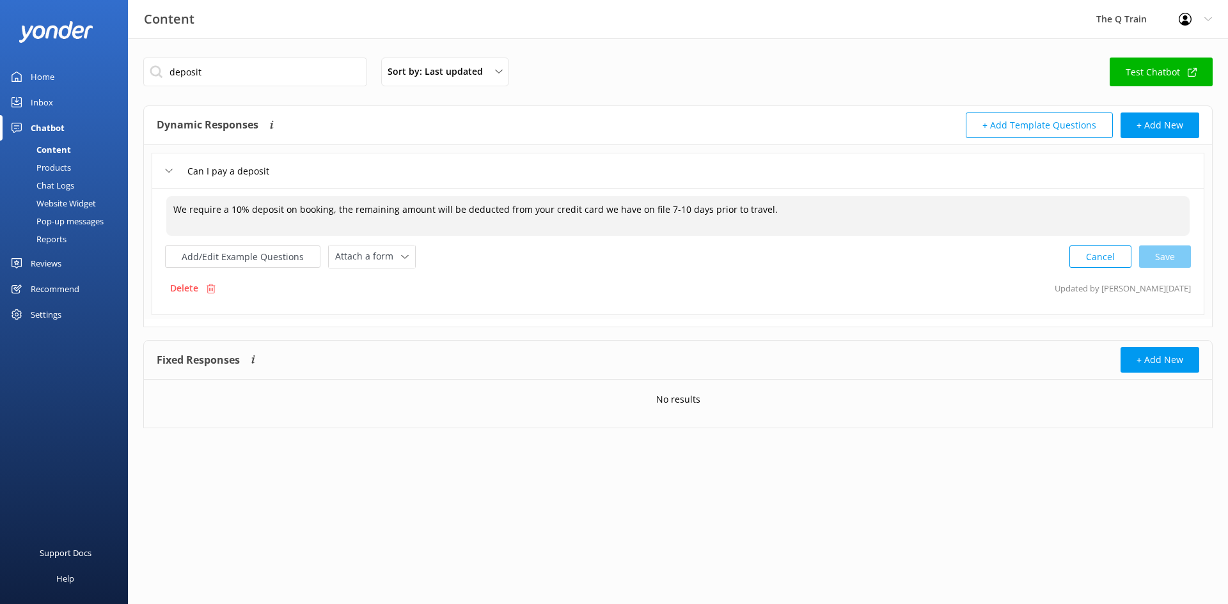
click at [766, 211] on textarea "We require a 10% deposit on booking, the remaining amount will be deducted from…" at bounding box center [677, 216] width 1023 height 40
drag, startPoint x: 976, startPoint y: 213, endPoint x: 760, endPoint y: 208, distance: 216.2
click at [760, 208] on textarea "We require a 10% deposit on booking, the remaining amount will be deducted from…" at bounding box center [677, 216] width 1023 height 40
click at [958, 207] on textarea "We require a 10% deposit on booking, the remaining amount will be deducted from…" at bounding box center [677, 216] width 1023 height 40
drag, startPoint x: 973, startPoint y: 206, endPoint x: 760, endPoint y: 207, distance: 212.3
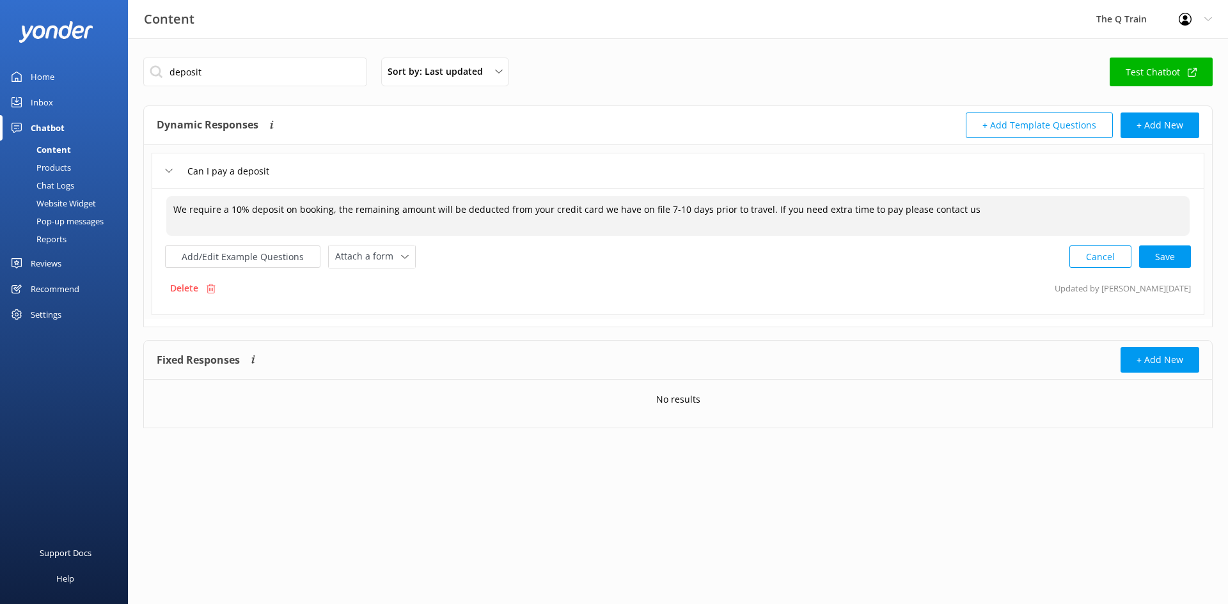
click at [760, 207] on textarea "We require a 10% deposit on booking, the remaining amount will be deducted from…" at bounding box center [677, 216] width 1023 height 40
paste textarea "require additional time to make your payment, please don’t hesitate to contact …"
click at [1172, 260] on div "Cancel Save" at bounding box center [1130, 257] width 122 height 24
click at [258, 258] on button "Add/Edit Example Questions" at bounding box center [242, 255] width 155 height 22
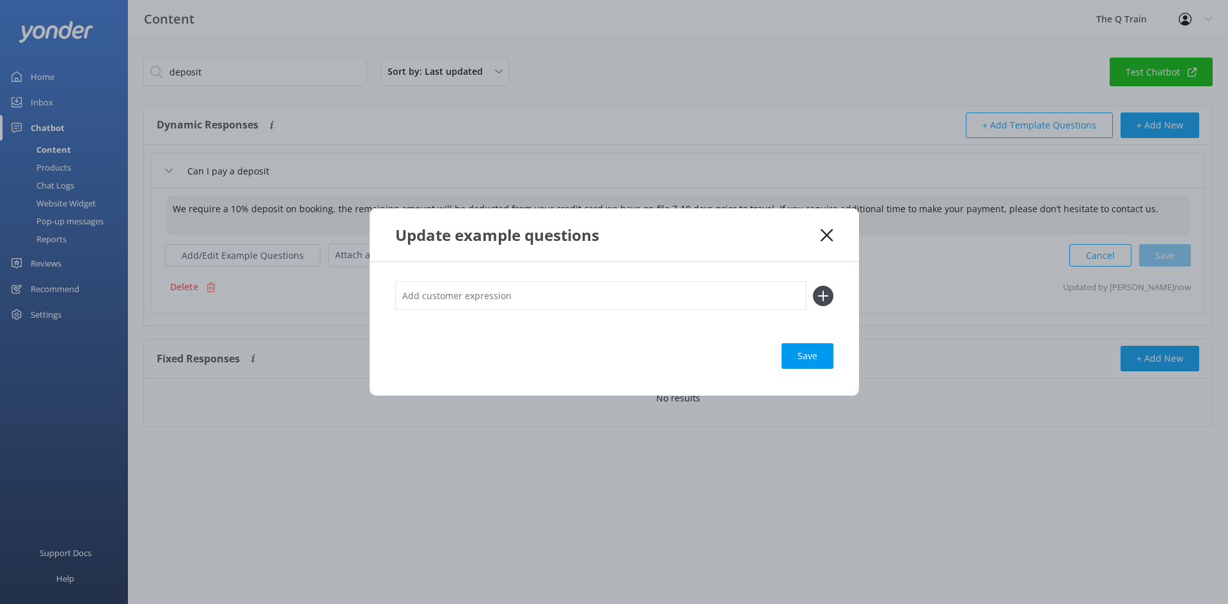
type textarea "We require a 10% deposit on booking, the remaining amount will be deducted from…"
click at [498, 299] on input "text" at bounding box center [600, 295] width 411 height 29
type input "remaining balance"
click at [828, 300] on icon at bounding box center [823, 296] width 20 height 20
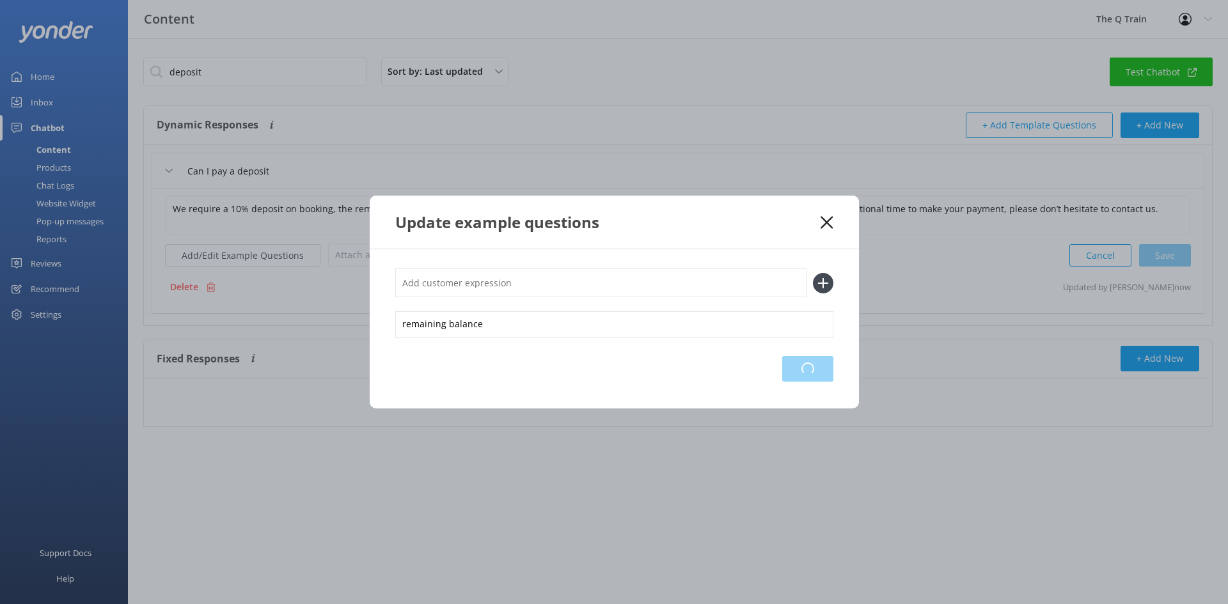
click at [810, 374] on div "Loading.." at bounding box center [807, 369] width 51 height 26
click at [837, 218] on div "Update example questions" at bounding box center [614, 222] width 489 height 53
click at [824, 218] on icon at bounding box center [827, 222] width 12 height 13
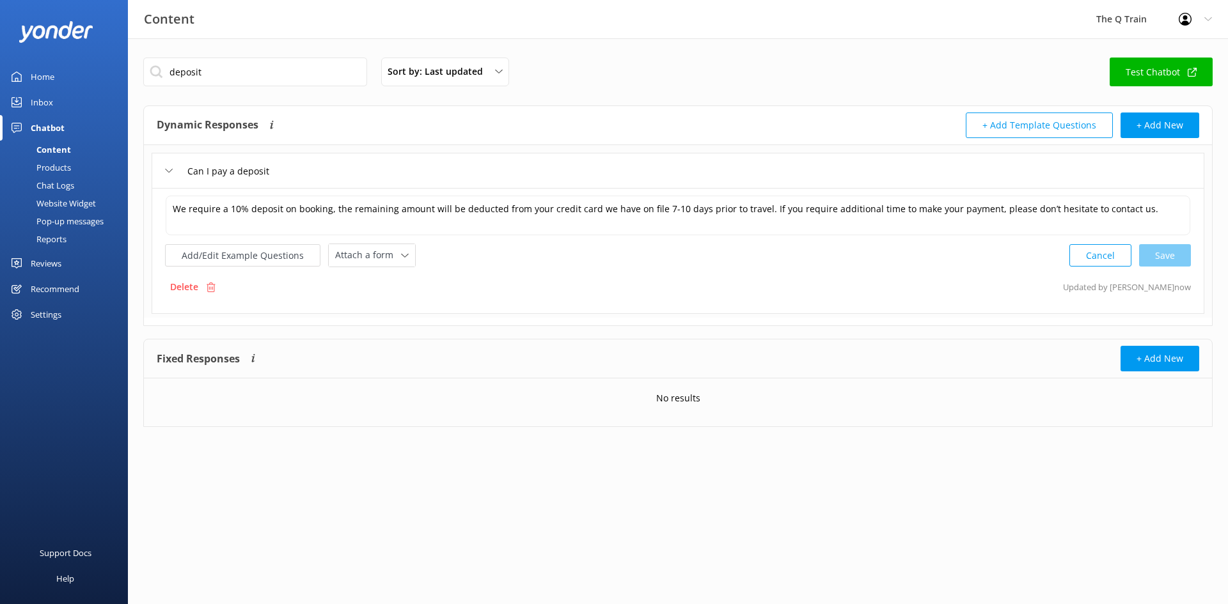
click at [66, 153] on div "Content" at bounding box center [39, 150] width 63 height 18
click at [35, 77] on div "Home" at bounding box center [43, 77] width 24 height 26
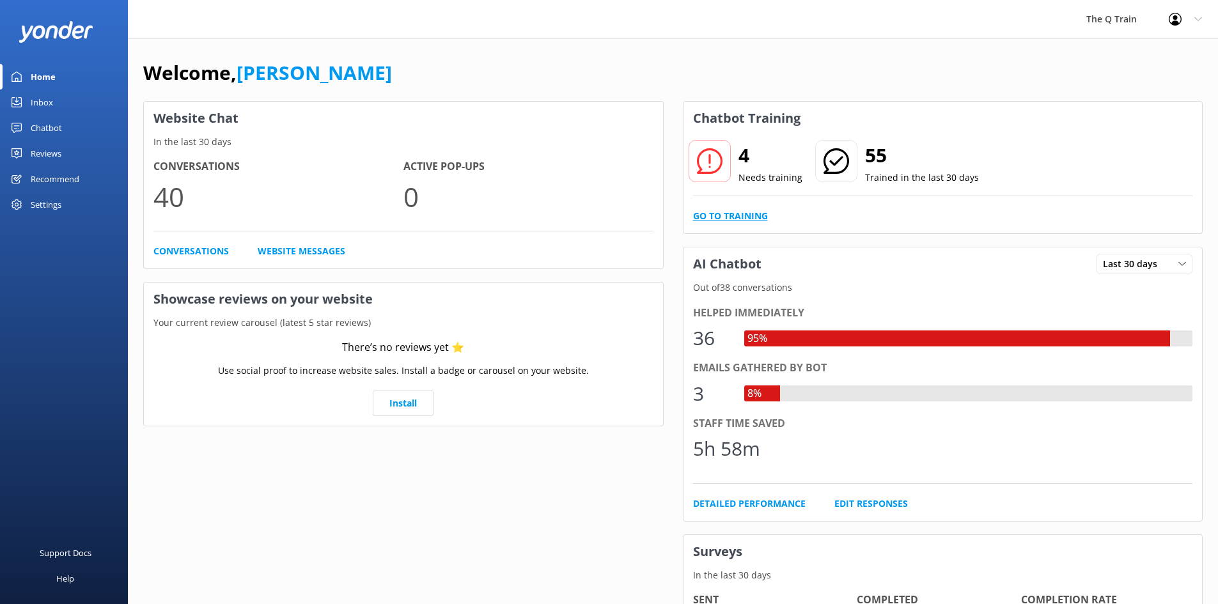
click at [748, 220] on link "Go to Training" at bounding box center [730, 216] width 75 height 14
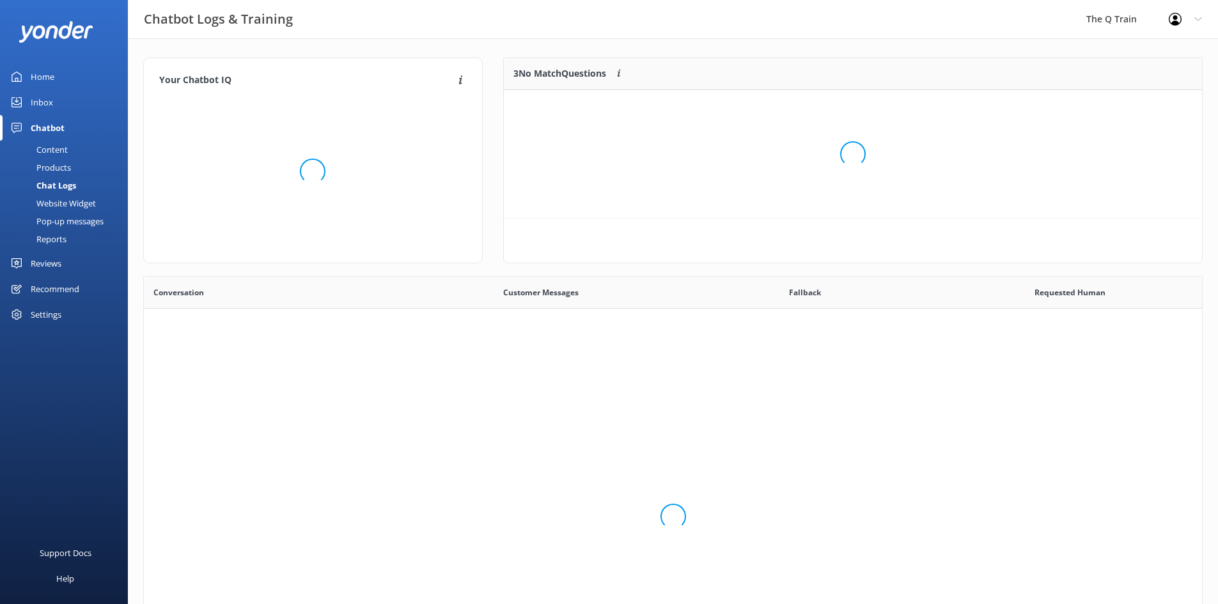
scroll to position [439, 1049]
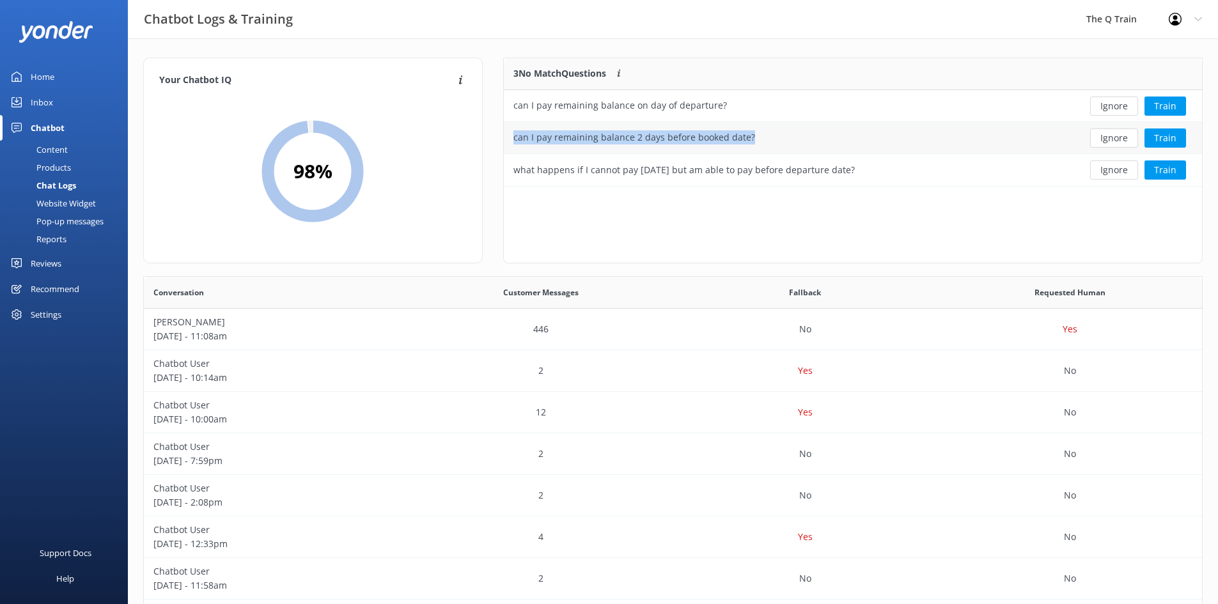
drag, startPoint x: 782, startPoint y: 134, endPoint x: 517, endPoint y: 143, distance: 265.6
click at [517, 143] on div "can I pay remaining balance 2 days before booked date?" at bounding box center [782, 138] width 556 height 32
copy div "can I pay remaining balance 2 days before booked date?"
click at [1163, 136] on button "Train" at bounding box center [1166, 138] width 42 height 19
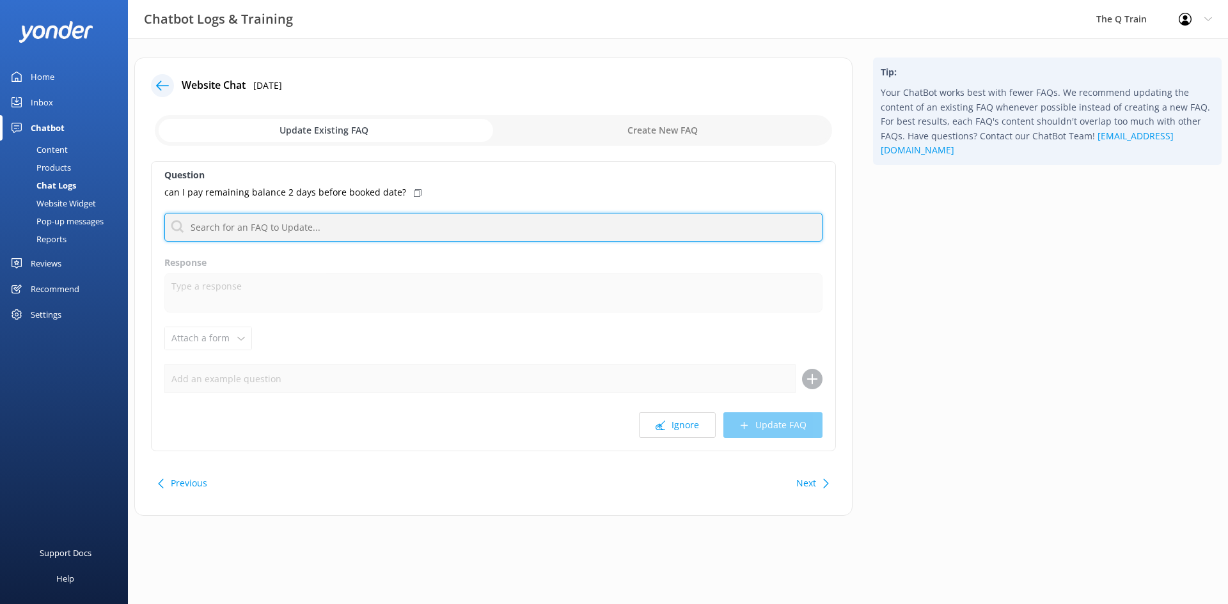
click at [282, 233] on input "text" at bounding box center [493, 227] width 658 height 29
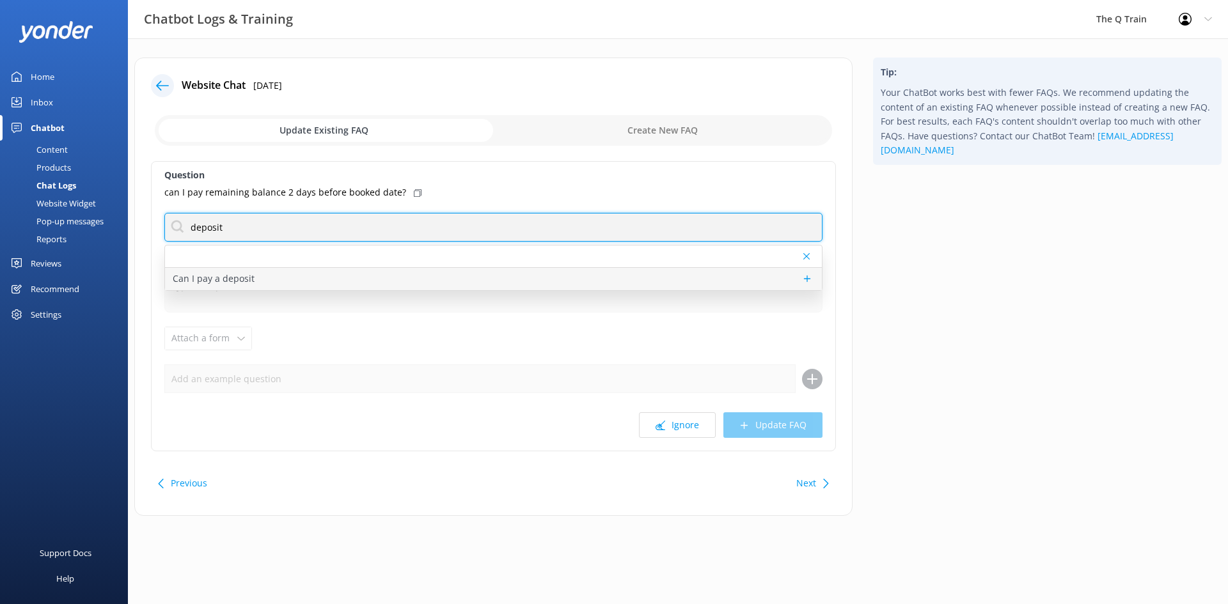
type input "deposit"
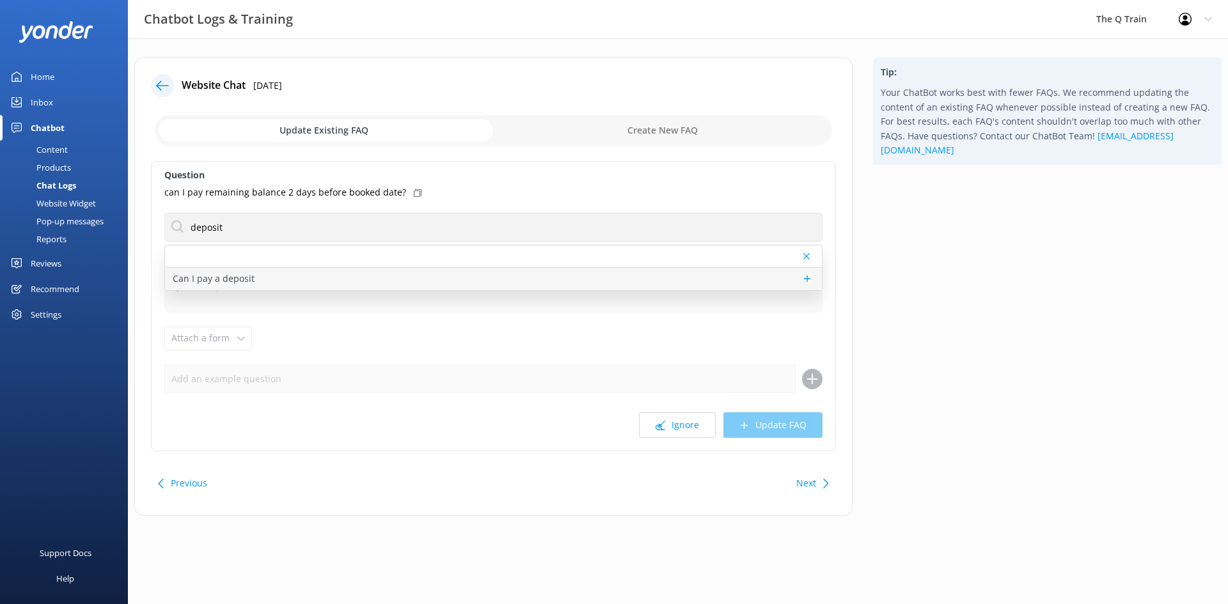
click at [249, 285] on p "Can I pay a deposit" at bounding box center [214, 279] width 82 height 14
type textarea "We require a 10% deposit on booking, the remaining amount will be deducted from…"
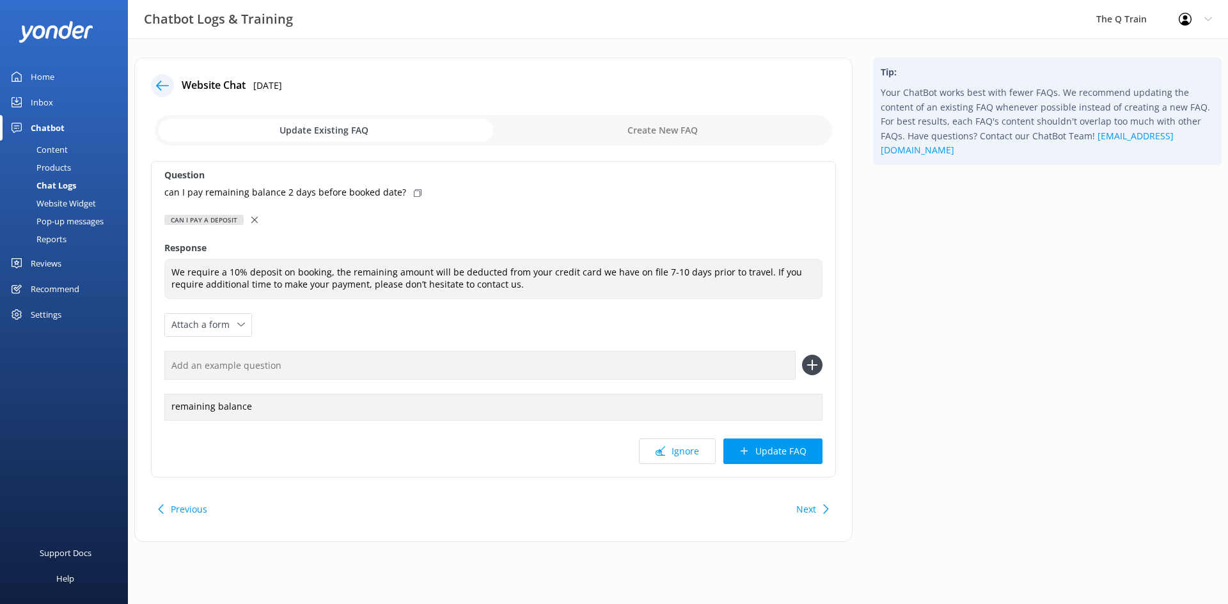
click at [273, 369] on input "text" at bounding box center [479, 365] width 631 height 29
paste input "can I pay remaining balance 2 days before booked date?"
type input "can I pay remaining balance 2 days before booked date?"
click at [814, 365] on icon at bounding box center [812, 365] width 20 height 20
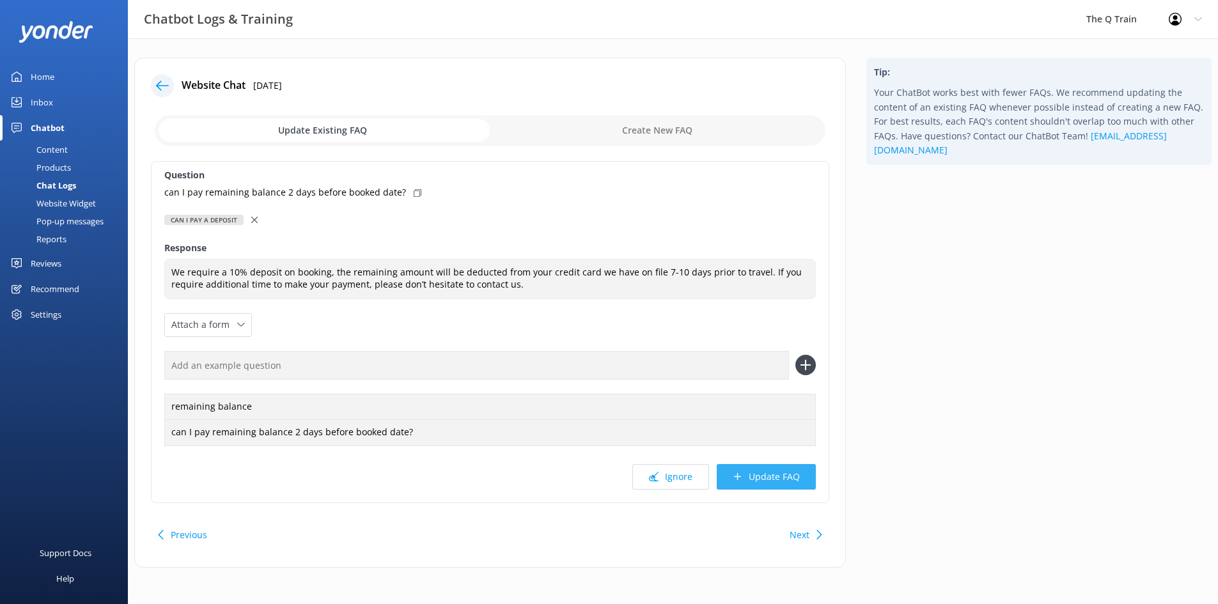
click at [762, 476] on button "Update FAQ" at bounding box center [766, 477] width 99 height 26
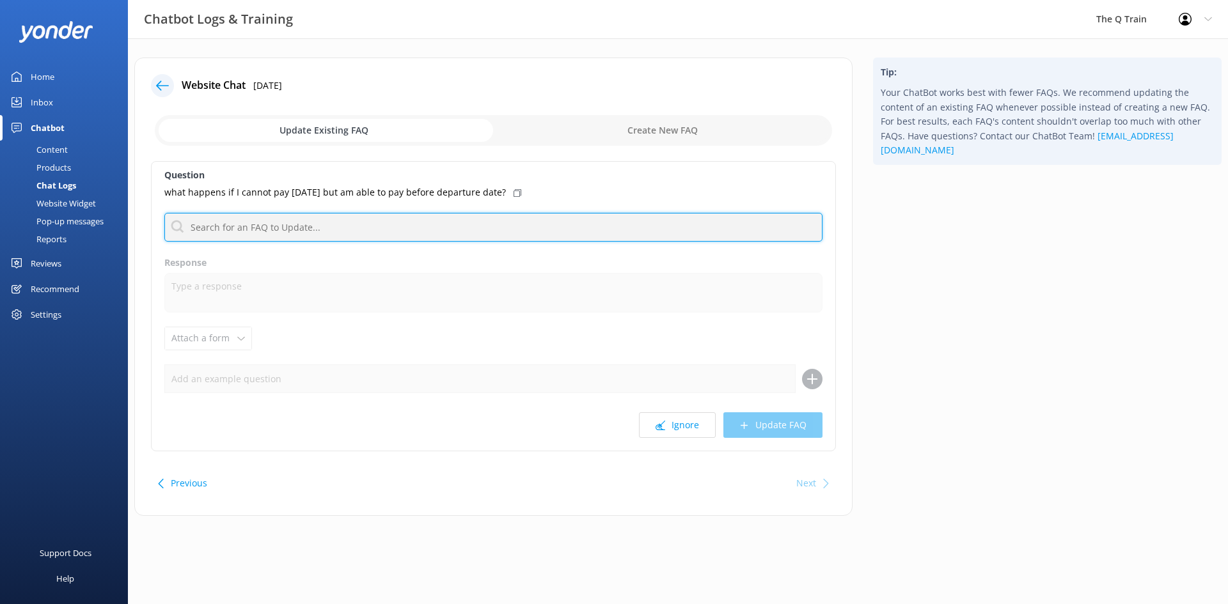
click at [467, 226] on input "text" at bounding box center [493, 227] width 658 height 29
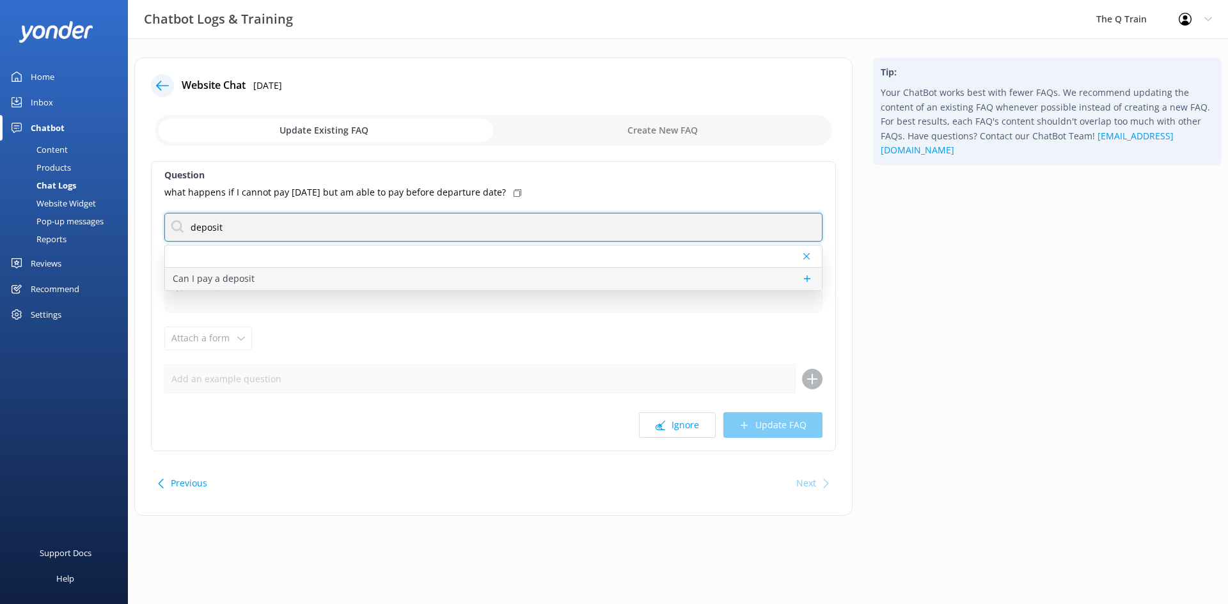
type input "deposit"
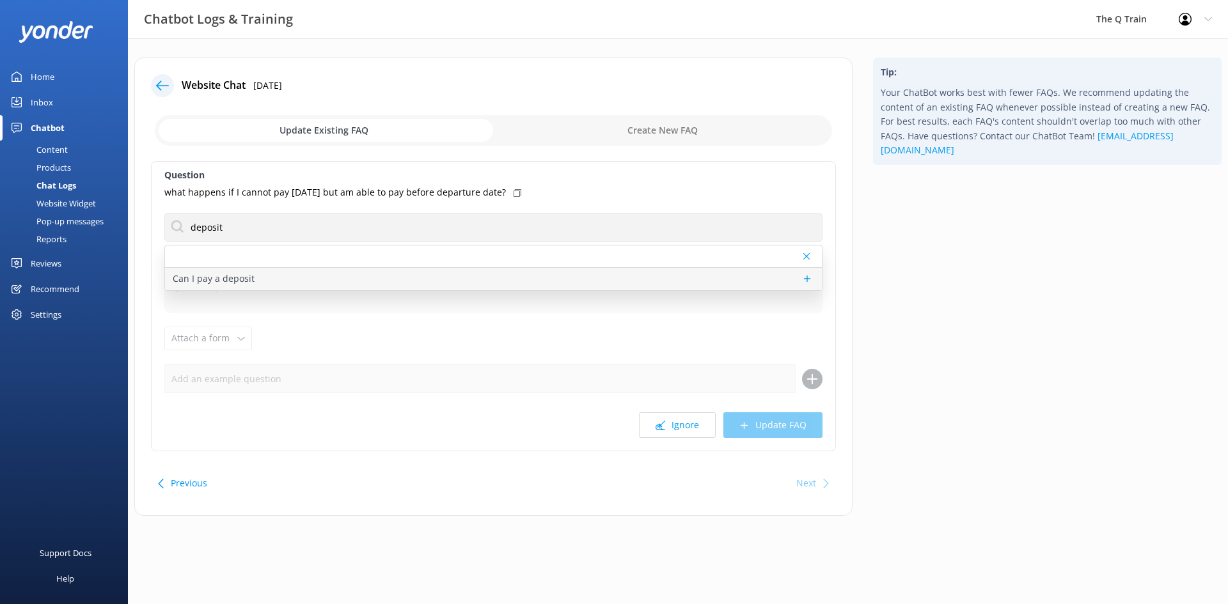
click at [282, 278] on div "Can I pay a deposit" at bounding box center [493, 279] width 657 height 22
type textarea "We require a 10% deposit on booking, the remaining amount will be deducted from…"
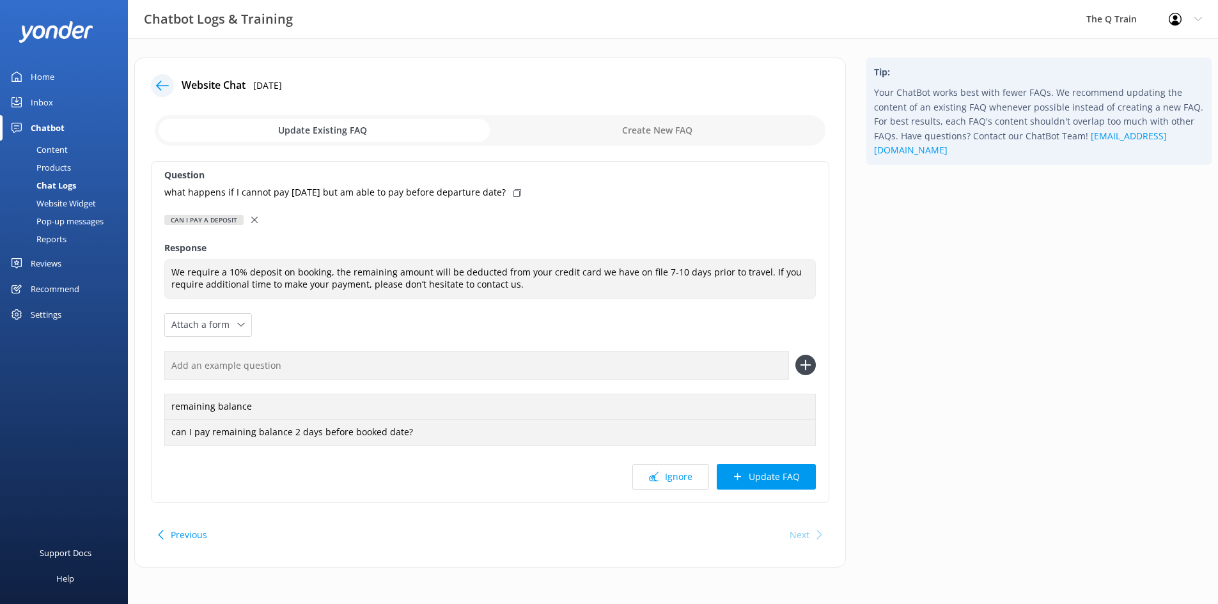
drag, startPoint x: 524, startPoint y: 192, endPoint x: 175, endPoint y: 193, distance: 349.2
click at [160, 193] on div "Question what happens if I cannot pay [DATE] but am able to pay before departur…" at bounding box center [490, 332] width 679 height 342
copy p "what happens if I cannot pay [DATE] but am able to pay before departure date?"
click at [735, 373] on input "text" at bounding box center [476, 365] width 625 height 29
paste input "what happens if I cannot pay [DATE] but am able to pay before departure date?"
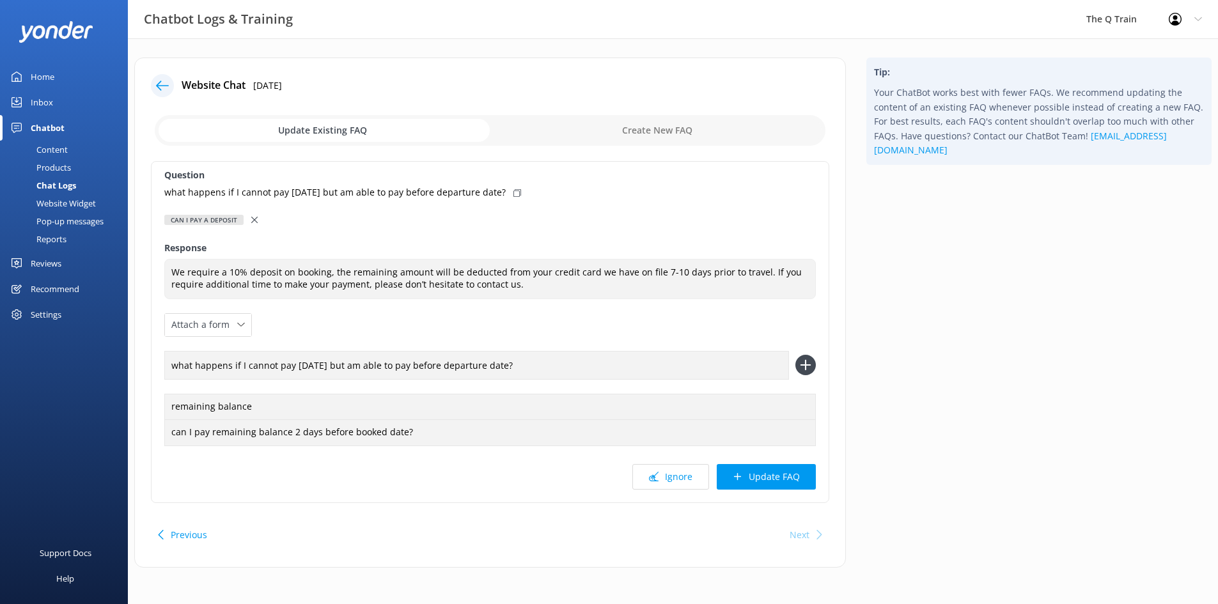
type input "what happens if I cannot pay [DATE] but am able to pay before departure date?"
click at [806, 363] on use at bounding box center [805, 365] width 11 height 11
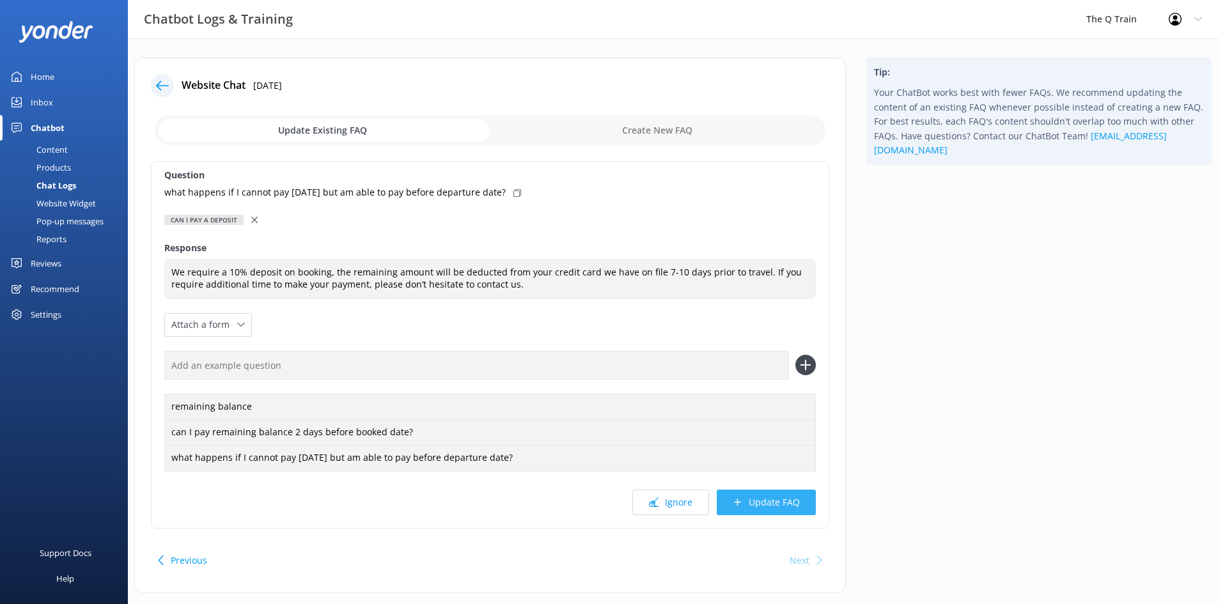
click at [785, 501] on button "Update FAQ" at bounding box center [766, 503] width 99 height 26
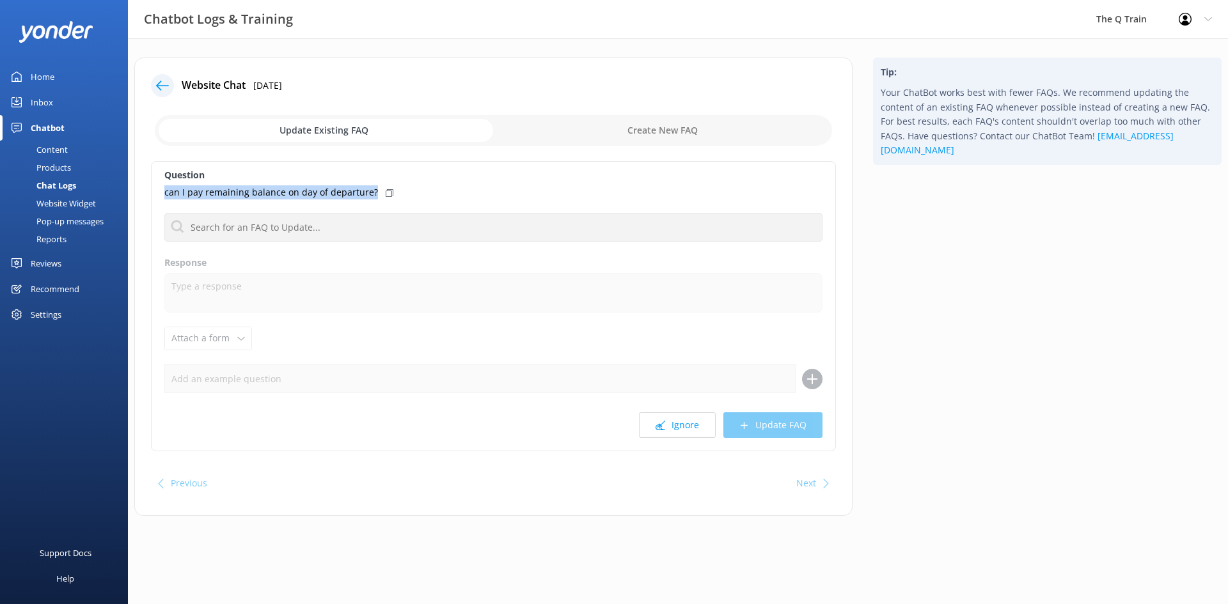
drag, startPoint x: 371, startPoint y: 191, endPoint x: 165, endPoint y: 197, distance: 206.0
click at [165, 197] on div "can I pay remaining balance on day of departure?" at bounding box center [493, 192] width 658 height 14
click at [386, 194] on use at bounding box center [390, 193] width 8 height 6
drag, startPoint x: 361, startPoint y: 191, endPoint x: 353, endPoint y: 195, distance: 8.6
click at [360, 191] on p "can I pay remaining balance on day of departure?" at bounding box center [271, 192] width 214 height 14
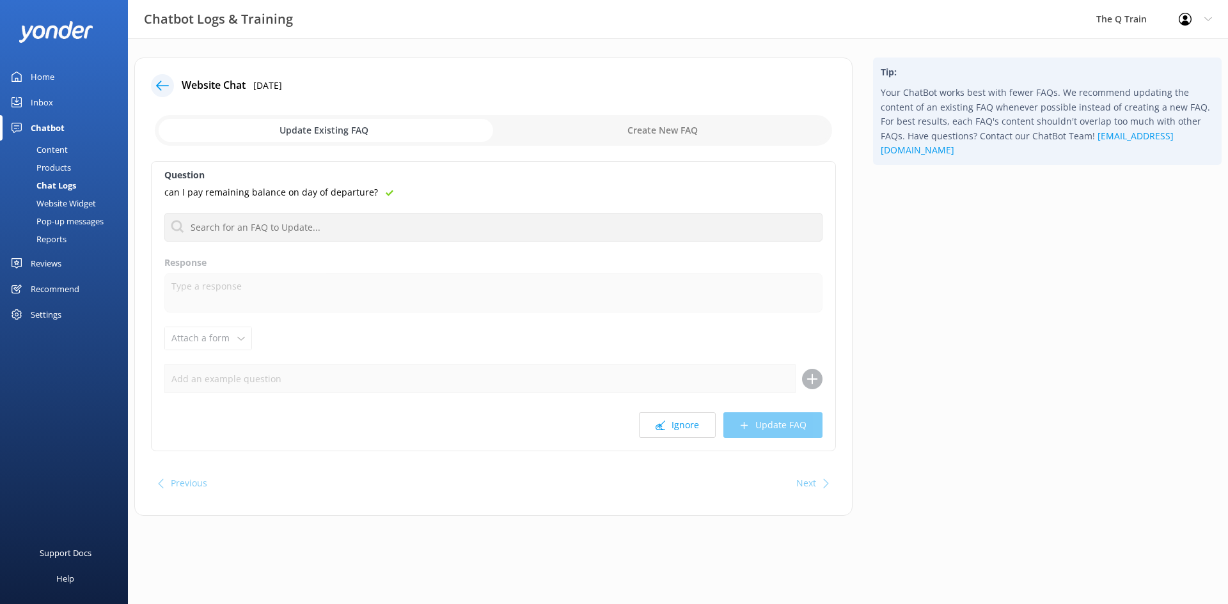
click at [438, 155] on div "Website Chat [DATE] Update Existing FAQ Create New FAQ Question can I pay remai…" at bounding box center [493, 287] width 718 height 459
click at [65, 150] on div "Content" at bounding box center [38, 150] width 60 height 18
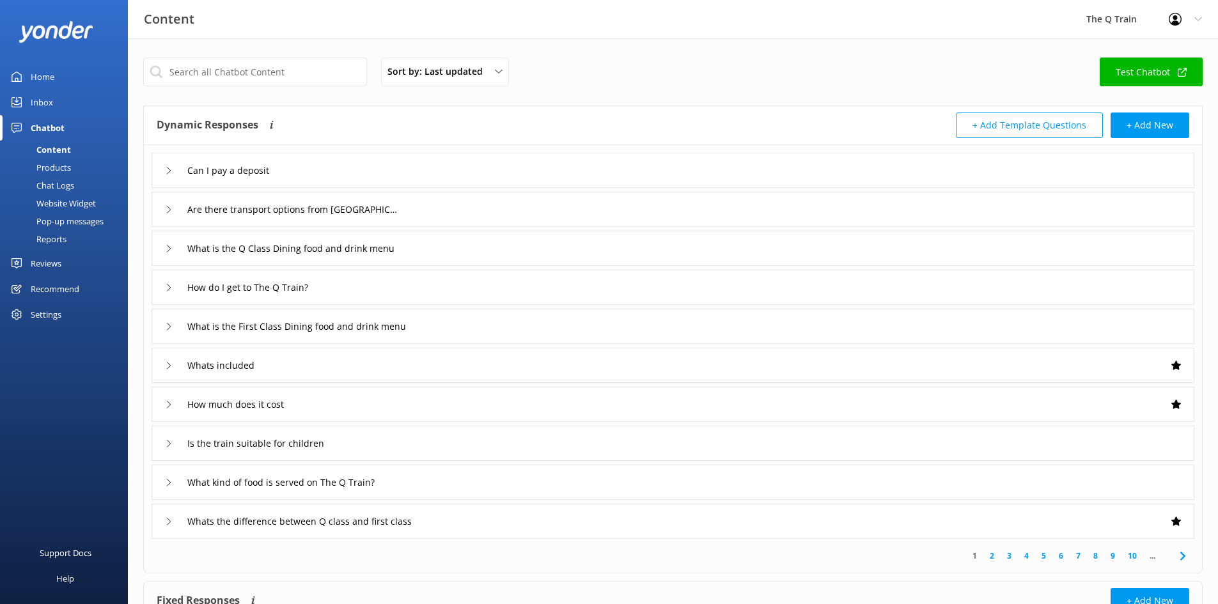
click at [47, 80] on div "Home" at bounding box center [43, 77] width 24 height 26
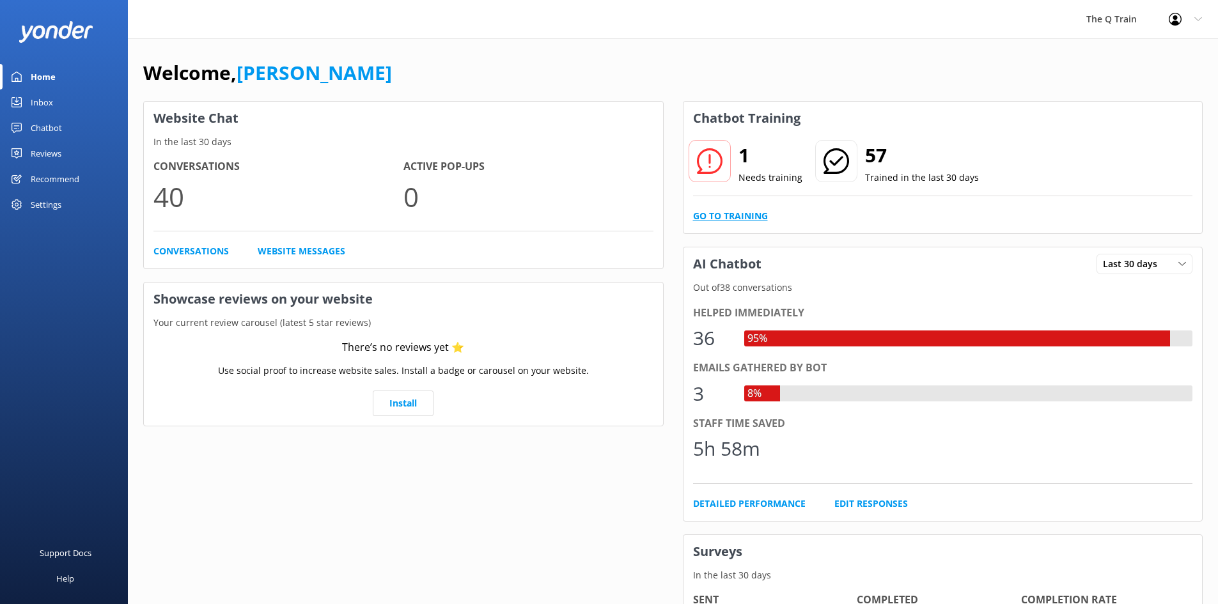
click at [747, 216] on link "Go to Training" at bounding box center [730, 216] width 75 height 14
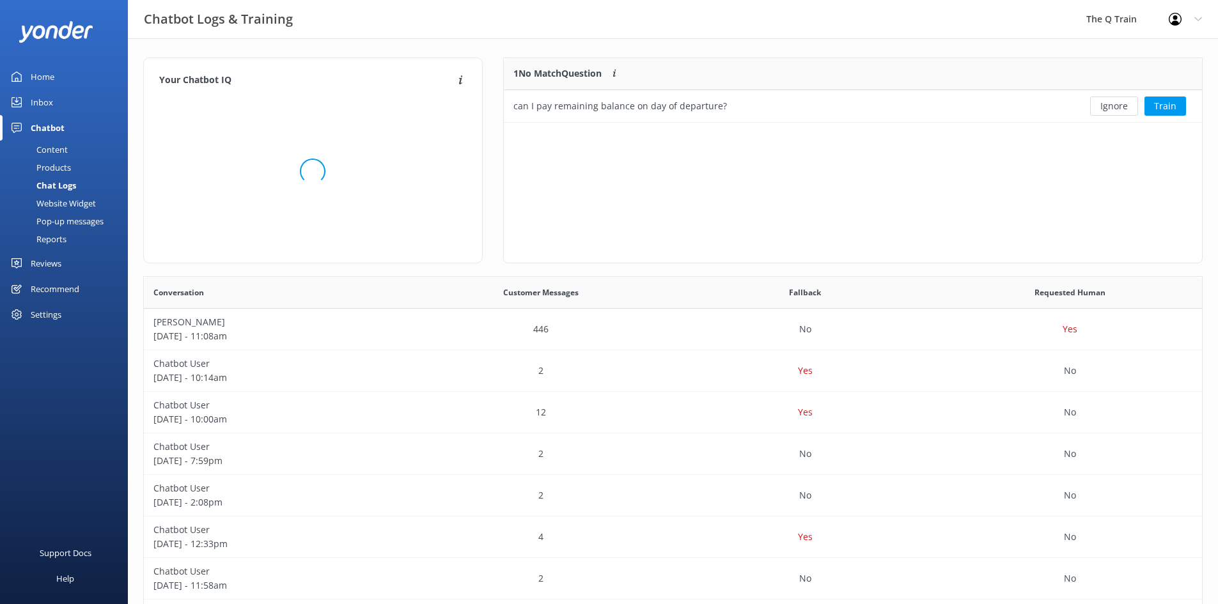
scroll to position [439, 1049]
click at [62, 150] on div "Content" at bounding box center [38, 150] width 60 height 18
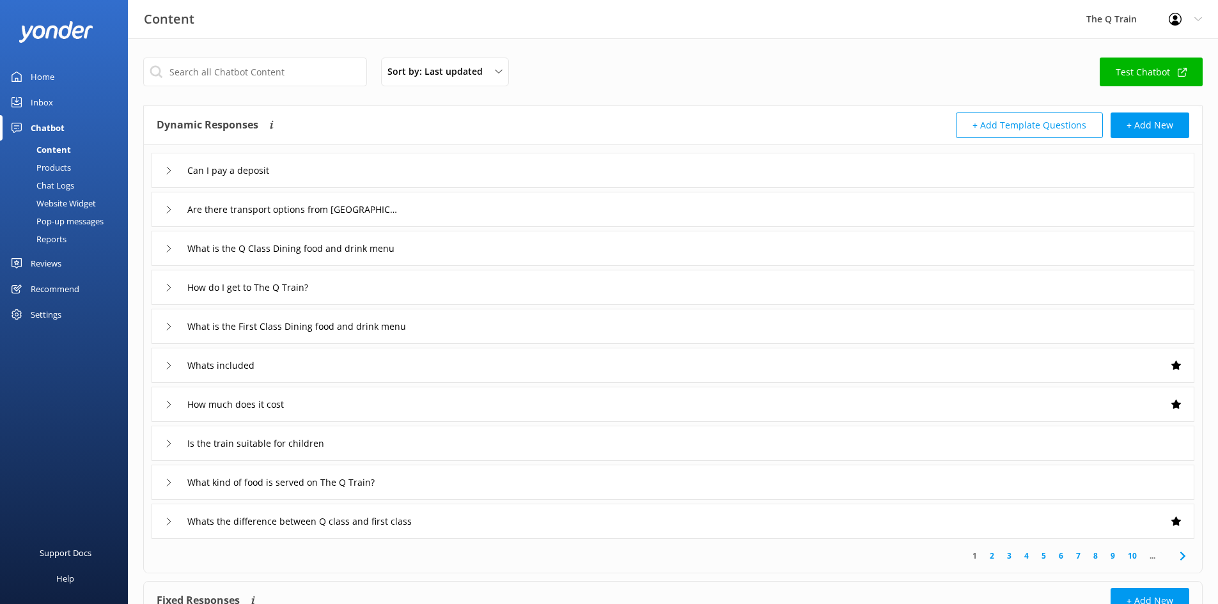
click at [169, 171] on icon at bounding box center [169, 171] width 8 height 8
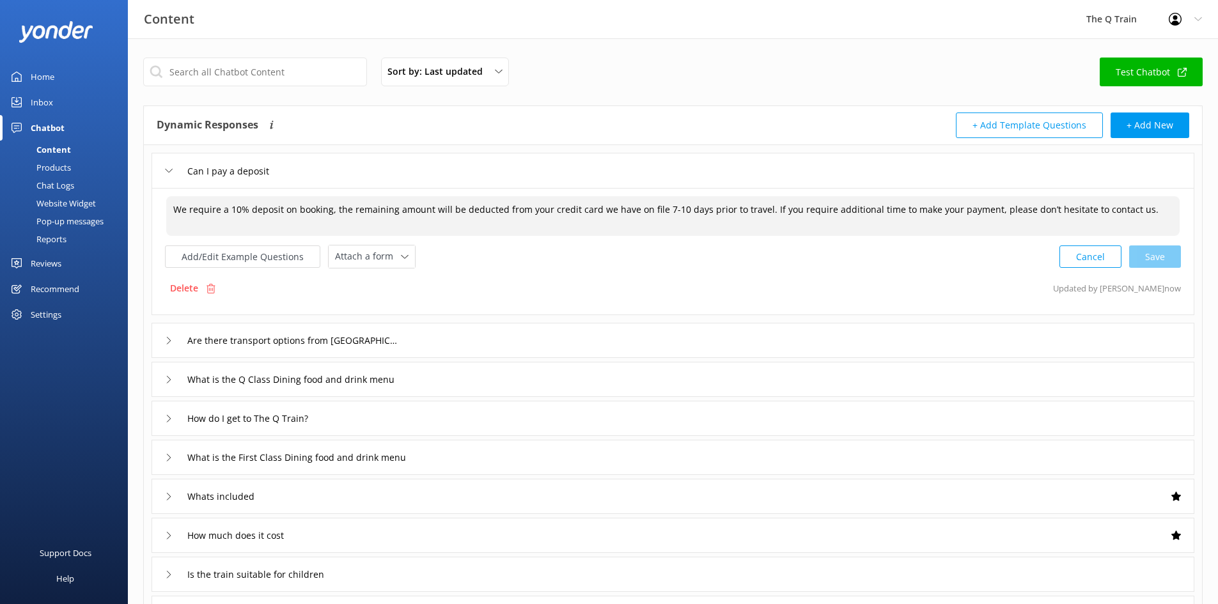
click at [1140, 211] on textarea "We require a 10% deposit on booking, the remaining amount will be deducted from…" at bounding box center [673, 216] width 1014 height 40
drag, startPoint x: 761, startPoint y: 208, endPoint x: 794, endPoint y: 219, distance: 34.8
click at [794, 219] on textarea "We require a 10% deposit on booking, the remaining amount will be deducted from…" at bounding box center [673, 216] width 1014 height 40
click at [762, 210] on textarea "We require a 10% deposit on booking, the remaining amount will be deducted from…" at bounding box center [673, 216] width 1014 height 40
drag, startPoint x: 761, startPoint y: 208, endPoint x: 780, endPoint y: 217, distance: 21.2
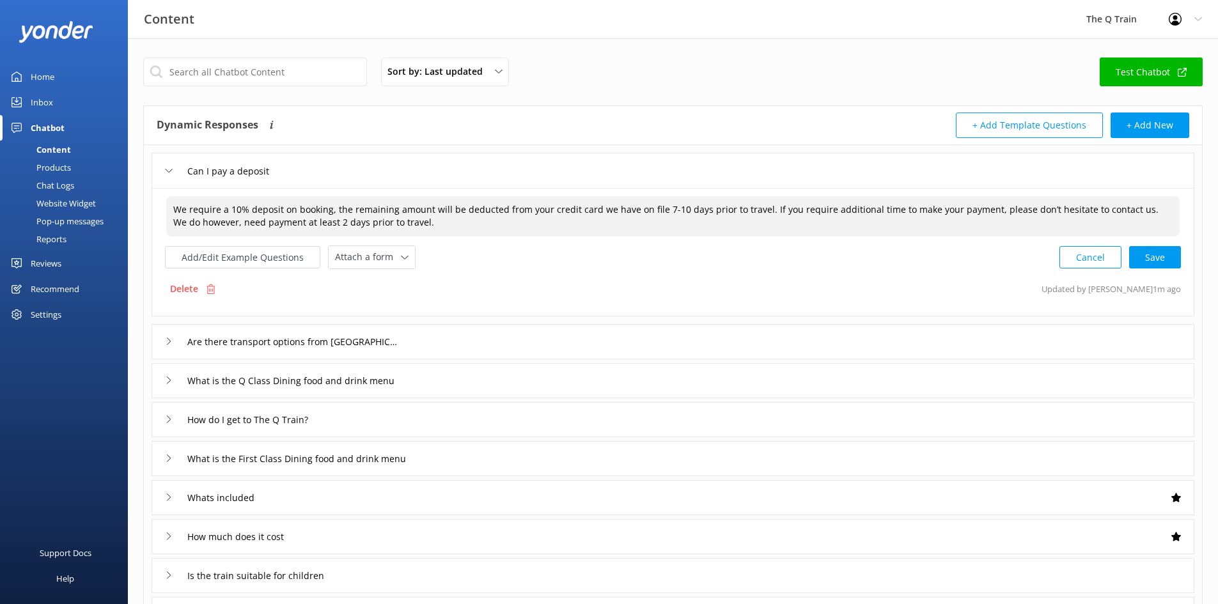
click at [780, 217] on textarea "We require a 10% deposit on booking, the remaining amount will be deducted from…" at bounding box center [673, 216] width 1014 height 40
paste textarea "need extra time to make your payment, please feel free to contact us. However, …"
click at [1164, 262] on div "Cancel Save" at bounding box center [1121, 258] width 122 height 24
type textarea "We require a 10% deposit on booking, the remaining amount will be deducted from…"
click at [45, 76] on div "Home" at bounding box center [43, 77] width 24 height 26
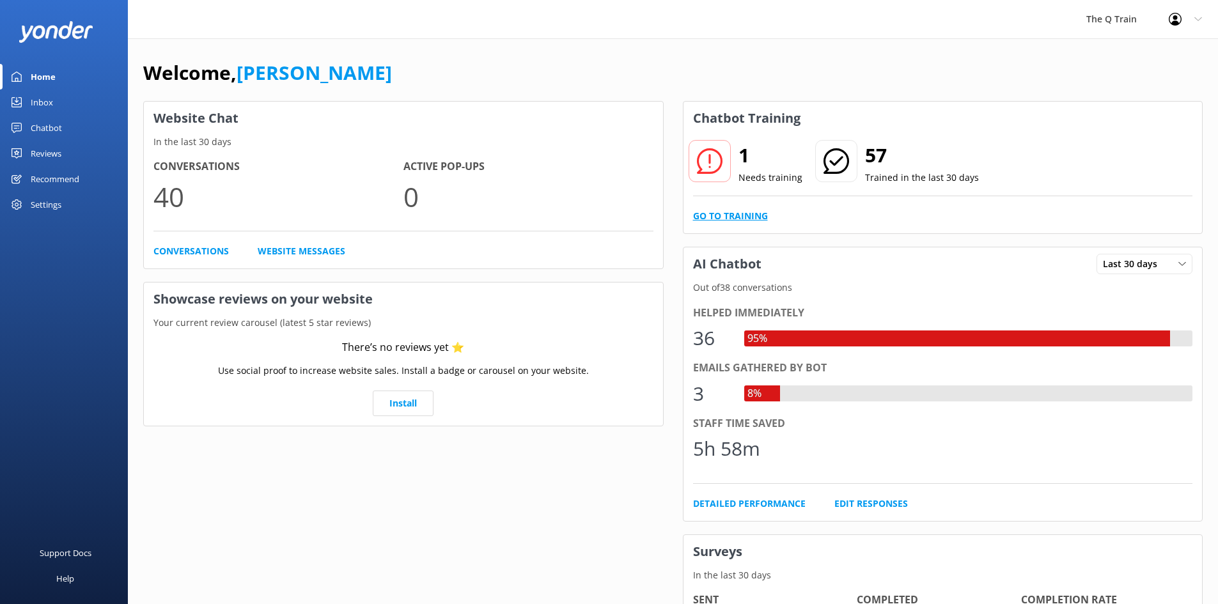
click at [751, 217] on link "Go to Training" at bounding box center [730, 216] width 75 height 14
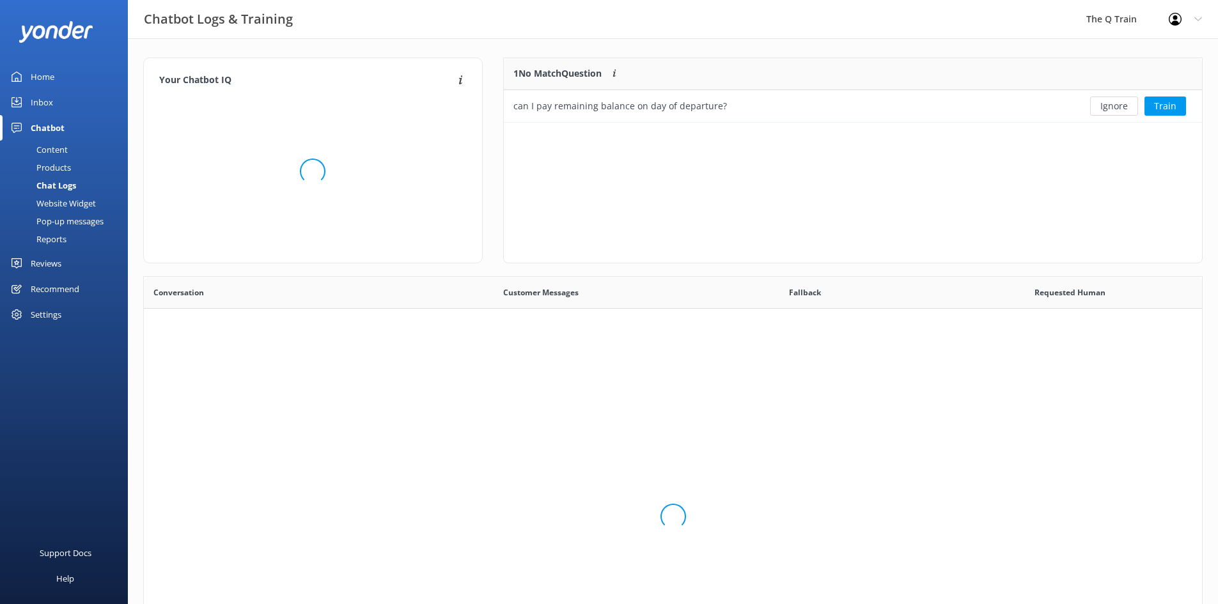
scroll to position [439, 1049]
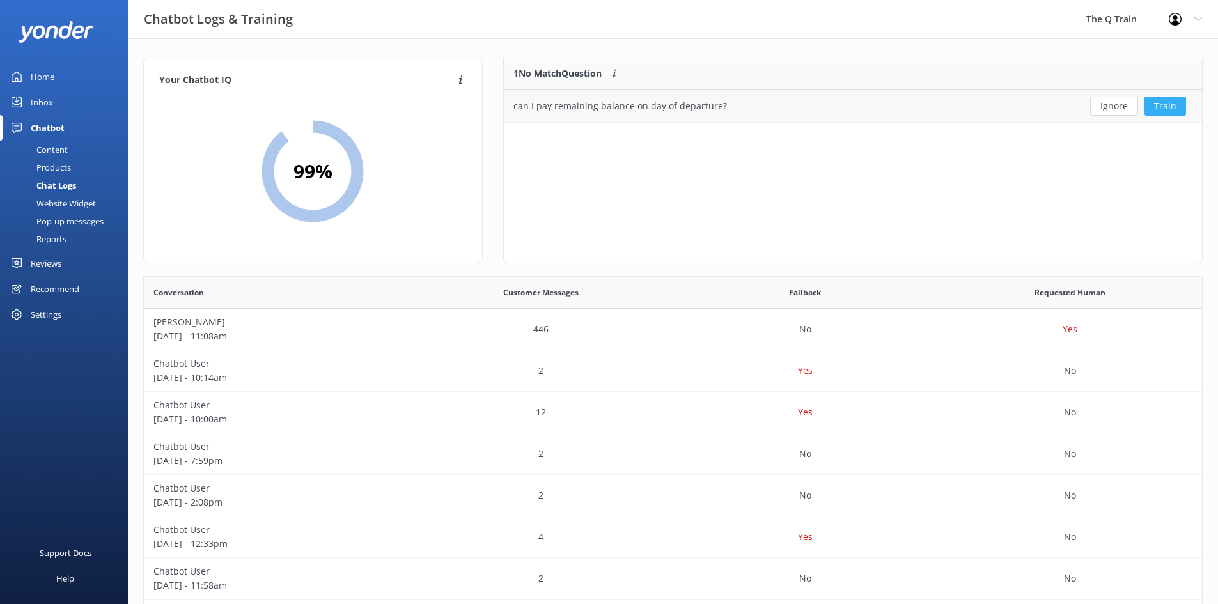
click at [1171, 109] on button "Train" at bounding box center [1166, 106] width 42 height 19
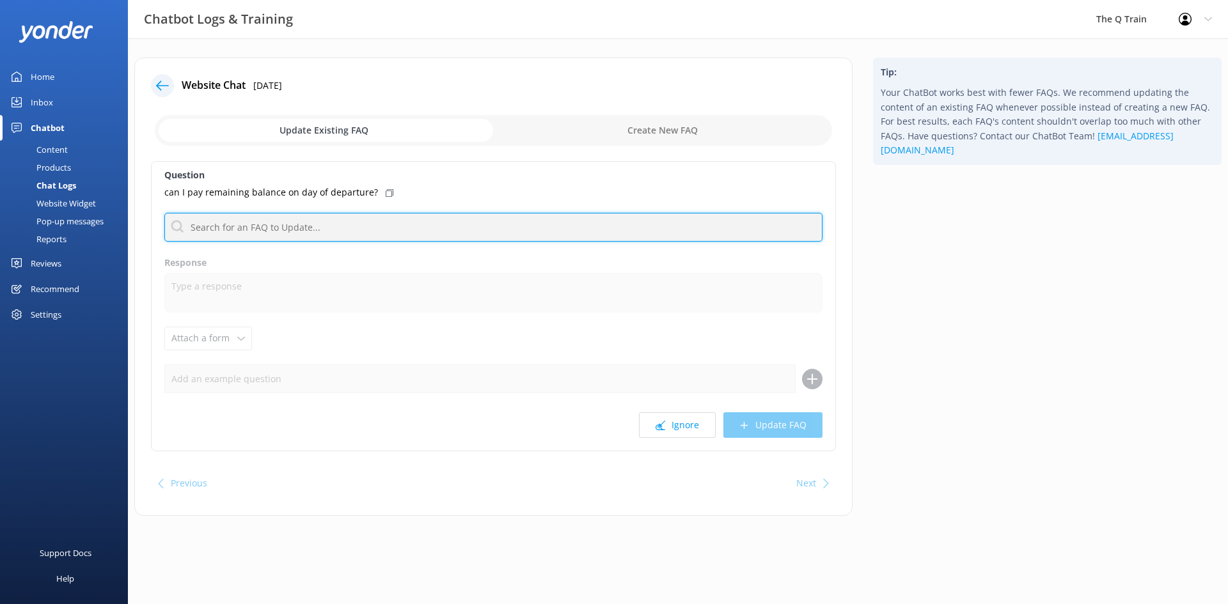
click at [304, 229] on input "text" at bounding box center [493, 227] width 658 height 29
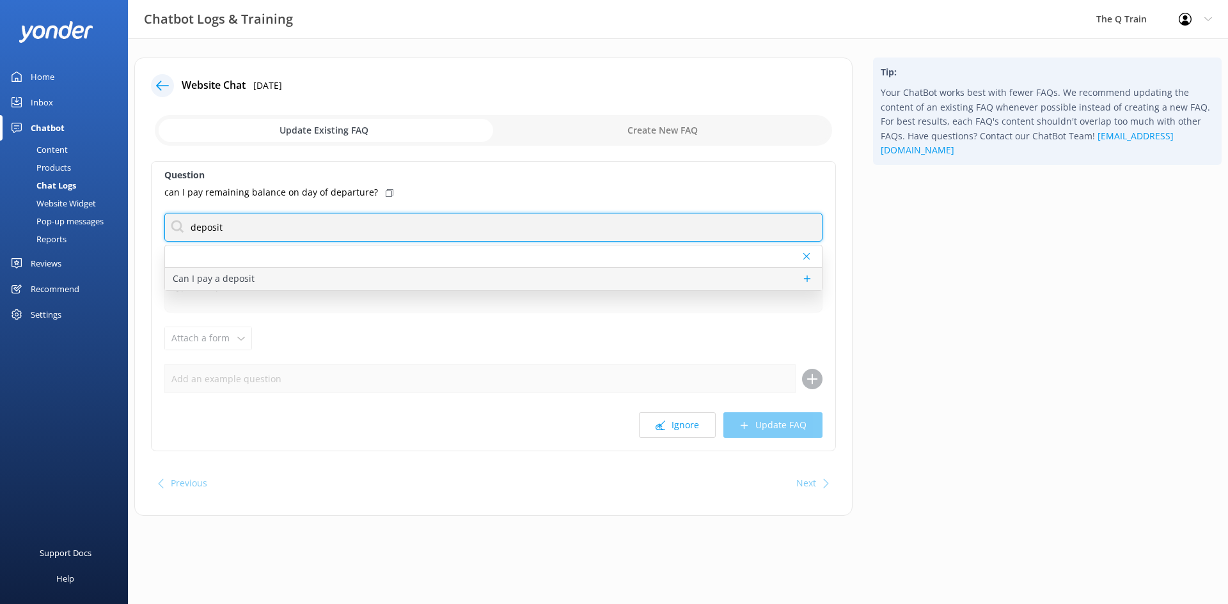
type input "deposit"
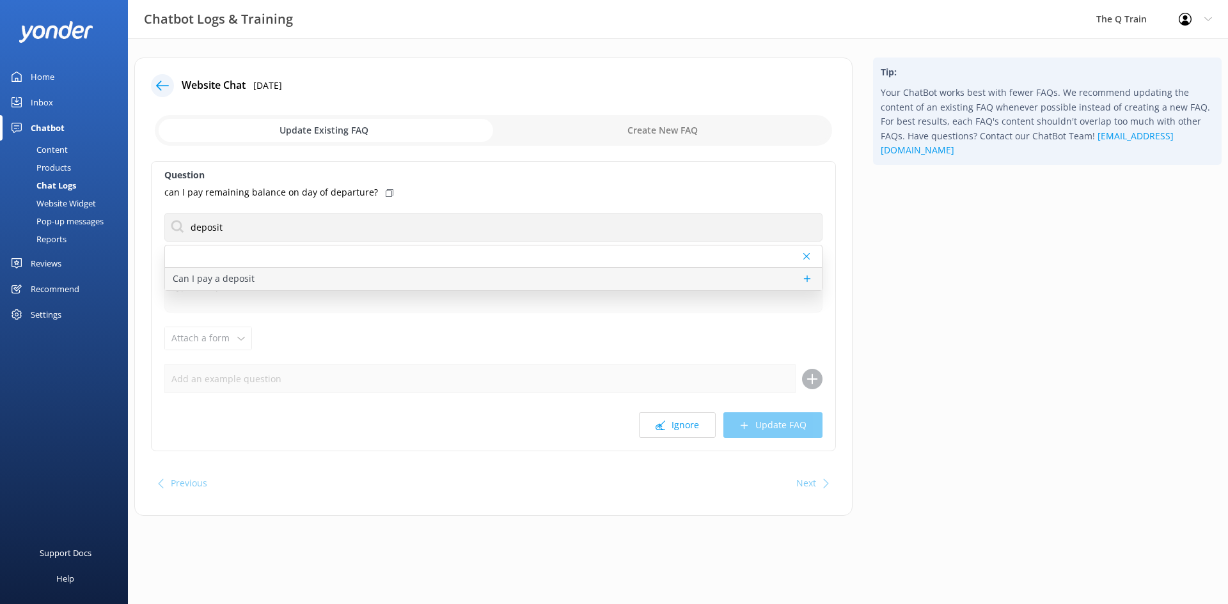
click at [239, 281] on p "Can I pay a deposit" at bounding box center [214, 279] width 82 height 14
type textarea "We require a 10% deposit on booking, the remaining amount will be deducted from…"
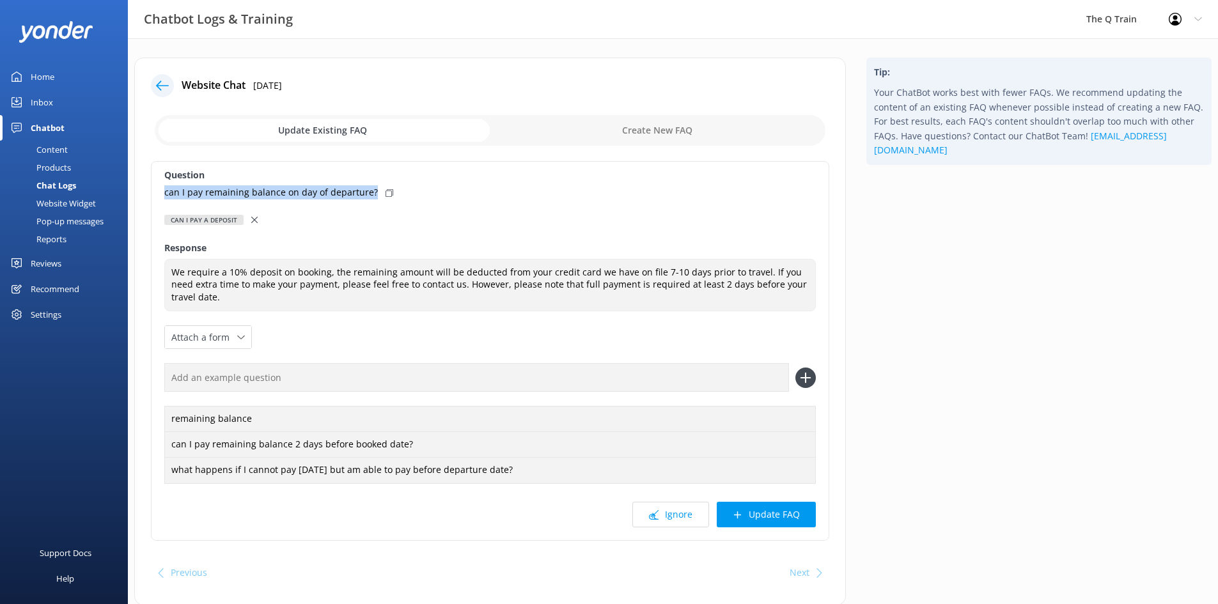
drag, startPoint x: 177, startPoint y: 194, endPoint x: 371, endPoint y: 192, distance: 194.4
click at [371, 192] on div "Question can I pay remaining balance on day of departure? Can I pay a deposit C…" at bounding box center [490, 351] width 679 height 380
copy p "can I pay remaining balance on day of departure?"
click at [314, 381] on input "text" at bounding box center [476, 377] width 625 height 29
paste input "can I pay remaining balance on day of departure?"
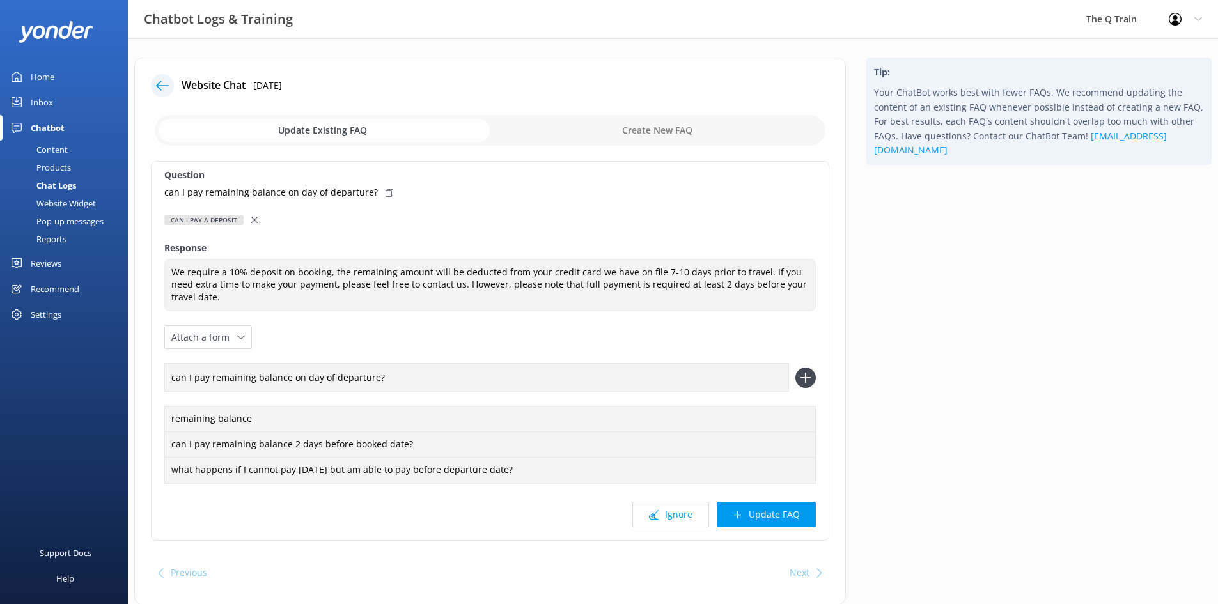
type input "can I pay remaining balance on day of departure?"
click at [811, 375] on icon at bounding box center [806, 378] width 20 height 20
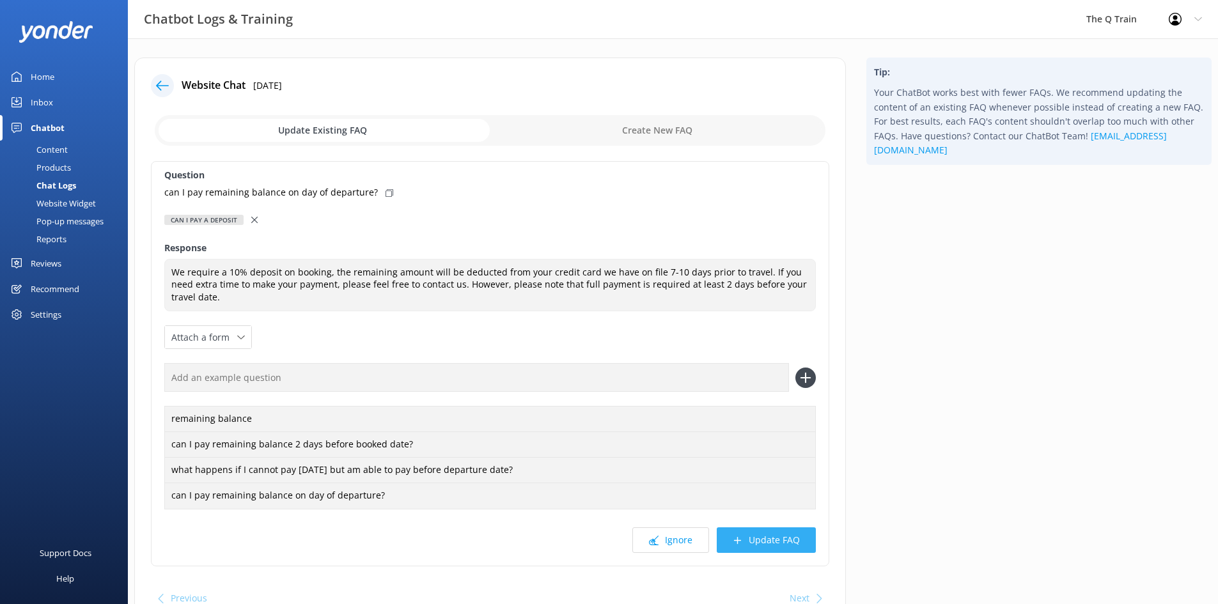
click at [782, 541] on button "Update FAQ" at bounding box center [766, 541] width 99 height 26
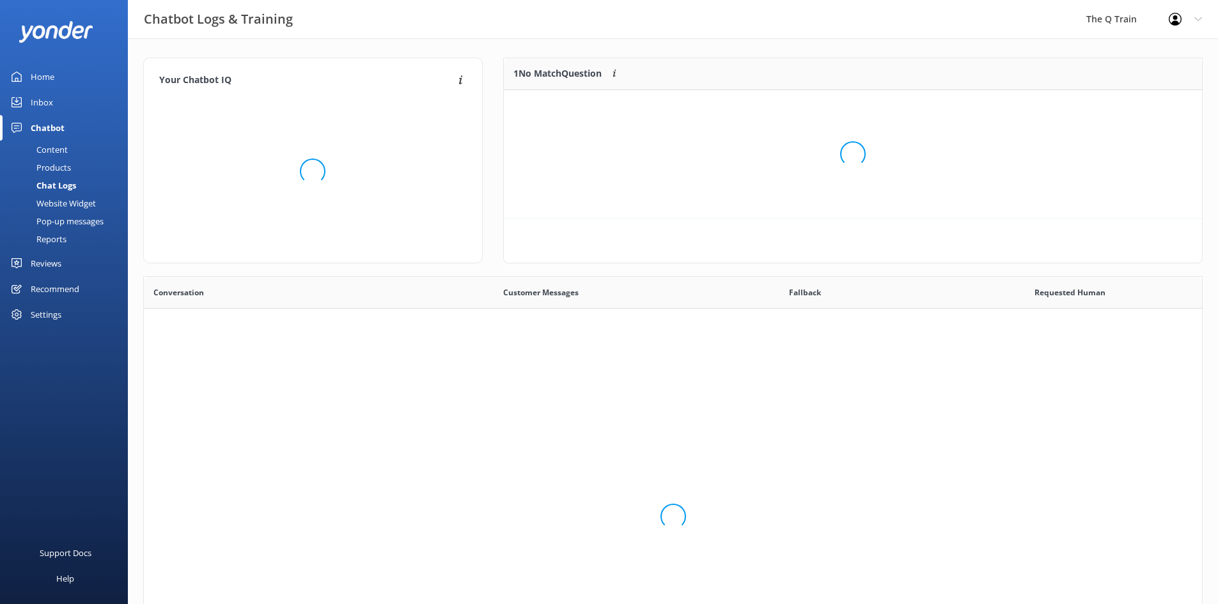
scroll to position [439, 1049]
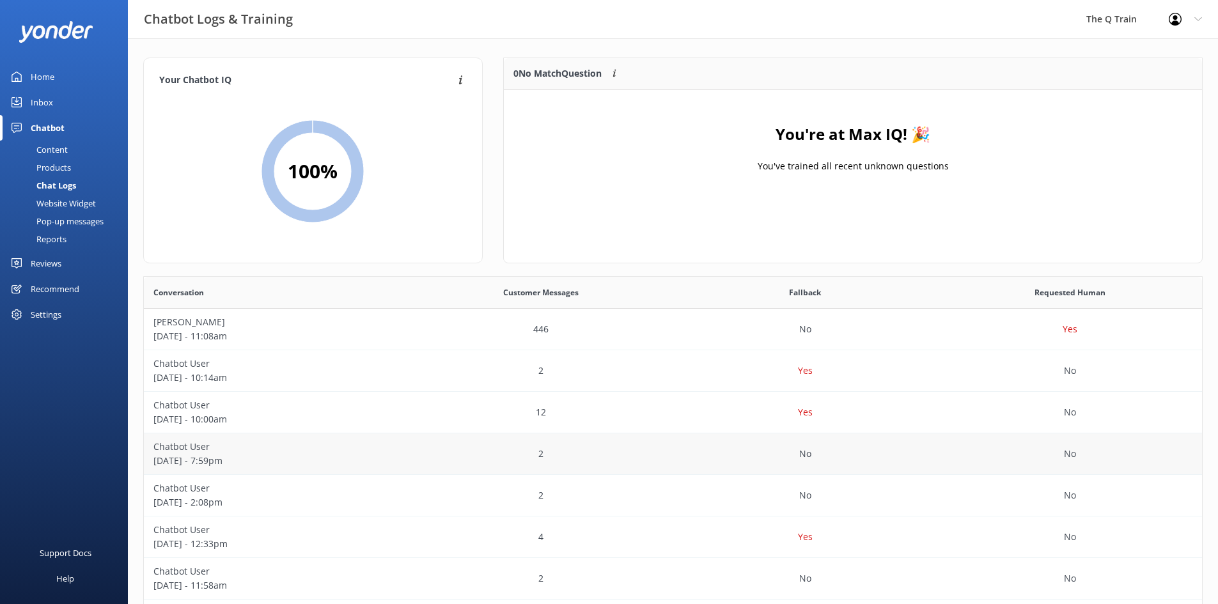
click at [202, 448] on p "Chatbot User" at bounding box center [276, 447] width 246 height 14
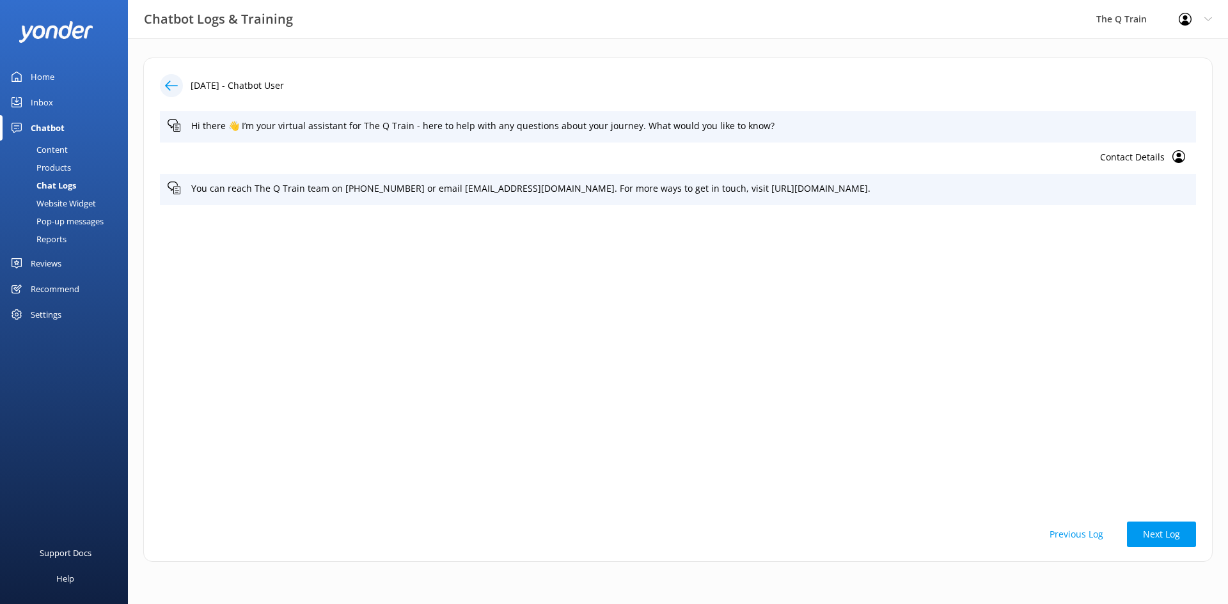
click at [65, 185] on div "Chat Logs" at bounding box center [42, 186] width 68 height 18
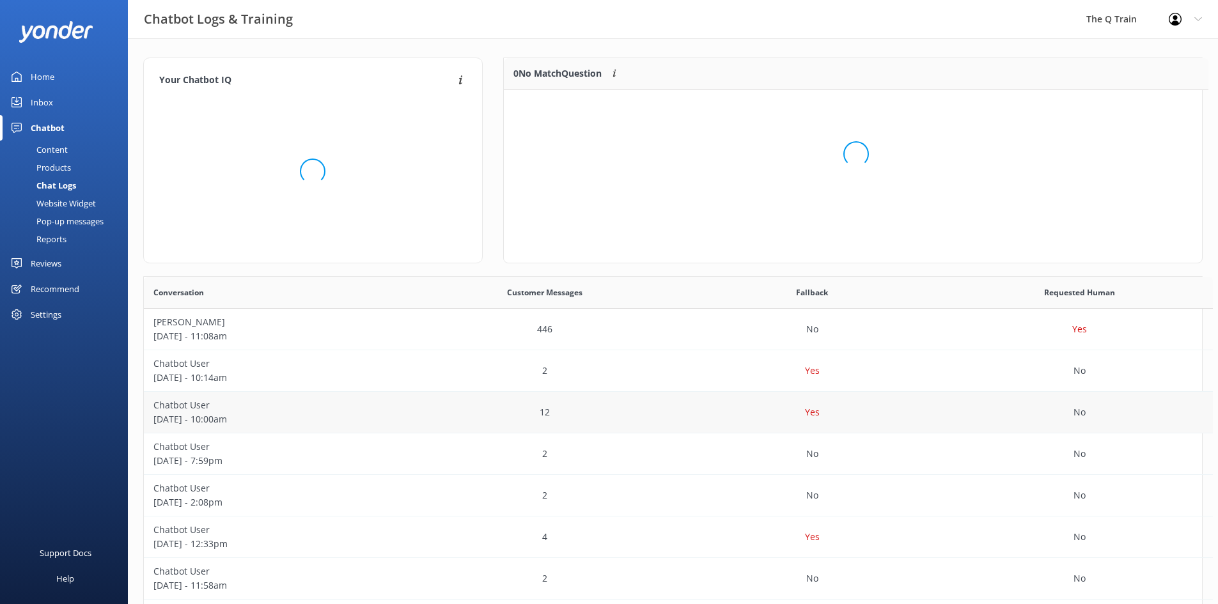
scroll to position [10, 10]
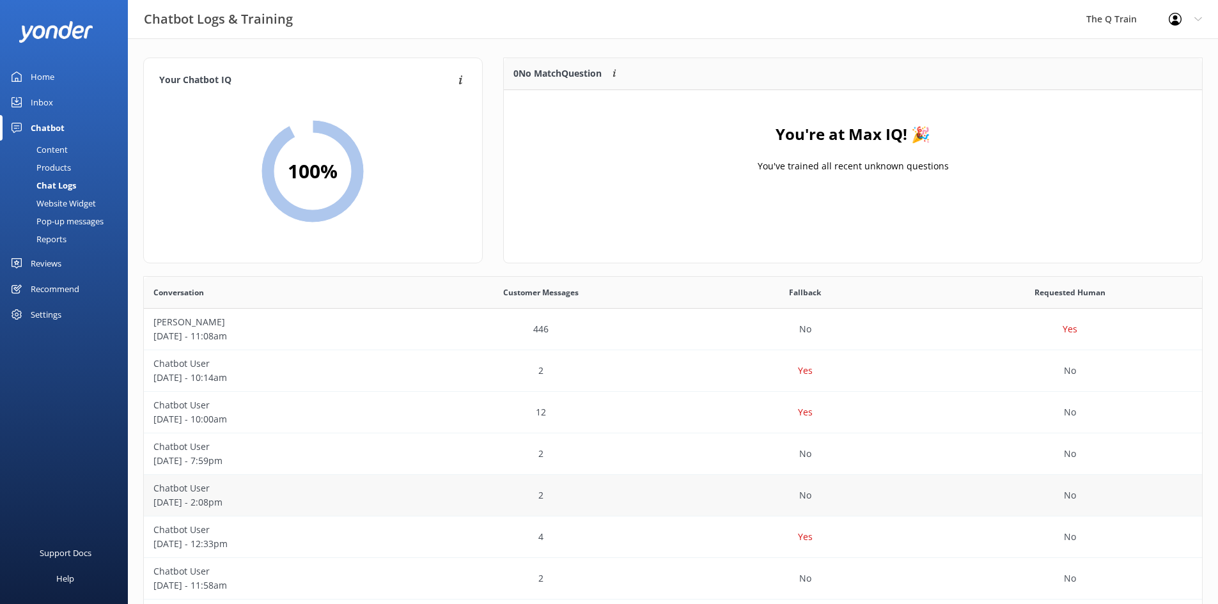
click at [212, 495] on p "Chatbot User" at bounding box center [276, 489] width 246 height 14
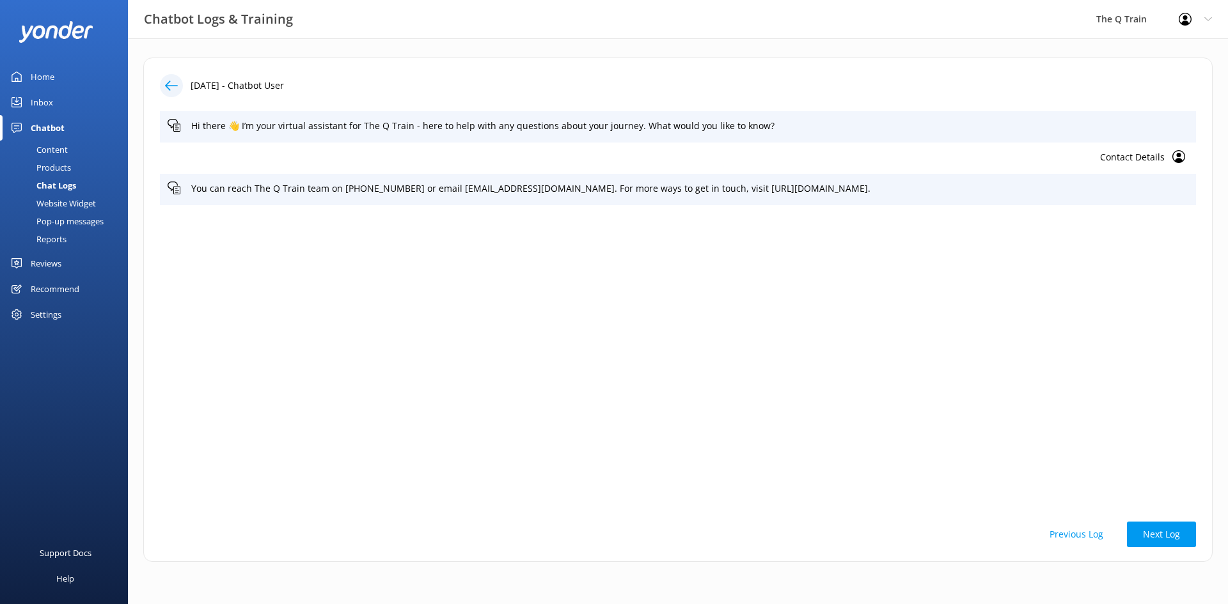
click at [63, 185] on div "Chat Logs" at bounding box center [42, 186] width 68 height 18
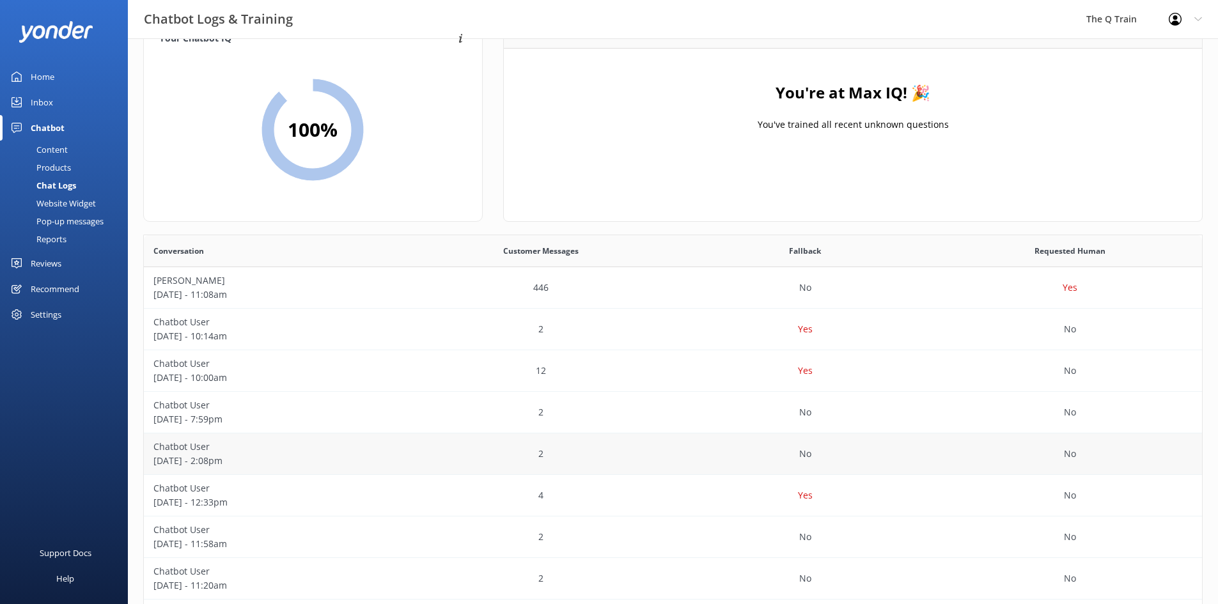
scroll to position [64, 0]
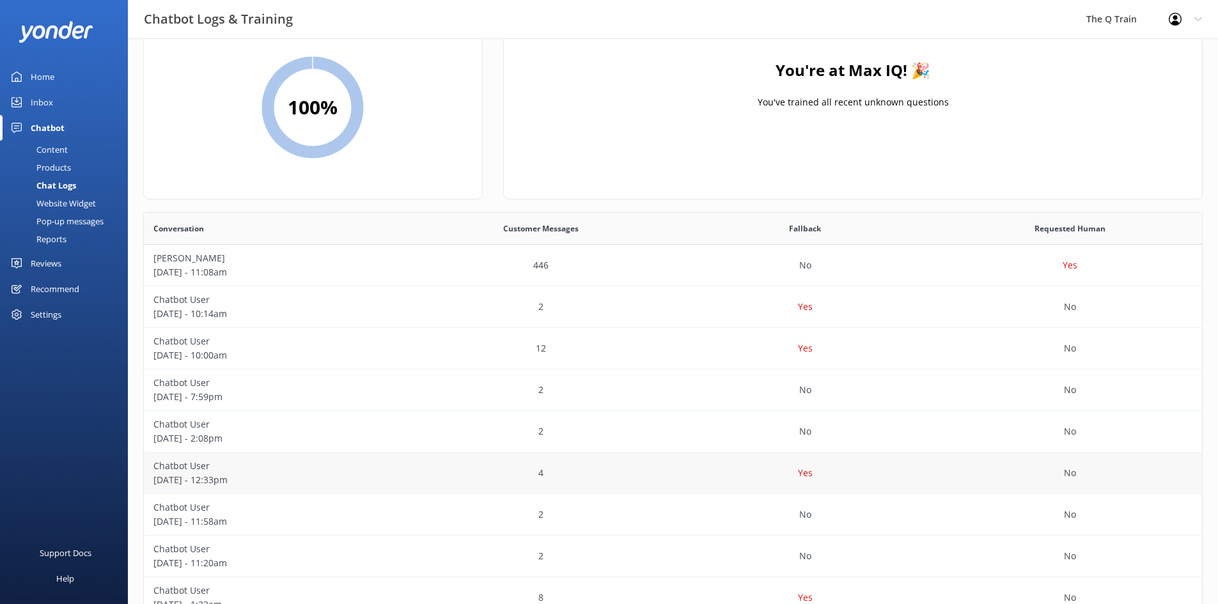
click at [214, 479] on p "[DATE] - 12:33pm" at bounding box center [276, 480] width 246 height 14
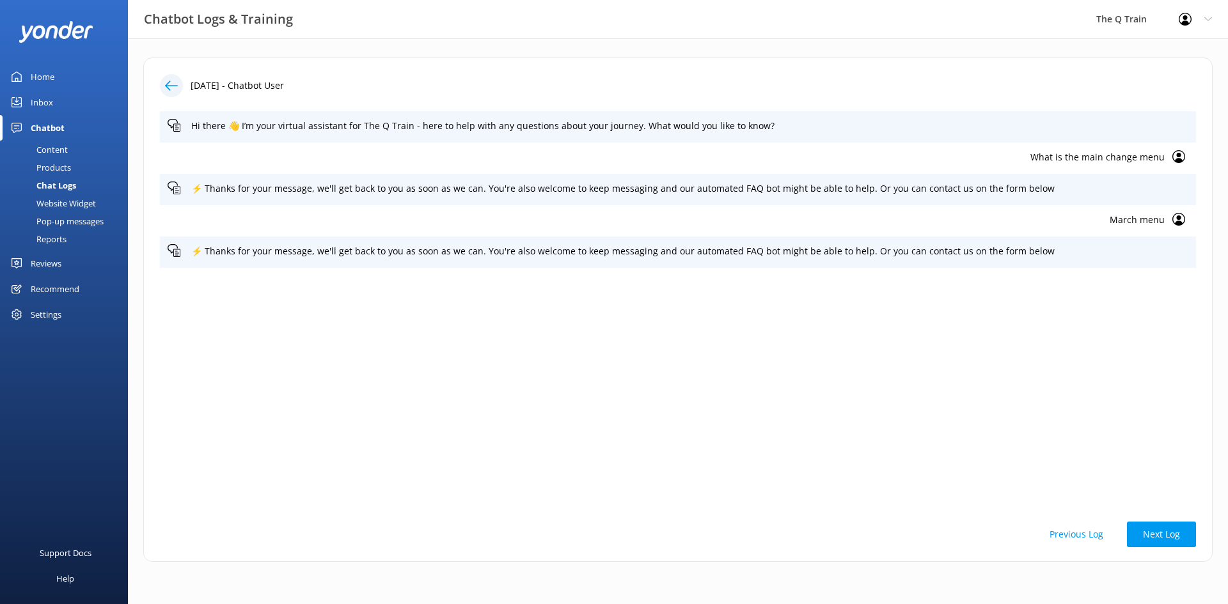
click at [69, 184] on div "Chat Logs" at bounding box center [42, 186] width 68 height 18
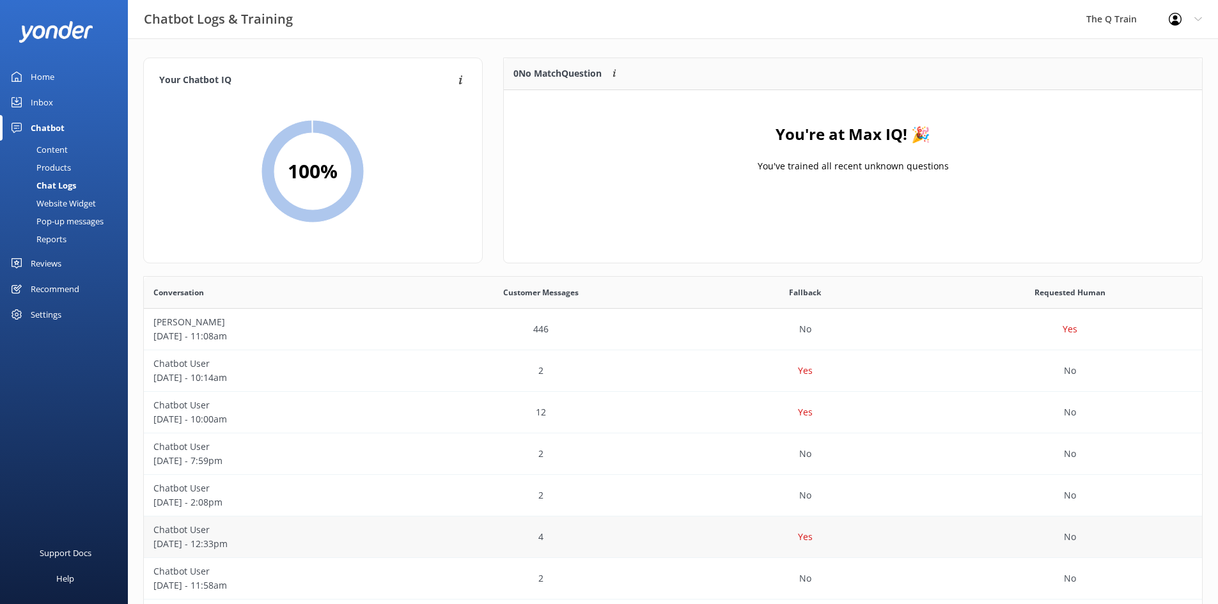
scroll to position [64, 0]
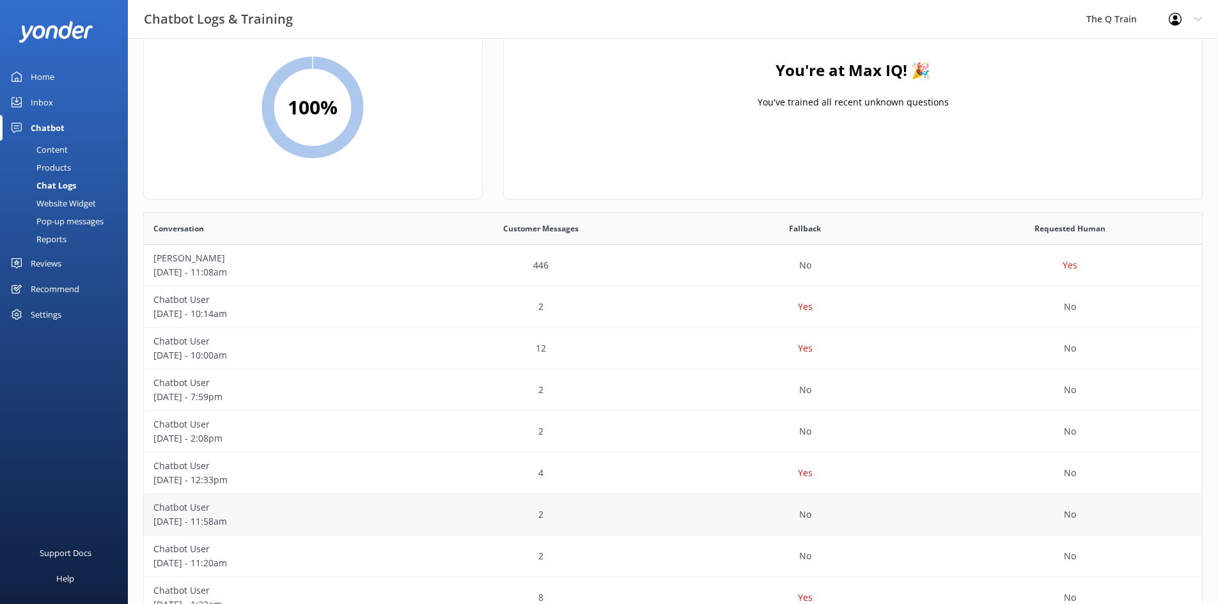
click at [201, 515] on p "[DATE] - 11:58am" at bounding box center [276, 522] width 246 height 14
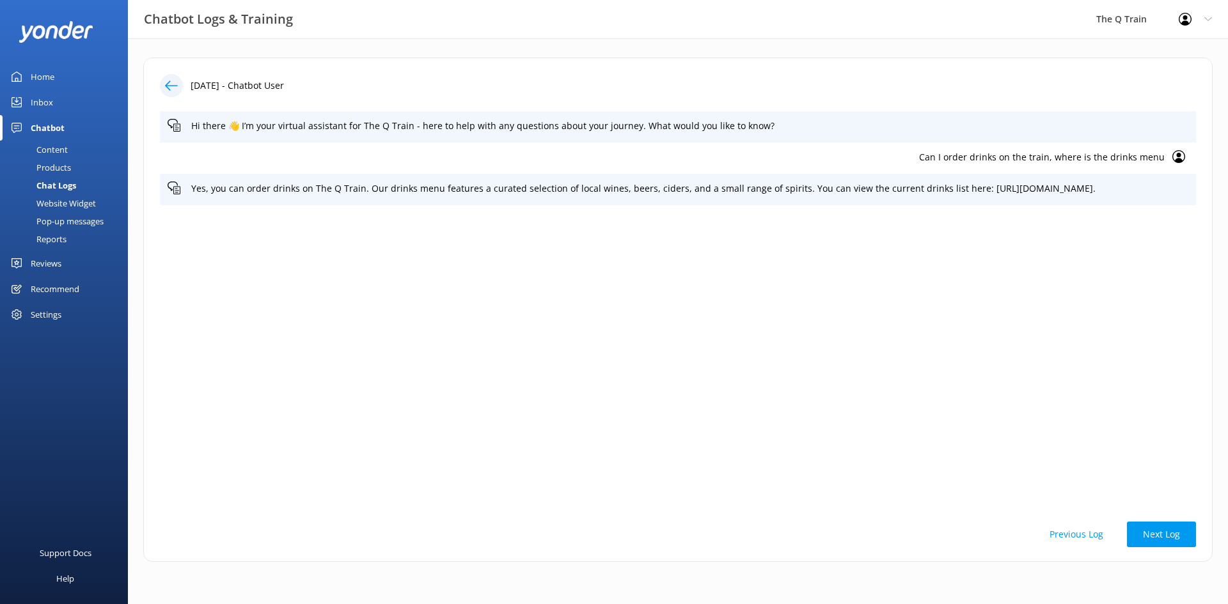
click at [66, 183] on div "Chat Logs" at bounding box center [42, 186] width 68 height 18
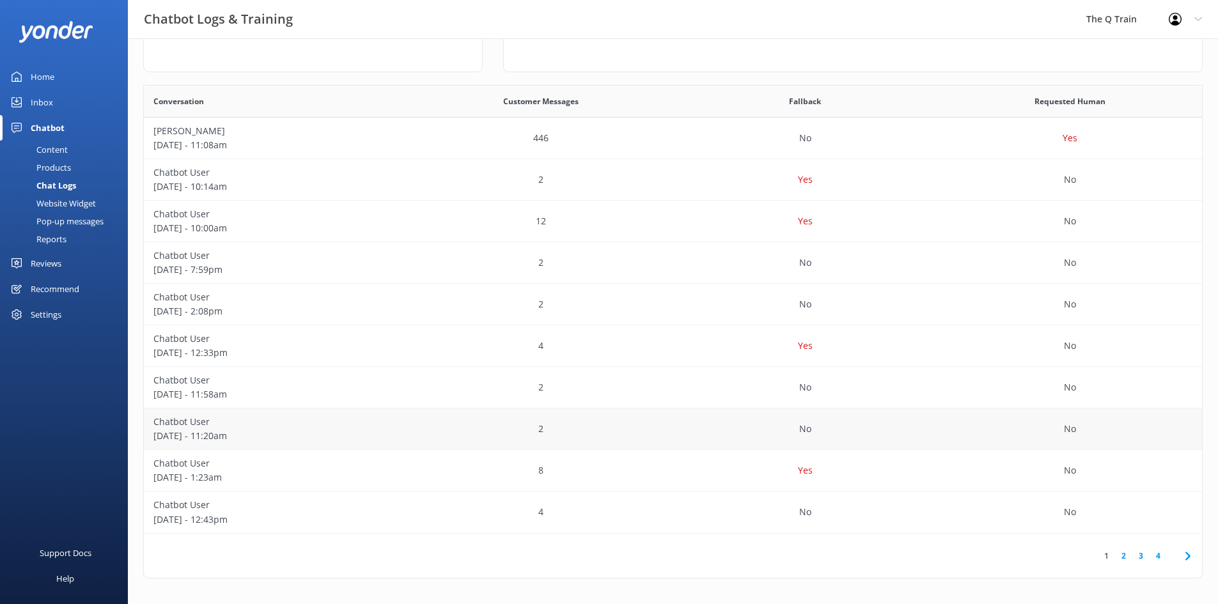
click at [204, 427] on p "Chatbot User" at bounding box center [276, 422] width 246 height 14
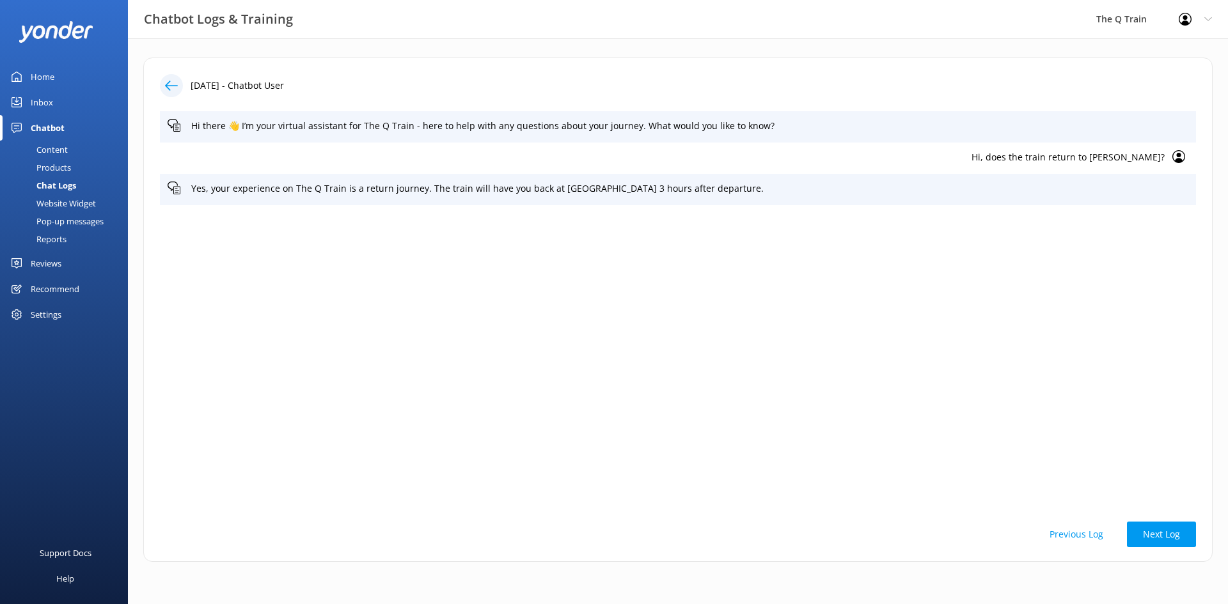
click at [72, 187] on div "Chat Logs" at bounding box center [42, 186] width 68 height 18
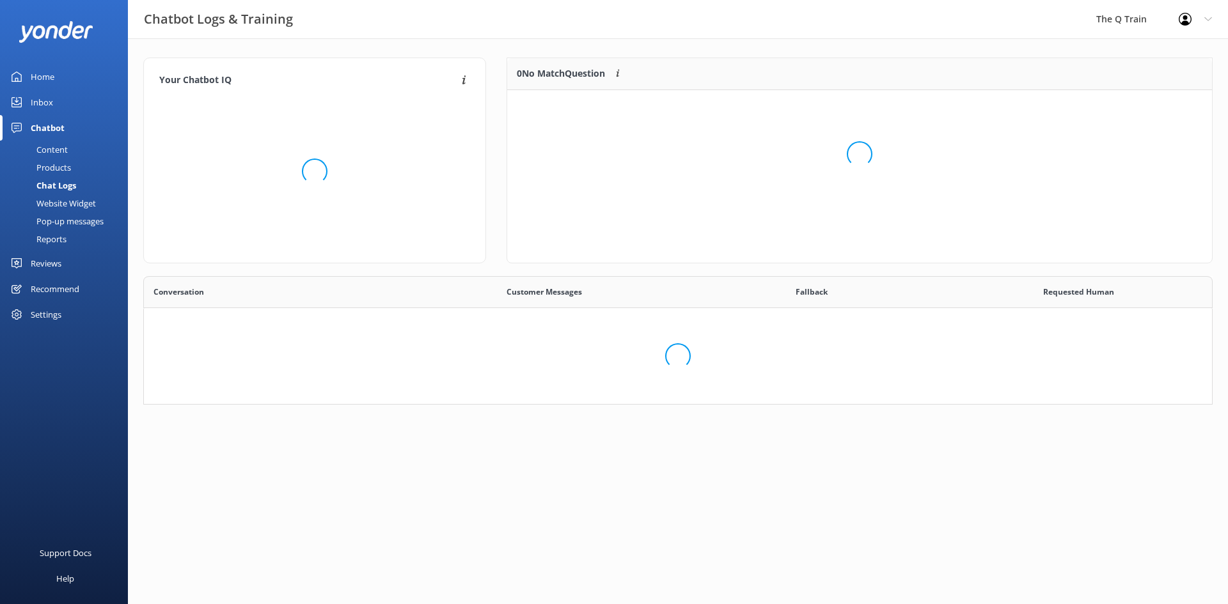
scroll to position [10, 10]
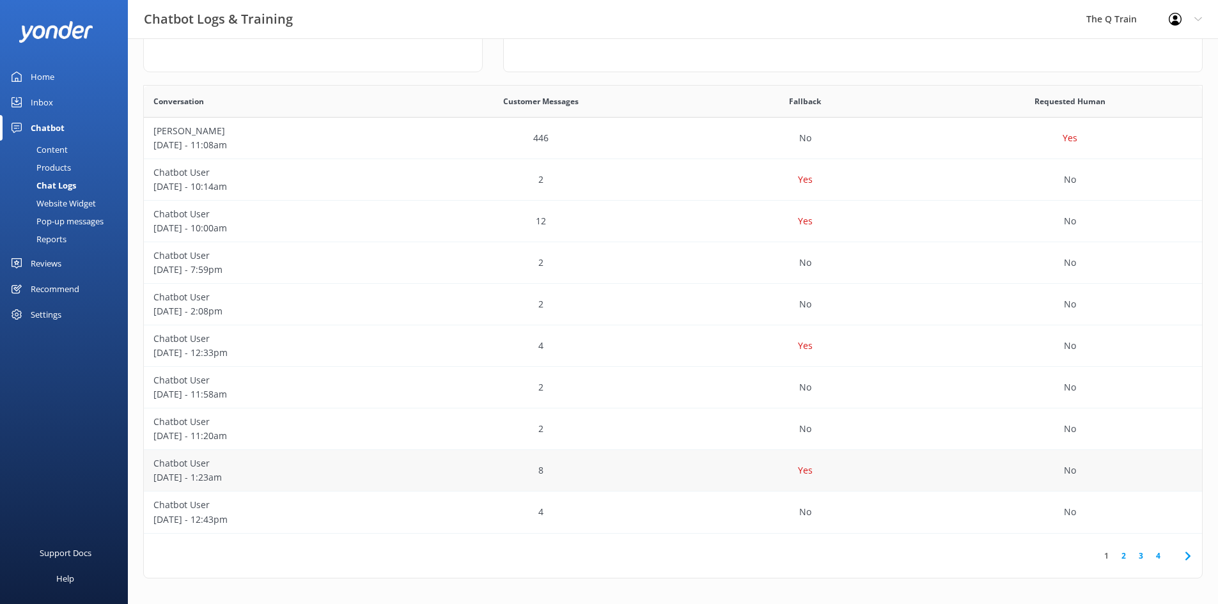
click at [216, 471] on p "[DATE] - 1:23am" at bounding box center [276, 478] width 246 height 14
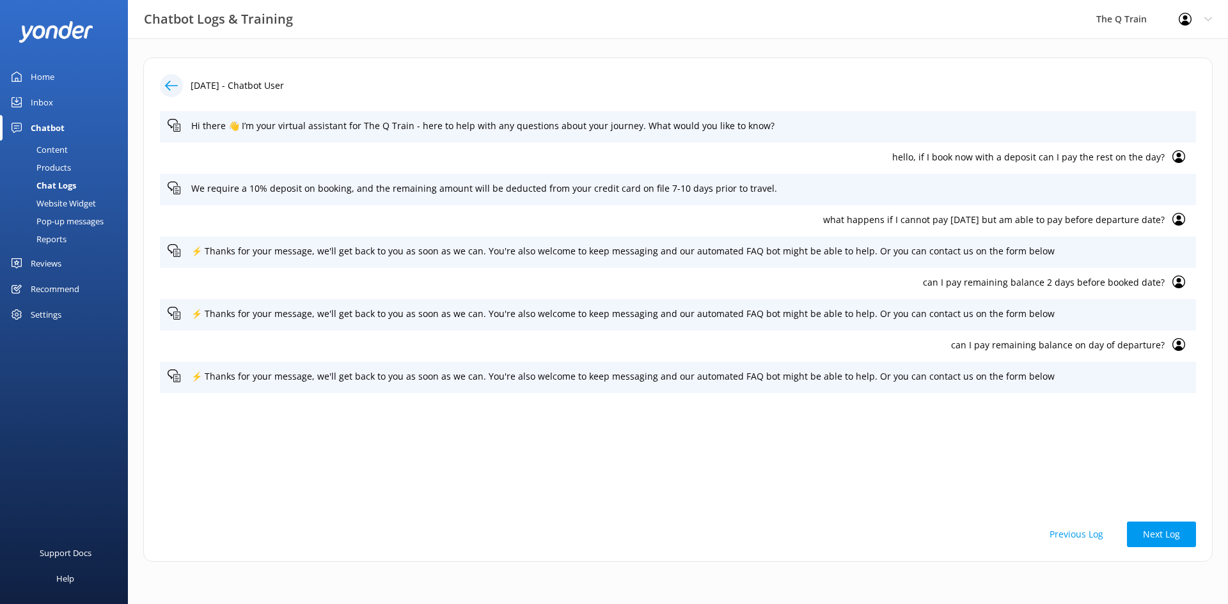
click at [51, 104] on div "Inbox" at bounding box center [42, 103] width 22 height 26
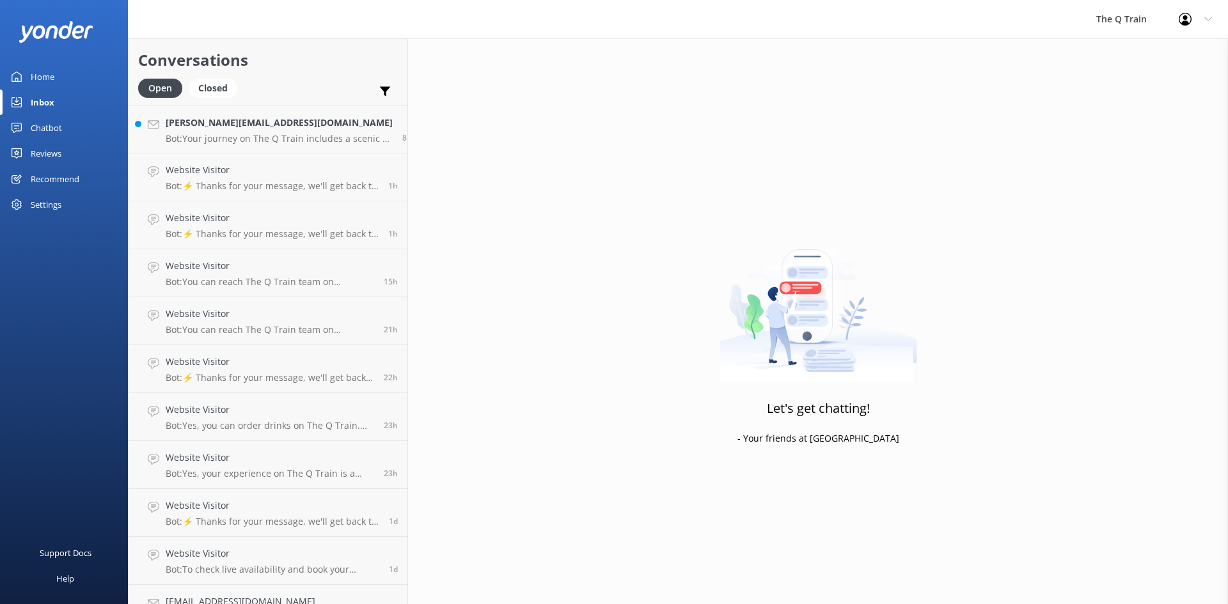
click at [47, 77] on div "Home" at bounding box center [43, 77] width 24 height 26
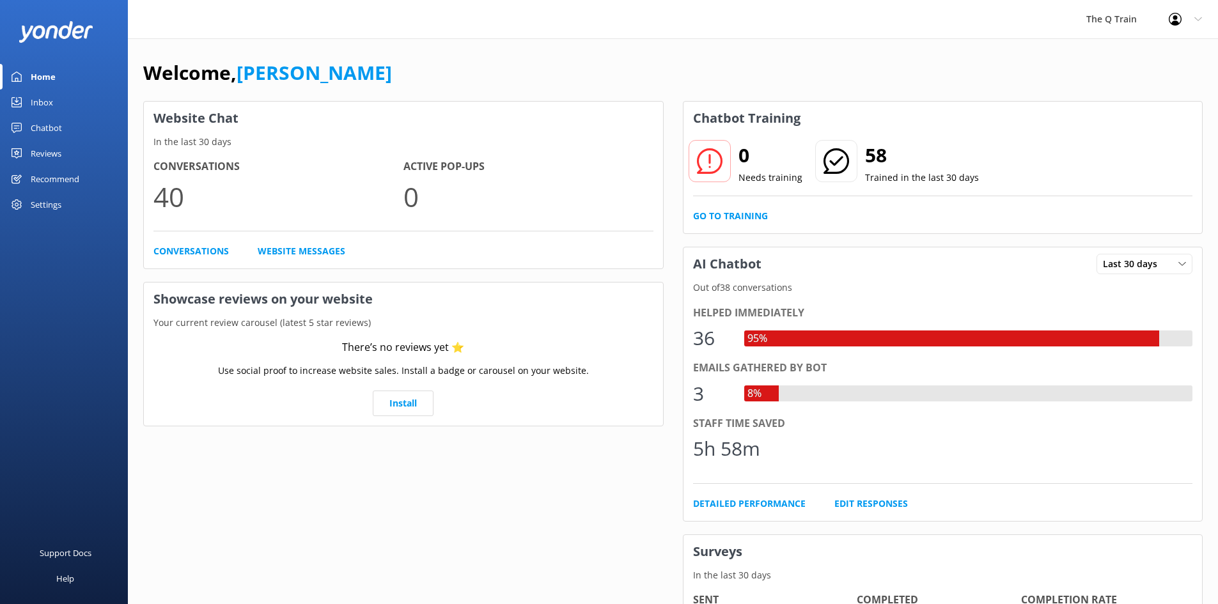
click at [48, 102] on div "Inbox" at bounding box center [42, 103] width 22 height 26
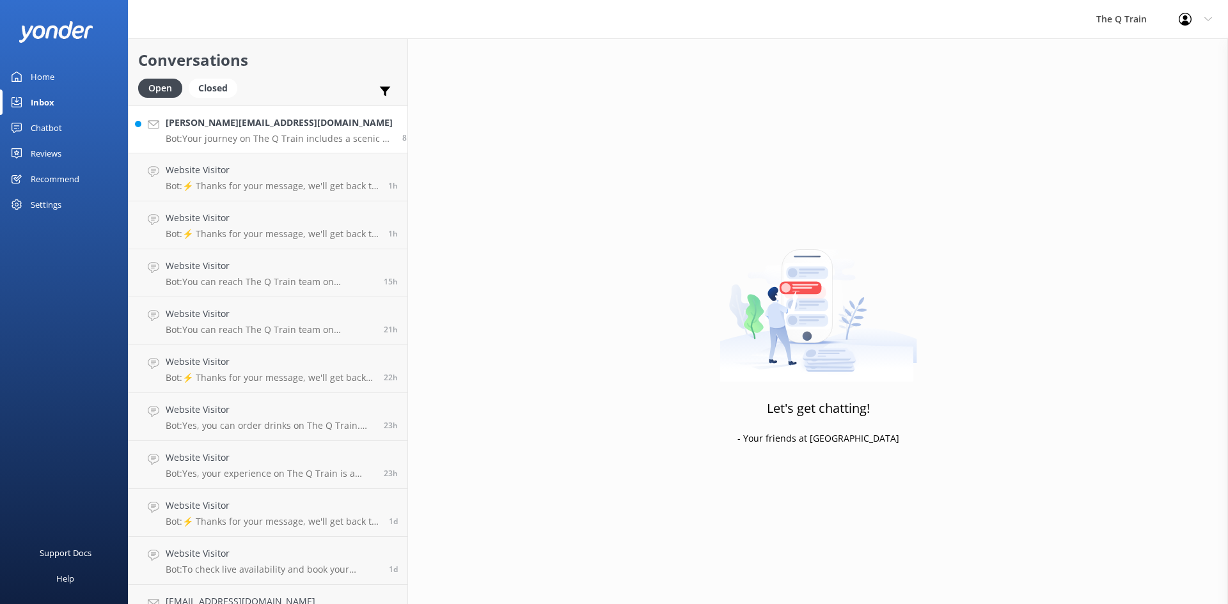
click at [224, 140] on p "Bot: Your journey on The Q Train includes a scenic 3-hour train journey and 5 c…" at bounding box center [279, 139] width 227 height 12
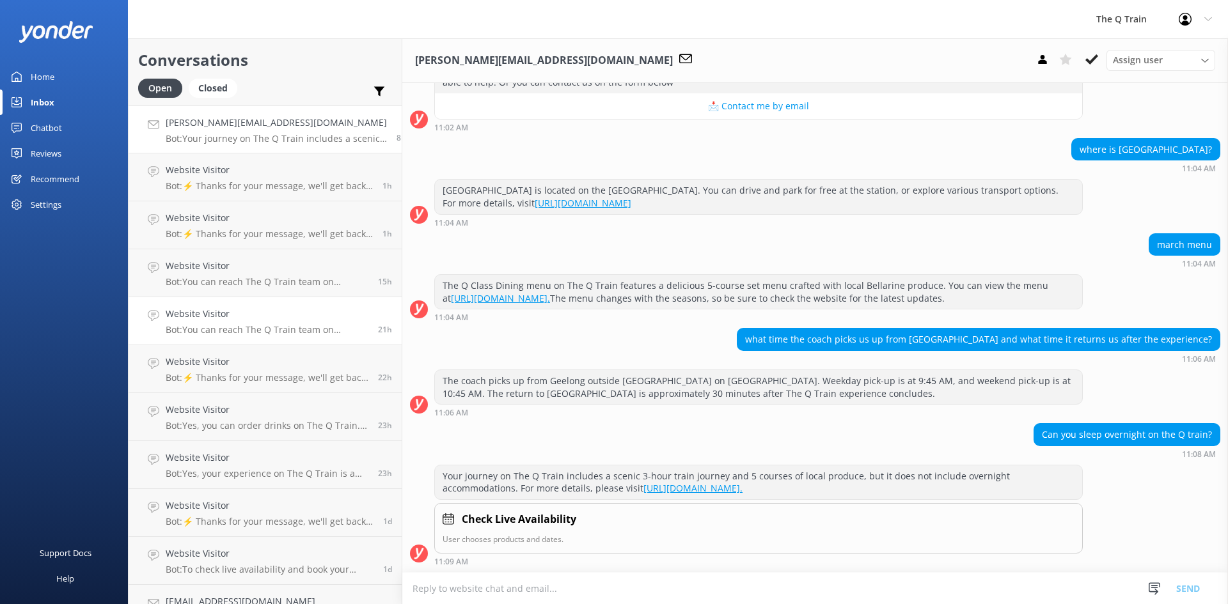
click at [297, 329] on p "Bot: You can reach The Q Train team on [PHONE_NUMBER] or email [EMAIL_ADDRESS][…" at bounding box center [267, 330] width 203 height 12
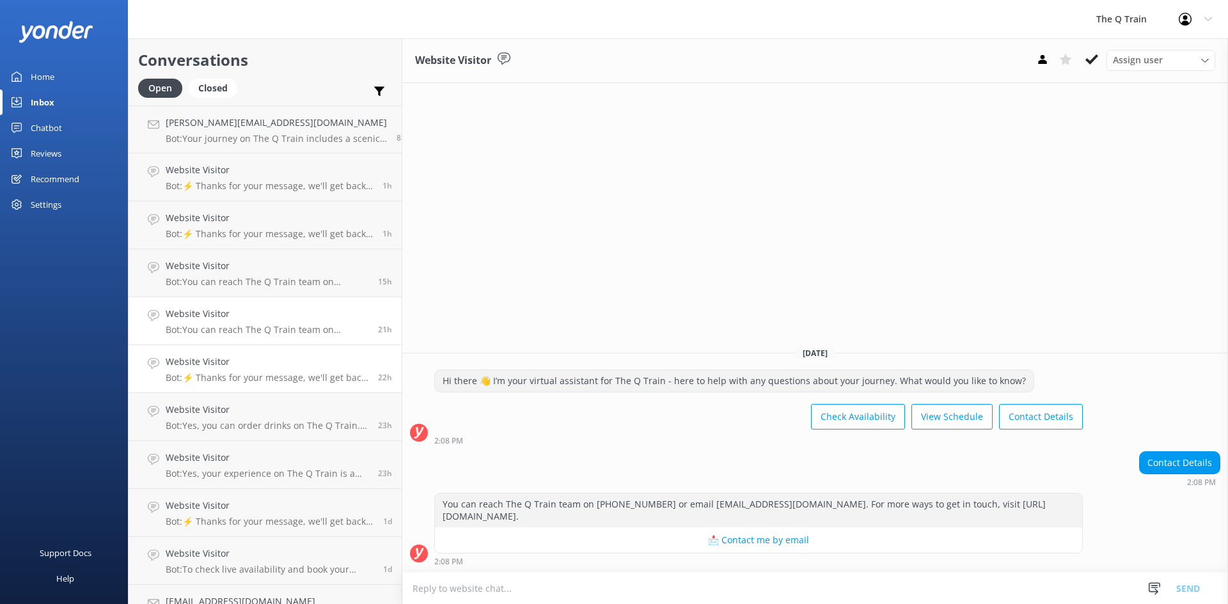
click at [282, 370] on div "Website Visitor Bot: ⚡ Thanks for your message, we'll get back to you as soon a…" at bounding box center [267, 369] width 203 height 28
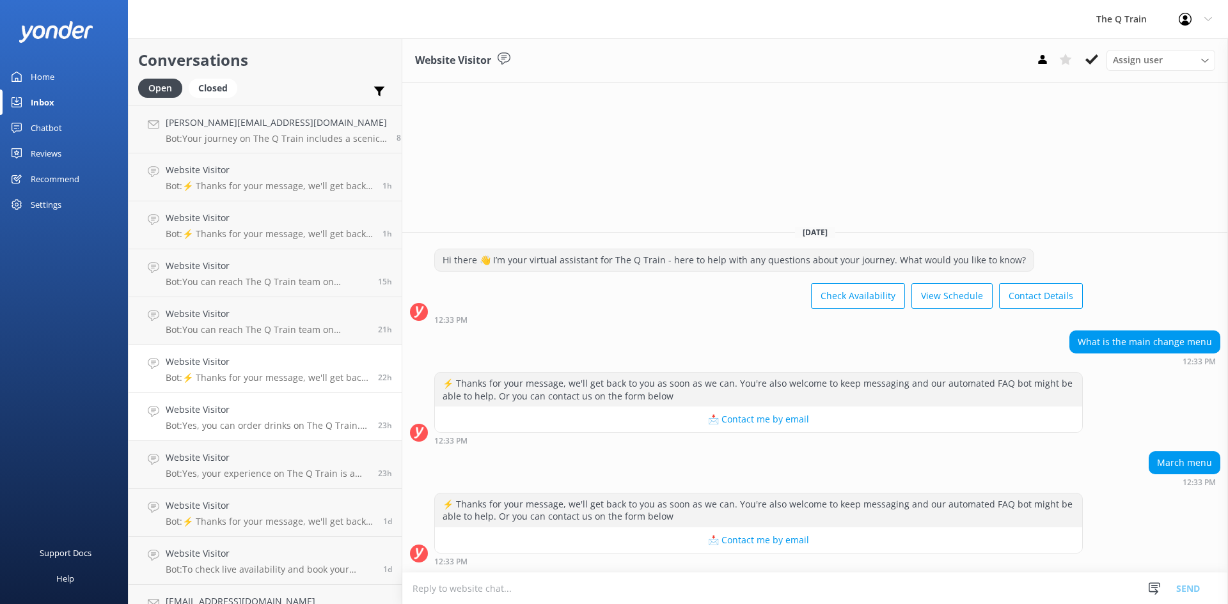
click at [278, 409] on h4 "Website Visitor" at bounding box center [267, 410] width 203 height 14
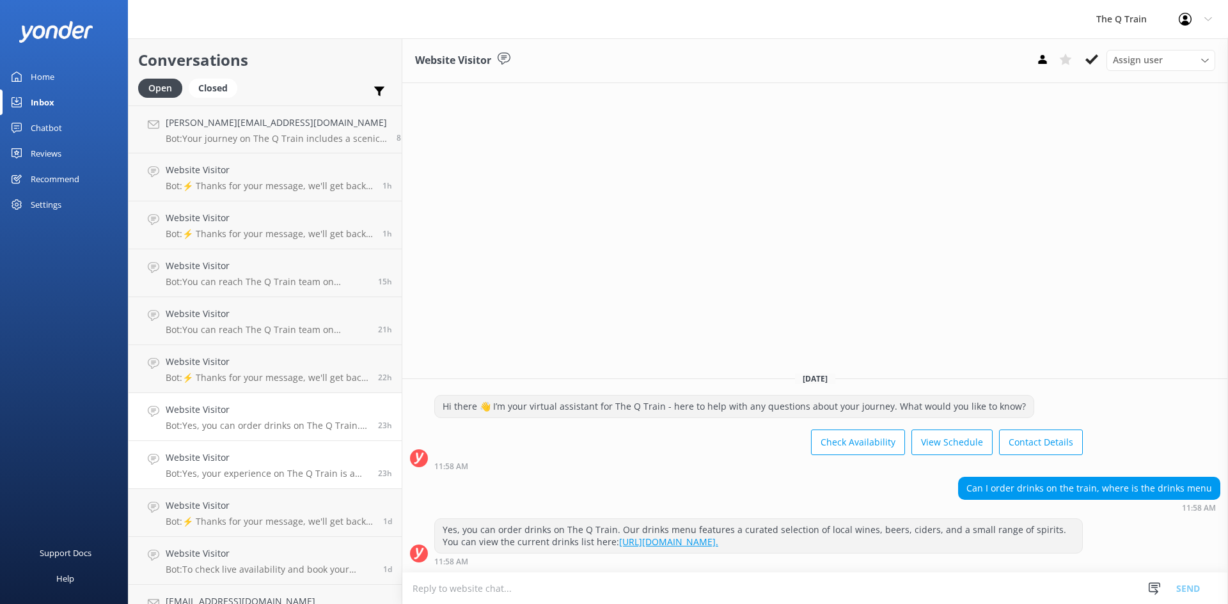
click at [272, 457] on h4 "Website Visitor" at bounding box center [267, 458] width 203 height 14
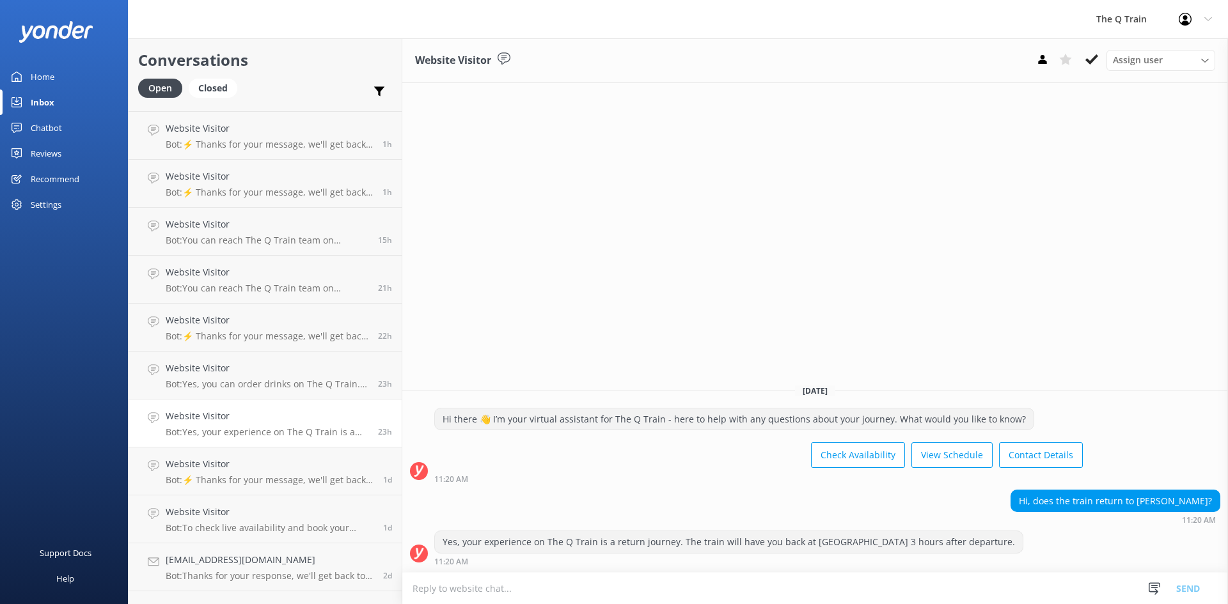
scroll to position [64, 0]
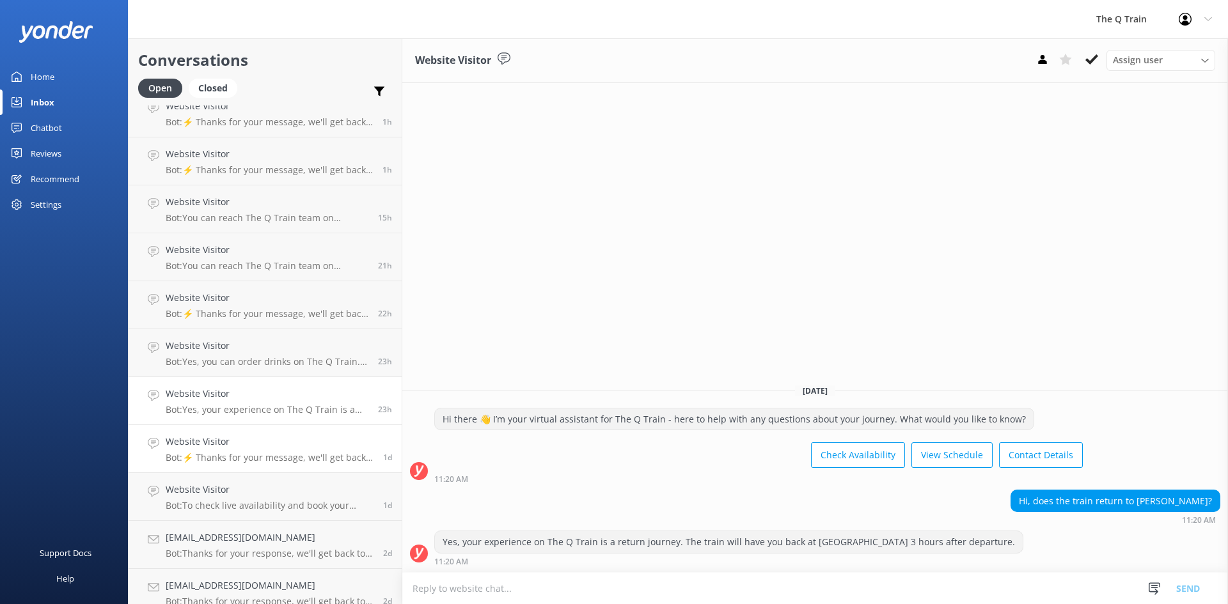
click at [273, 452] on div "Website Visitor Bot: ⚡ Thanks for your message, we'll get back to you as soon a…" at bounding box center [270, 449] width 208 height 28
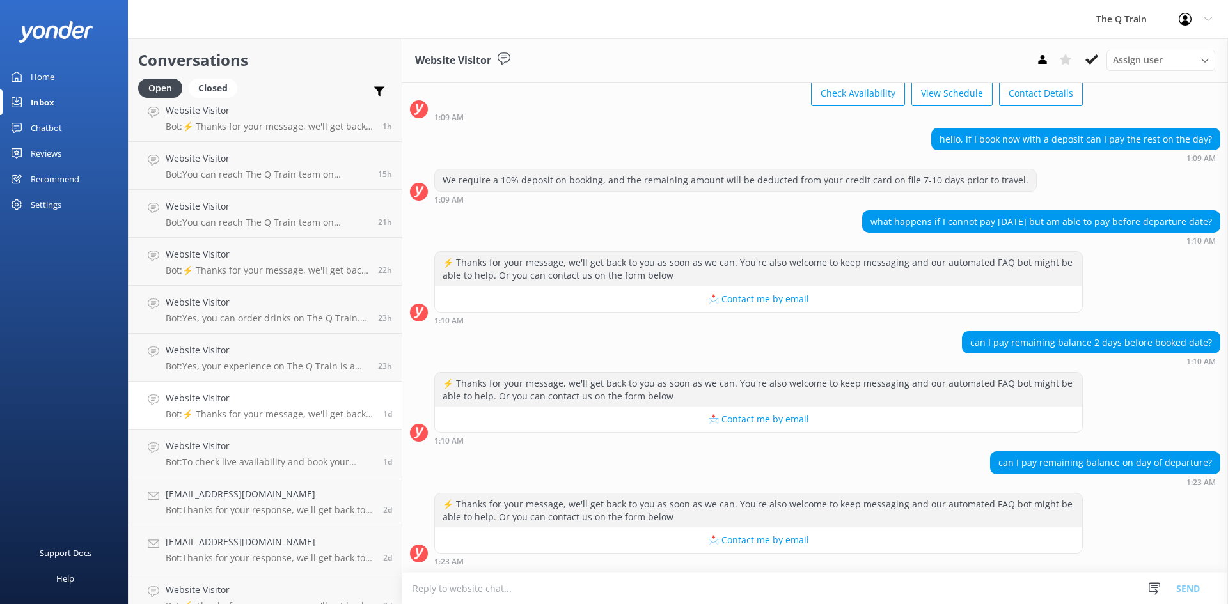
scroll to position [128, 0]
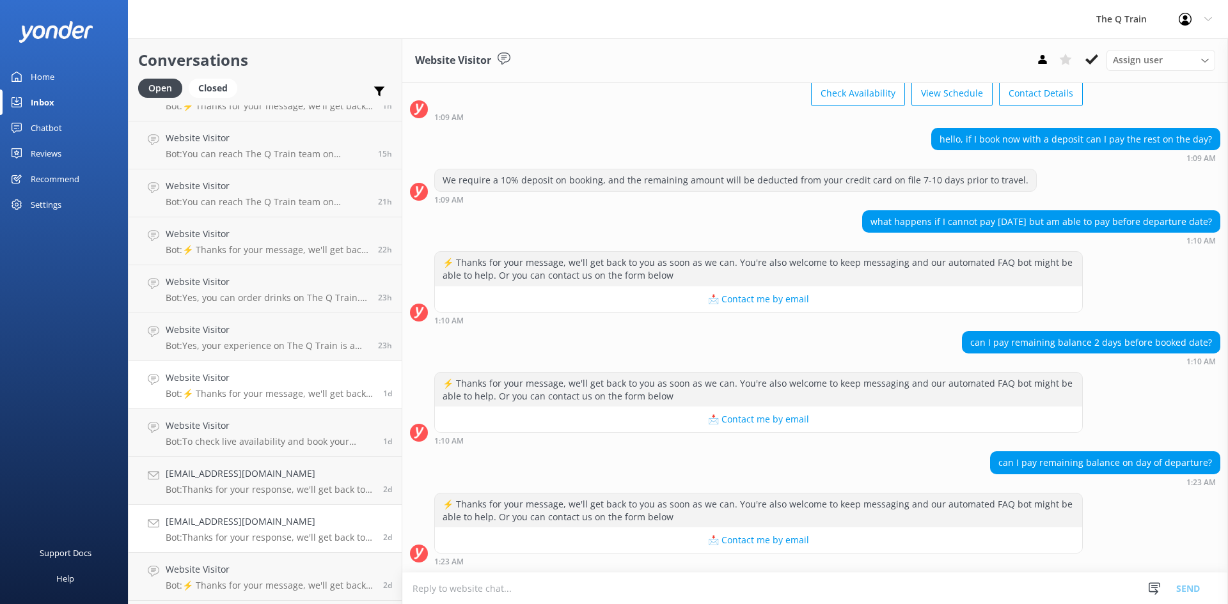
click at [273, 530] on div "[EMAIL_ADDRESS][DOMAIN_NAME] Bot: Thanks for your response, we'll get back to y…" at bounding box center [270, 529] width 208 height 28
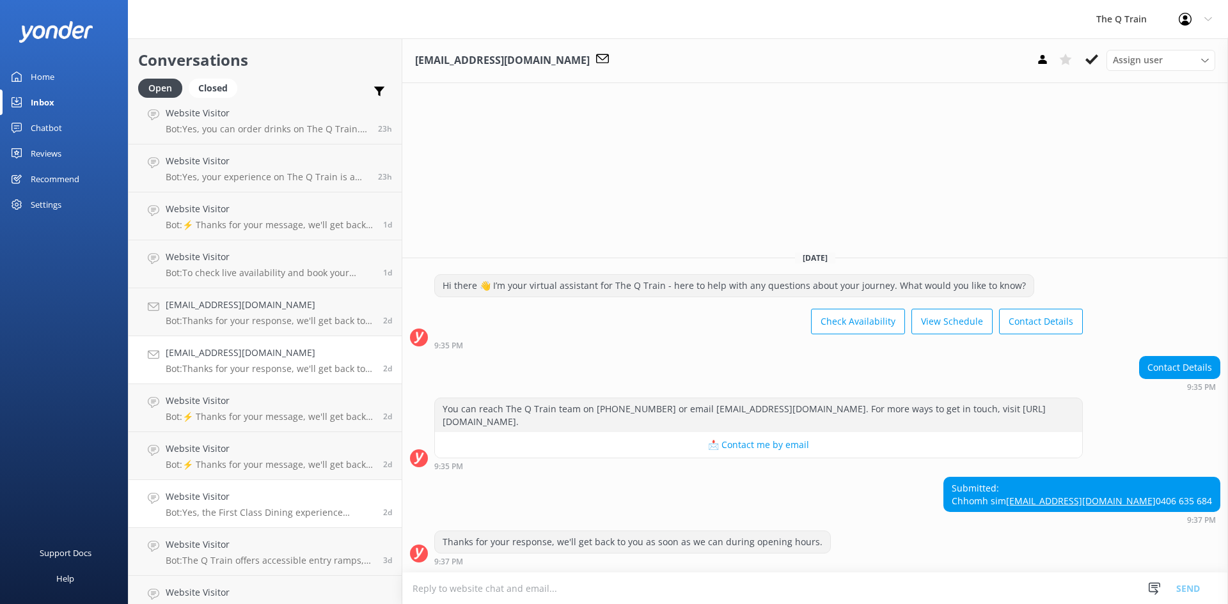
scroll to position [320, 0]
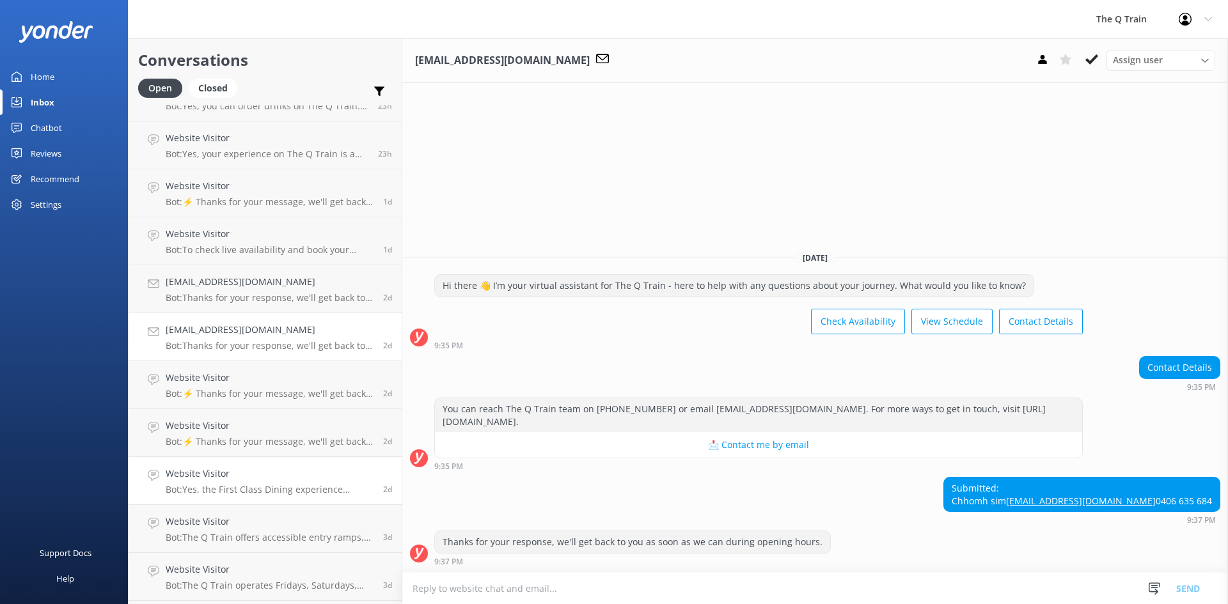
click at [279, 489] on p "Bot: Yes, the First Class Dining experience includes matched drinks with your m…" at bounding box center [270, 490] width 208 height 12
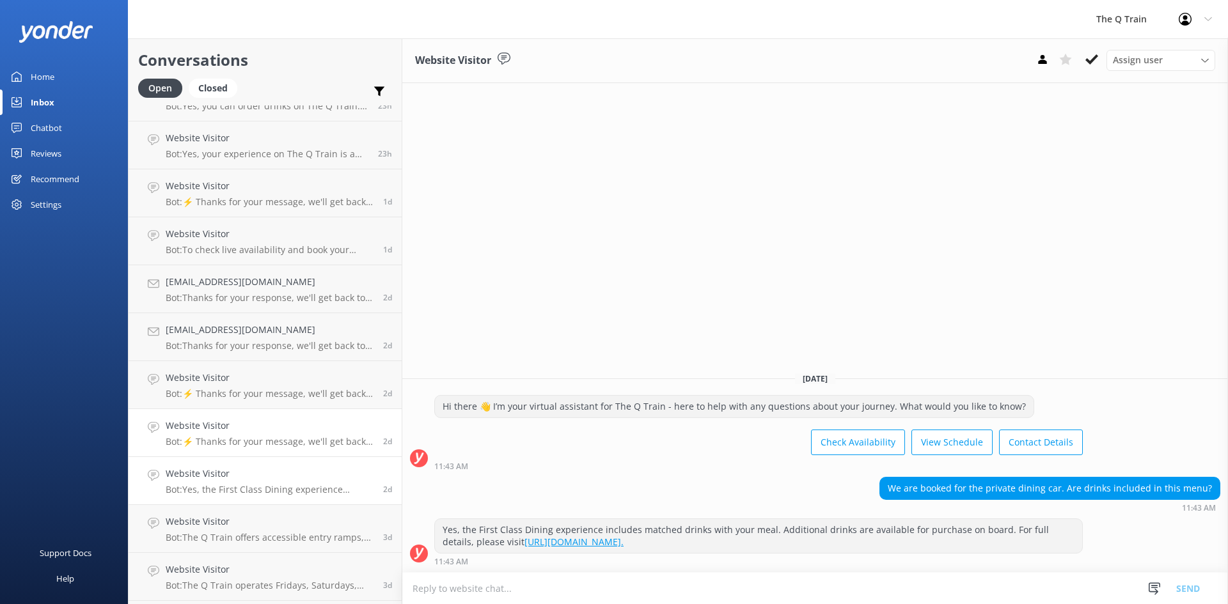
click at [280, 434] on div "Website Visitor Bot: ⚡ Thanks for your message, we'll get back to you as soon a…" at bounding box center [270, 433] width 208 height 28
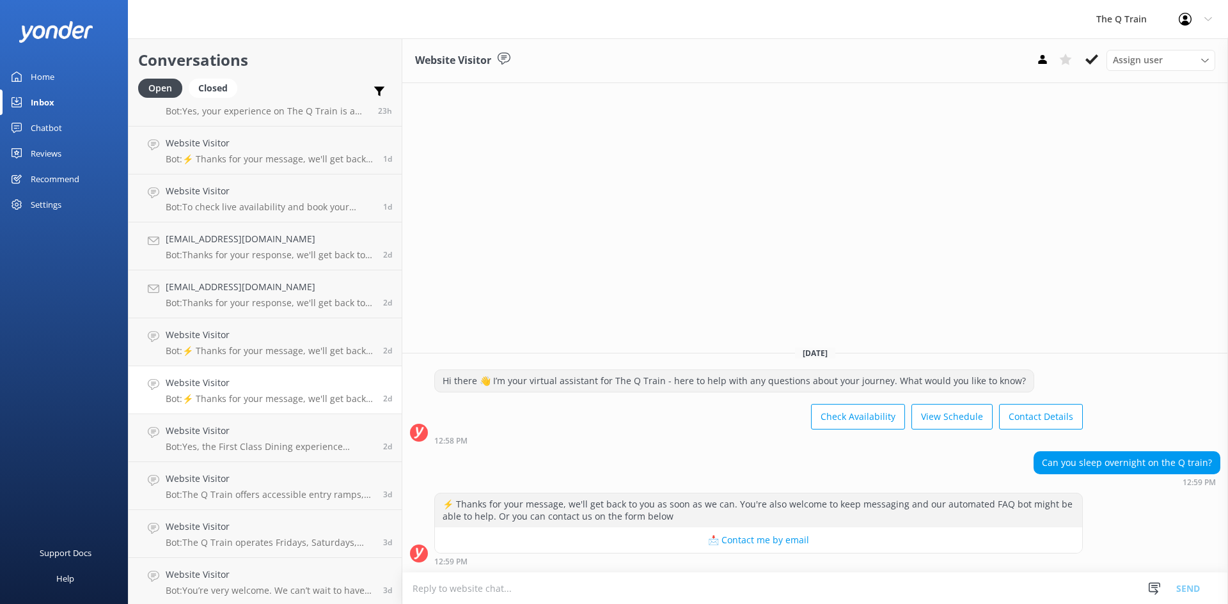
scroll to position [384, 0]
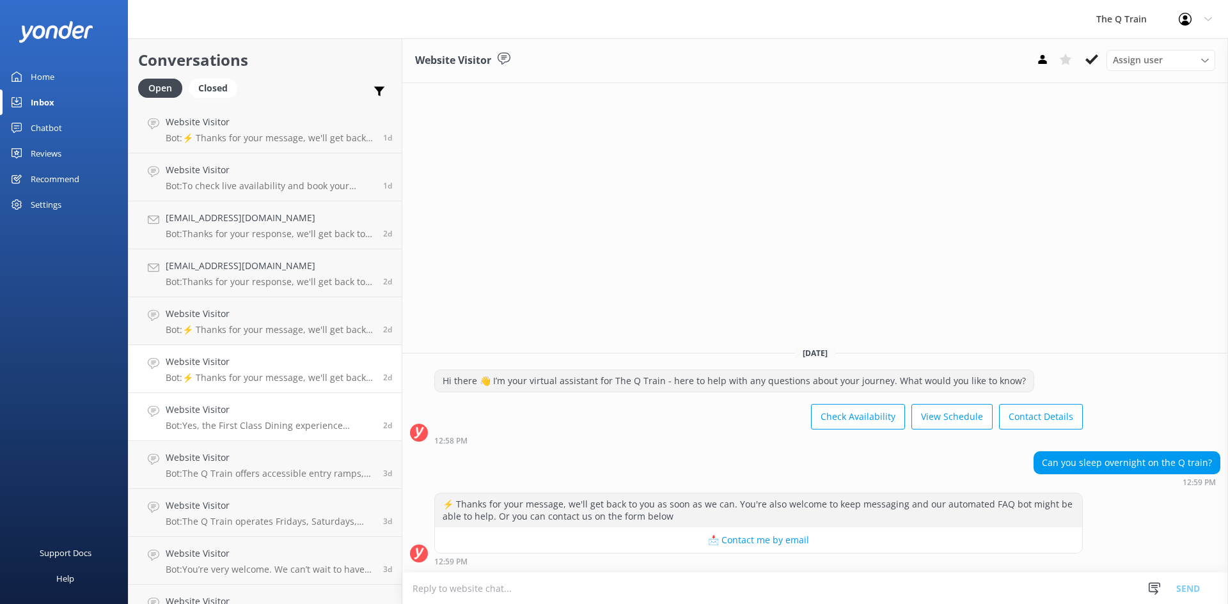
click at [288, 420] on div "Website Visitor Bot: Yes, the First Class Dining experience includes matched dr…" at bounding box center [270, 417] width 208 height 28
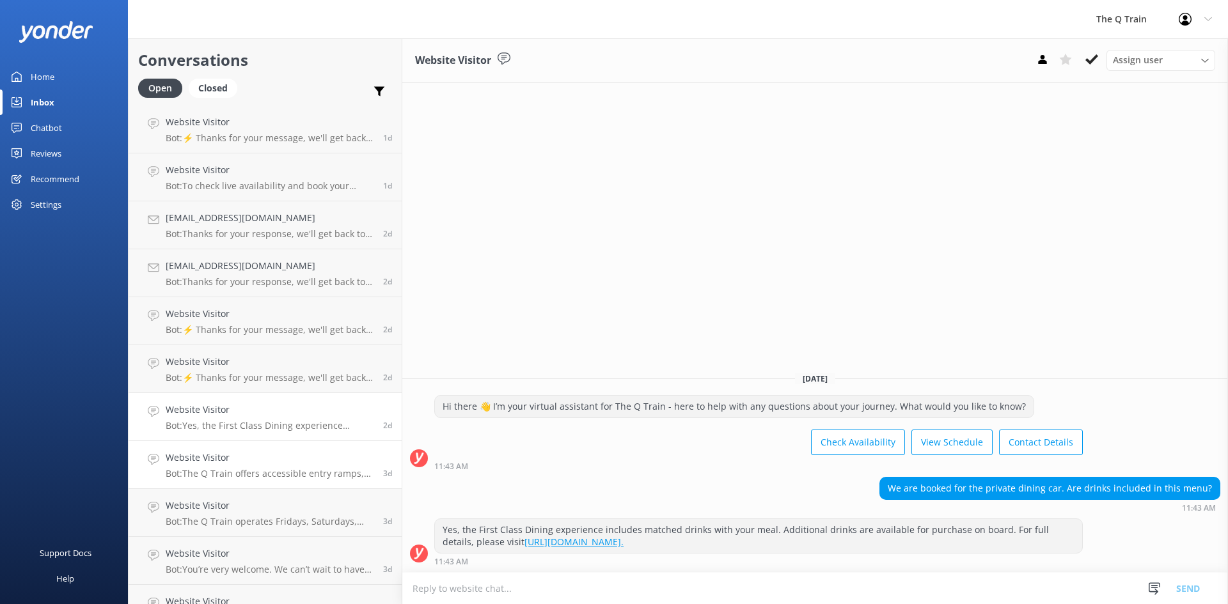
click at [278, 458] on h4 "Website Visitor" at bounding box center [270, 458] width 208 height 14
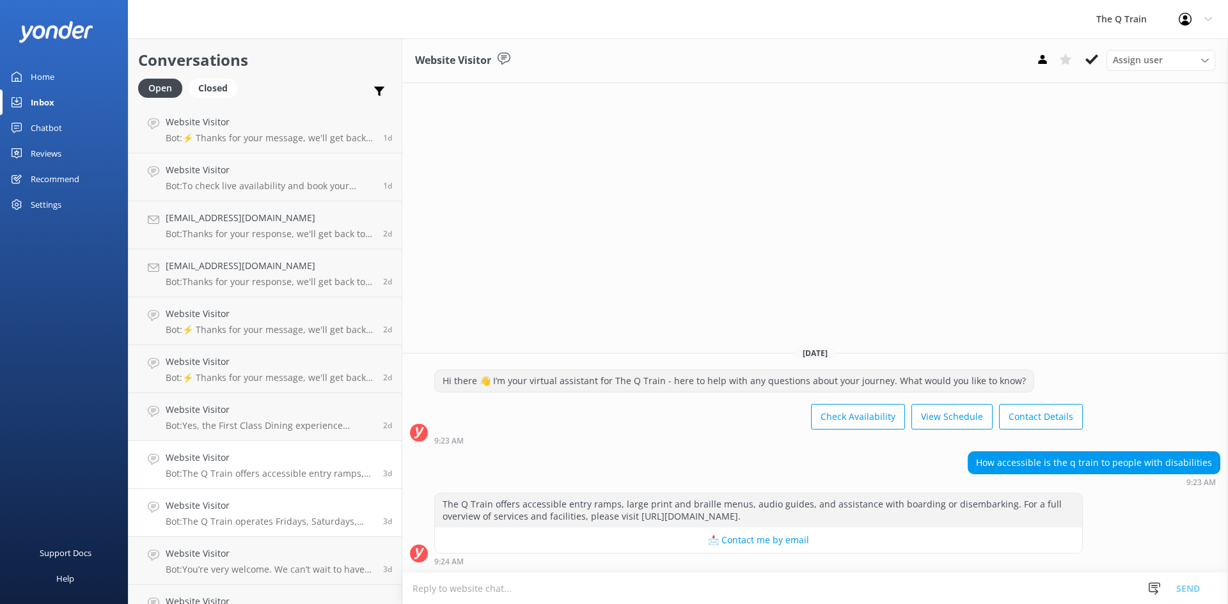
click at [276, 507] on h4 "Website Visitor" at bounding box center [270, 506] width 208 height 14
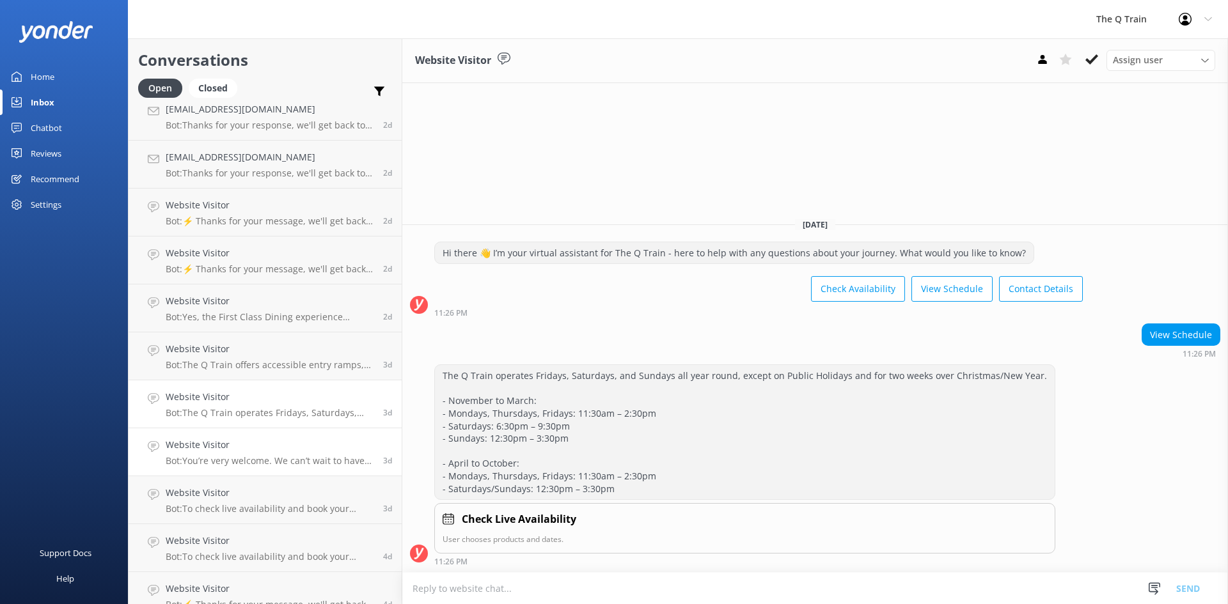
scroll to position [512, 0]
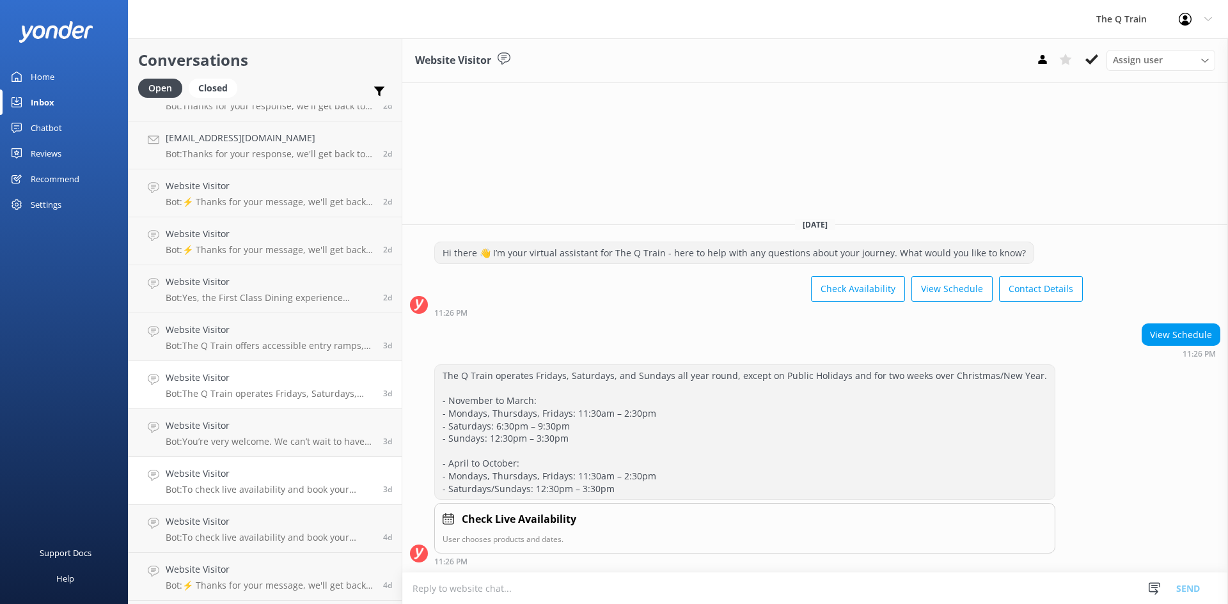
click at [260, 484] on div "Website Visitor Bot: To check live availability and book your experience, pleas…" at bounding box center [270, 481] width 208 height 28
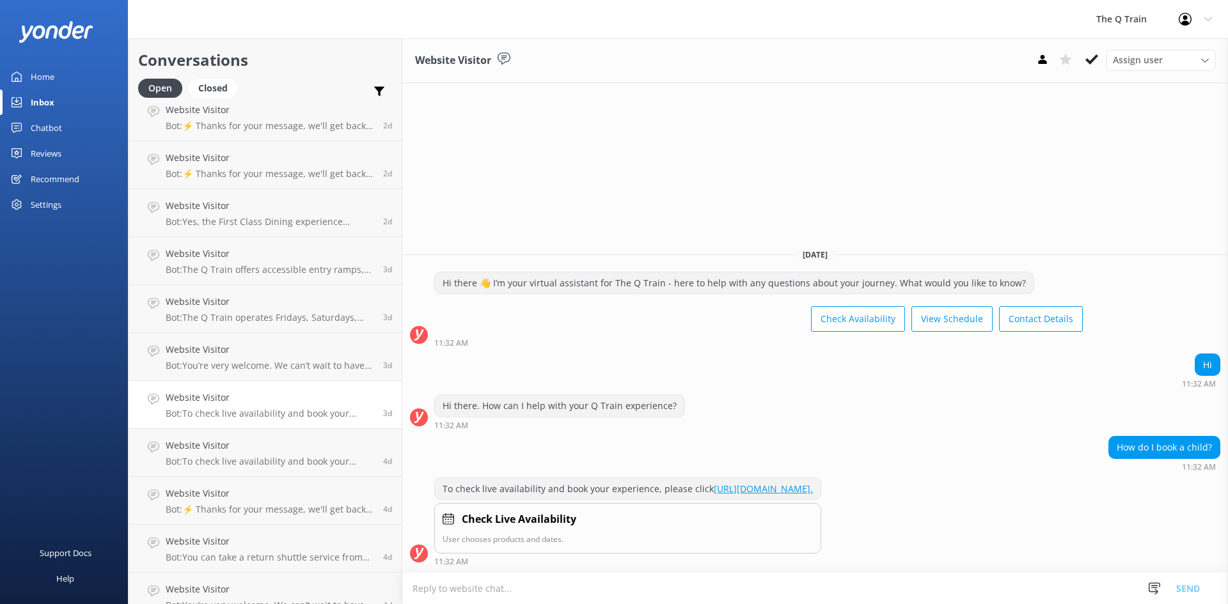
scroll to position [604, 0]
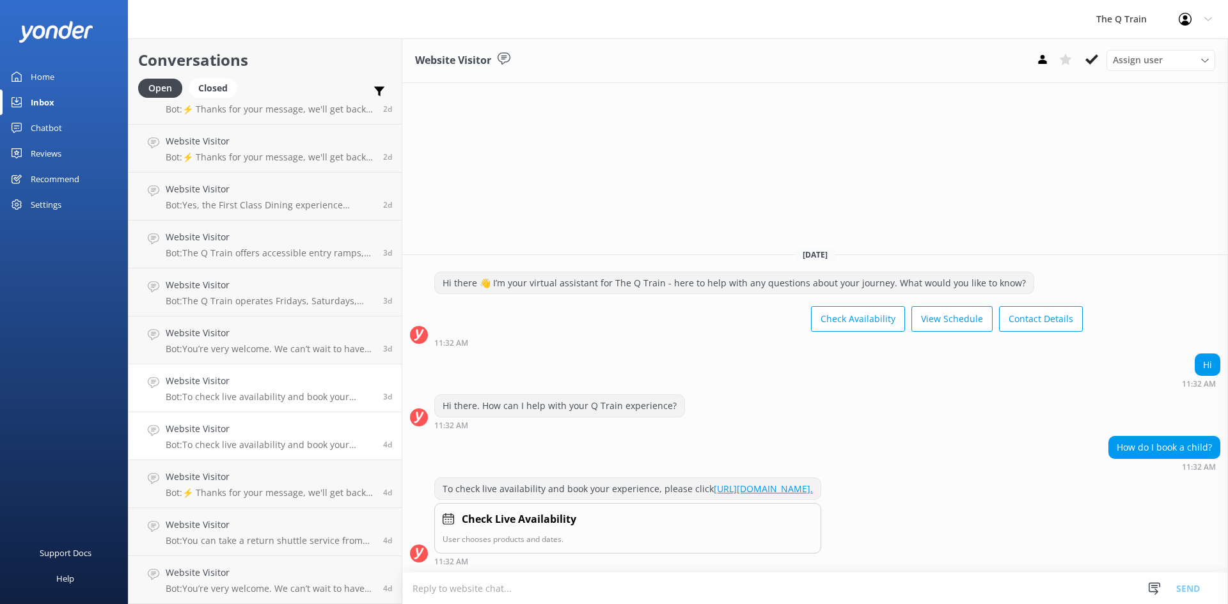
click at [284, 434] on h4 "Website Visitor" at bounding box center [270, 429] width 208 height 14
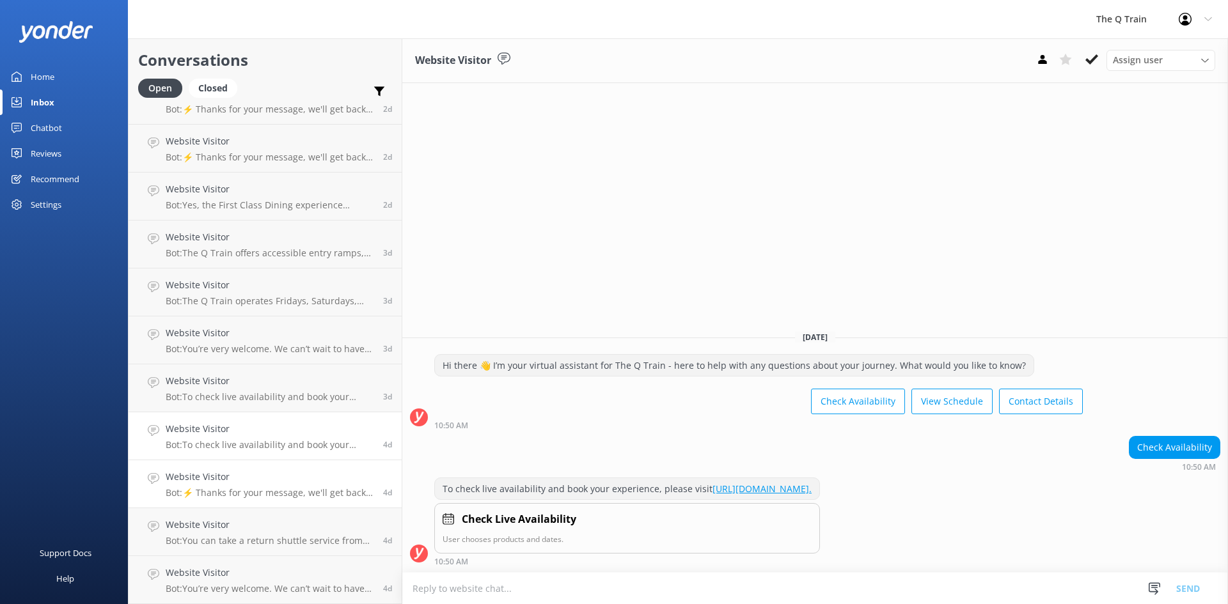
click at [283, 485] on div "Website Visitor Bot: ⚡ Thanks for your message, we'll get back to you as soon a…" at bounding box center [270, 484] width 208 height 28
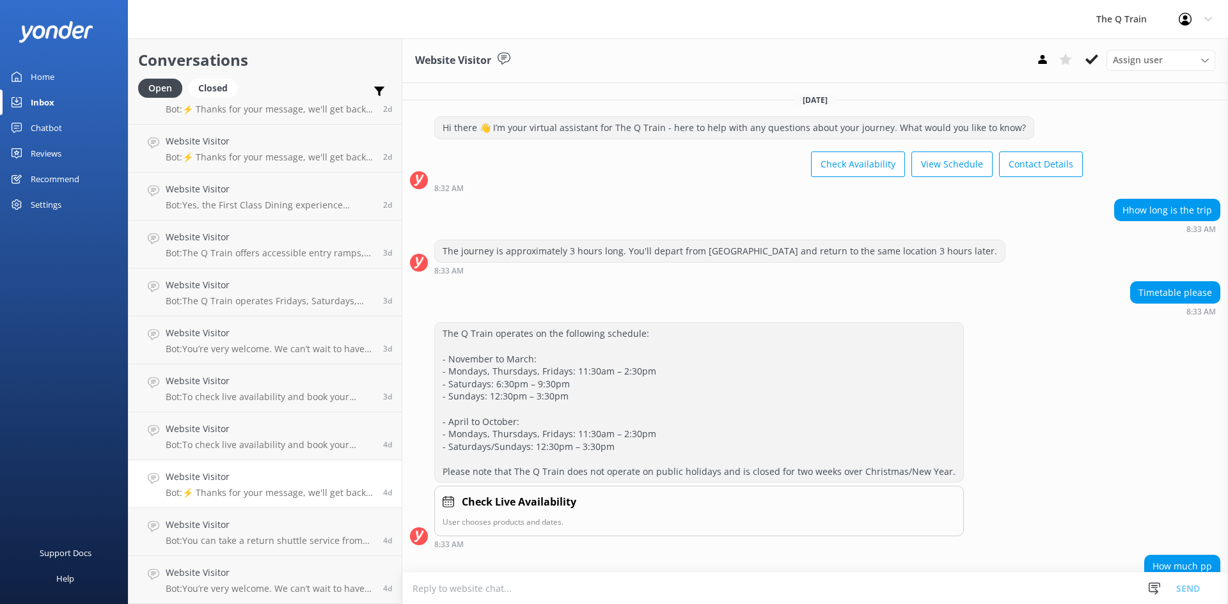
scroll to position [104, 0]
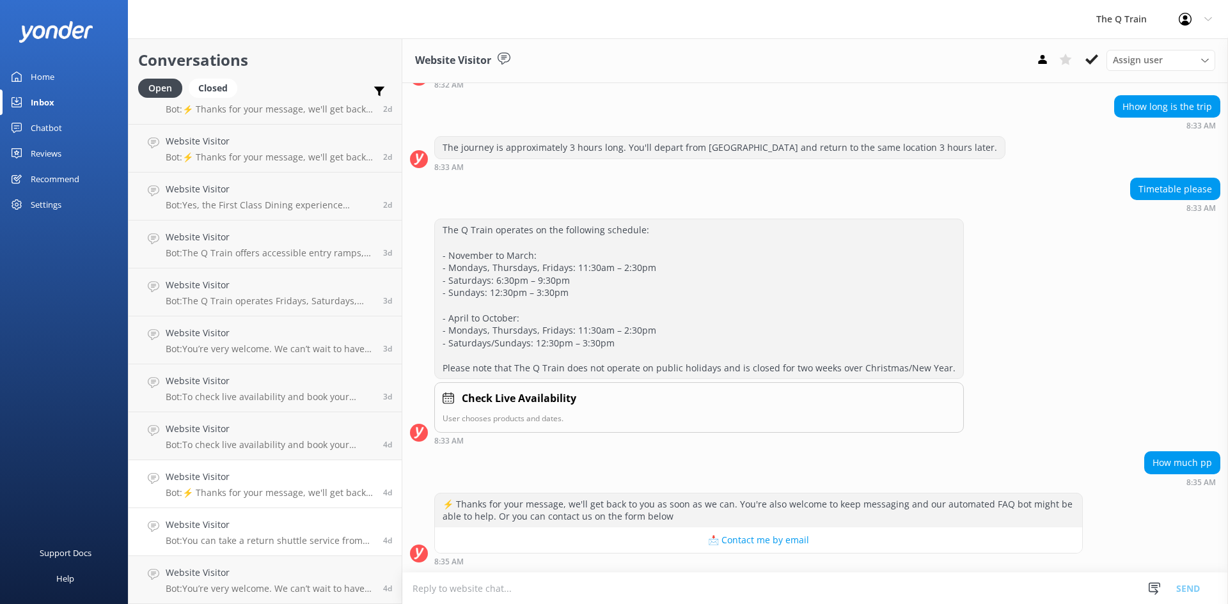
click at [270, 527] on h4 "Website Visitor" at bounding box center [270, 525] width 208 height 14
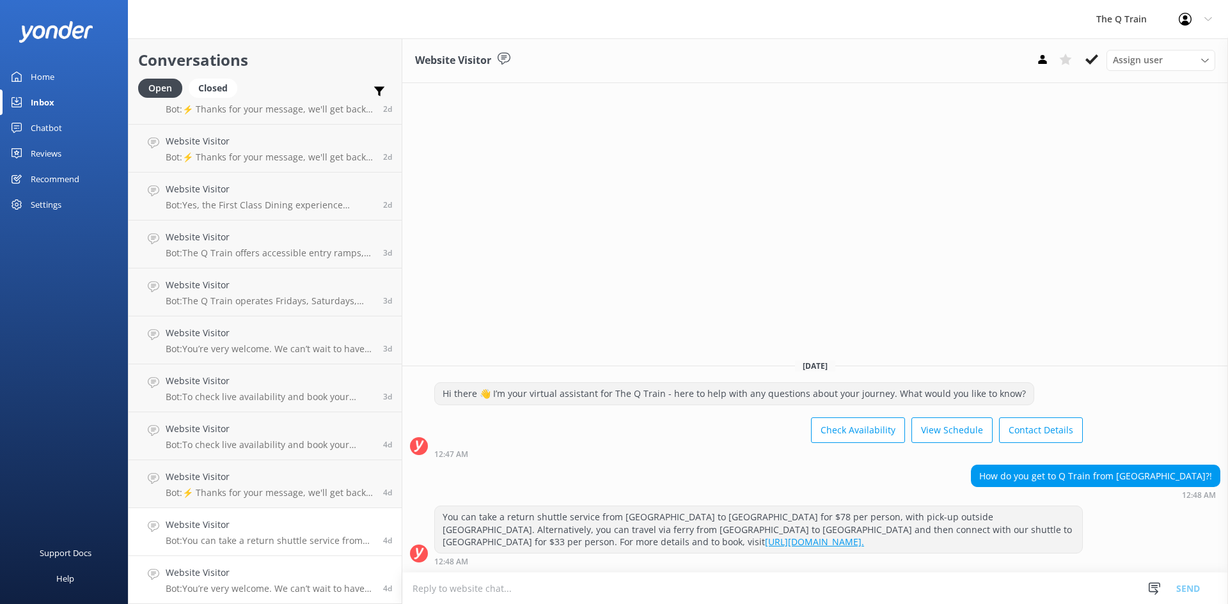
click at [283, 575] on h4 "Website Visitor" at bounding box center [270, 573] width 208 height 14
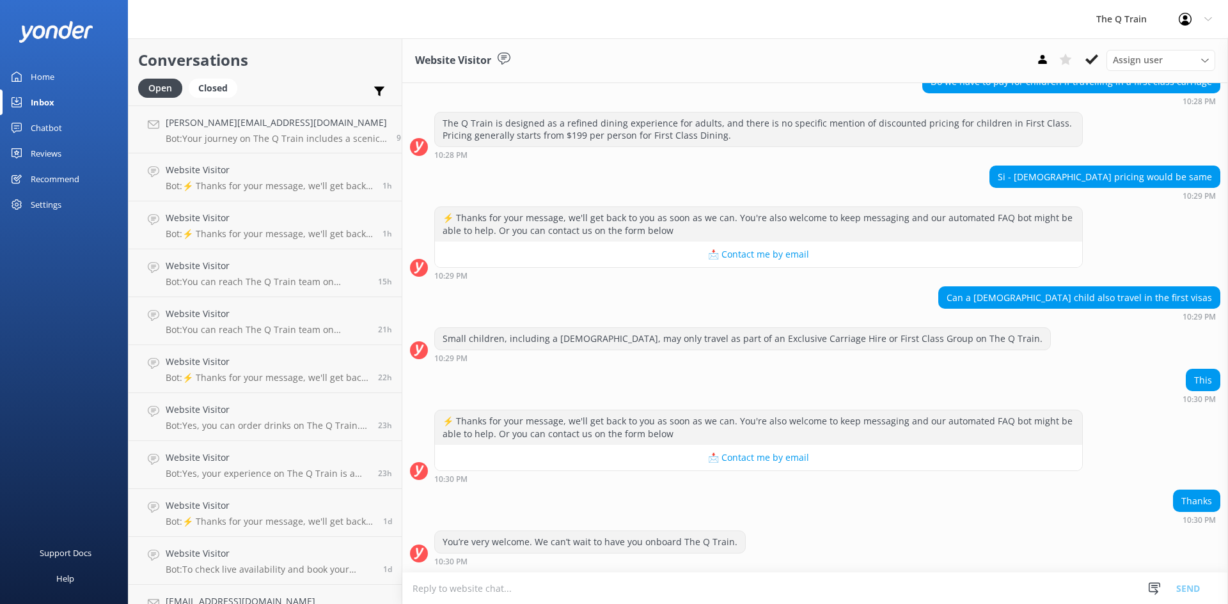
click at [35, 80] on div "Home" at bounding box center [43, 77] width 24 height 26
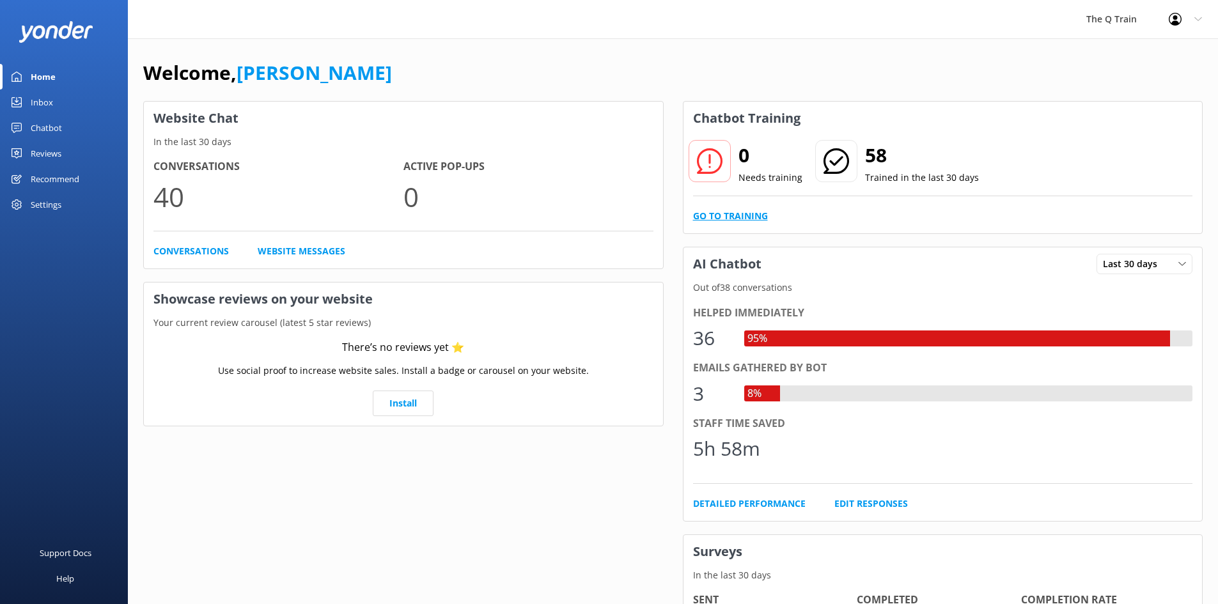
click at [757, 219] on link "Go to Training" at bounding box center [730, 216] width 75 height 14
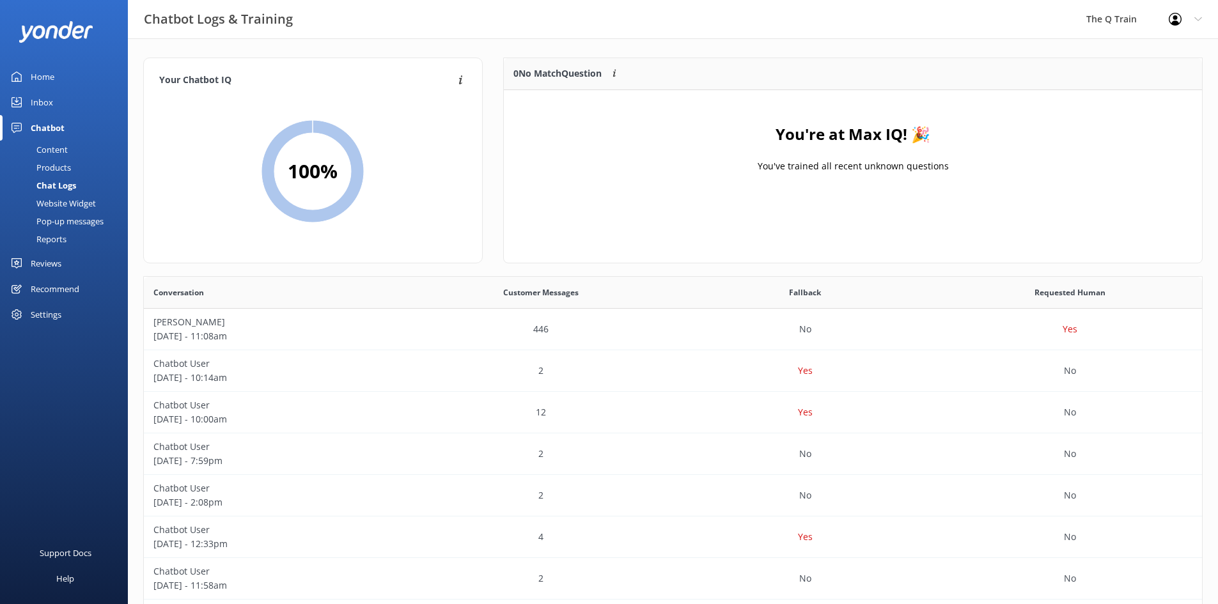
click at [33, 76] on div "Home" at bounding box center [43, 77] width 24 height 26
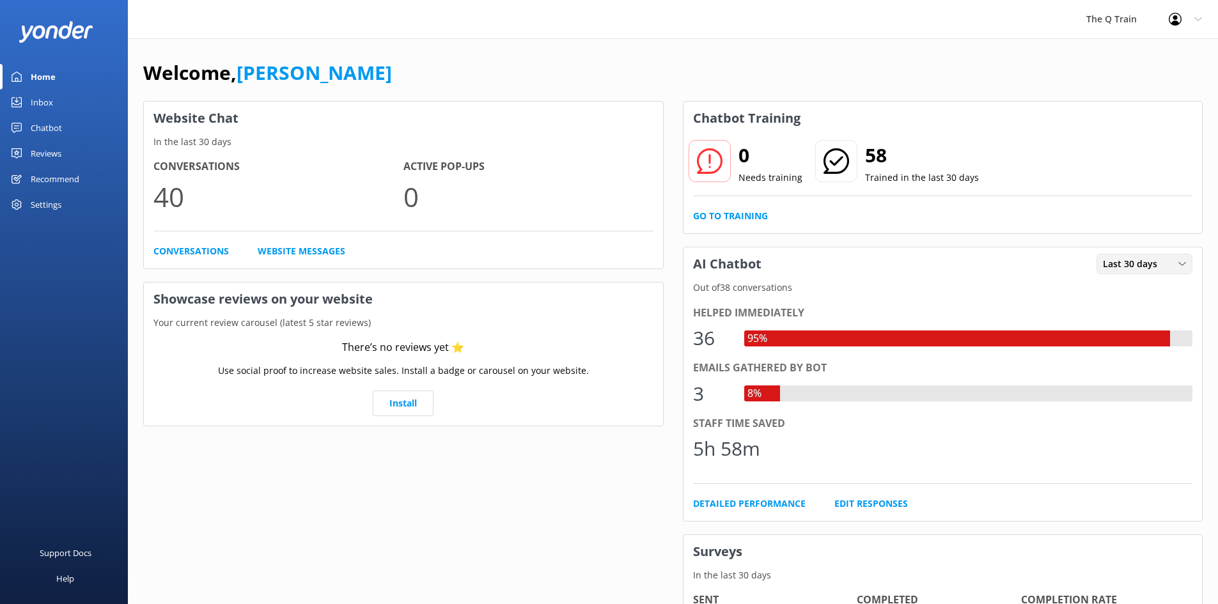
click at [1153, 265] on span "Last 30 days" at bounding box center [1134, 264] width 62 height 14
click at [1129, 256] on div "Last 30 days Last 7 days Last 30 days" at bounding box center [1145, 264] width 96 height 20
click at [1130, 287] on div "Last 7 days" at bounding box center [1124, 290] width 41 height 13
click at [1113, 262] on span "Last 7 days" at bounding box center [1131, 264] width 57 height 14
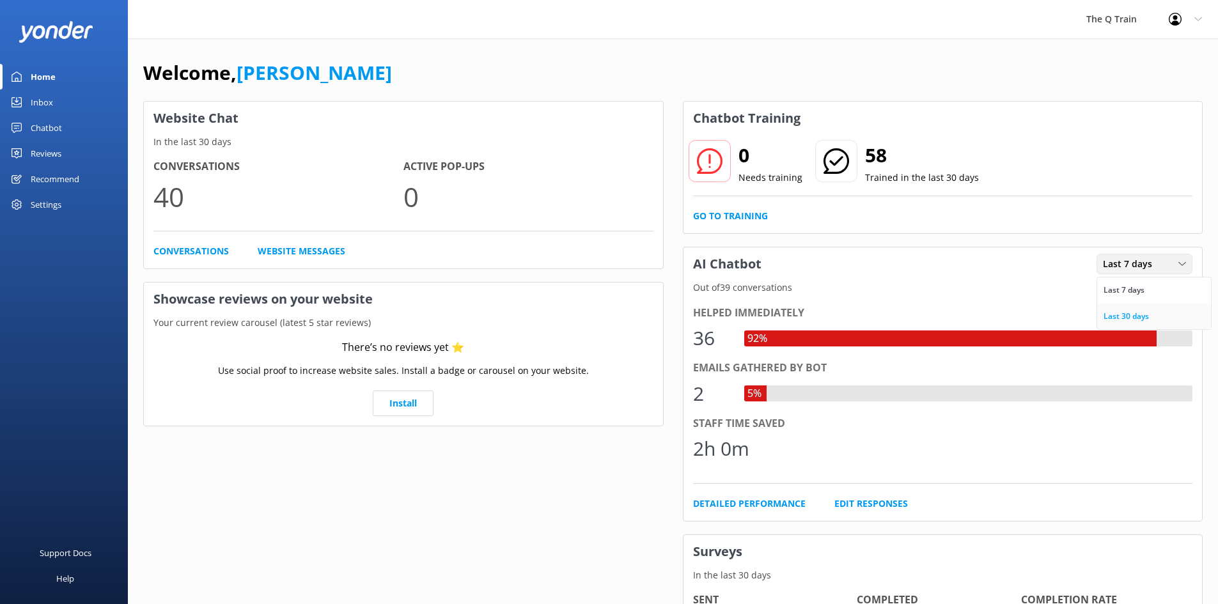
click at [1124, 313] on div "Last 30 days" at bounding box center [1126, 316] width 45 height 13
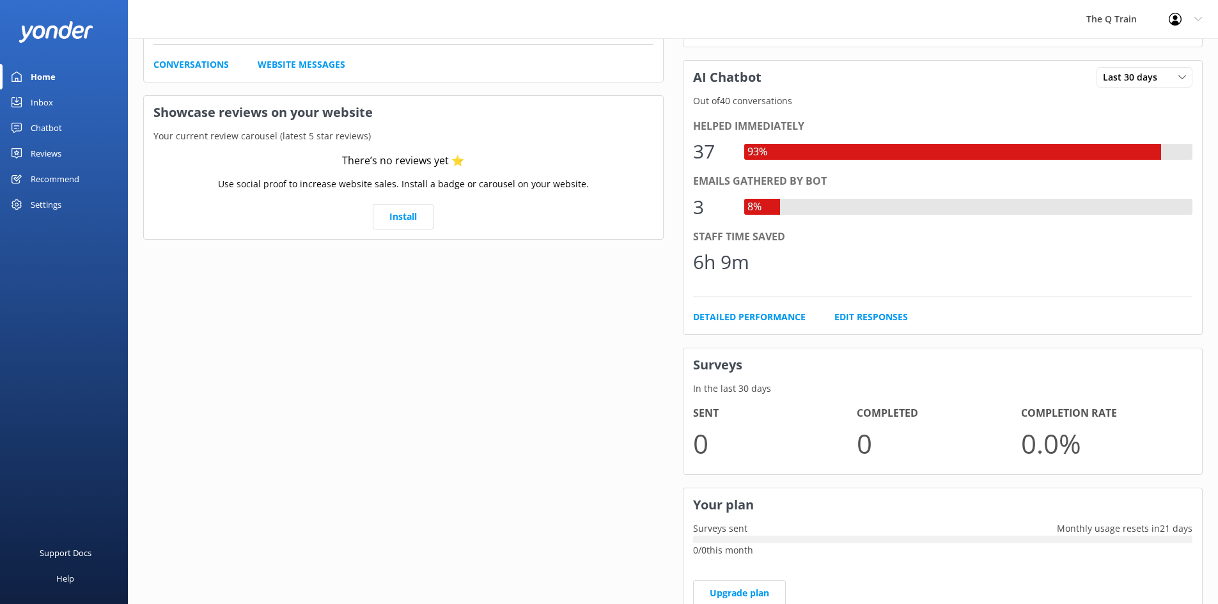
scroll to position [237, 0]
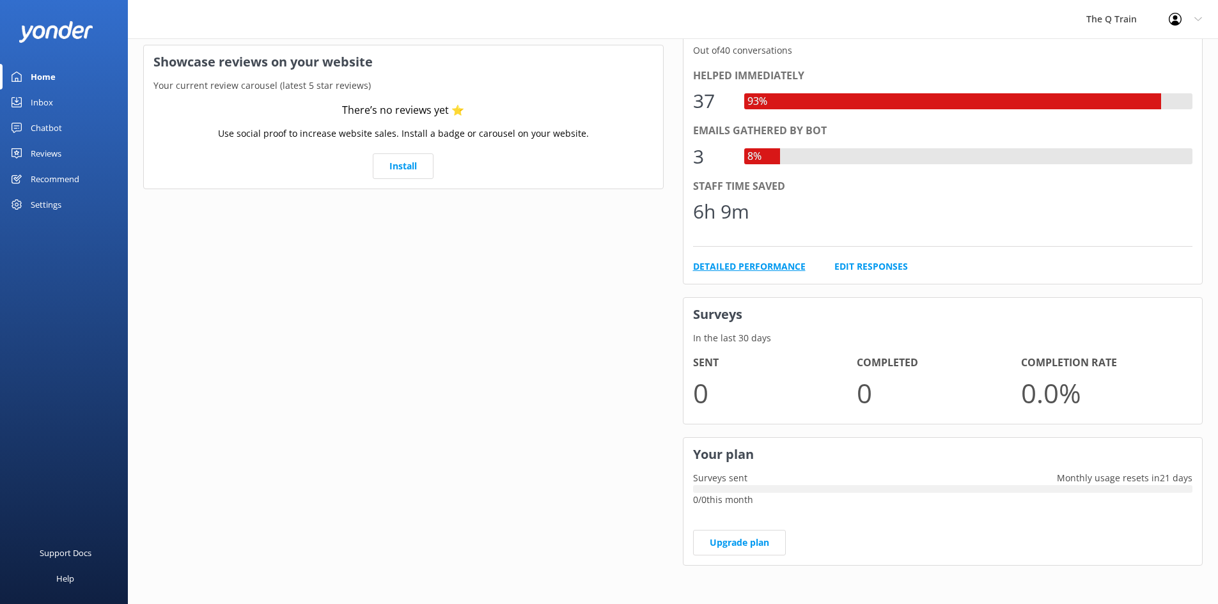
click at [774, 269] on link "Detailed Performance" at bounding box center [749, 267] width 113 height 14
